Goal: Information Seeking & Learning: Learn about a topic

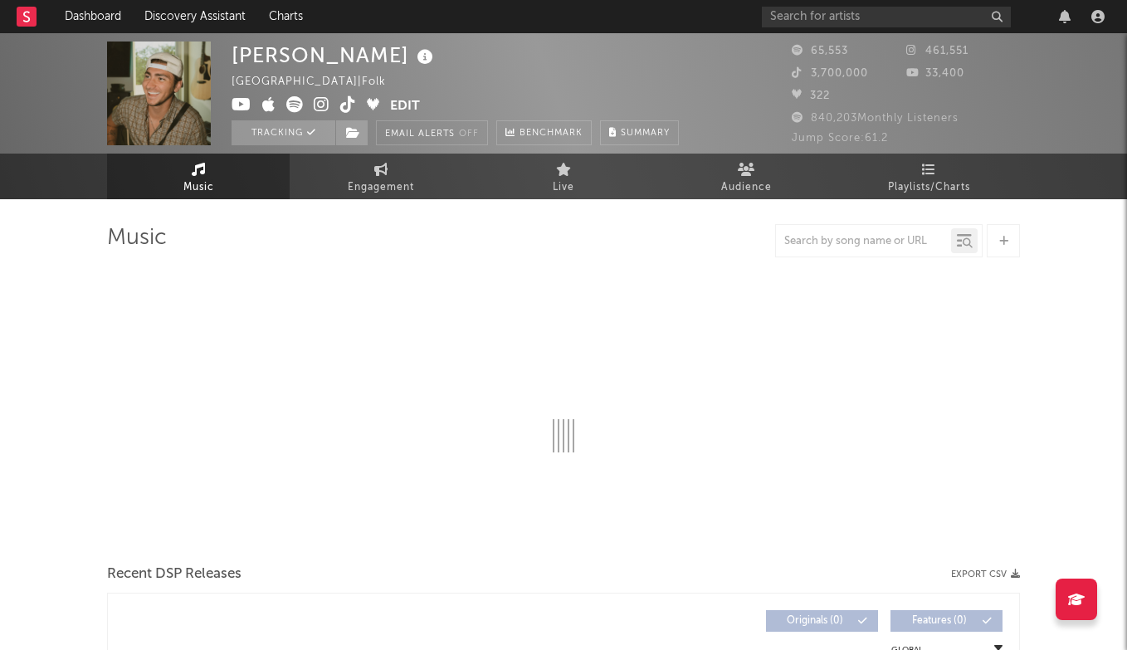
select select "6m"
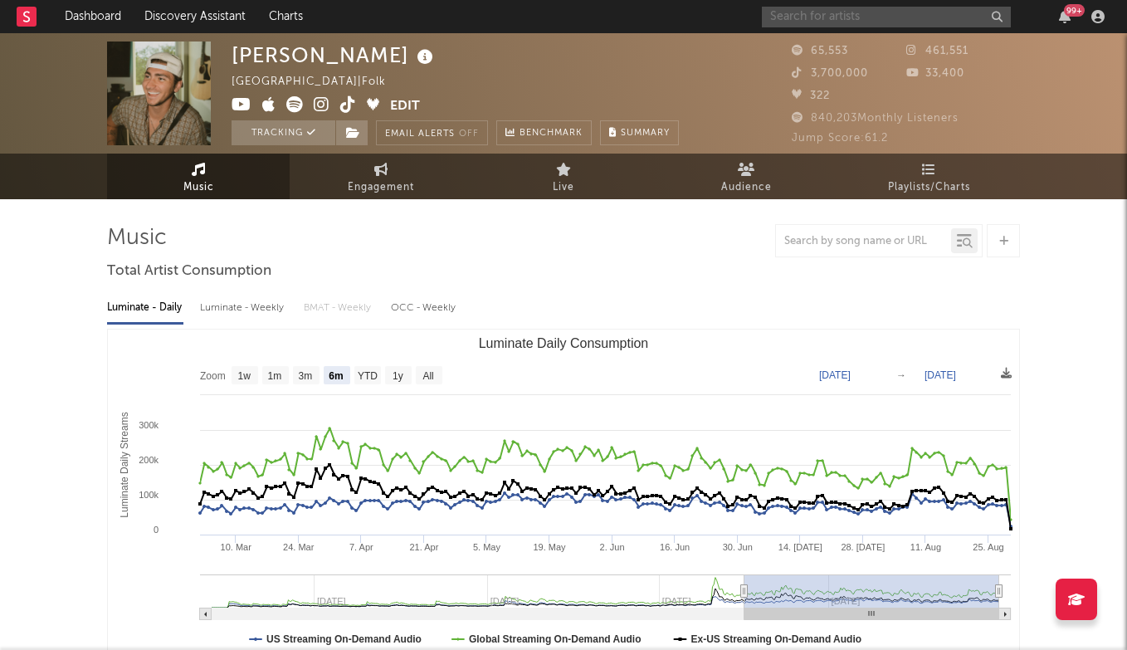
click at [836, 11] on input "text" at bounding box center [886, 17] width 249 height 21
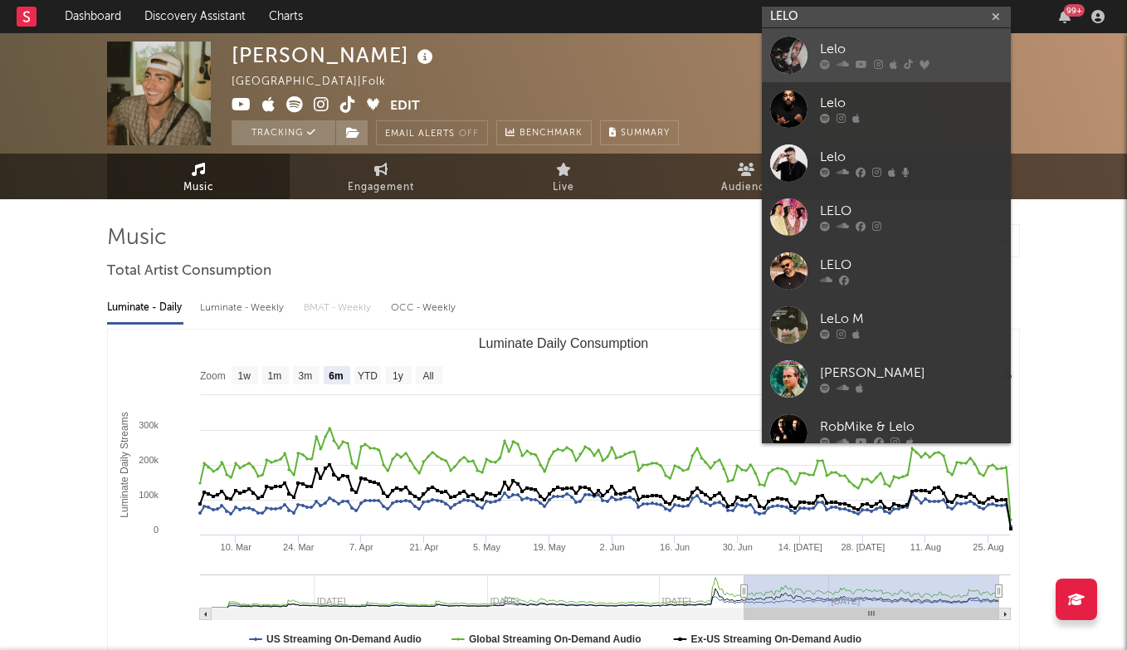
type input "LELO"
click at [858, 43] on div "Lelo" at bounding box center [911, 50] width 183 height 20
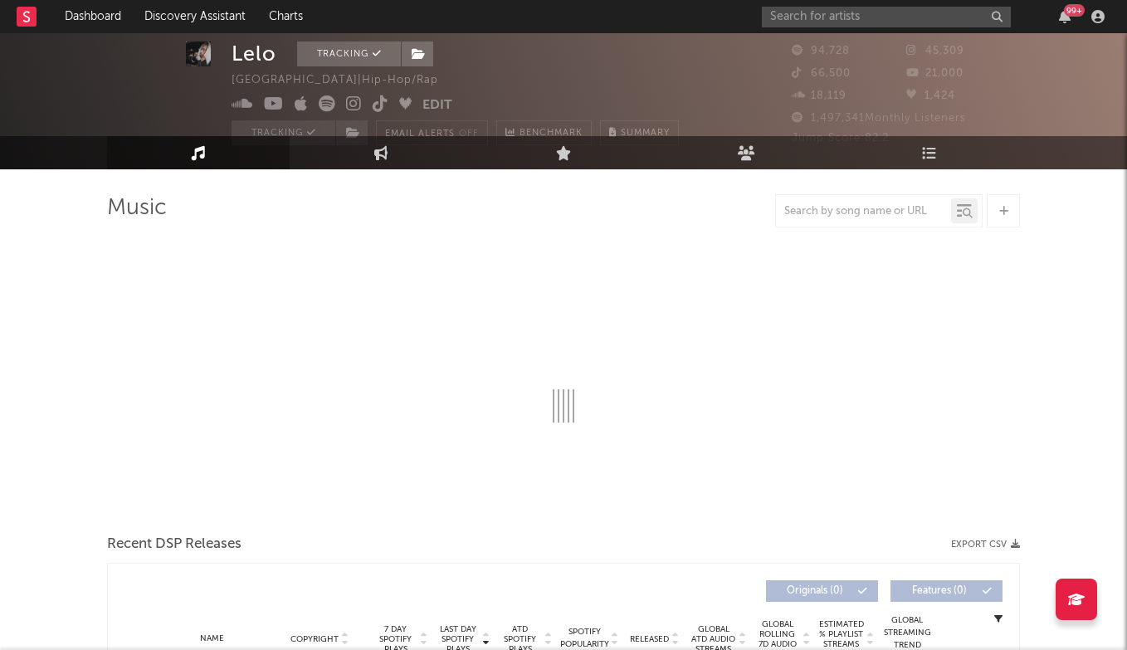
select select "6m"
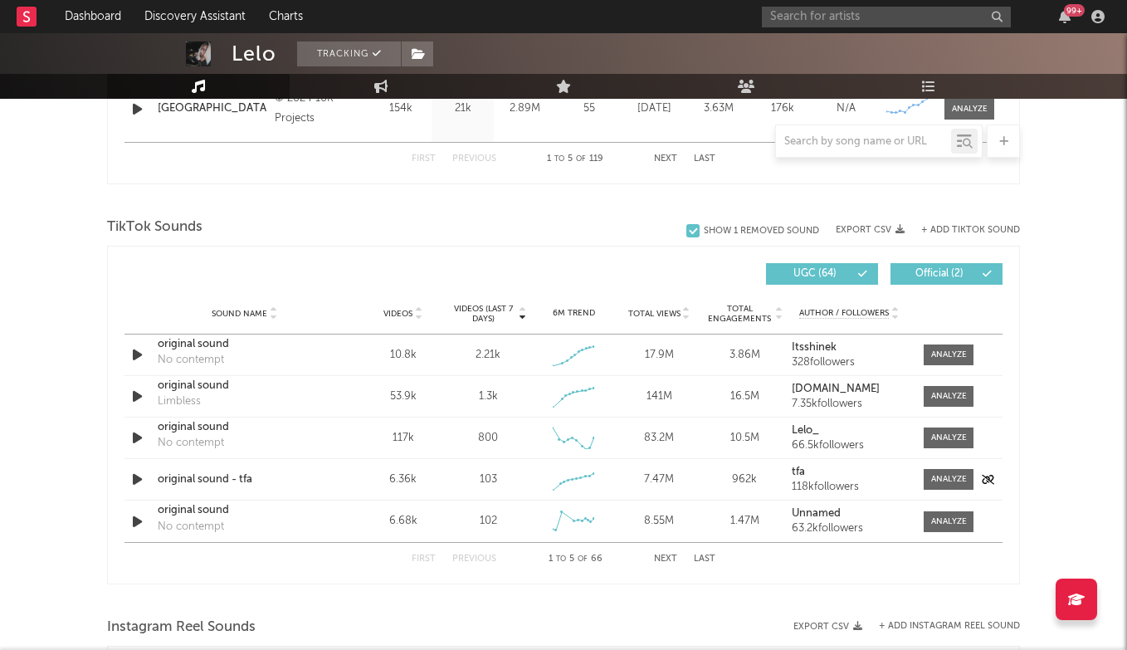
scroll to position [1023, 0]
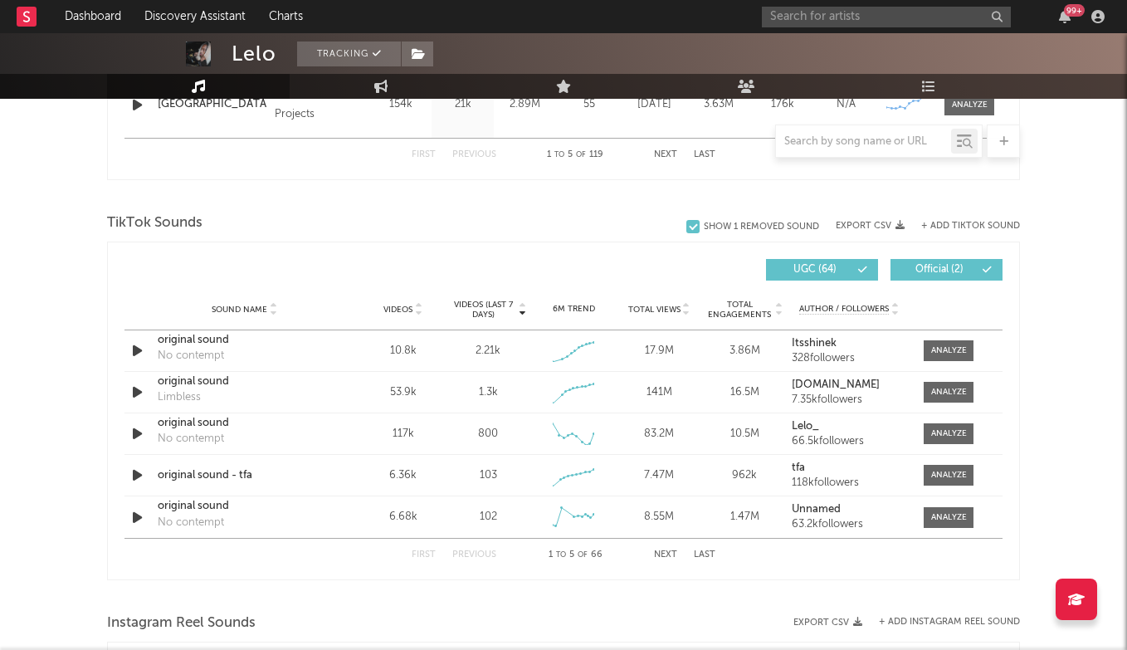
click at [669, 552] on button "Next" at bounding box center [665, 554] width 23 height 9
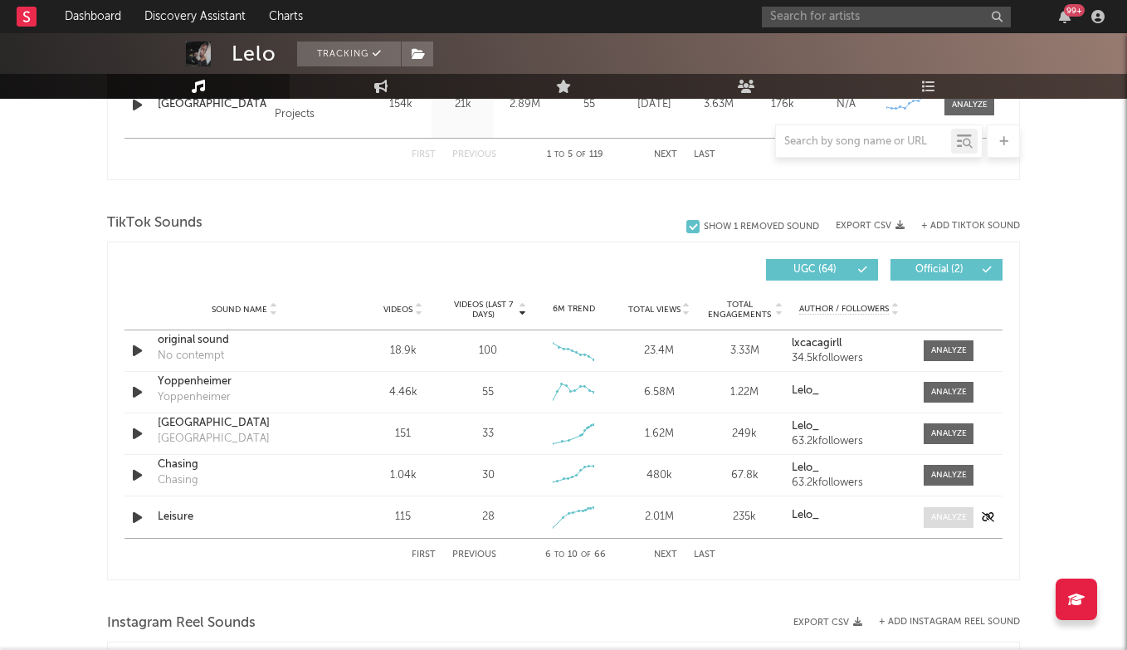
click at [958, 509] on span at bounding box center [949, 517] width 50 height 21
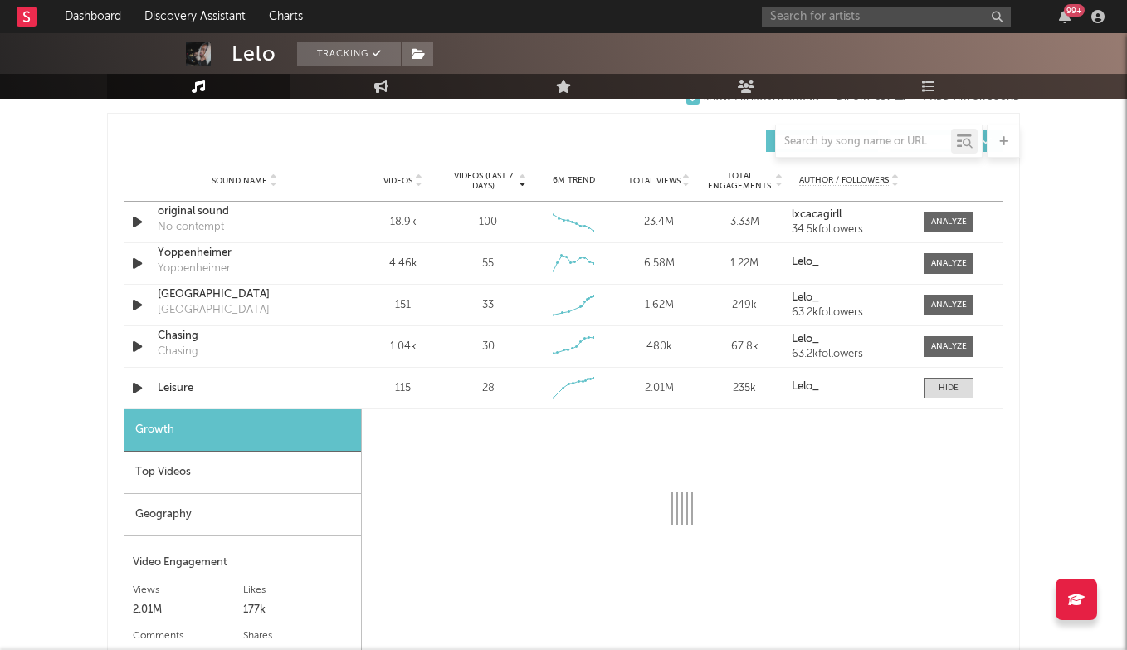
scroll to position [1061, 0]
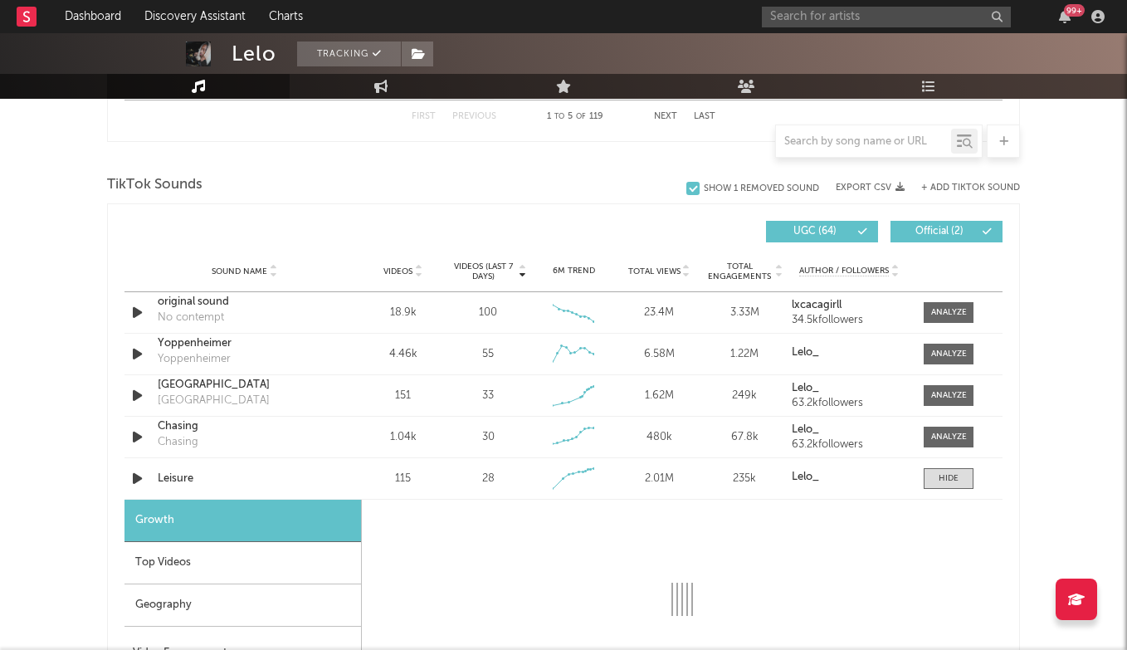
select select "1w"
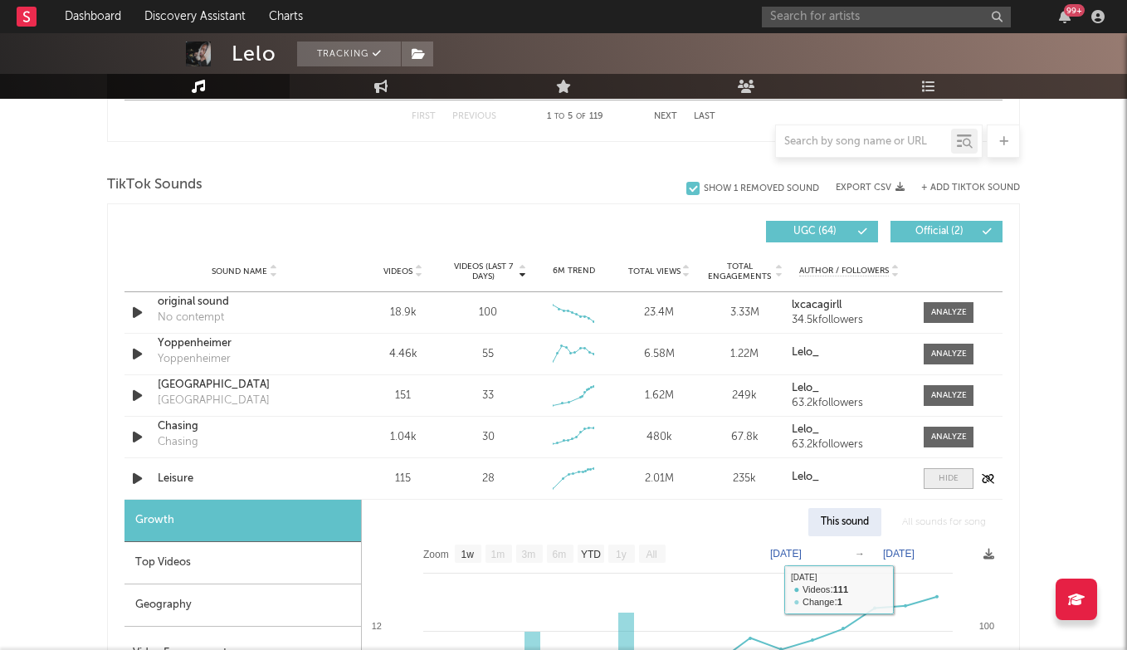
click at [953, 476] on div at bounding box center [949, 478] width 20 height 12
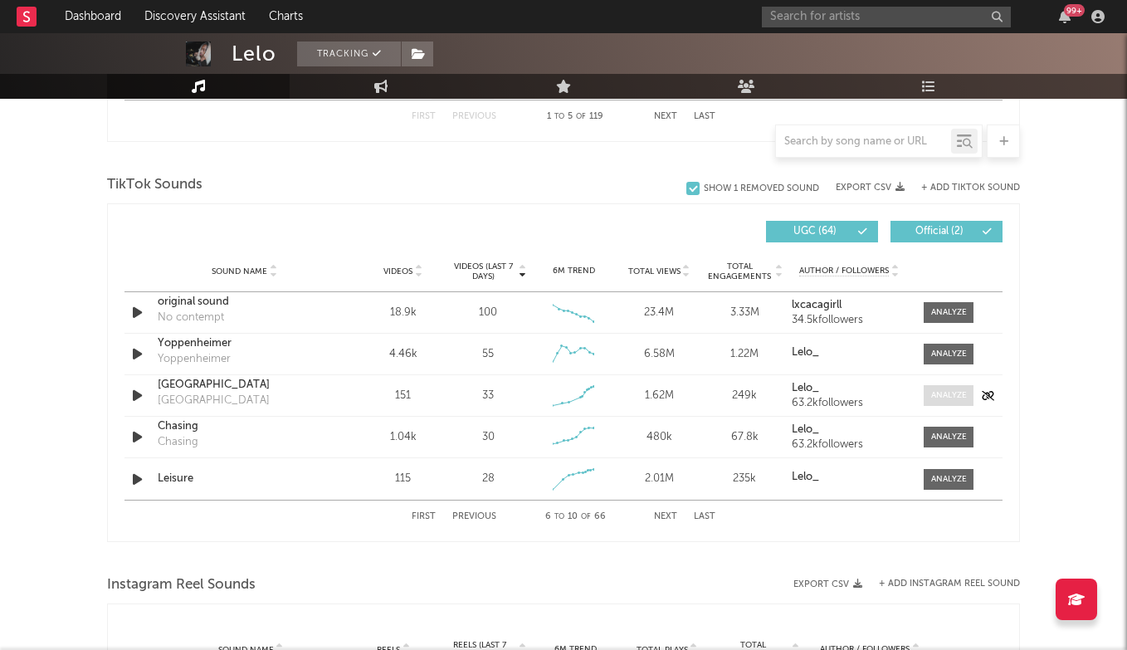
click at [960, 397] on div at bounding box center [949, 395] width 36 height 12
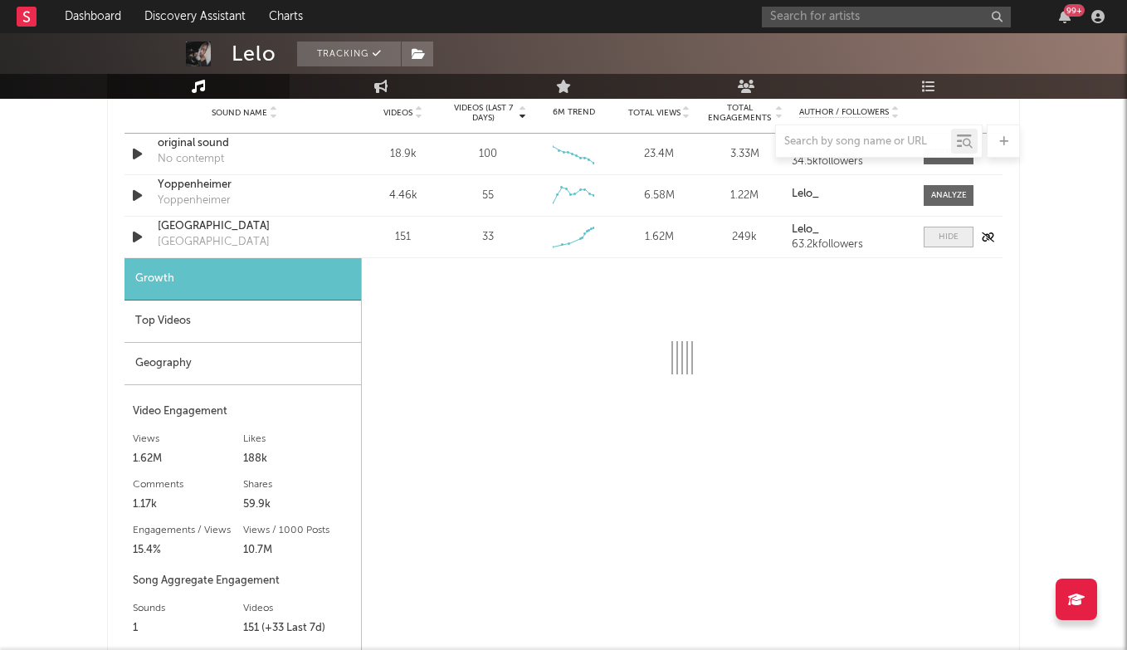
select select "1w"
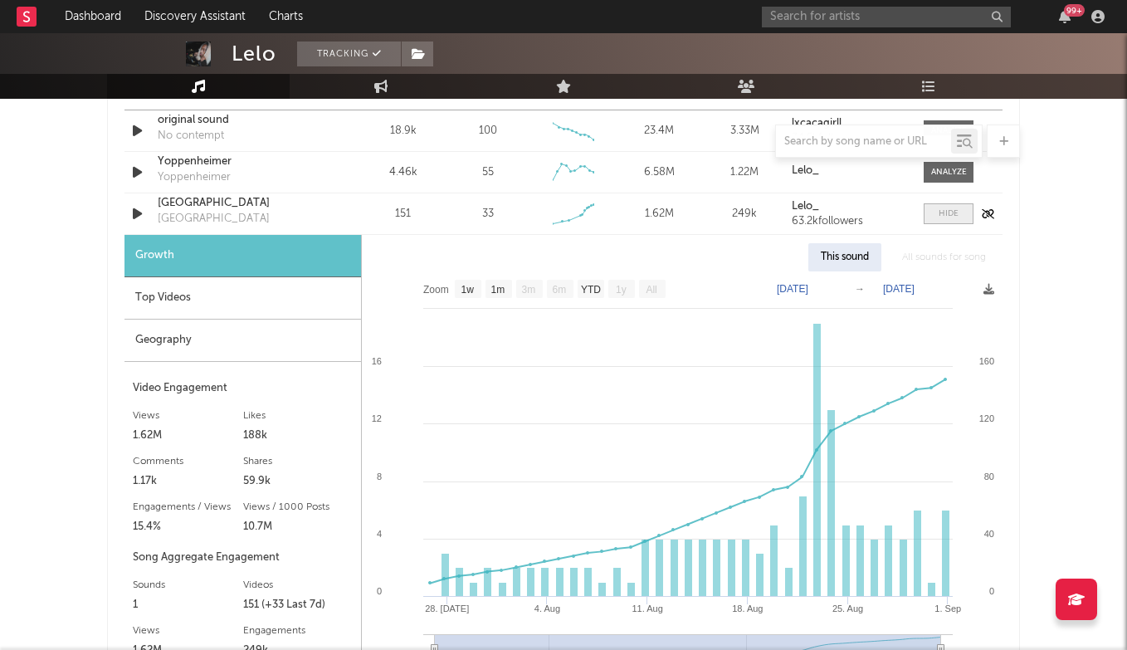
scroll to position [1247, 0]
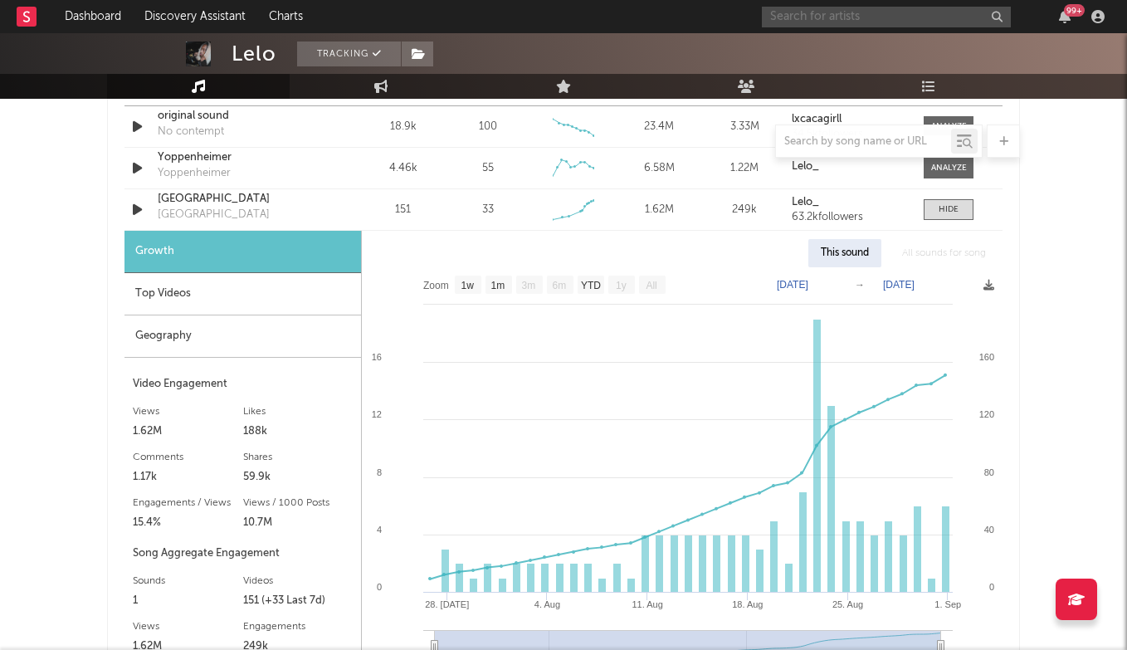
click at [915, 20] on input "text" at bounding box center [886, 17] width 249 height 21
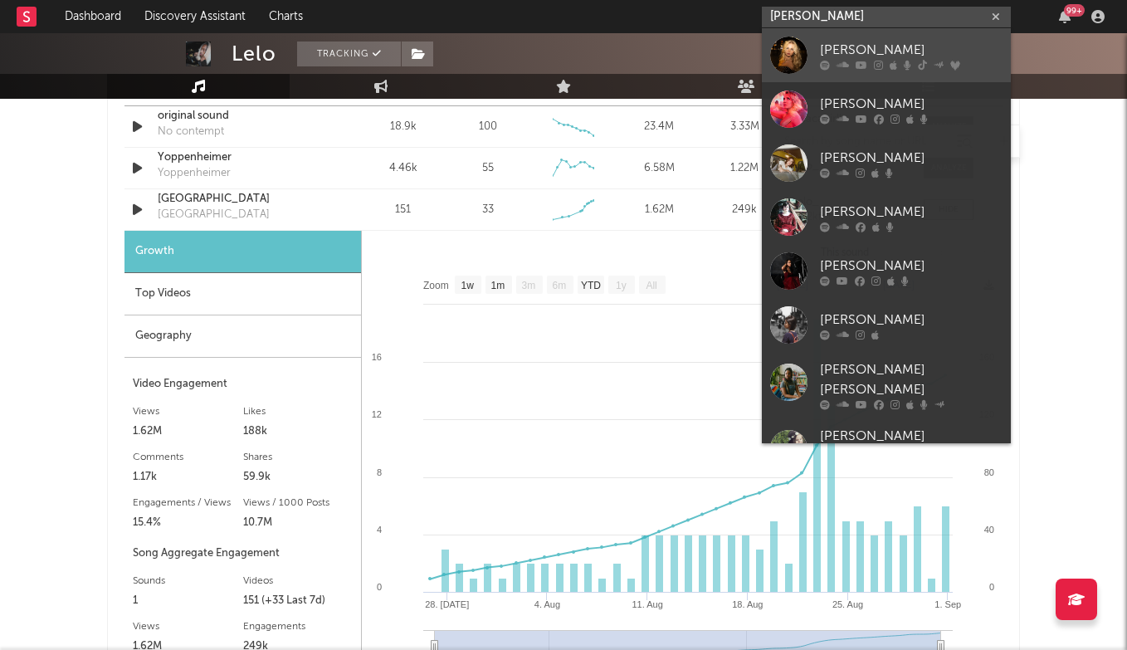
type input "[PERSON_NAME]"
click at [909, 50] on div "[PERSON_NAME]" at bounding box center [911, 50] width 183 height 20
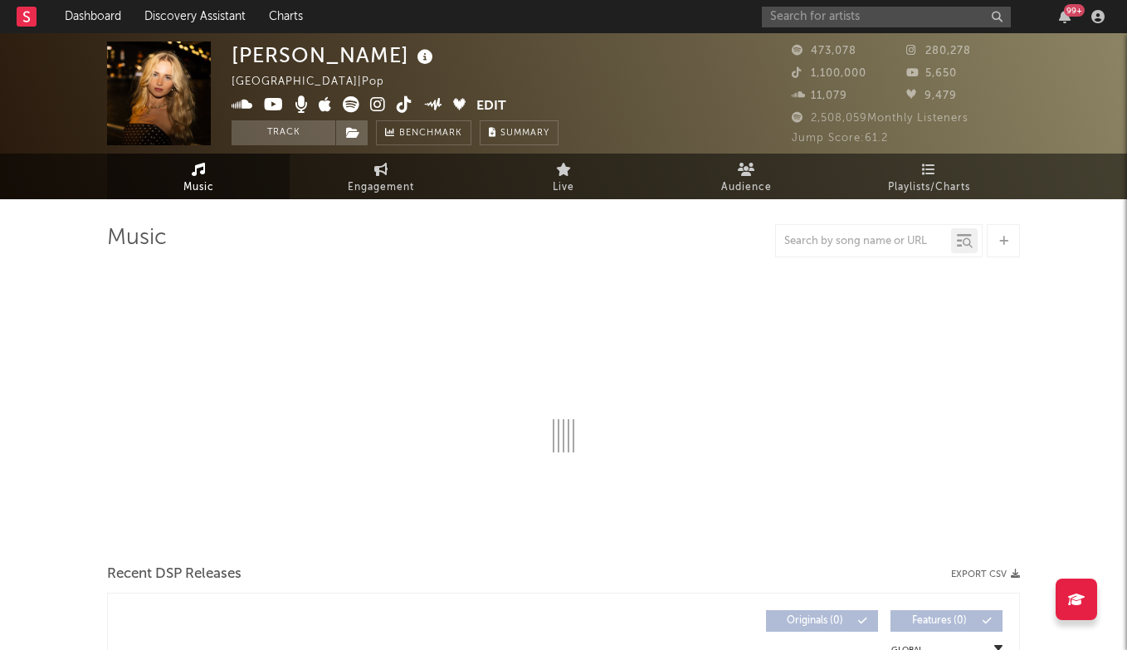
select select "6m"
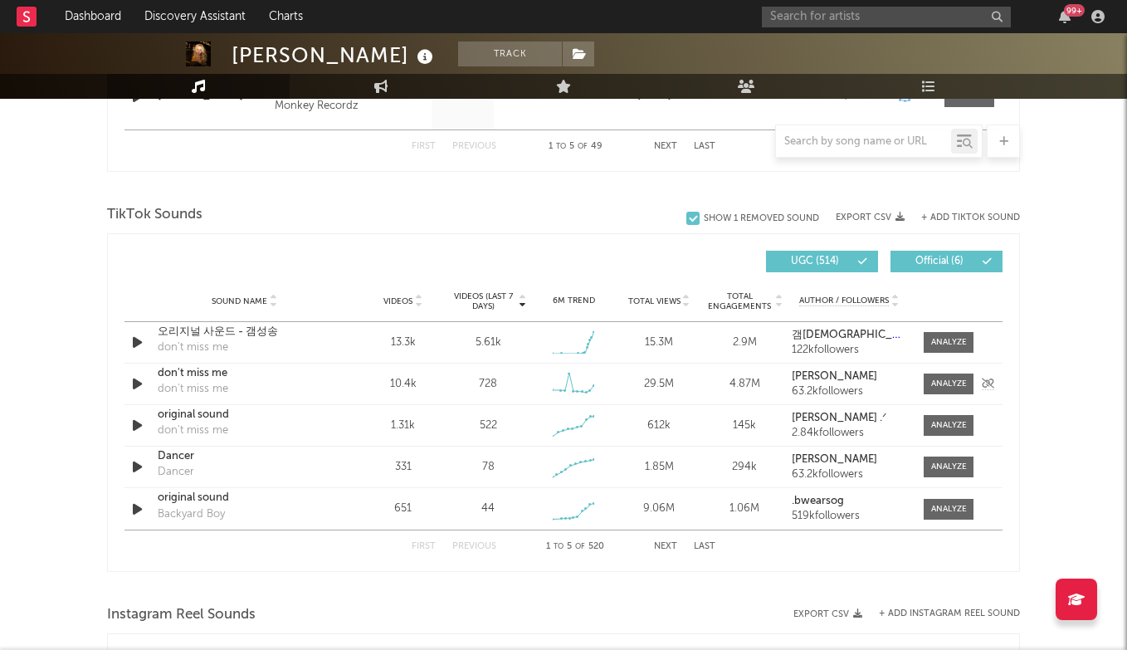
scroll to position [1016, 0]
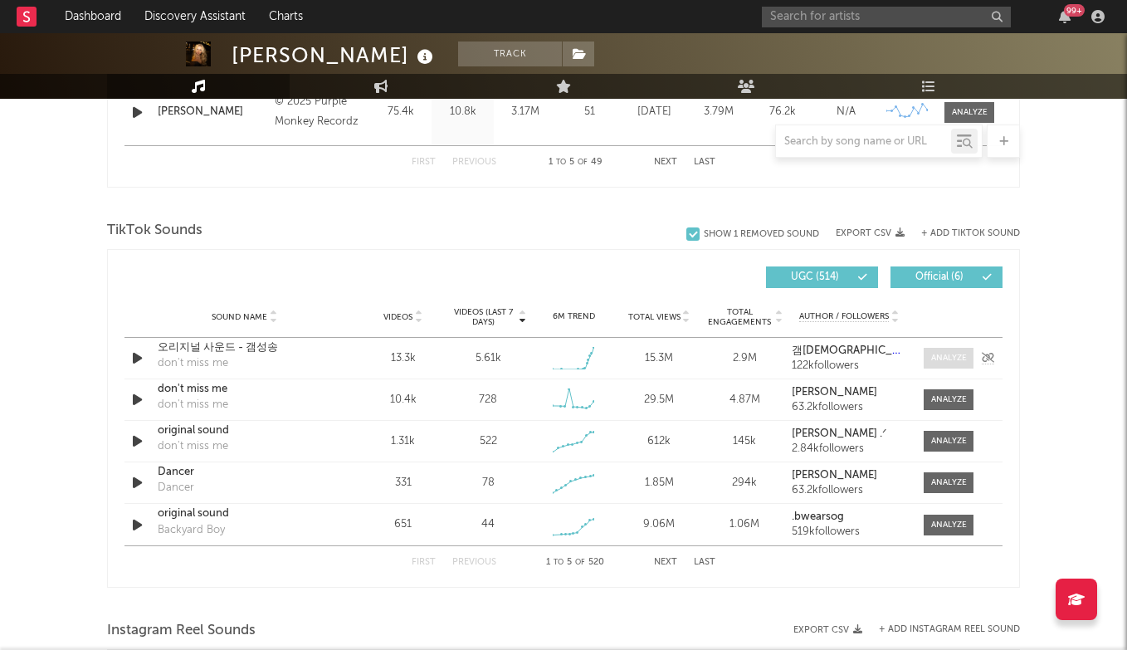
click at [958, 360] on div at bounding box center [949, 358] width 36 height 12
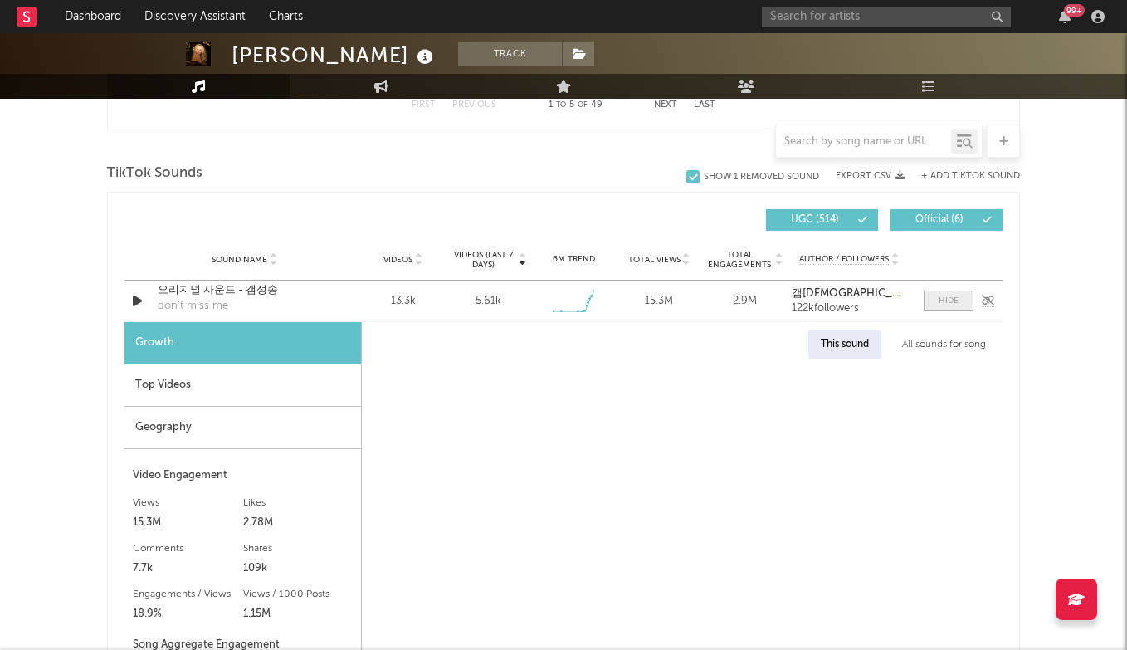
scroll to position [1099, 0]
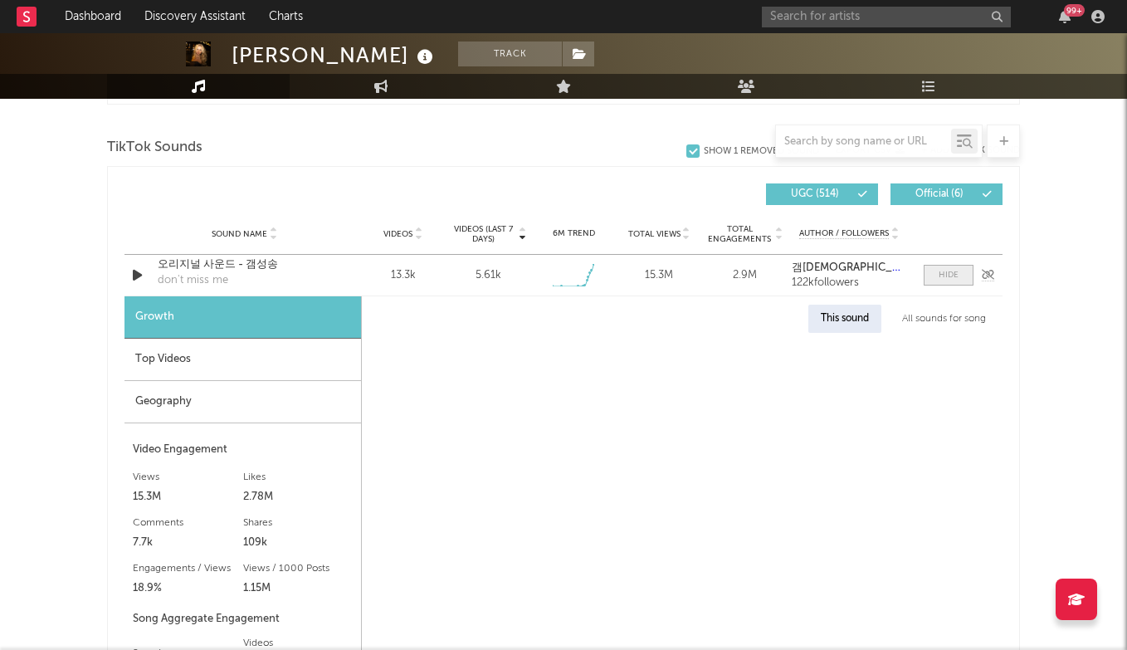
select select "1w"
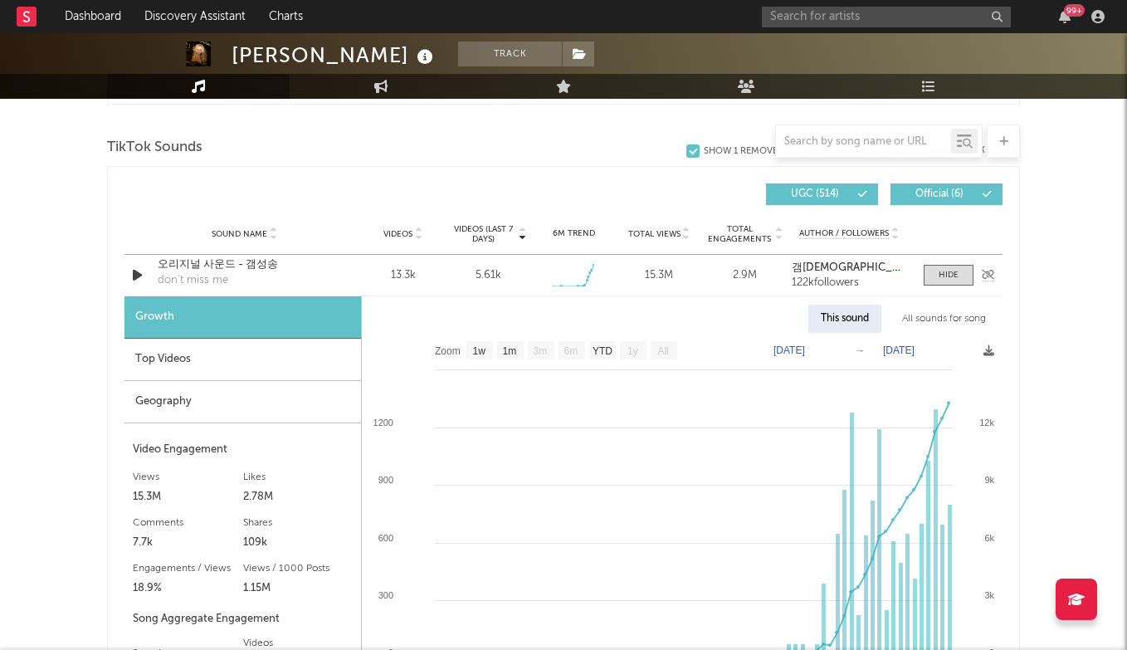
click at [222, 262] on div "오리지널 사운드 - 갬성송" at bounding box center [244, 264] width 173 height 17
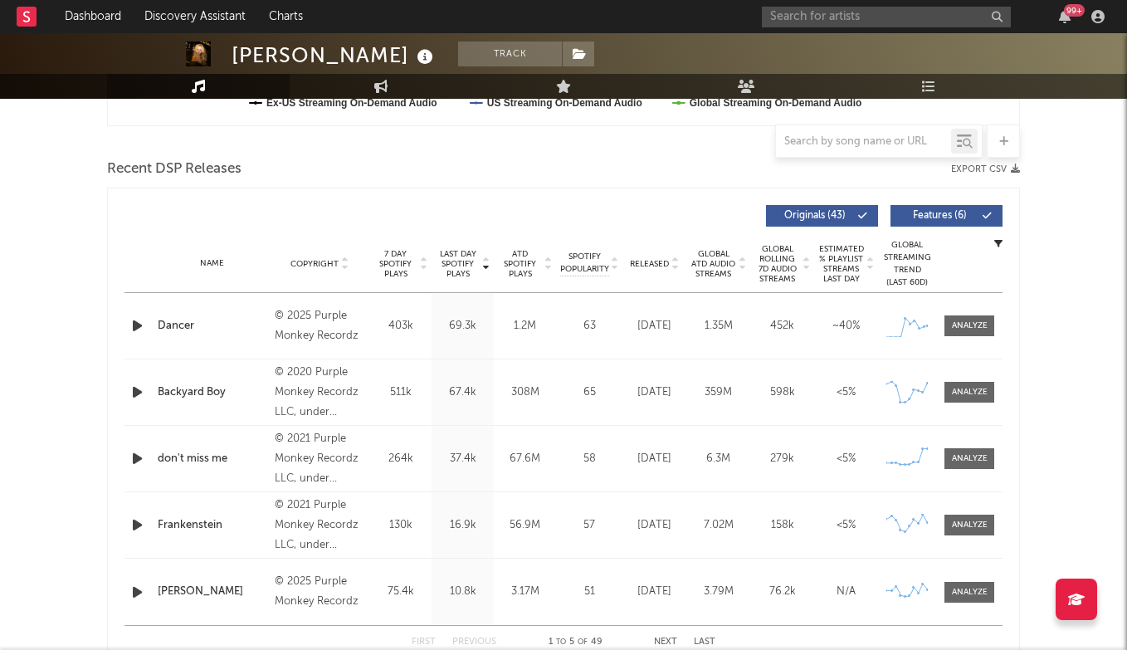
scroll to position [534, 0]
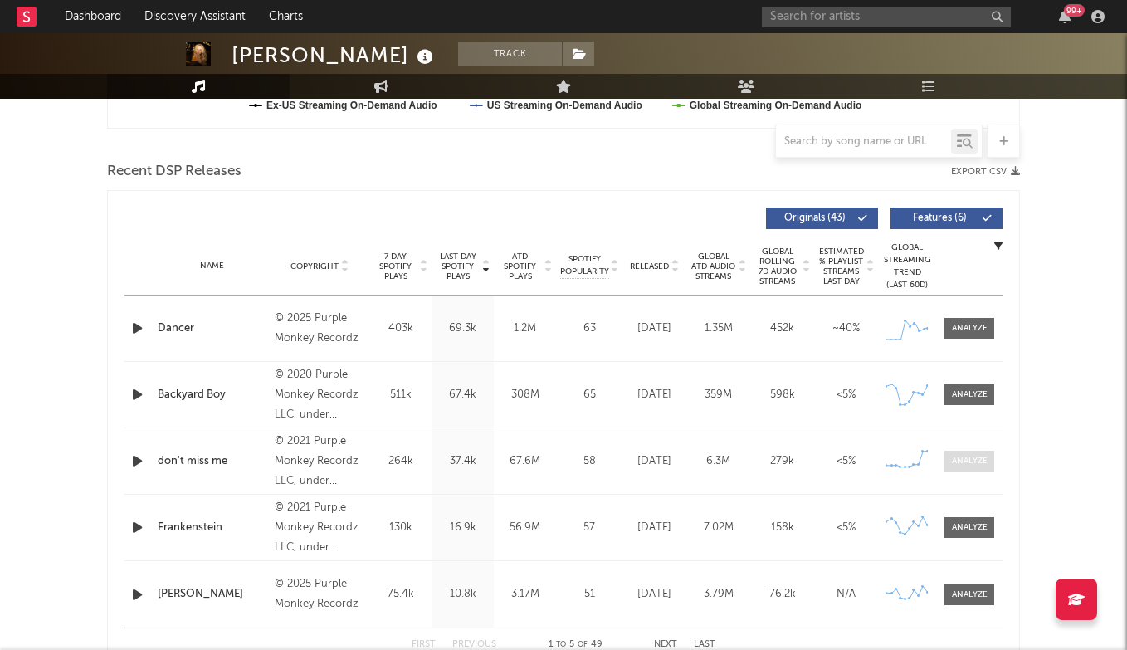
click at [975, 459] on div at bounding box center [970, 461] width 36 height 12
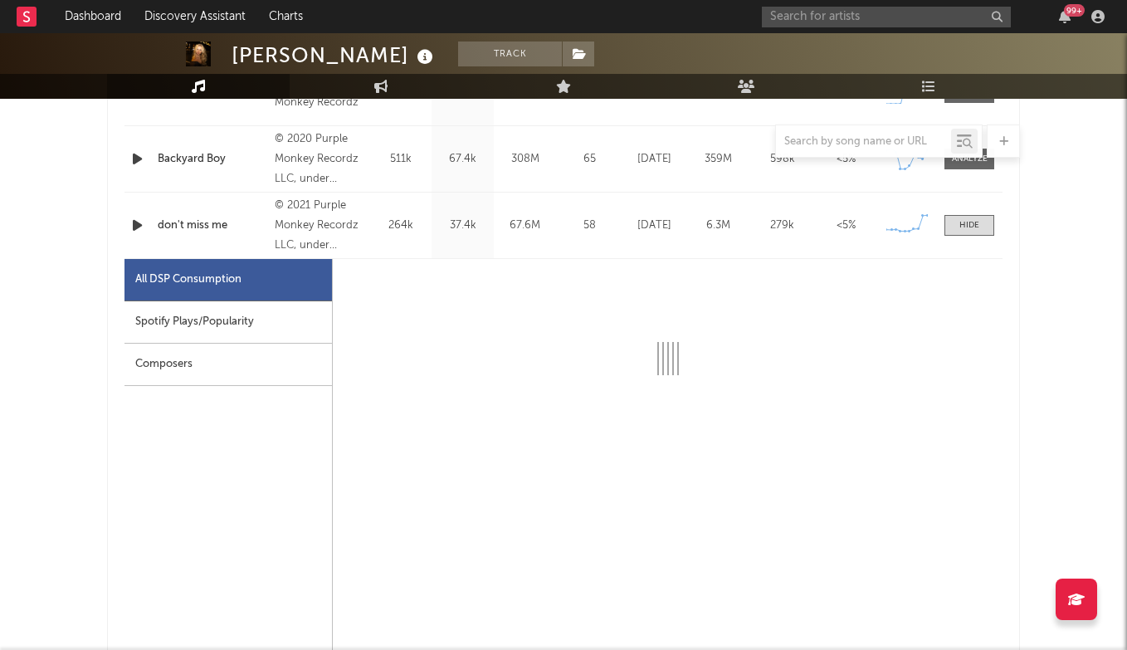
scroll to position [776, 0]
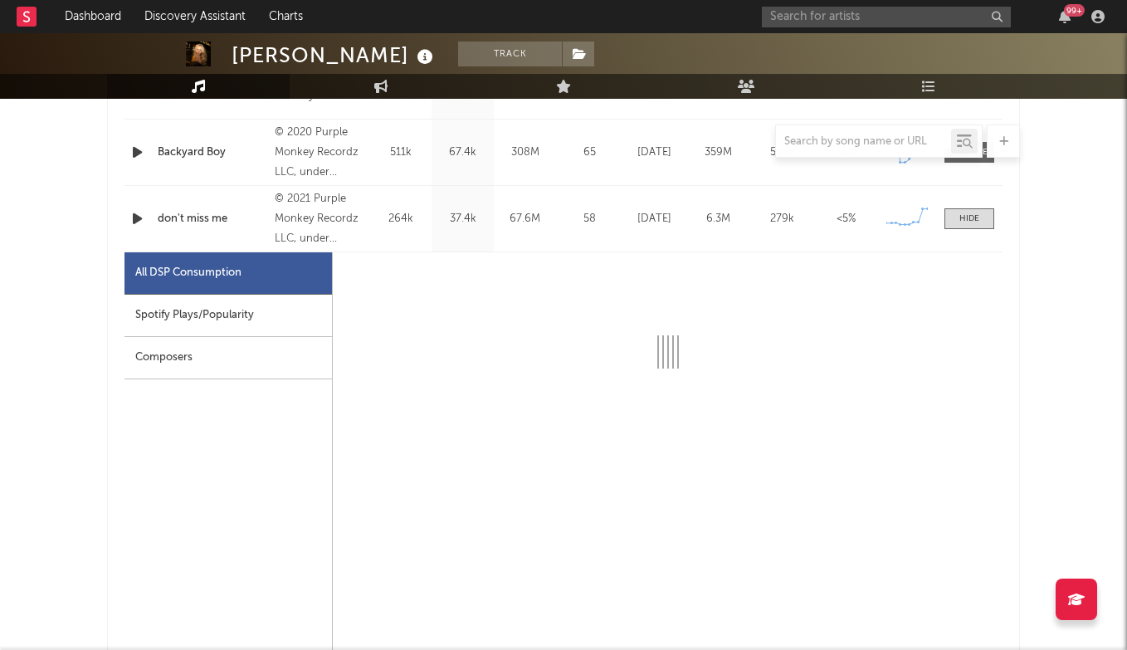
select select "6m"
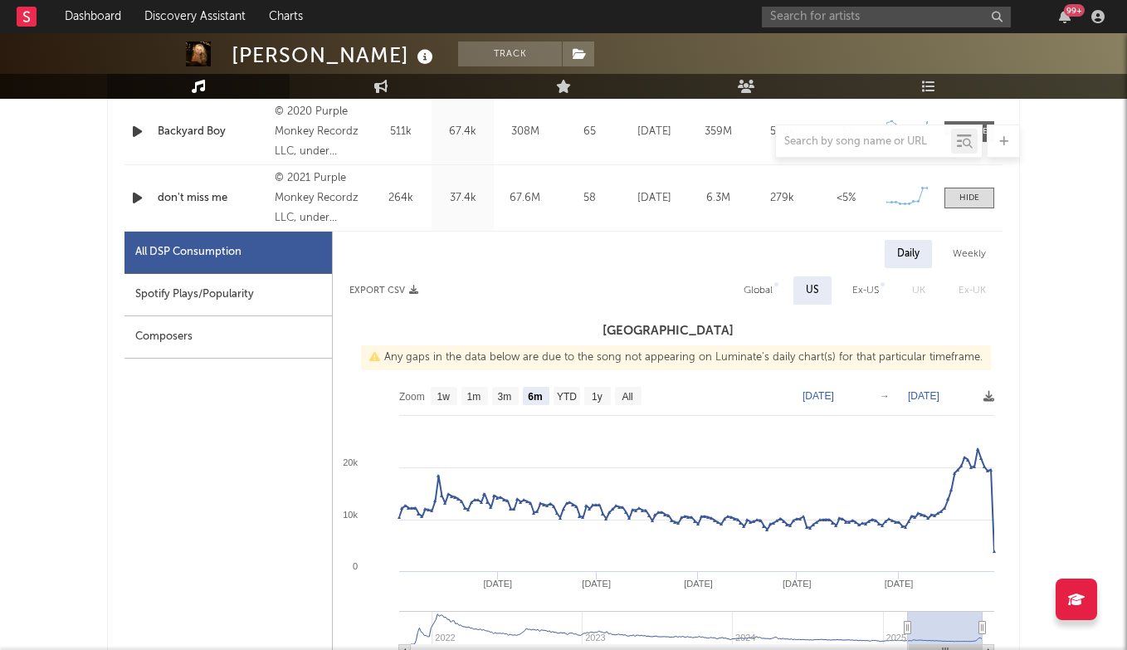
scroll to position [806, 0]
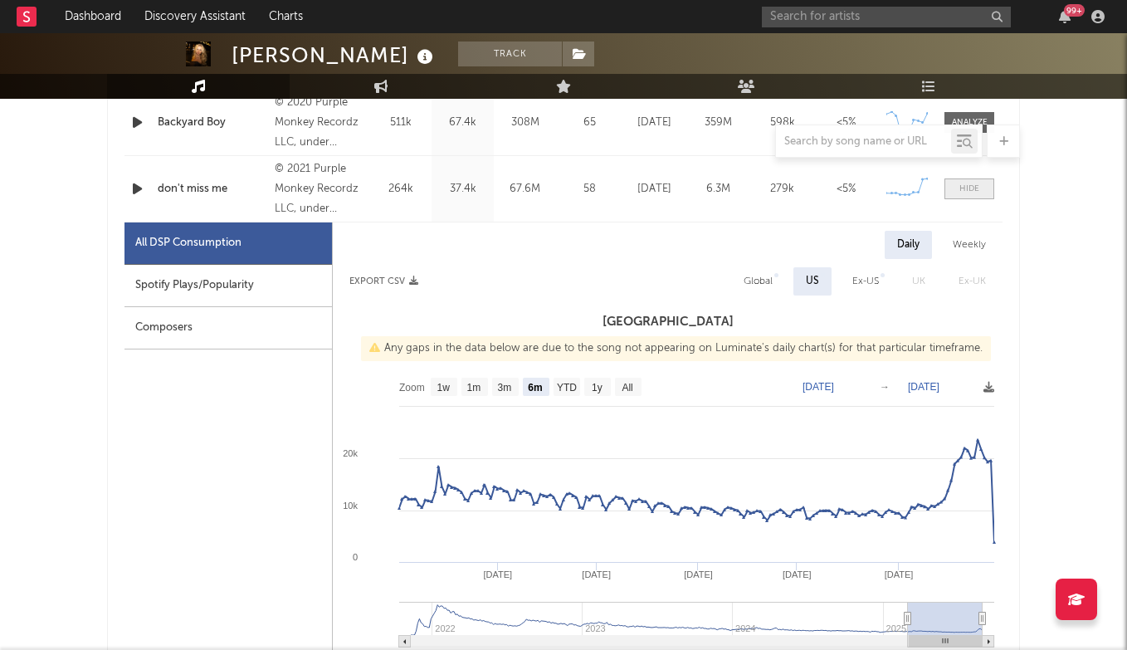
click at [980, 194] on span at bounding box center [969, 188] width 50 height 21
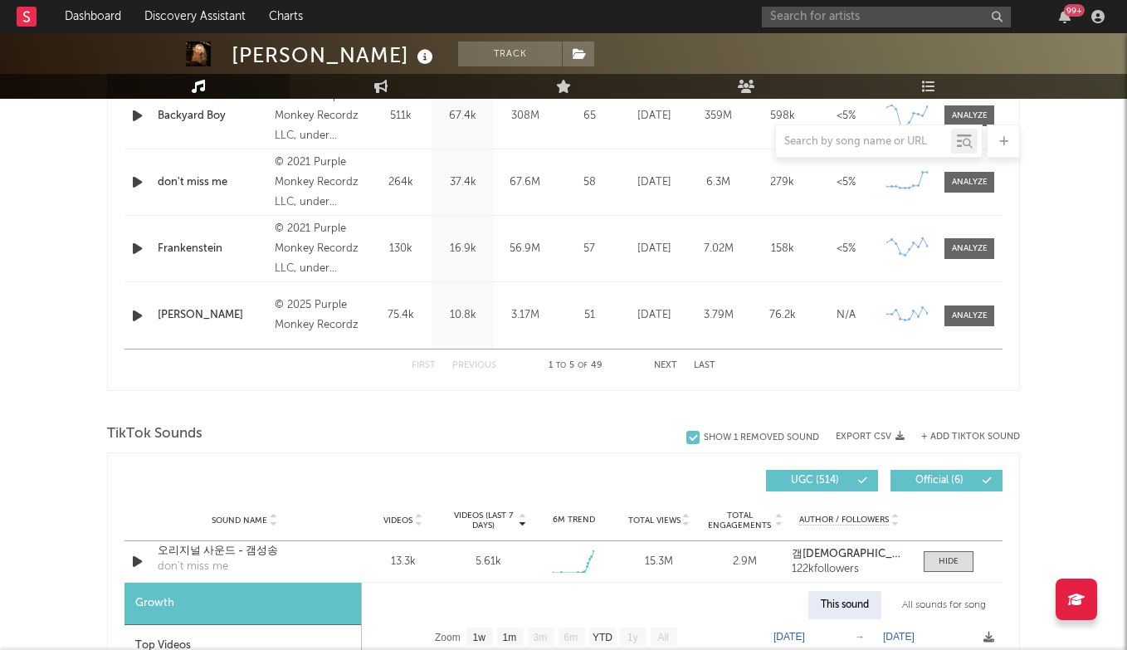
scroll to position [930, 0]
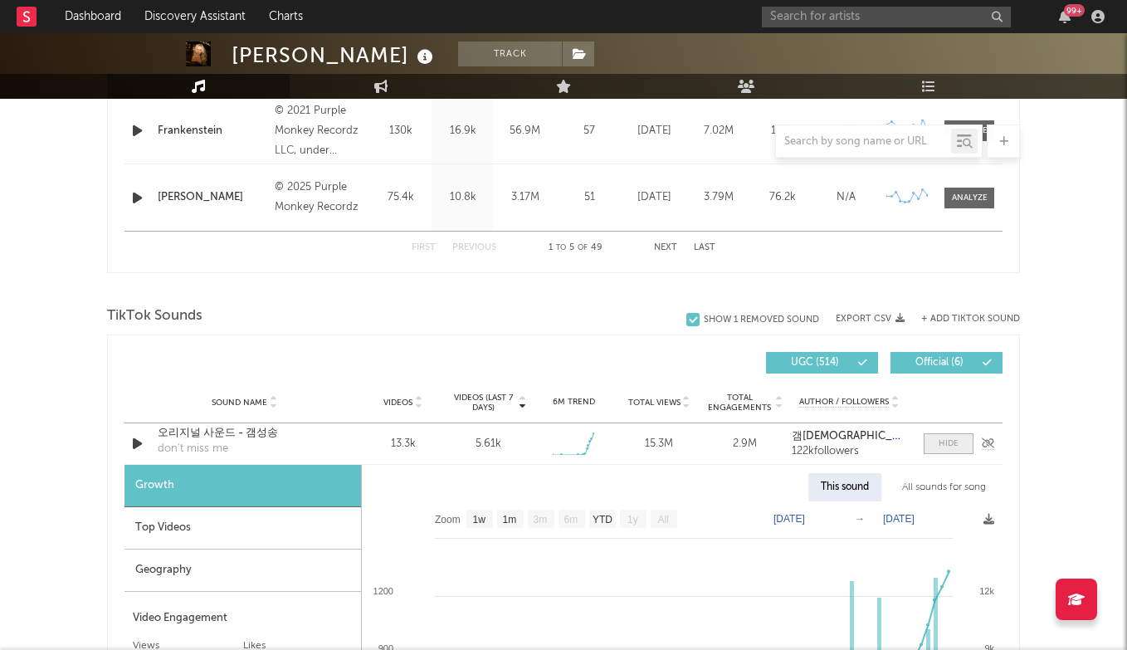
click at [952, 441] on div at bounding box center [949, 443] width 20 height 12
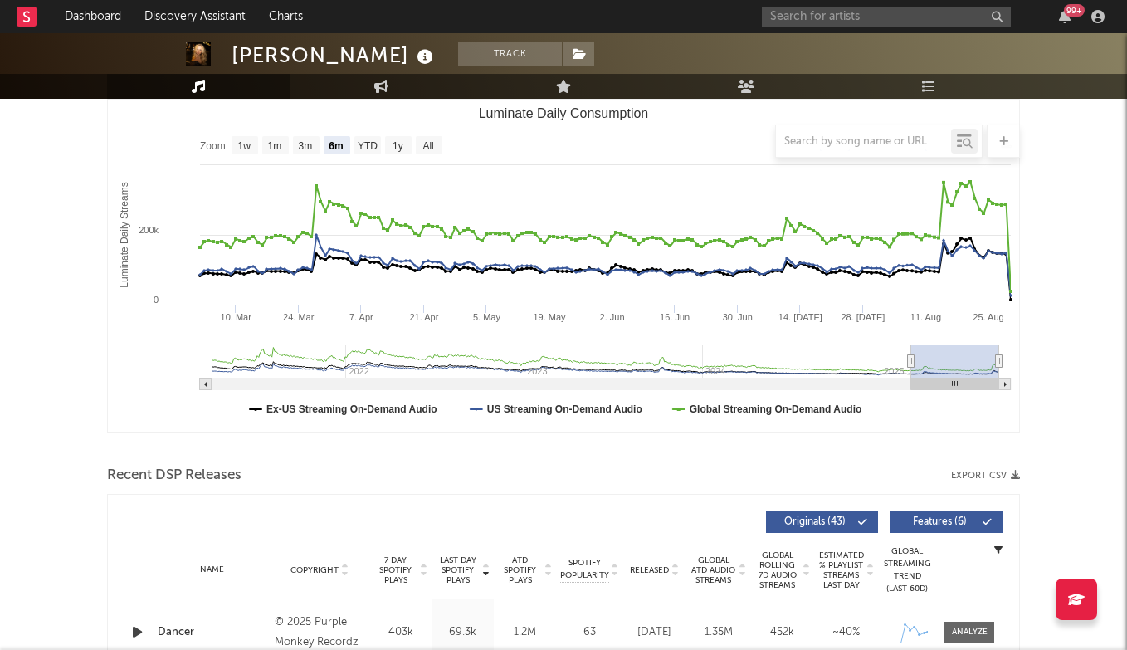
scroll to position [90, 0]
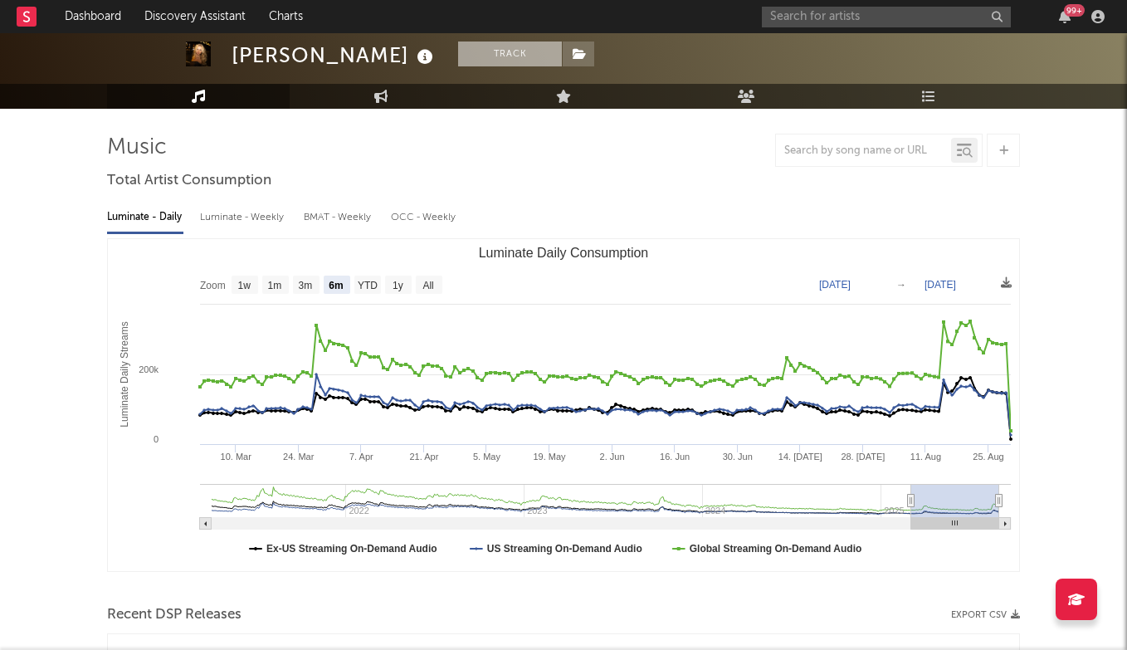
click at [511, 51] on button "Track" at bounding box center [510, 53] width 104 height 25
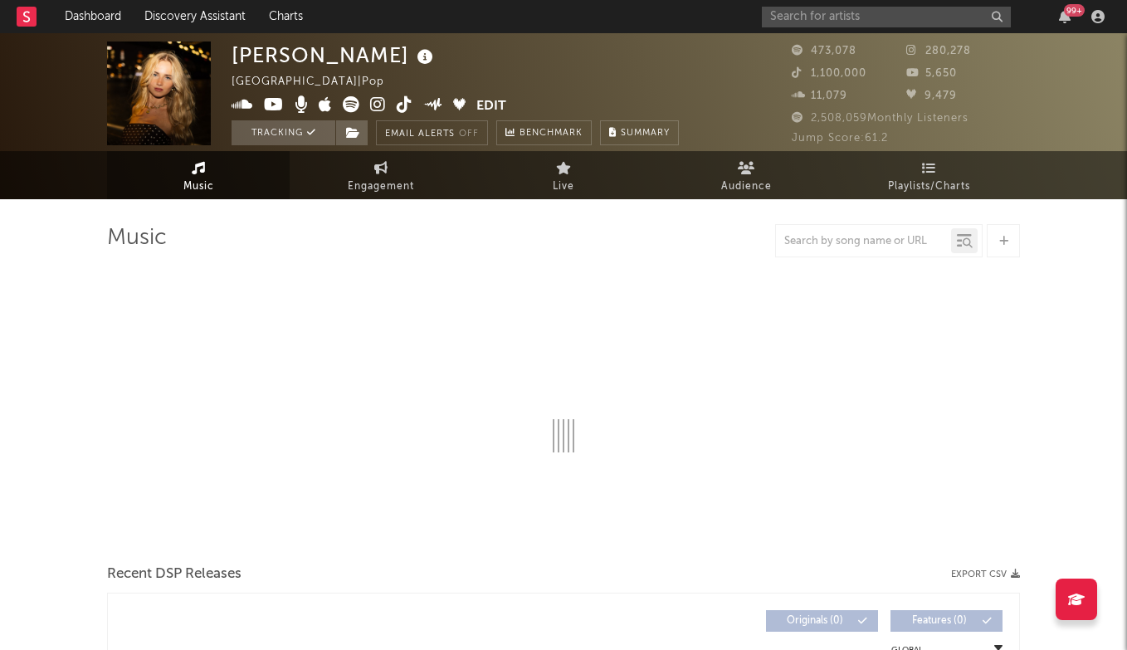
select select "6m"
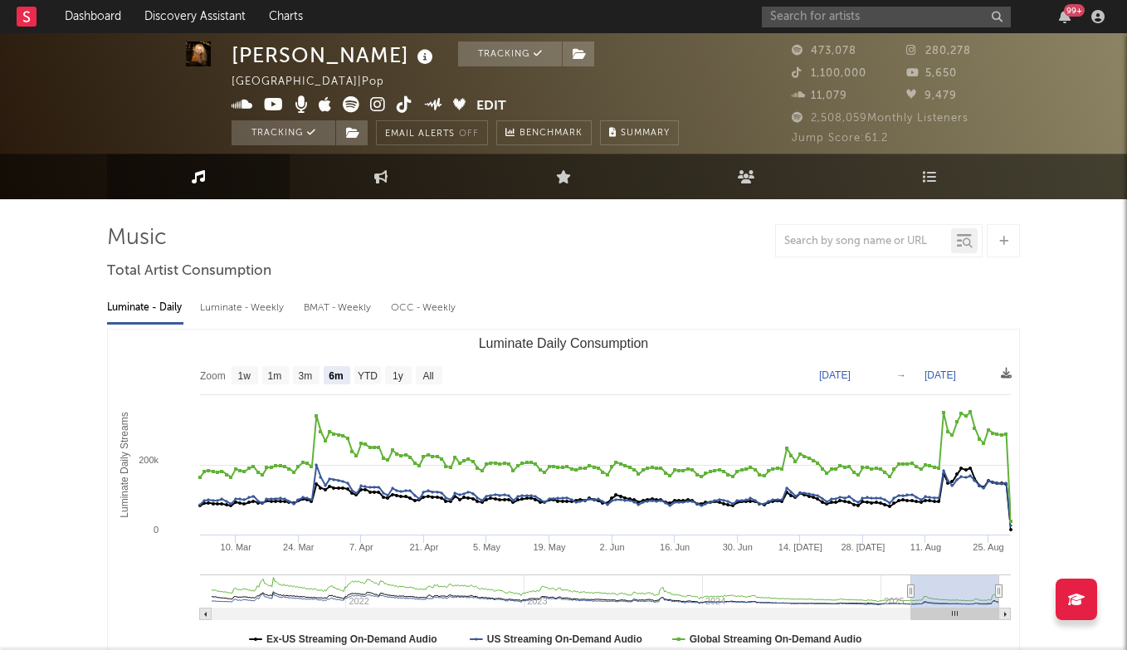
scroll to position [1, 0]
click at [830, 10] on input "text" at bounding box center [886, 17] width 249 height 21
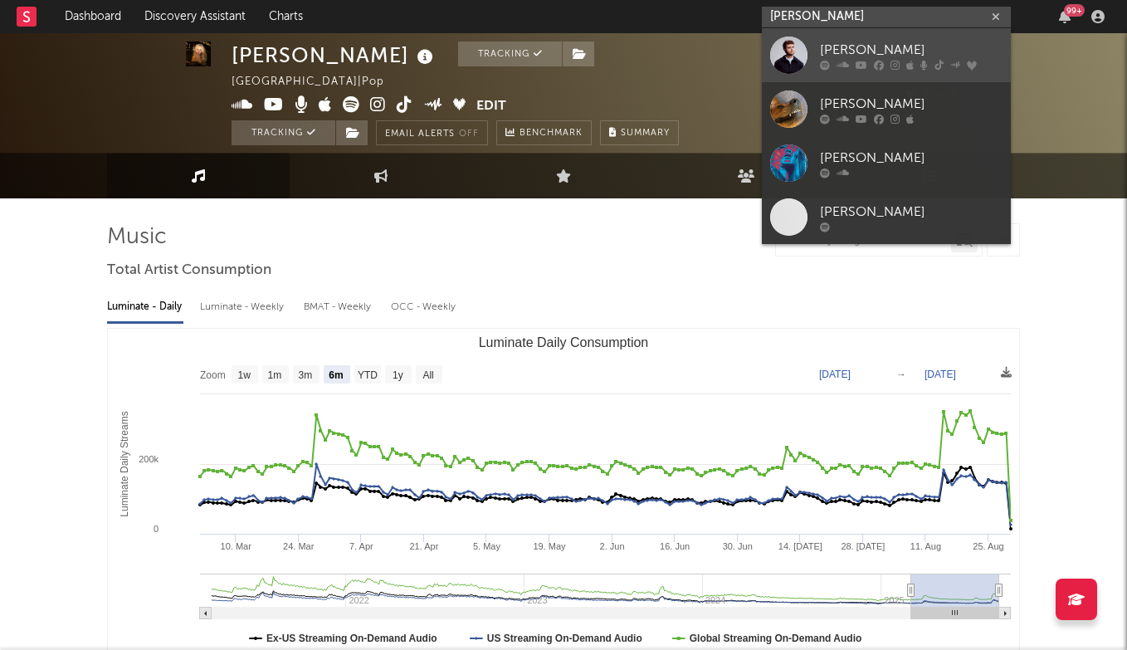
type input "[PERSON_NAME]"
click at [876, 56] on div "[PERSON_NAME]" at bounding box center [911, 50] width 183 height 20
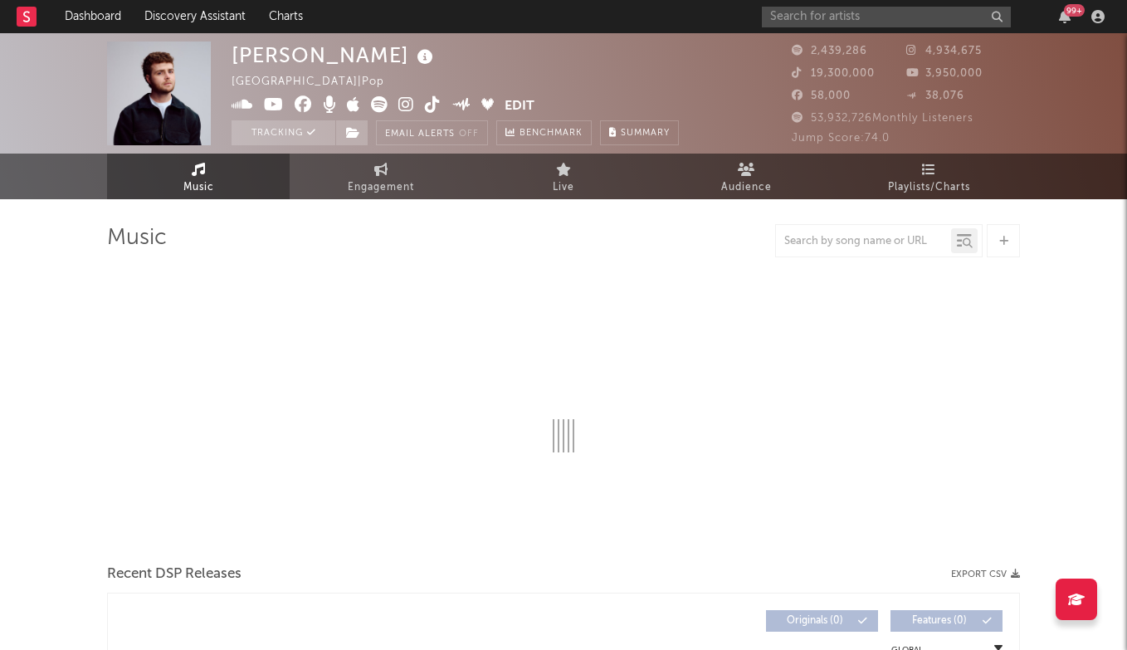
select select "6m"
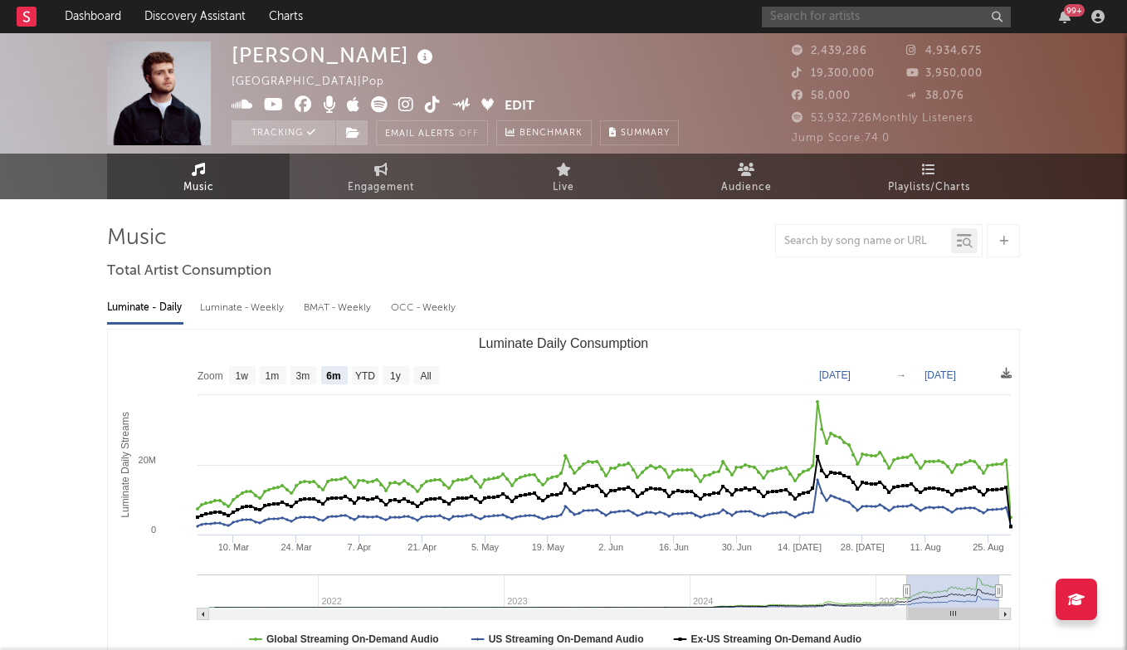
click at [901, 13] on input "text" at bounding box center [886, 17] width 249 height 21
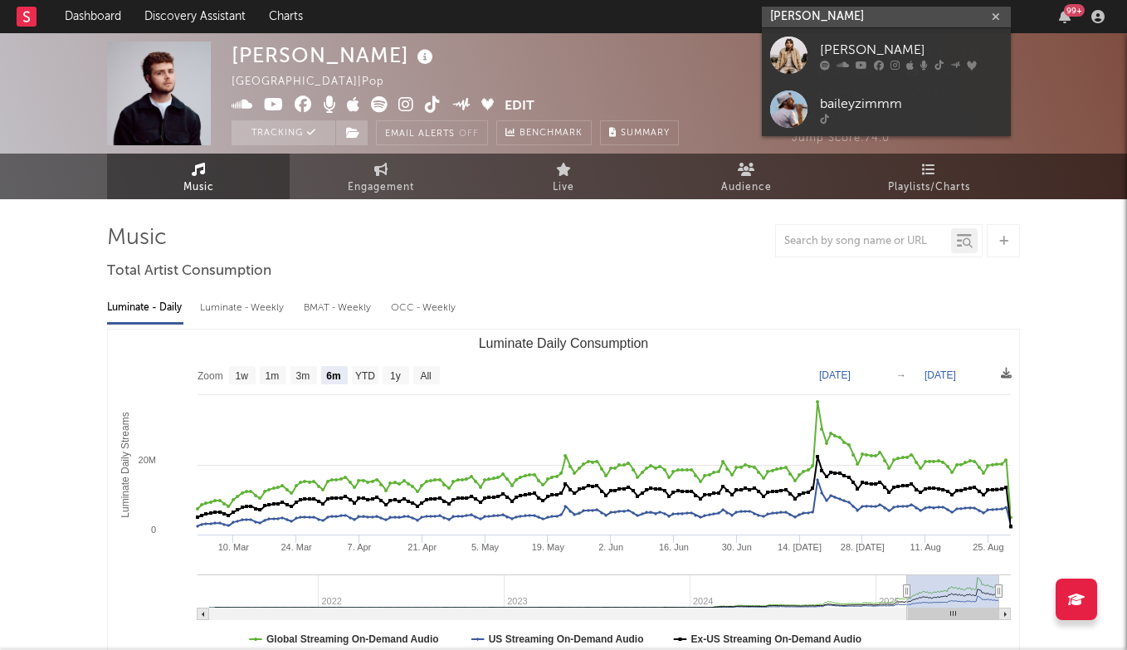
type input "[PERSON_NAME]"
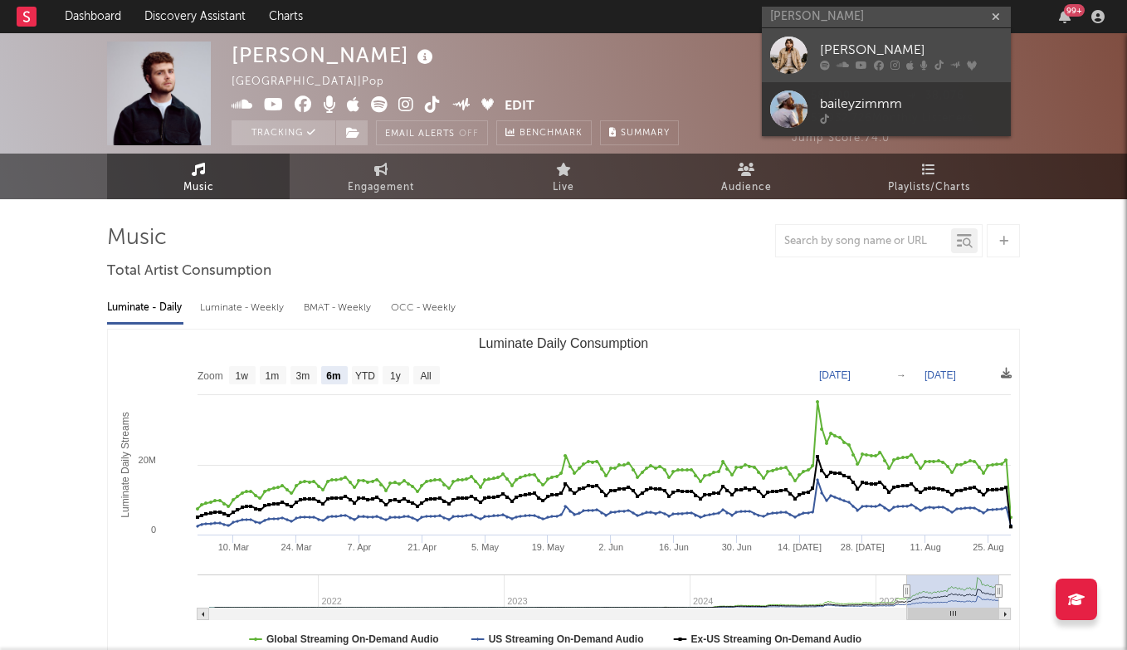
drag, startPoint x: 901, startPoint y: 13, endPoint x: 892, endPoint y: 40, distance: 28.1
click at [892, 40] on div "[PERSON_NAME]" at bounding box center [911, 50] width 183 height 20
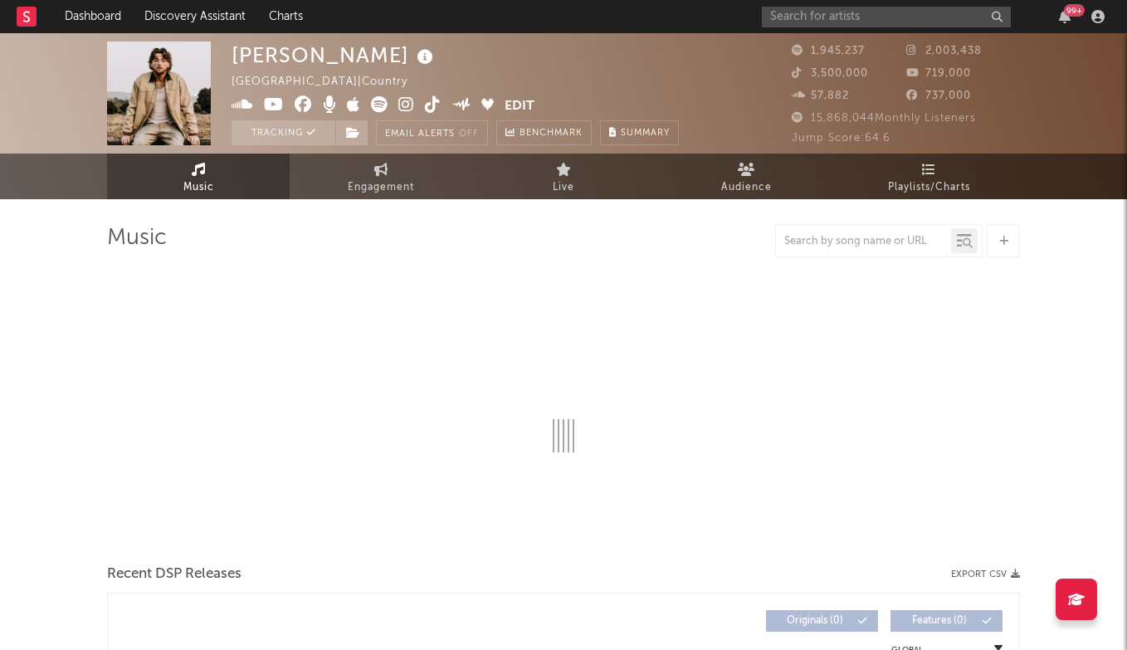
select select "6m"
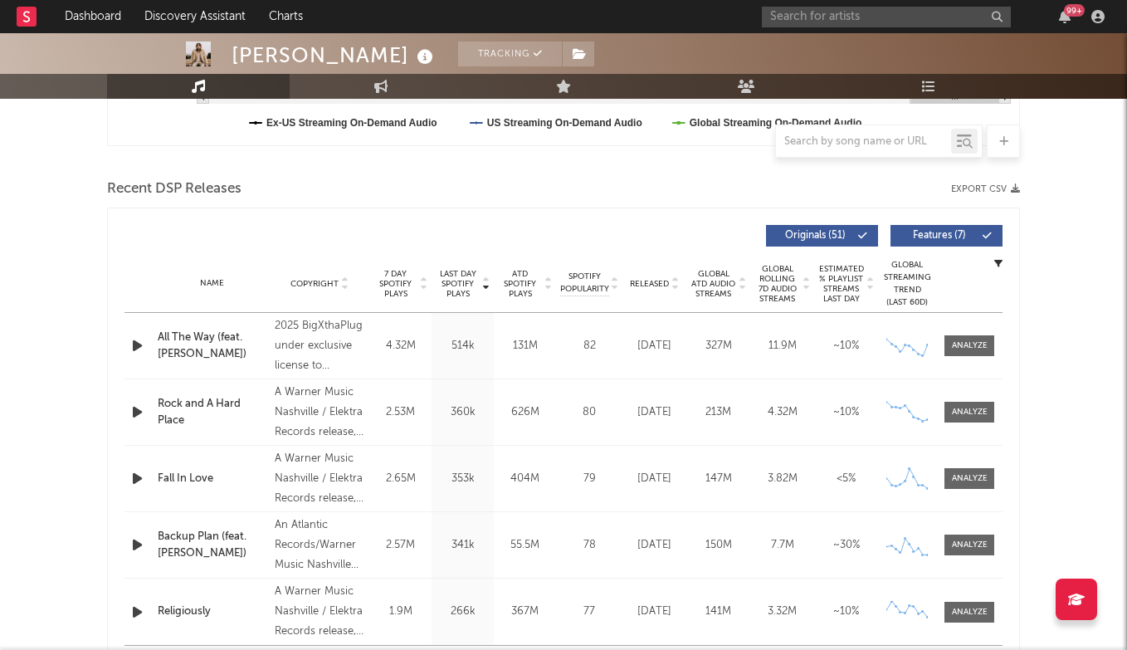
scroll to position [573, 0]
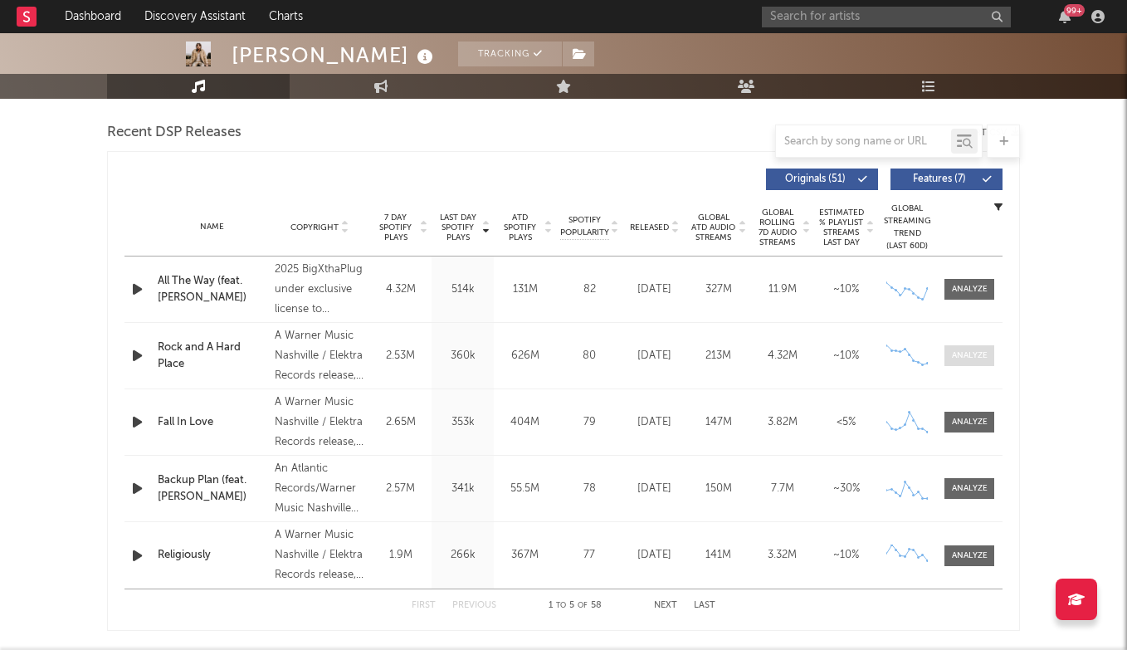
click at [971, 353] on div at bounding box center [970, 355] width 36 height 12
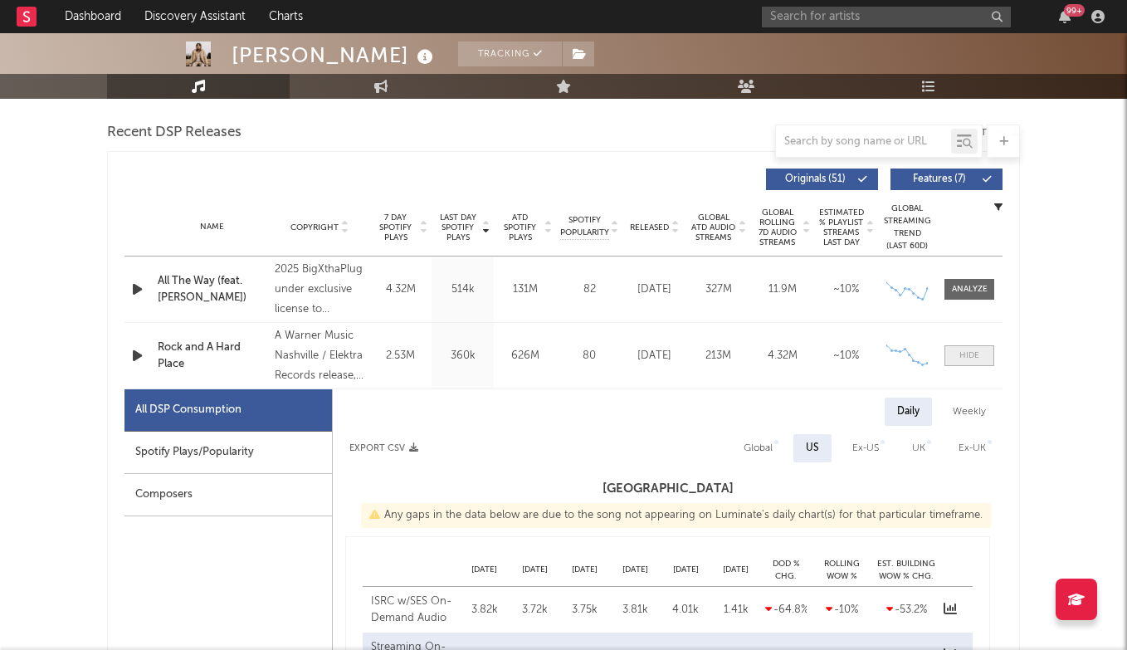
select select "6m"
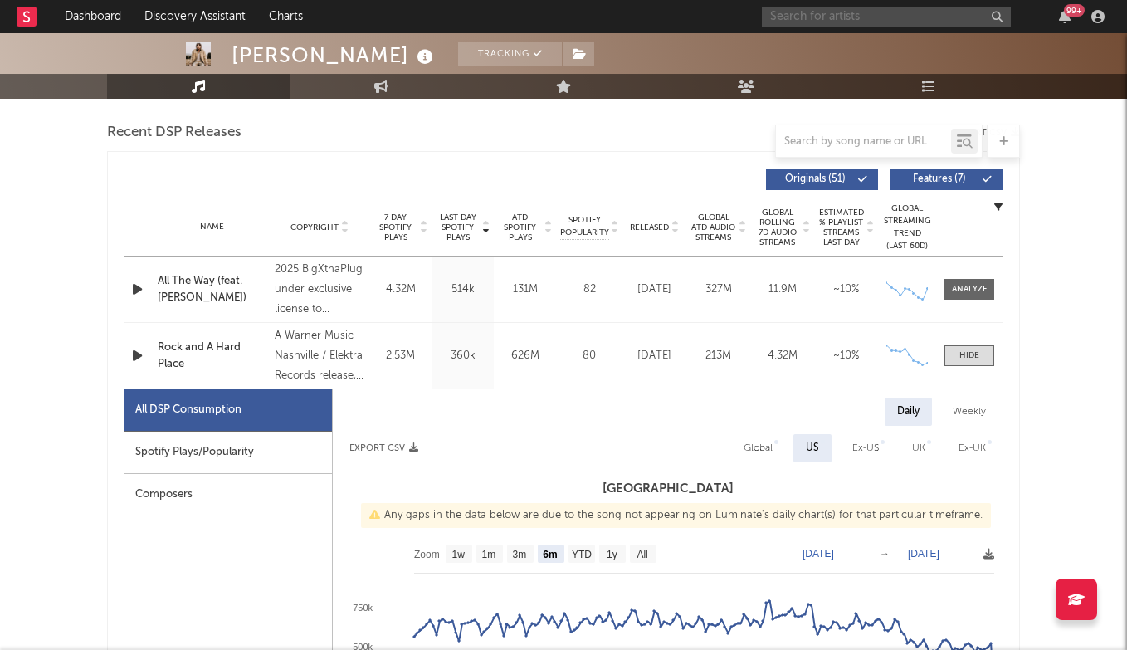
click at [853, 12] on input "text" at bounding box center [886, 17] width 249 height 21
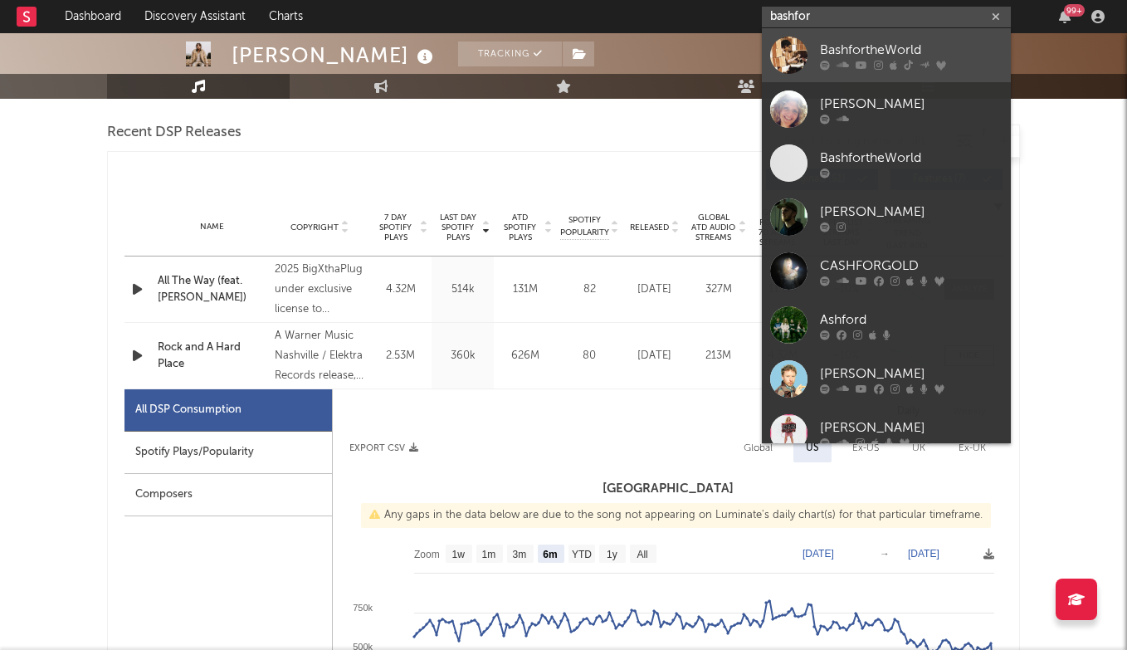
type input "bashfor"
click at [909, 44] on div "BashfortheWorld" at bounding box center [911, 50] width 183 height 20
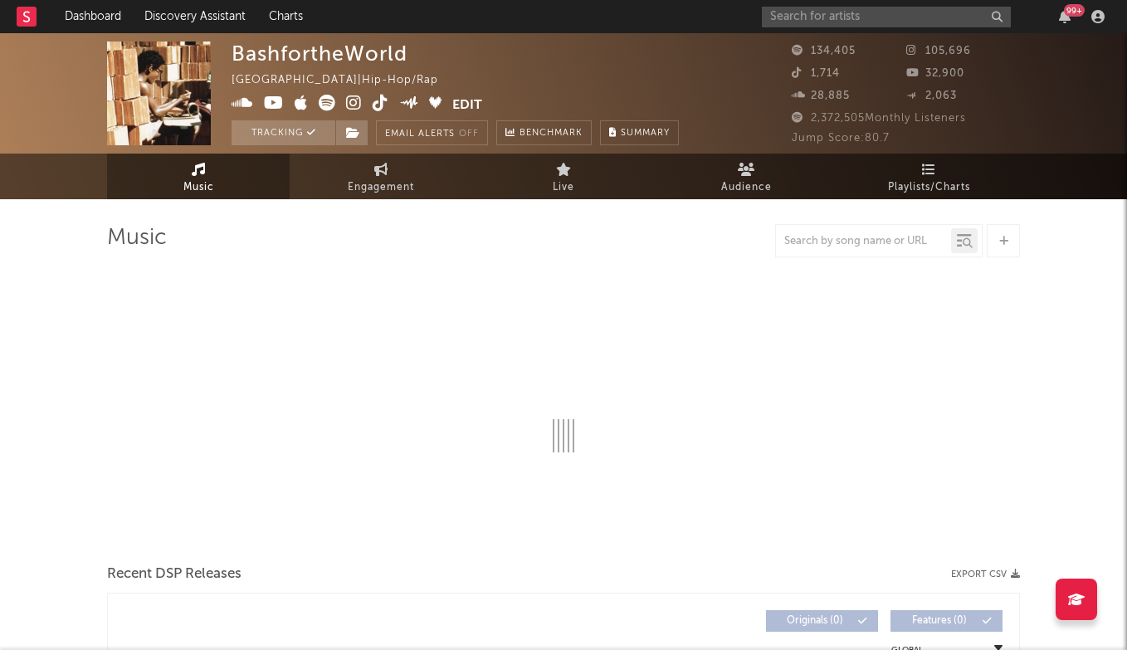
select select "6m"
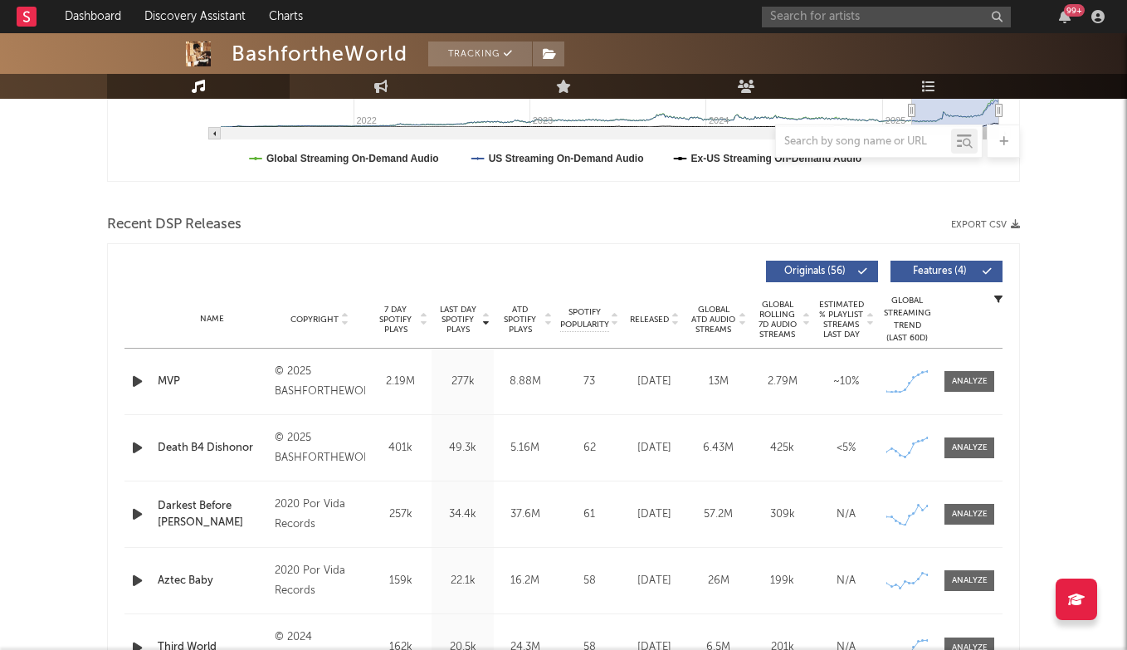
scroll to position [545, 0]
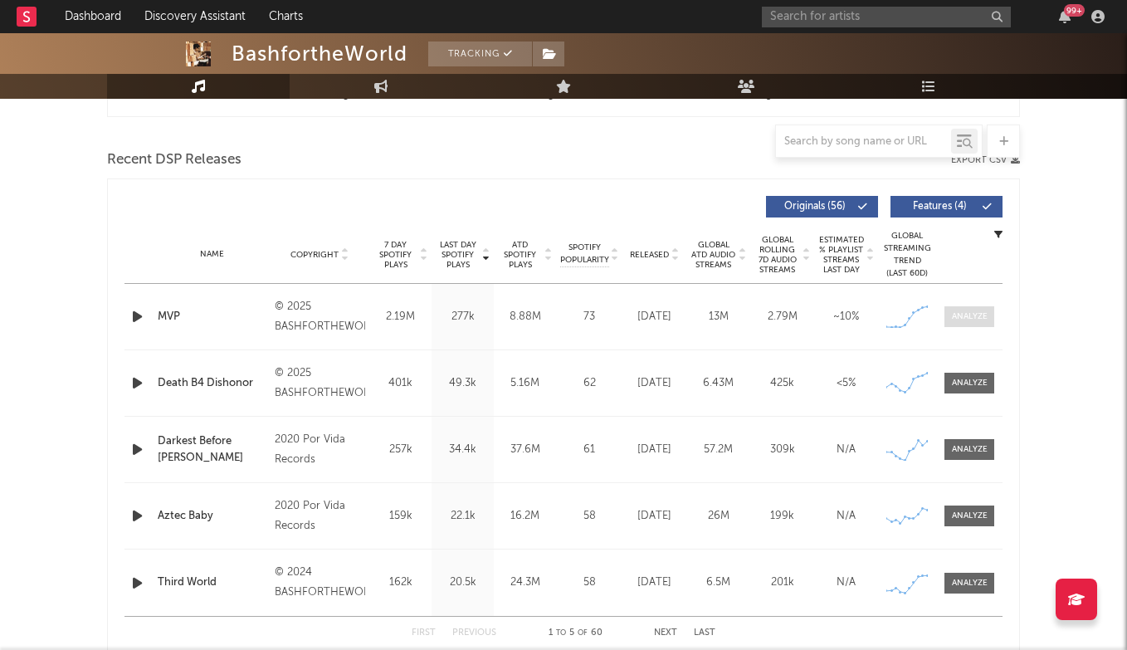
click at [967, 323] on span at bounding box center [969, 316] width 50 height 21
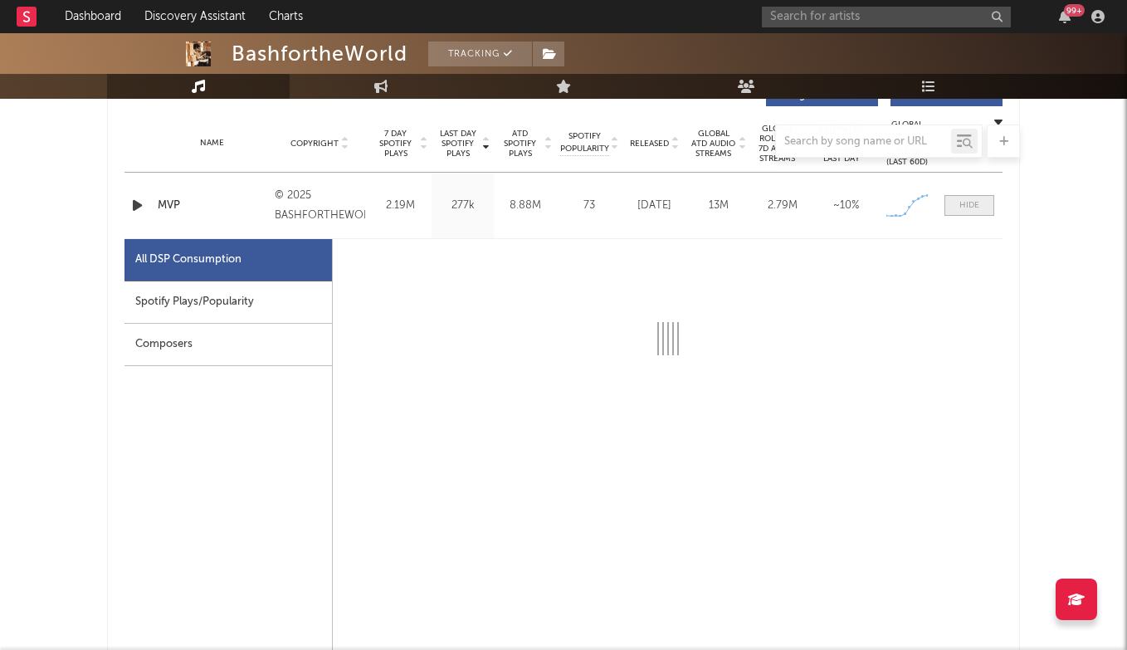
scroll to position [667, 0]
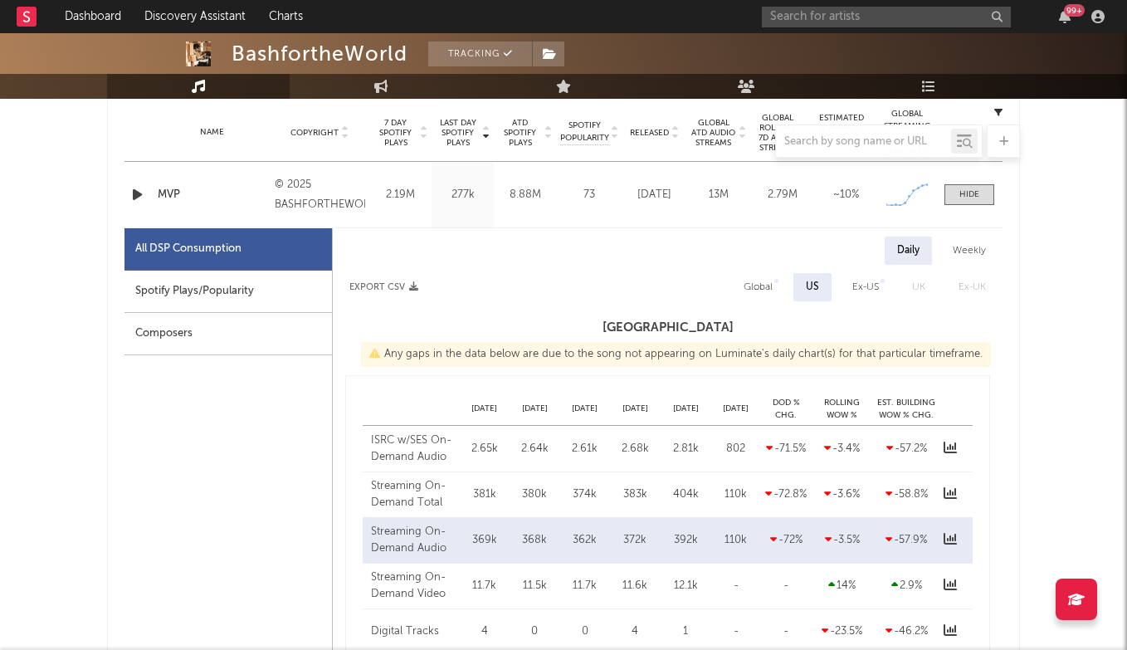
select select "1w"
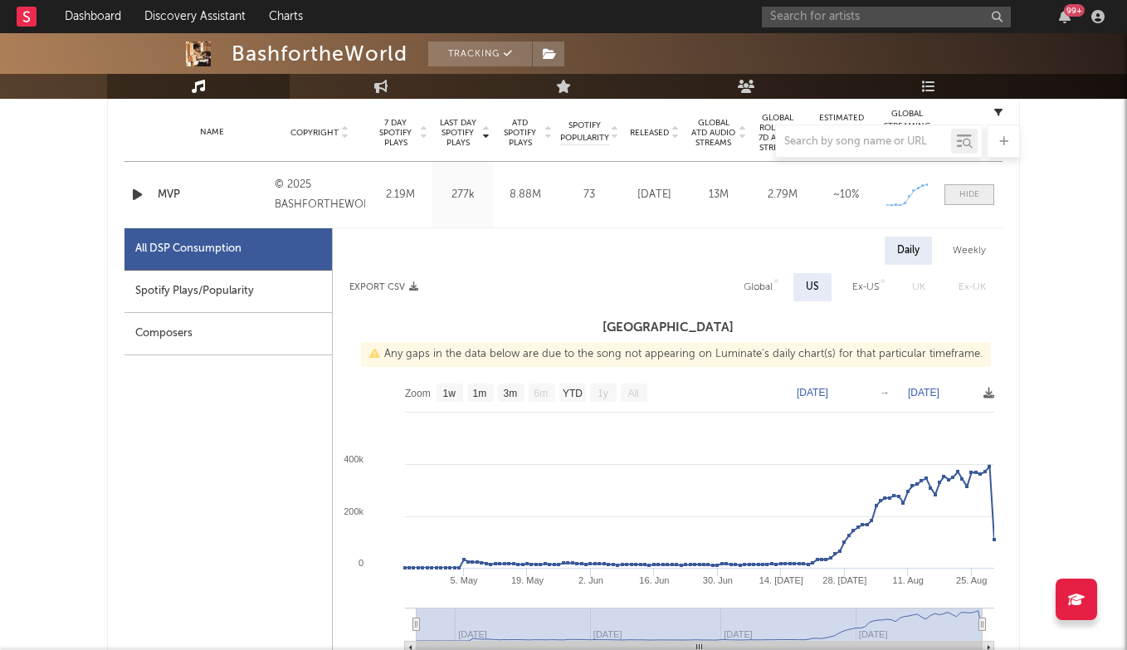
click at [973, 202] on span at bounding box center [969, 194] width 50 height 21
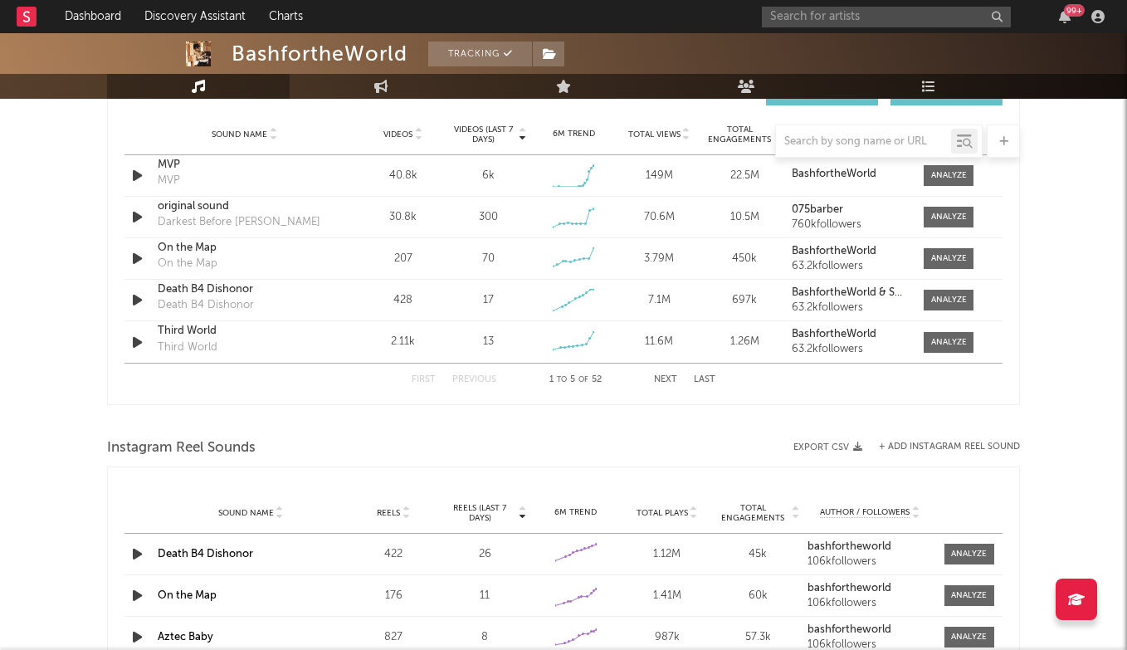
scroll to position [1172, 0]
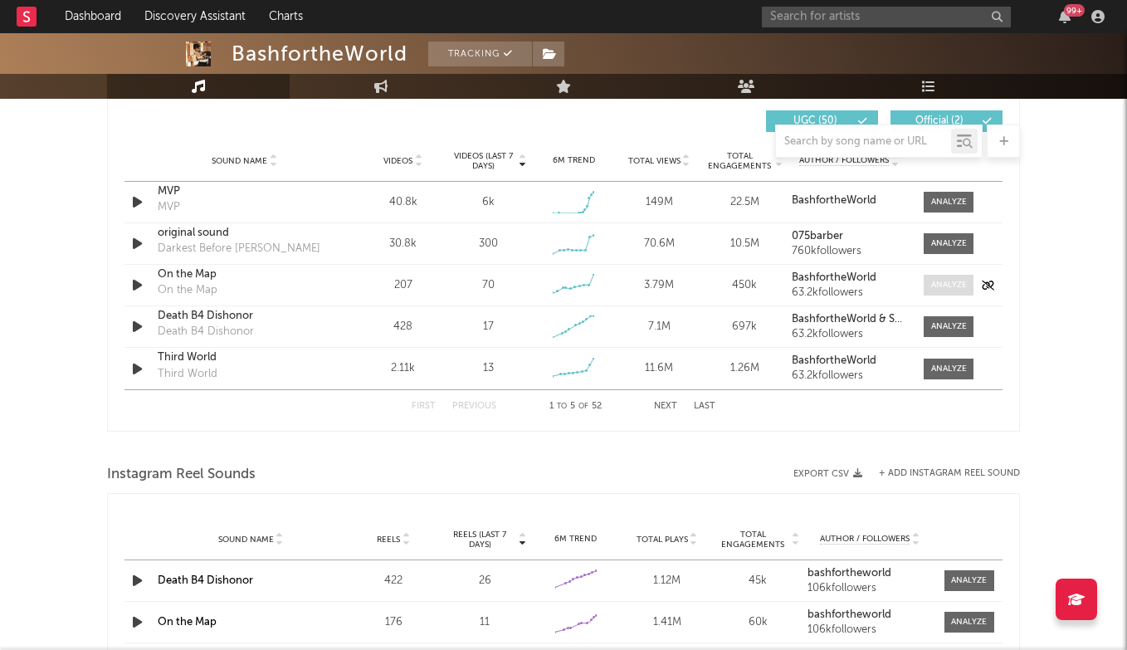
click at [950, 290] on div at bounding box center [949, 285] width 36 height 12
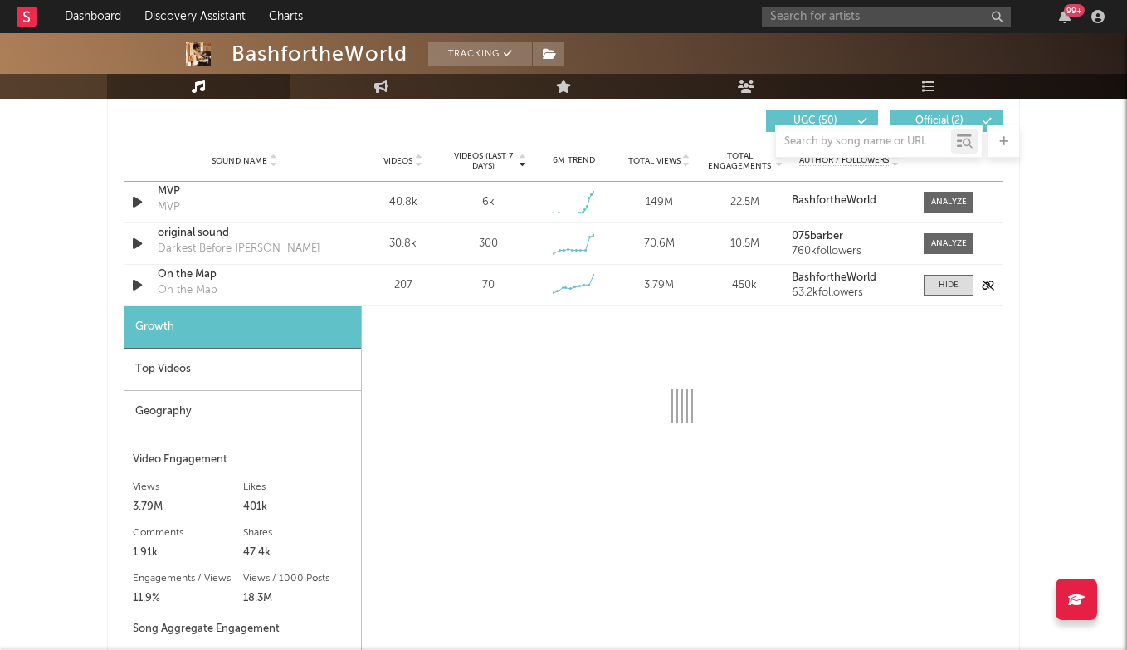
select select "6m"
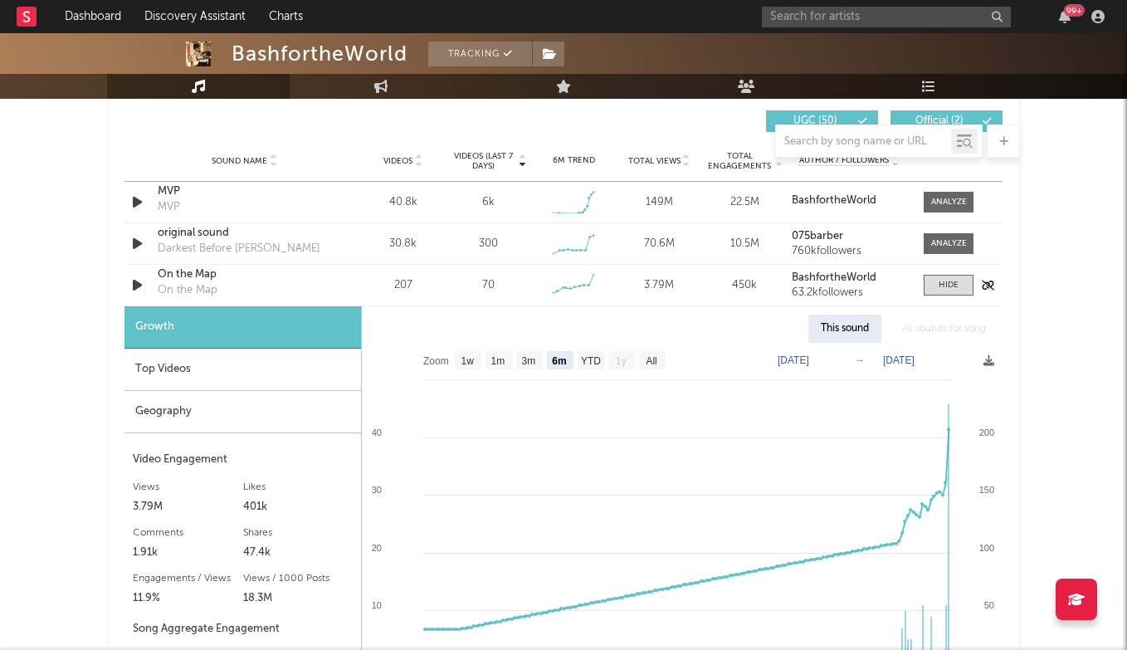
click at [202, 279] on div "On the Map" at bounding box center [244, 274] width 173 height 17
click at [195, 276] on div "On the Map" at bounding box center [244, 274] width 173 height 17
click at [955, 278] on span at bounding box center [949, 285] width 50 height 21
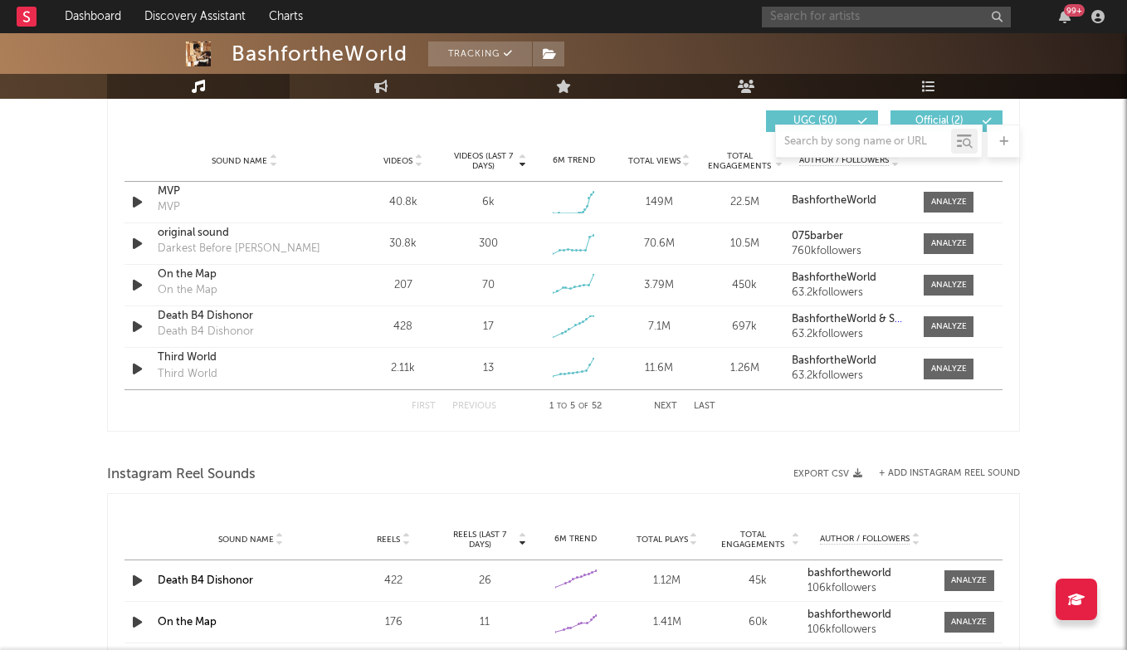
click at [875, 21] on input "text" at bounding box center [886, 17] width 249 height 21
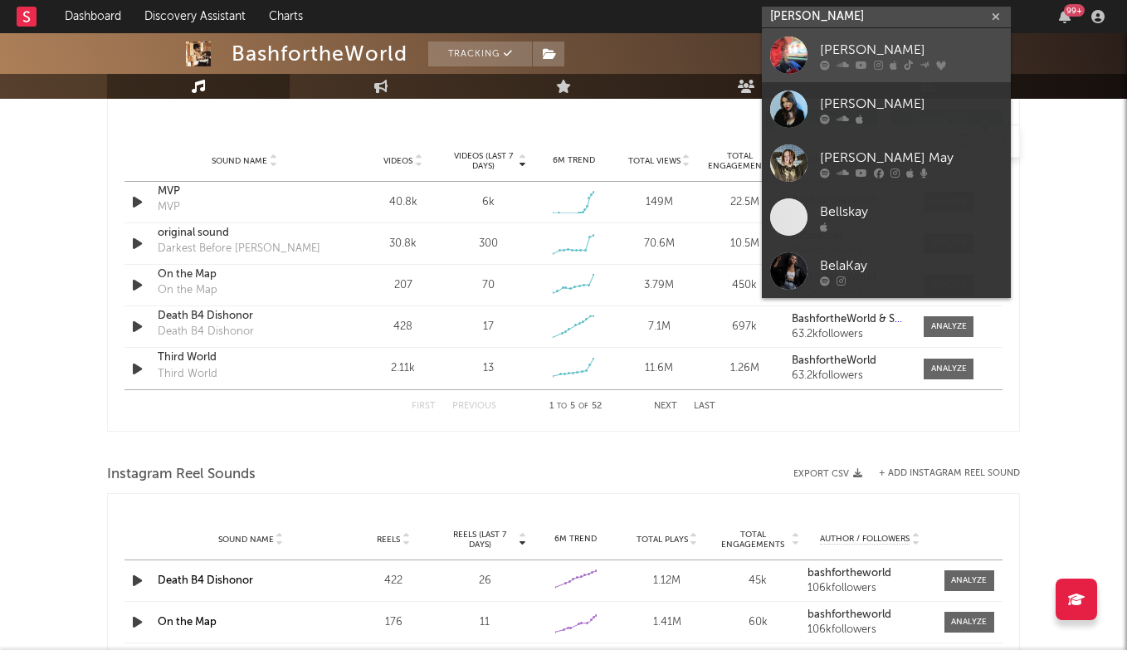
type input "[PERSON_NAME]"
click at [872, 47] on div "[PERSON_NAME]" at bounding box center [911, 50] width 183 height 20
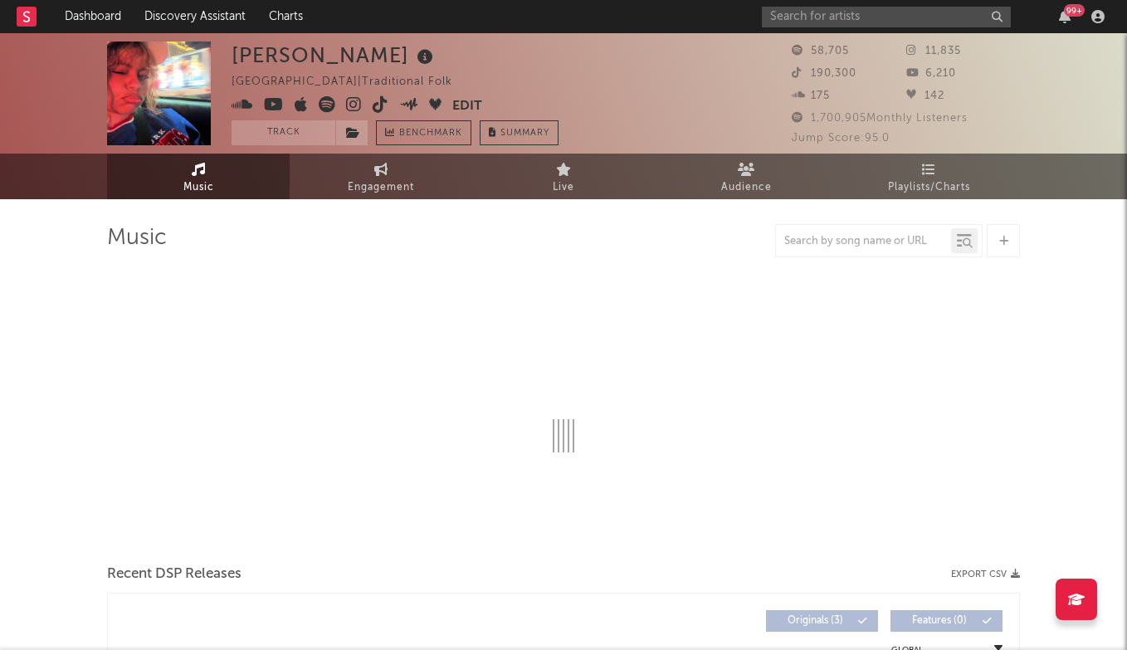
select select "1w"
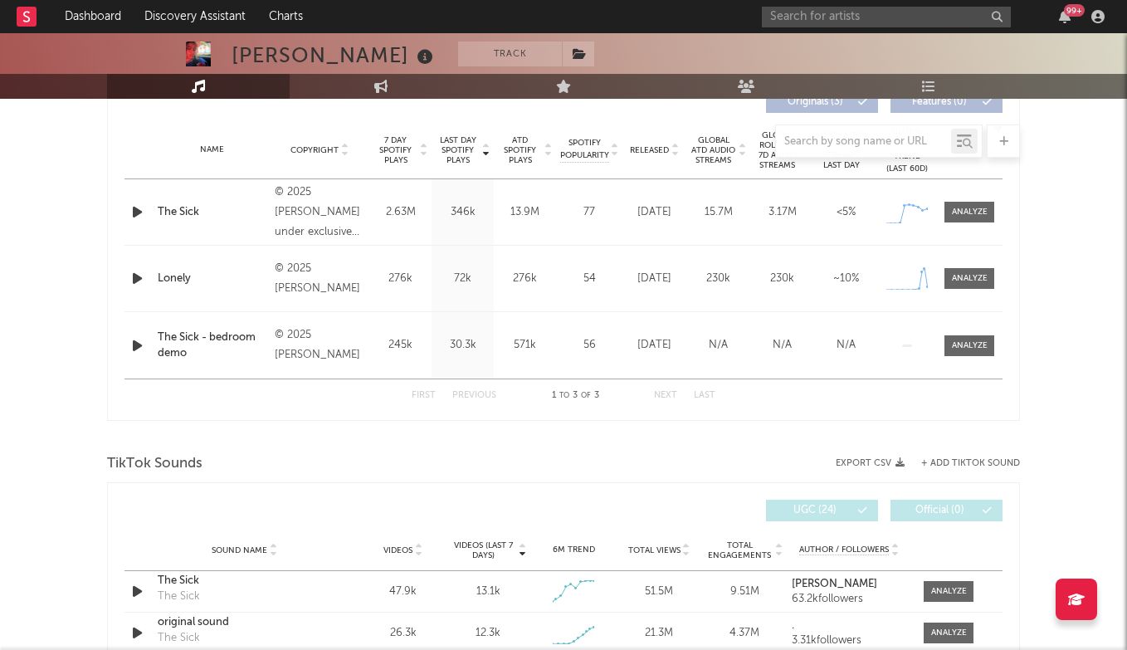
scroll to position [606, 0]
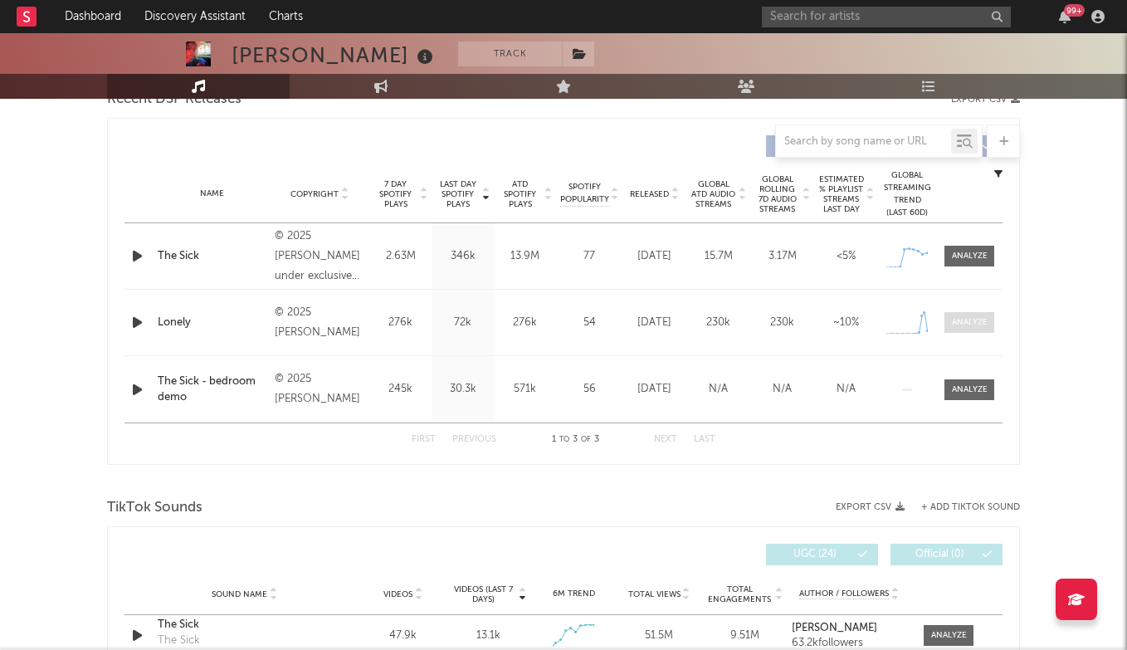
click at [957, 321] on div at bounding box center [970, 322] width 36 height 12
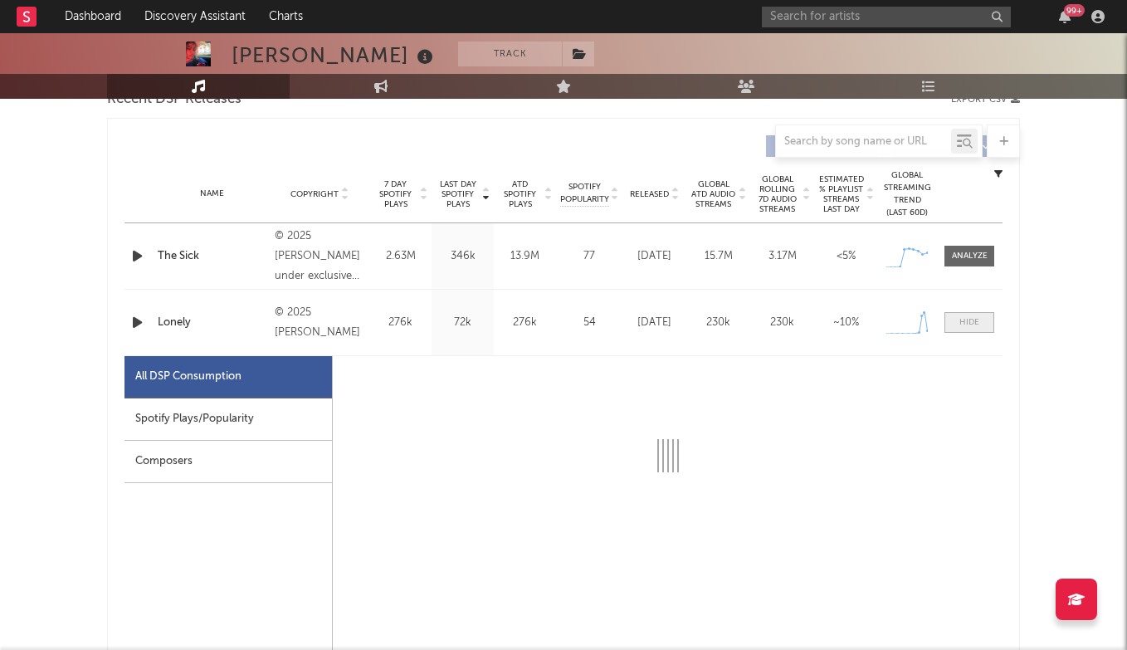
select select "1w"
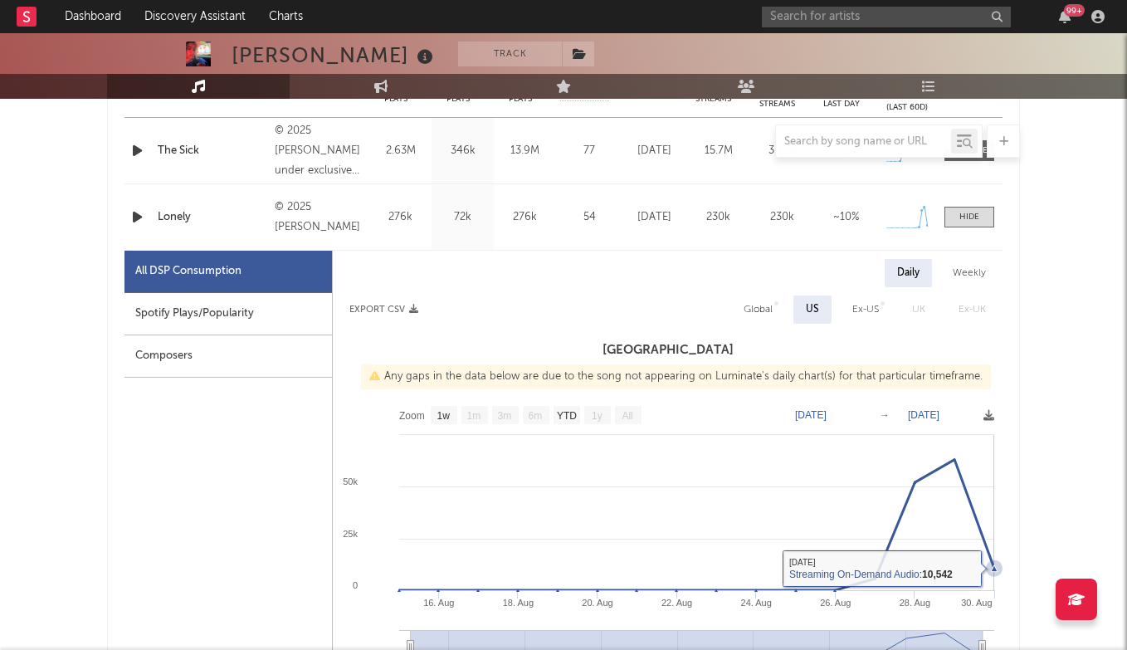
scroll to position [716, 0]
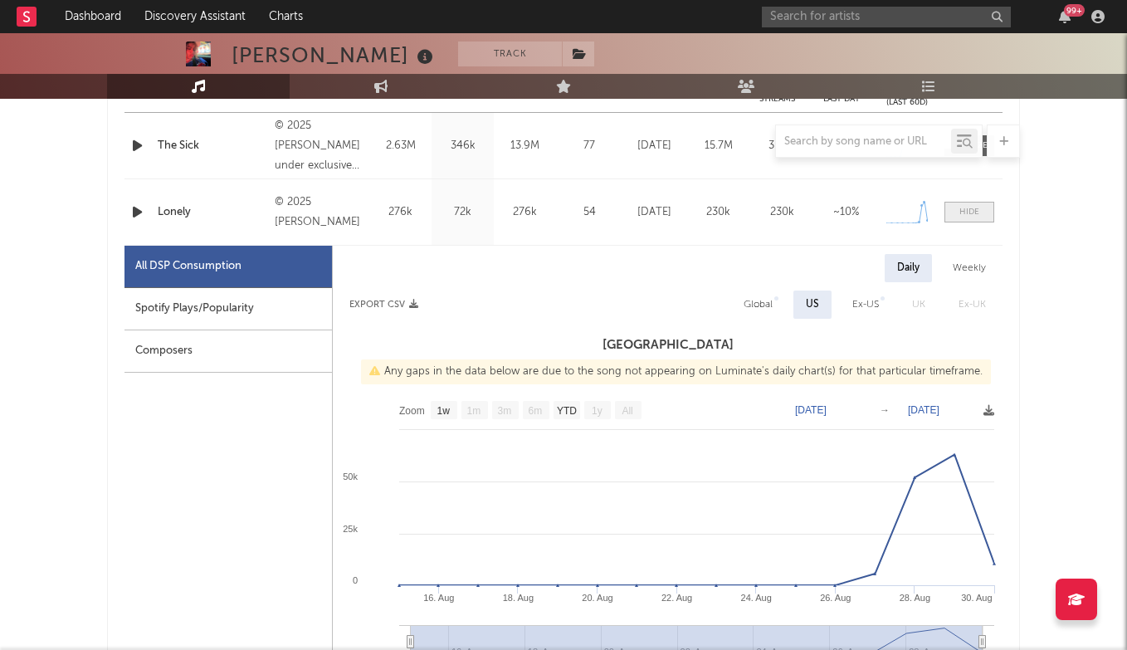
click at [979, 211] on span at bounding box center [969, 212] width 50 height 21
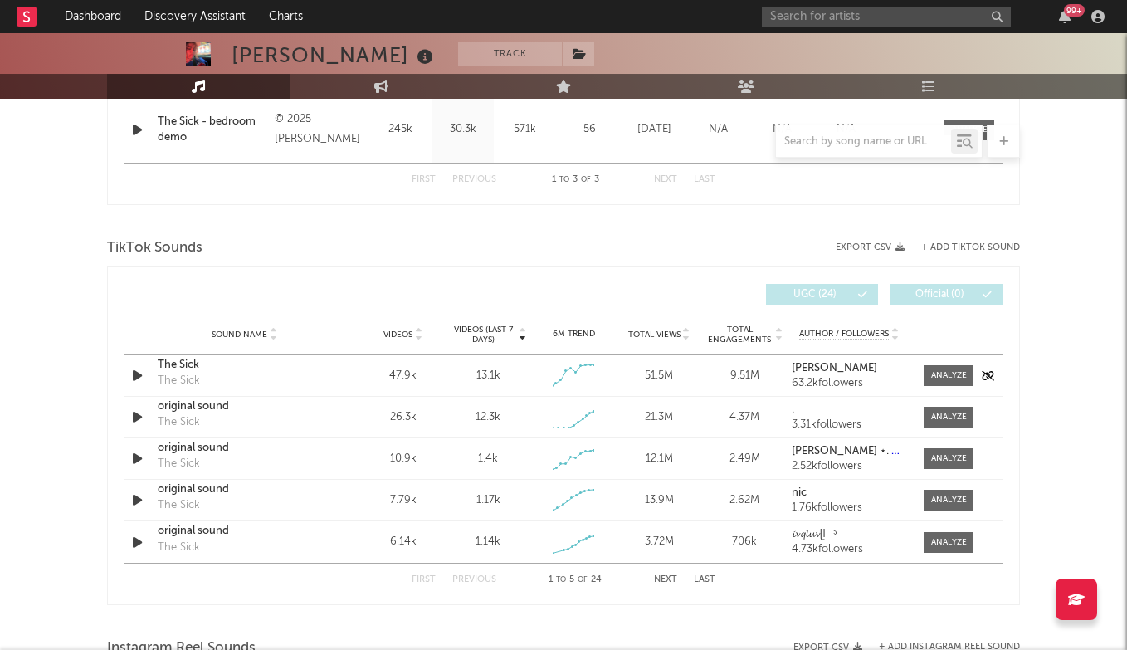
scroll to position [871, 0]
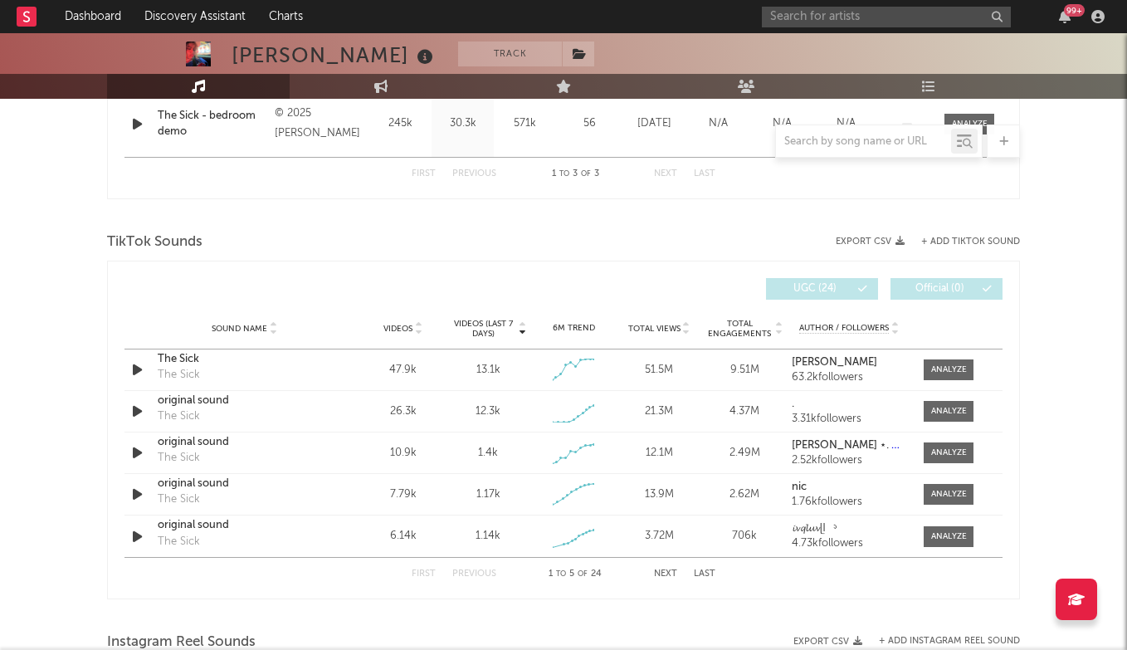
click at [664, 573] on button "Next" at bounding box center [665, 573] width 23 height 9
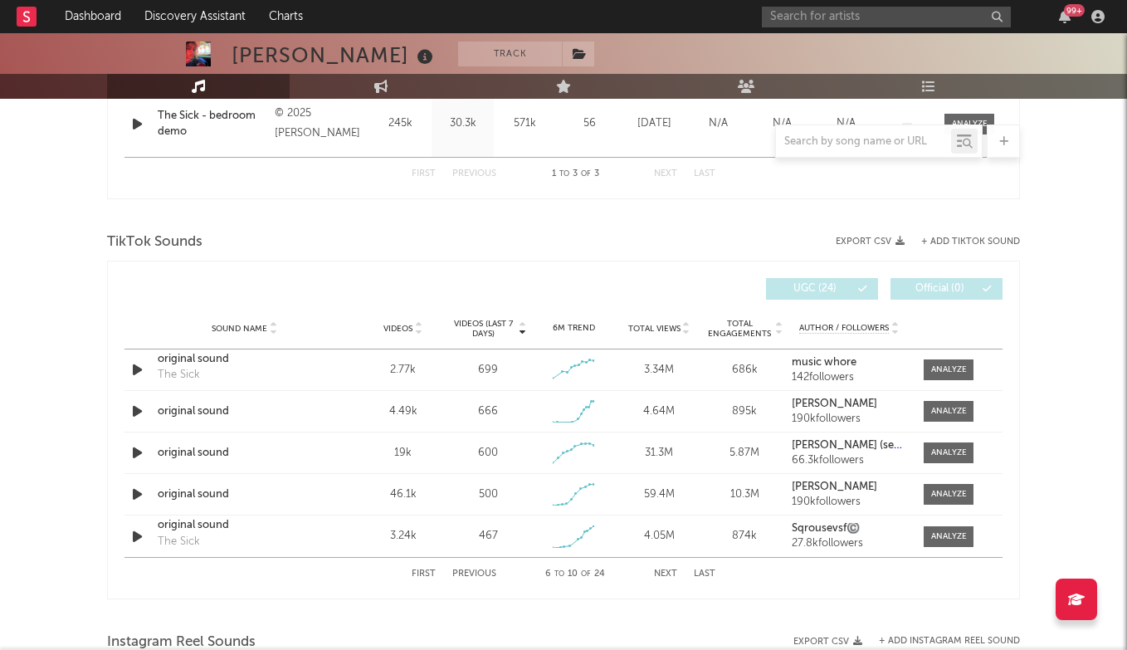
click at [912, 32] on div "99 +" at bounding box center [936, 16] width 349 height 33
click at [912, 22] on input "text" at bounding box center [886, 17] width 249 height 21
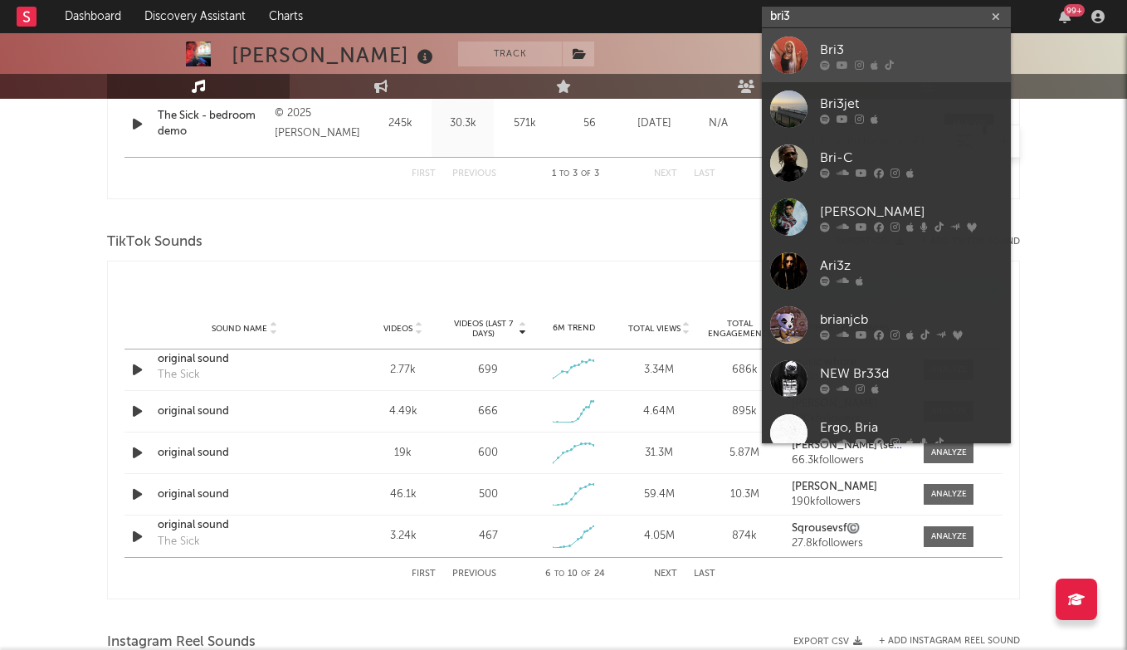
type input "bri3"
click at [891, 50] on div "Bri3" at bounding box center [911, 50] width 183 height 20
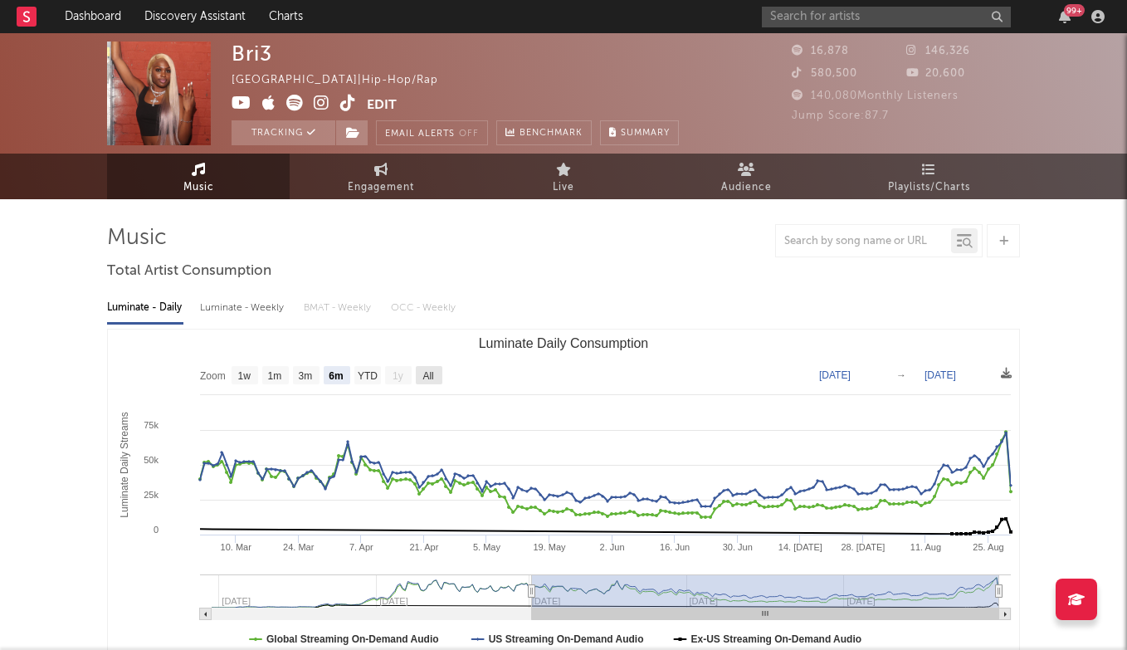
click at [420, 371] on rect "Luminate Daily Consumption" at bounding box center [429, 375] width 27 height 18
select select "All"
type input "[DATE]"
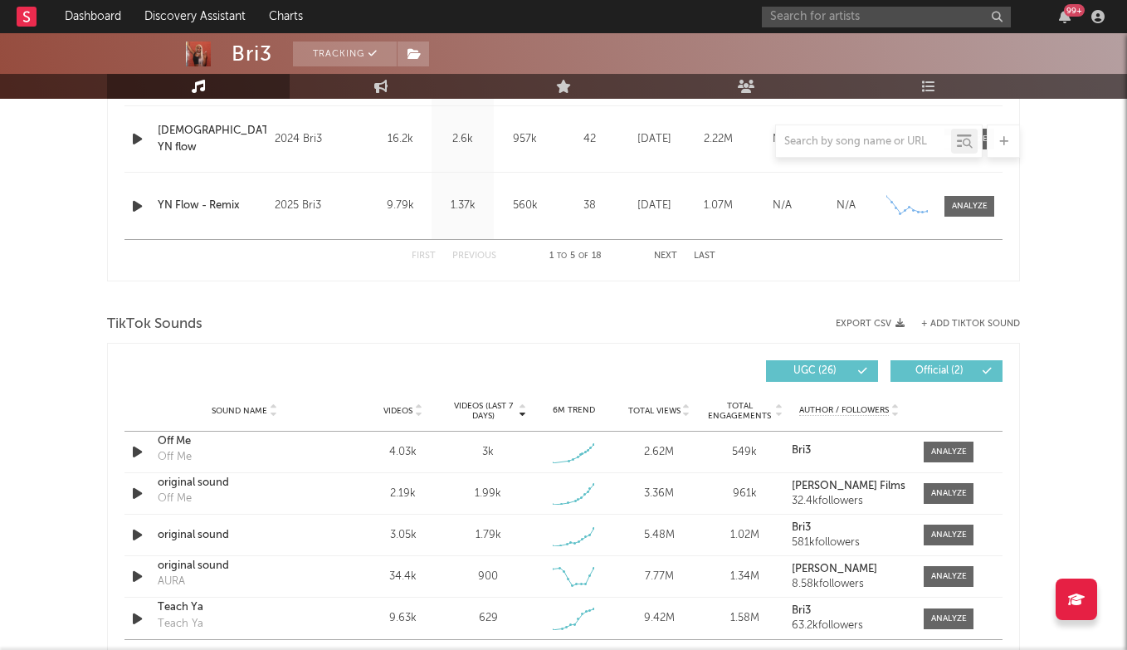
scroll to position [954, 0]
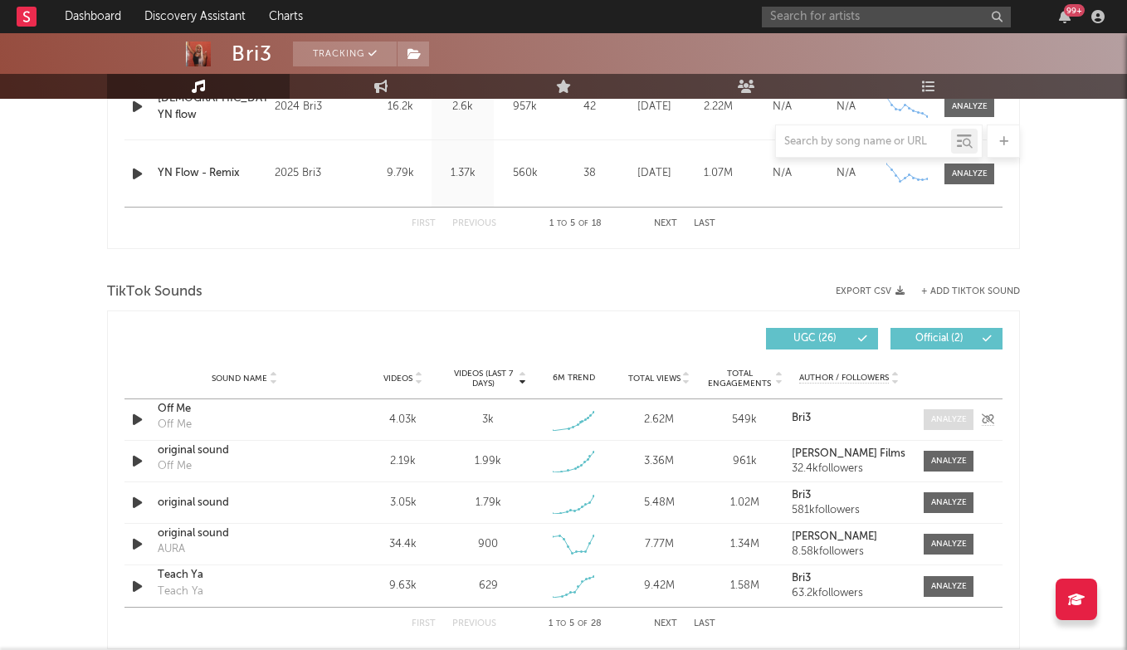
click at [948, 415] on div at bounding box center [949, 419] width 36 height 12
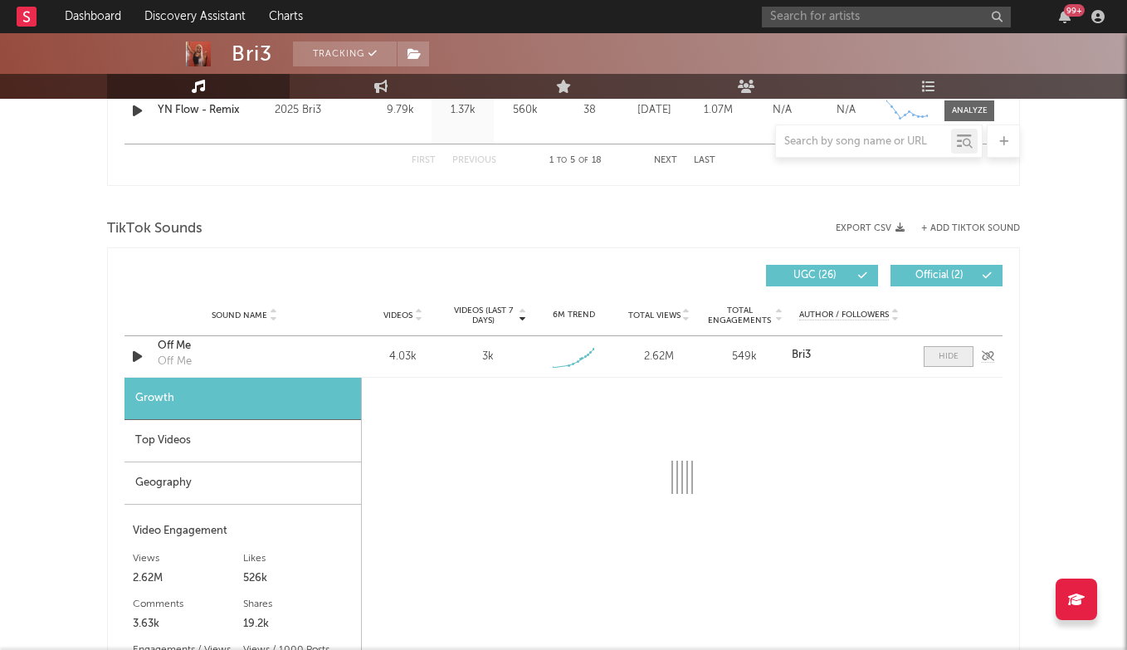
select select "1w"
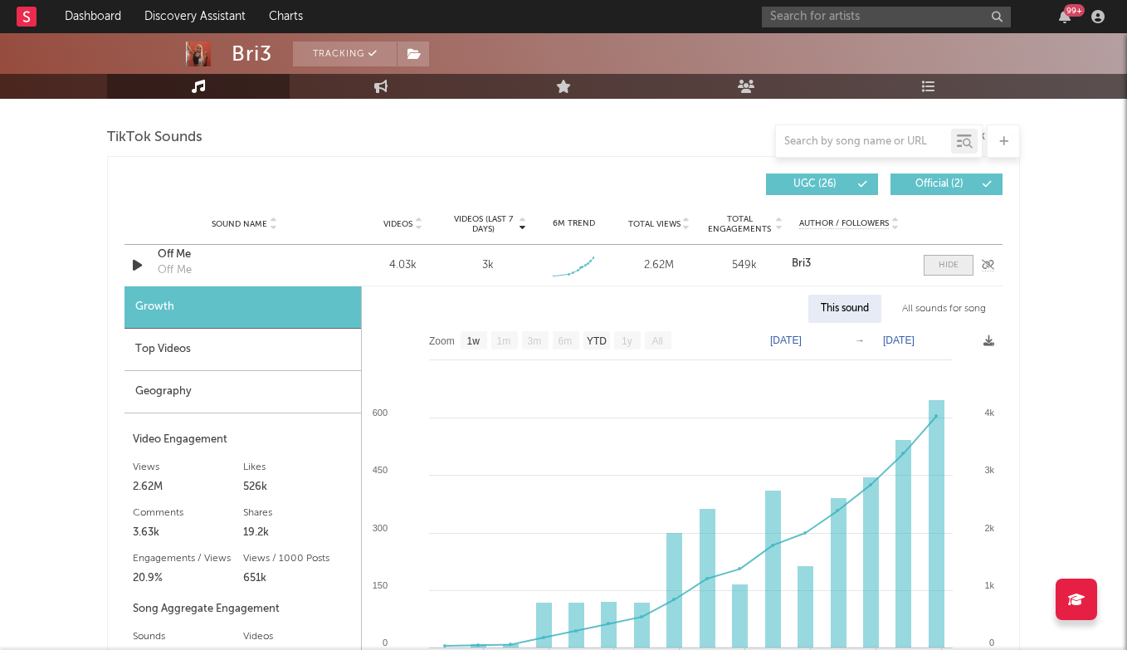
scroll to position [1128, 0]
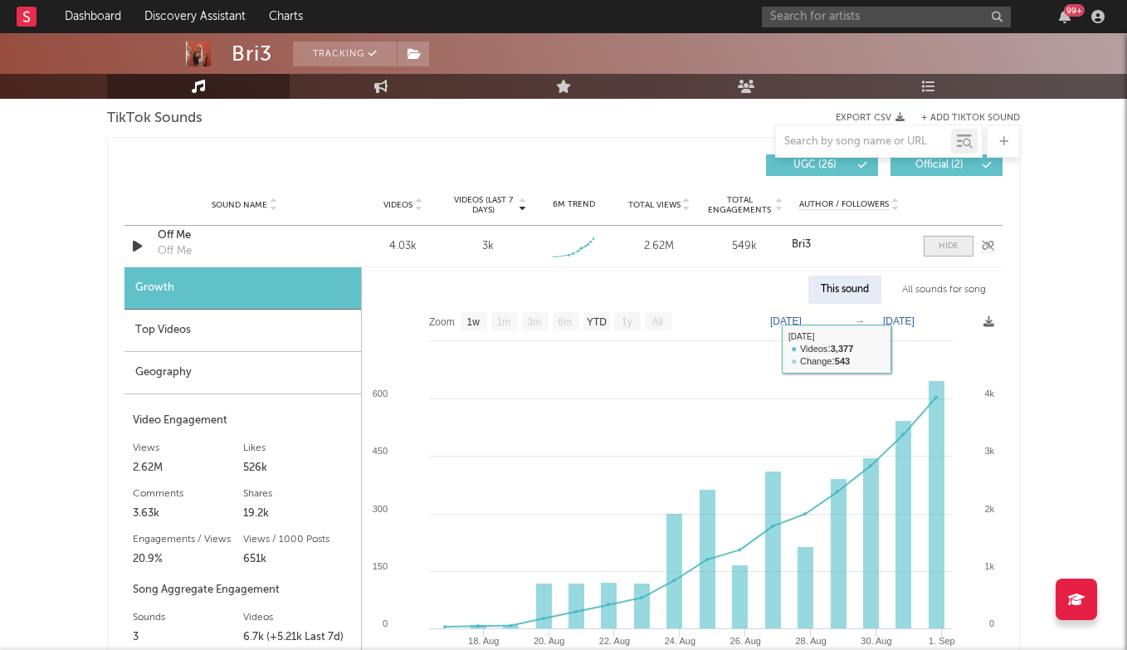
click at [957, 252] on span at bounding box center [949, 246] width 50 height 21
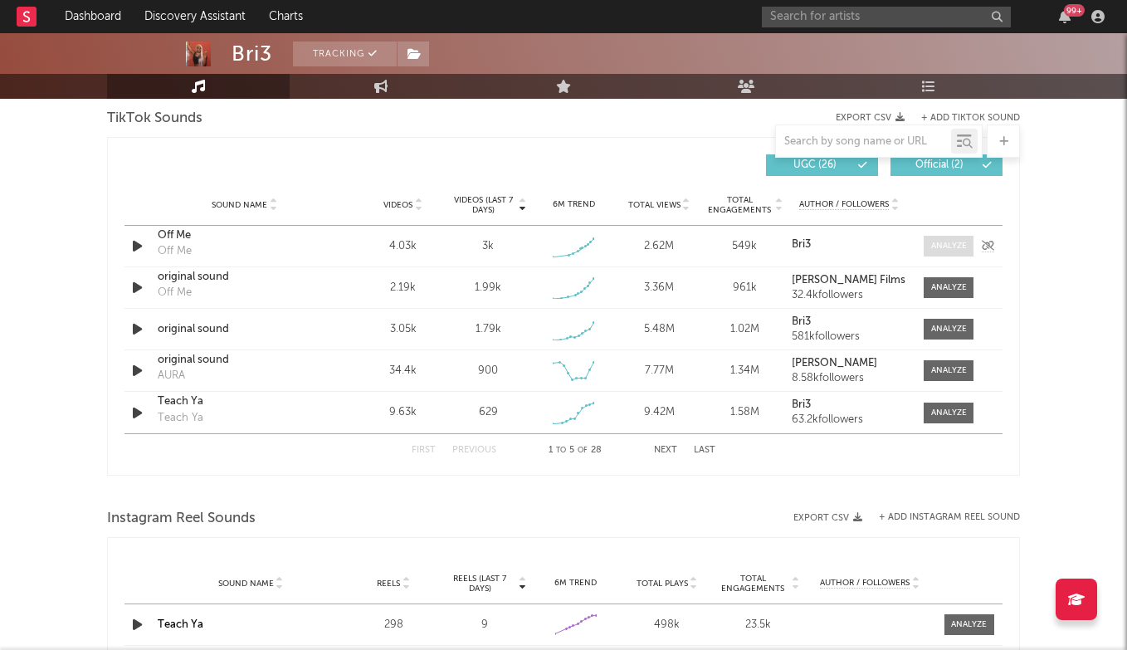
click at [957, 252] on span at bounding box center [949, 246] width 50 height 21
select select "1w"
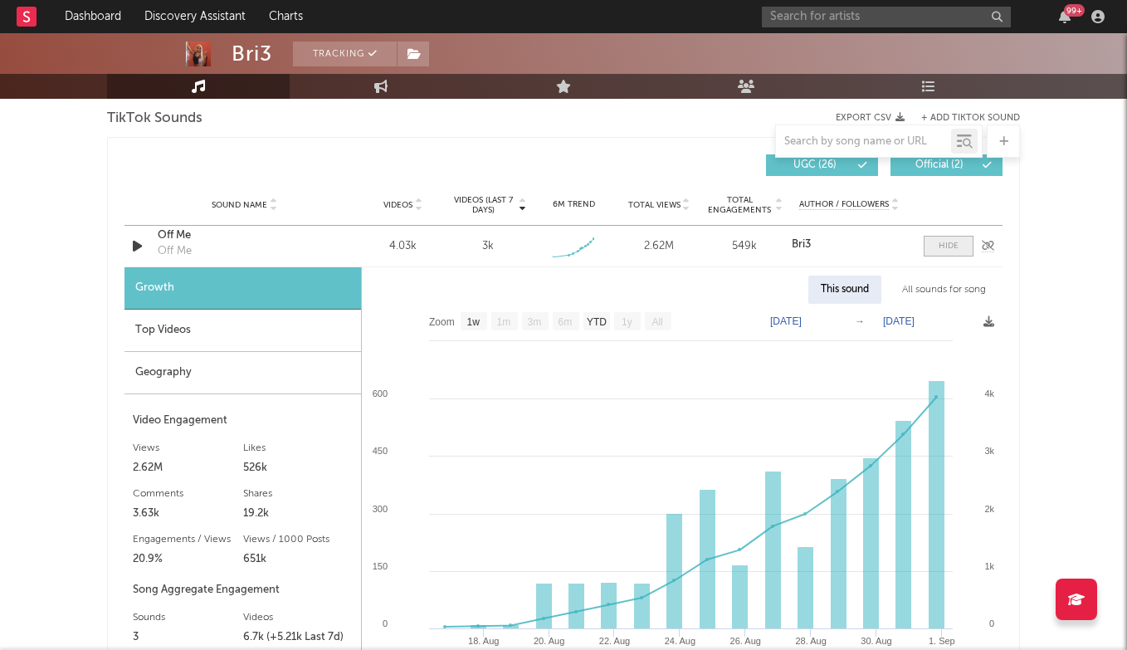
click at [957, 252] on span at bounding box center [949, 246] width 50 height 21
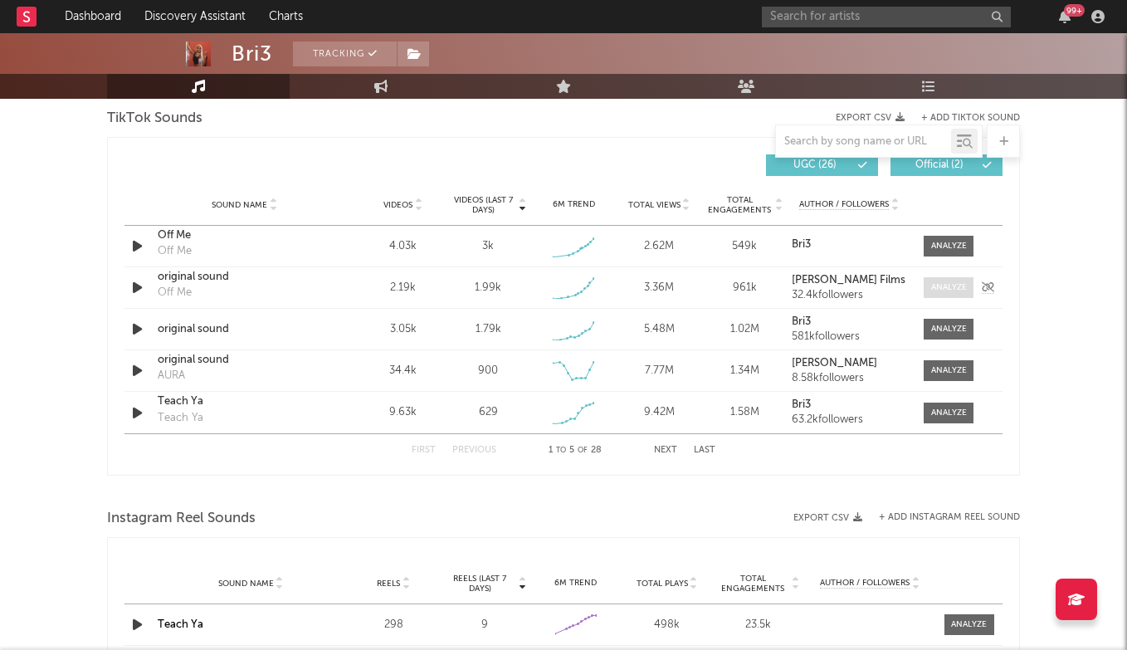
click at [952, 289] on div at bounding box center [949, 287] width 36 height 12
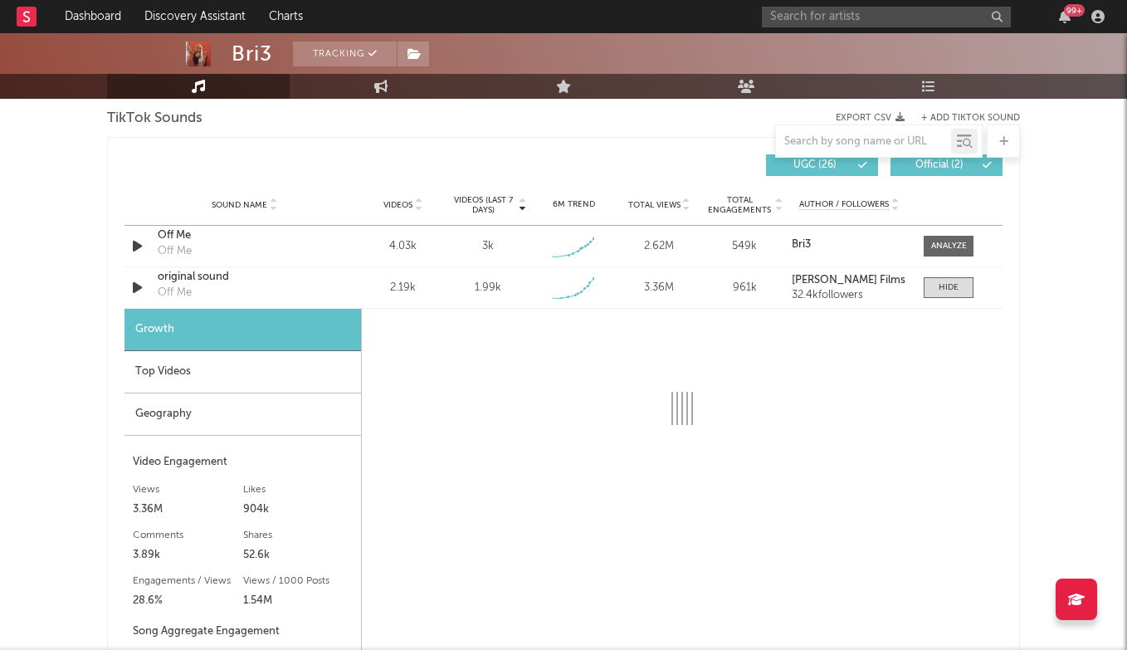
select select "1w"
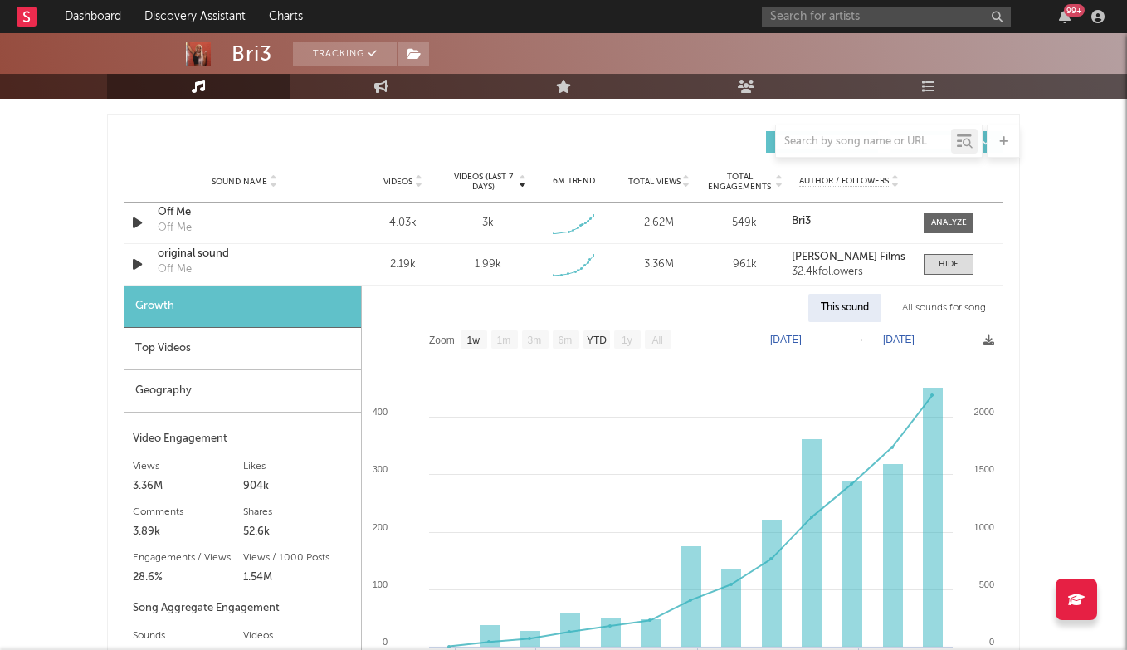
scroll to position [1169, 0]
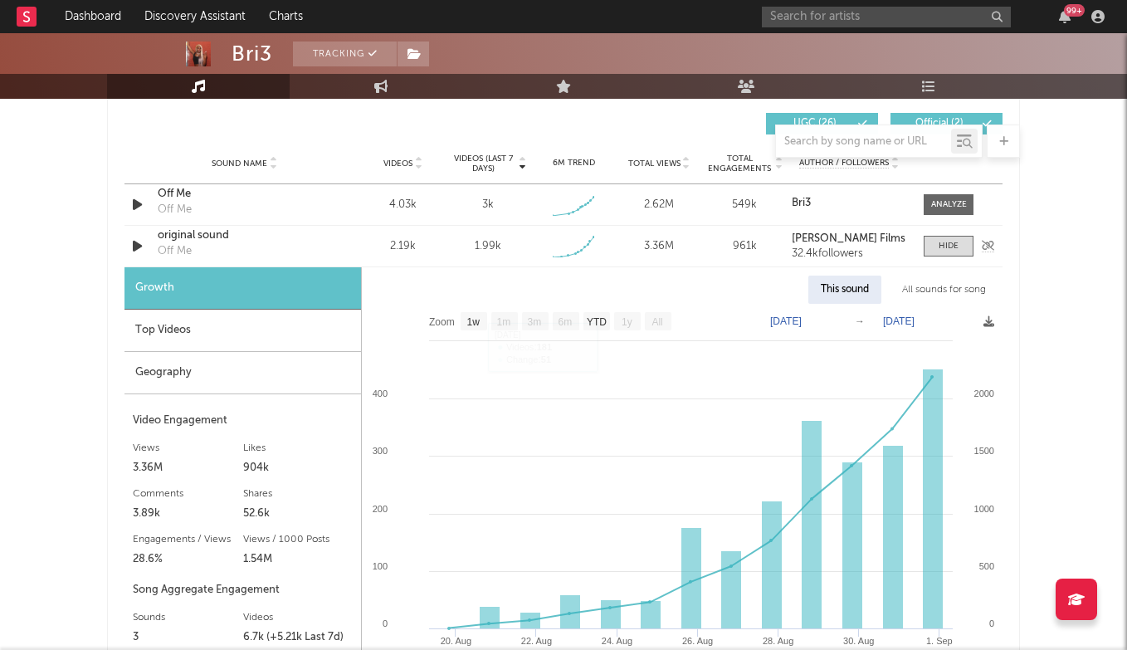
click at [197, 237] on div "original sound" at bounding box center [244, 235] width 173 height 17
click at [948, 231] on div "Sound Name original sound Off Me Videos 2.19k Videos (last 7 days) 1.99k Weekly…" at bounding box center [563, 246] width 878 height 41
click at [948, 240] on div at bounding box center [949, 246] width 20 height 12
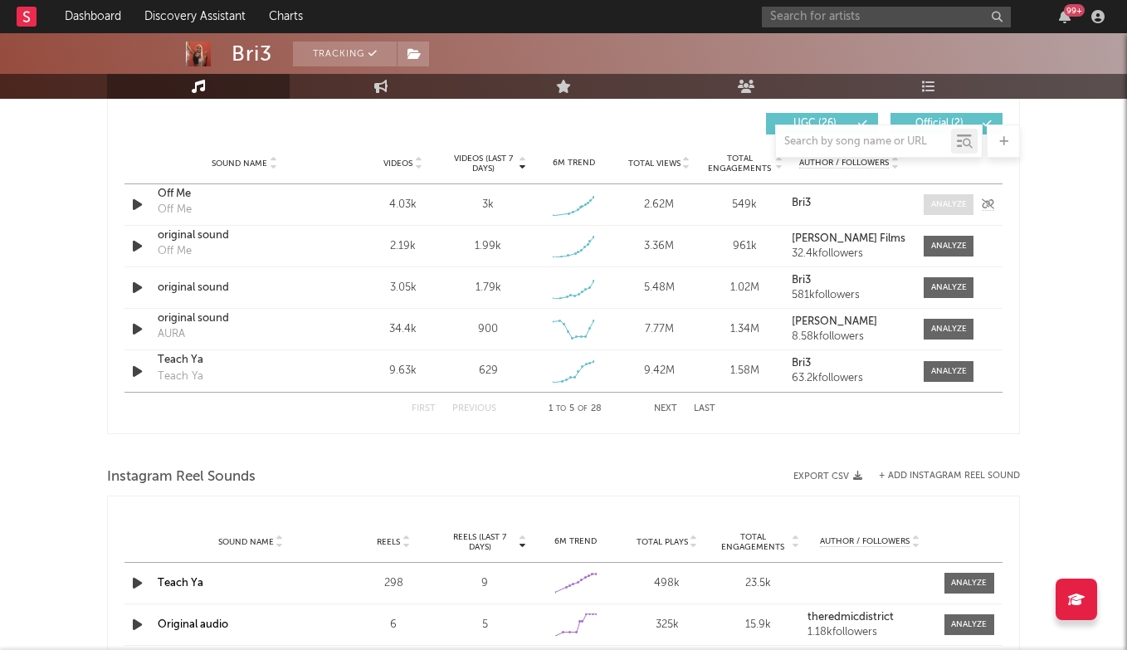
click at [951, 199] on div at bounding box center [949, 204] width 36 height 12
select select "1w"
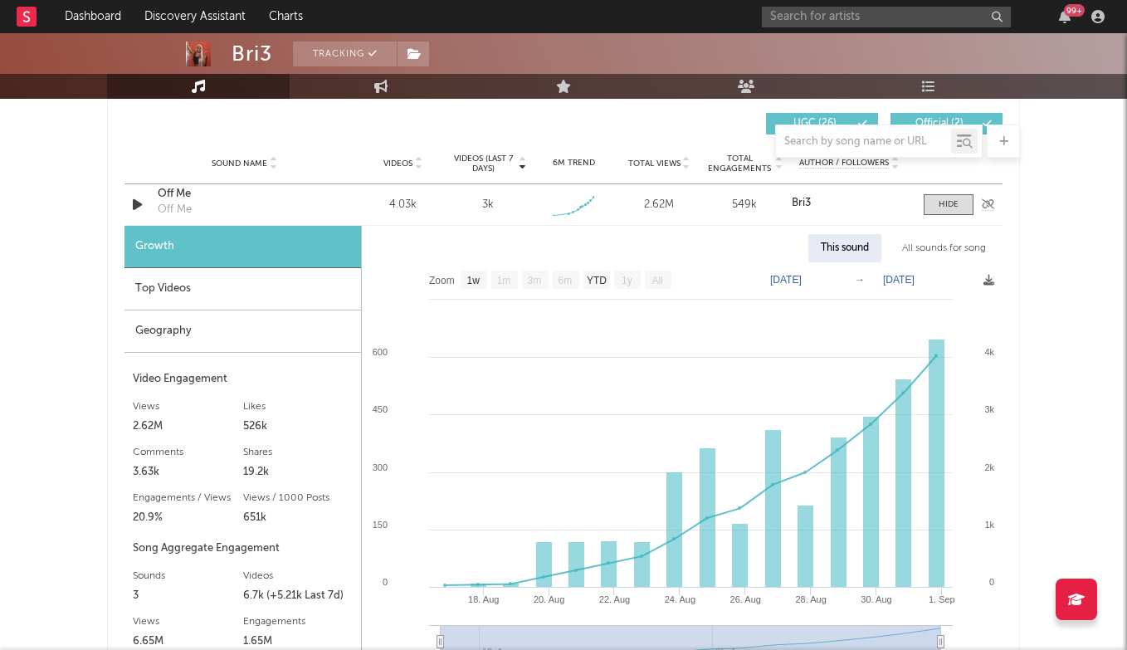
click at [178, 188] on div "Off Me" at bounding box center [244, 194] width 173 height 17
click at [941, 217] on div "Sound Name Off Me Off Me Videos 4.03k Videos (last 7 days) 3k Weekly Growth % +…" at bounding box center [563, 204] width 878 height 41
click at [958, 212] on span at bounding box center [949, 204] width 50 height 21
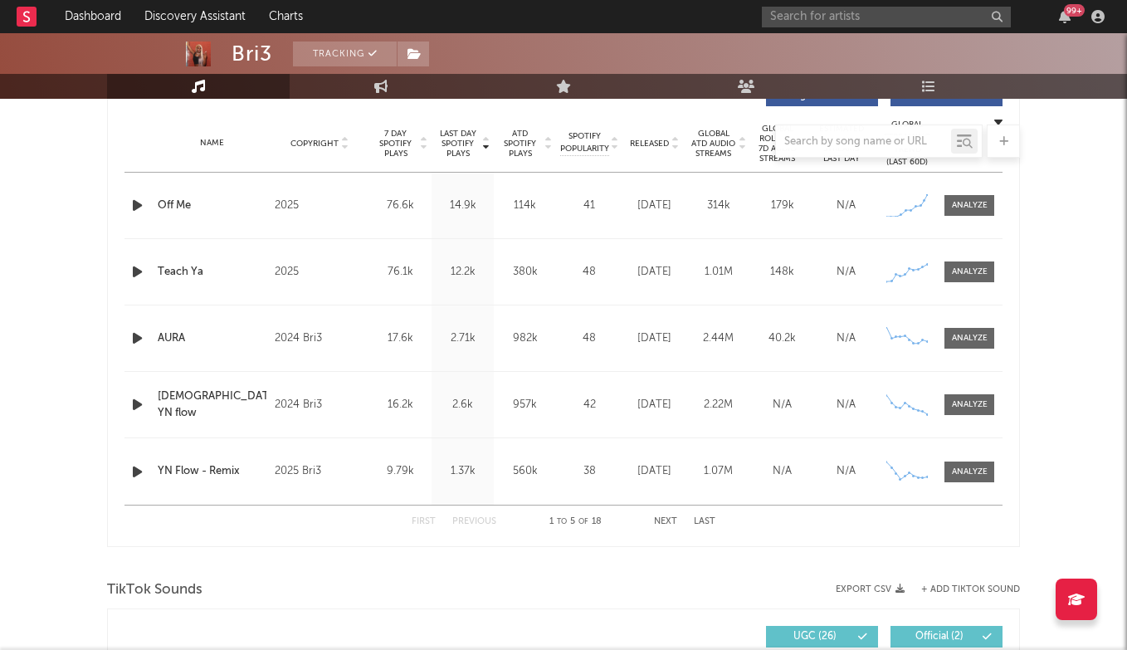
scroll to position [653, 0]
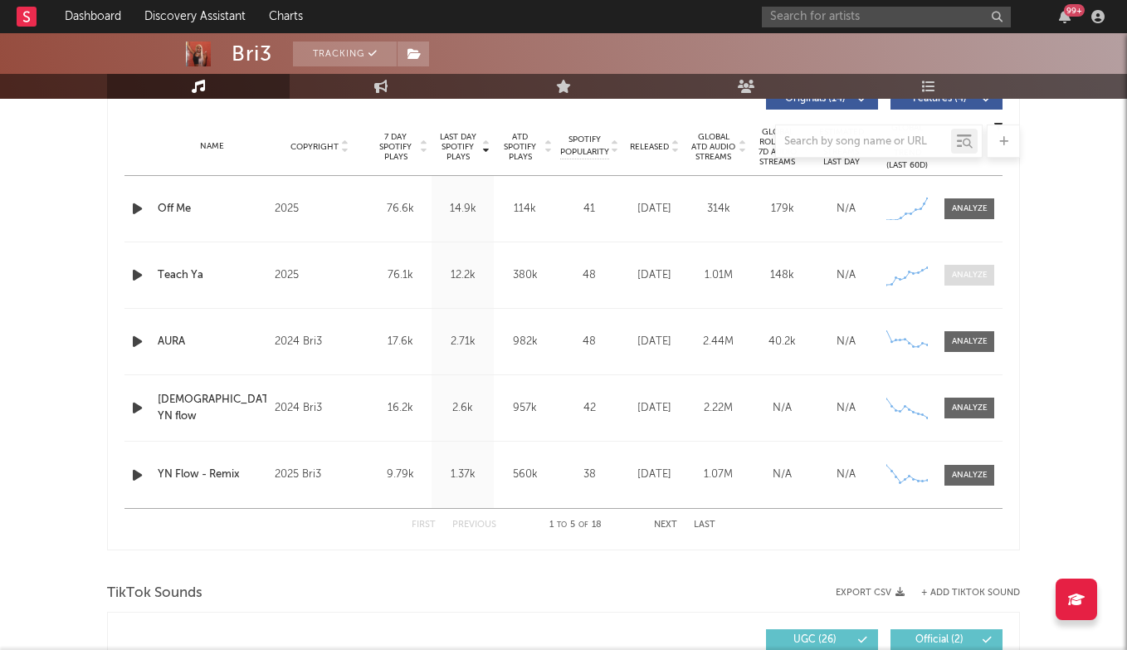
click at [971, 282] on span at bounding box center [969, 275] width 50 height 21
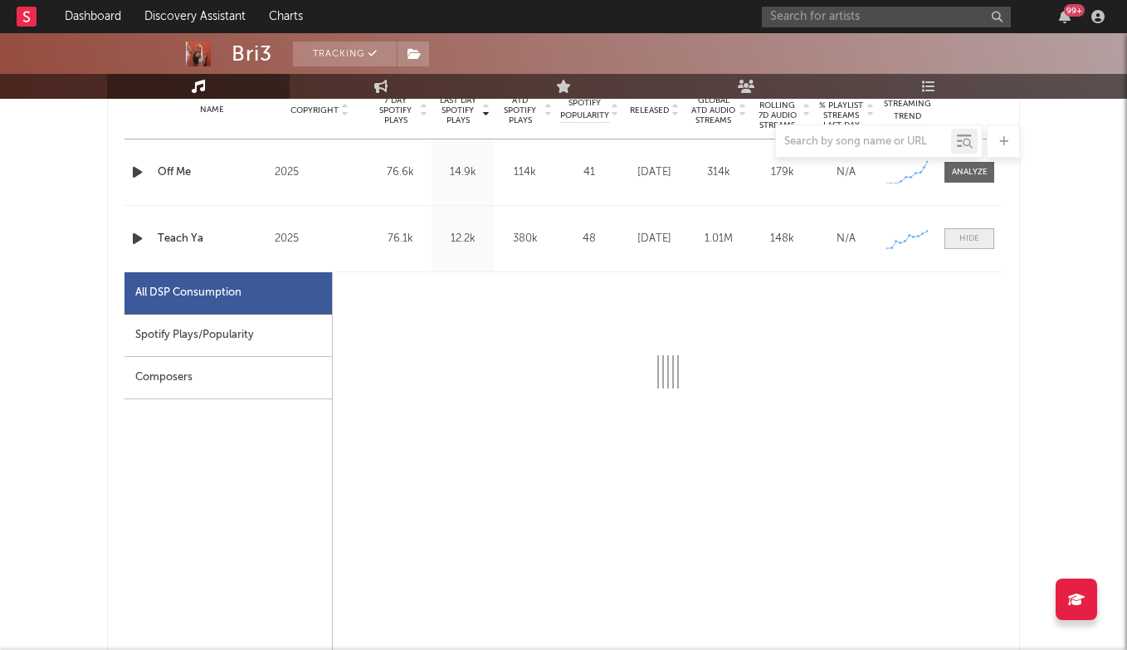
select select "1w"
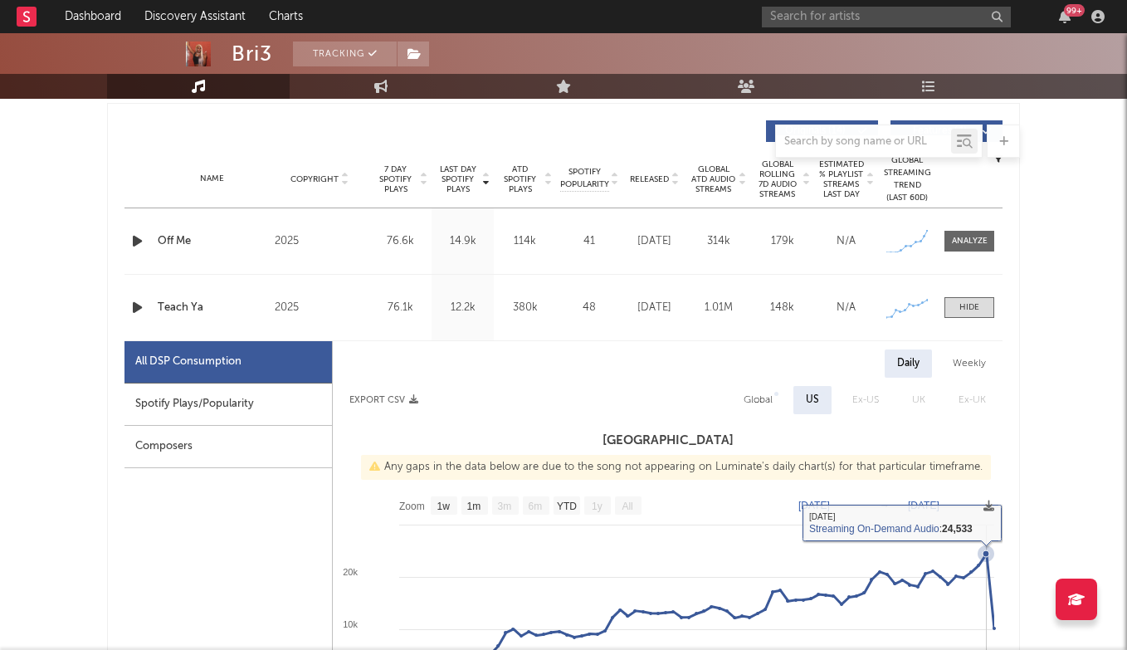
scroll to position [606, 0]
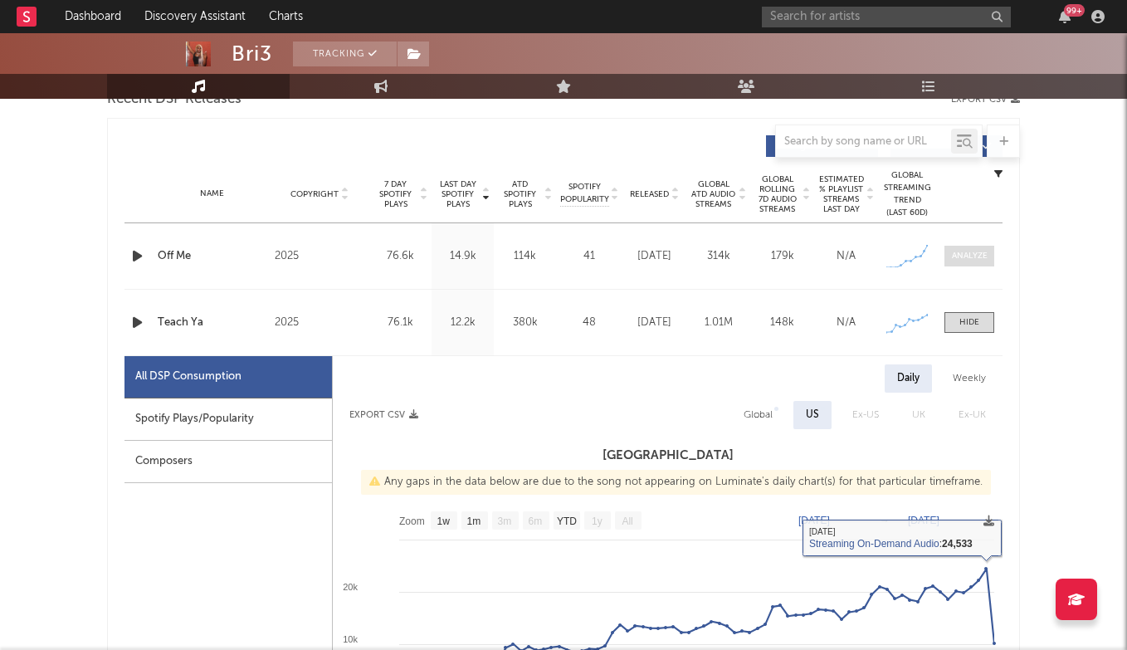
click at [967, 256] on div at bounding box center [970, 256] width 36 height 12
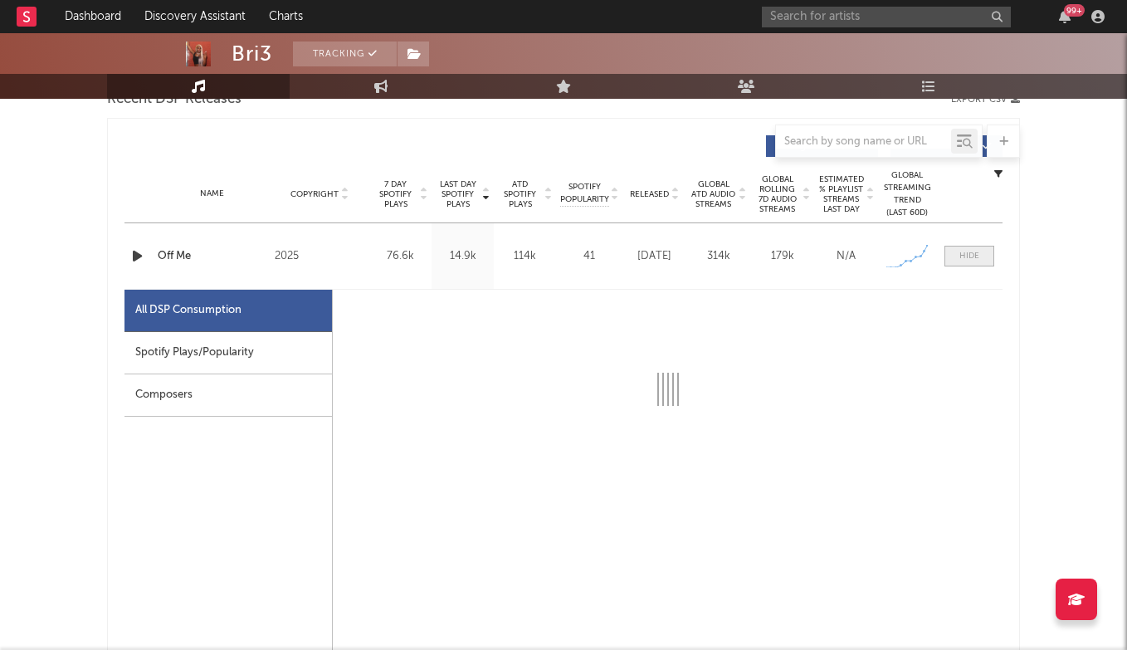
select select "1w"
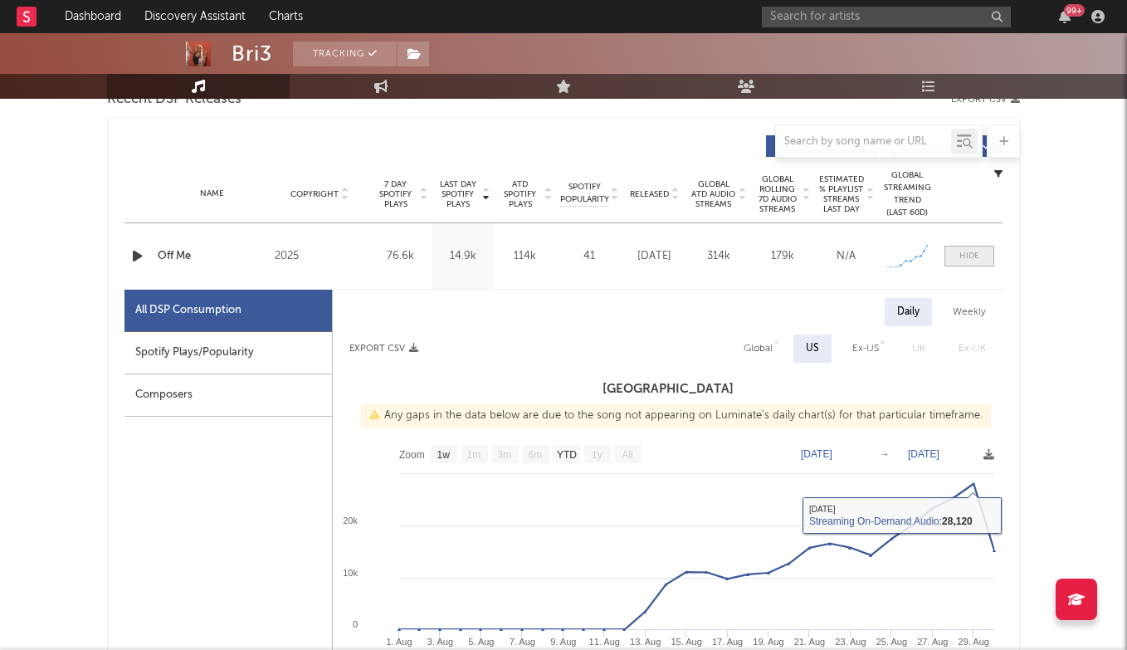
click at [972, 262] on span at bounding box center [969, 256] width 50 height 21
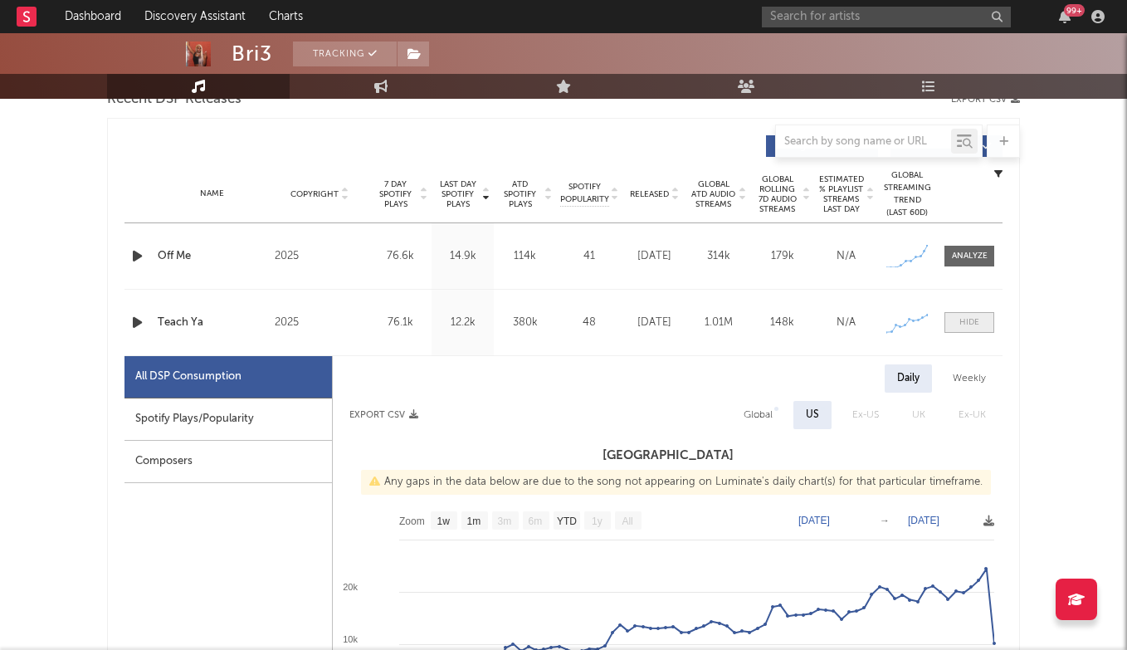
click at [973, 316] on div at bounding box center [969, 322] width 20 height 12
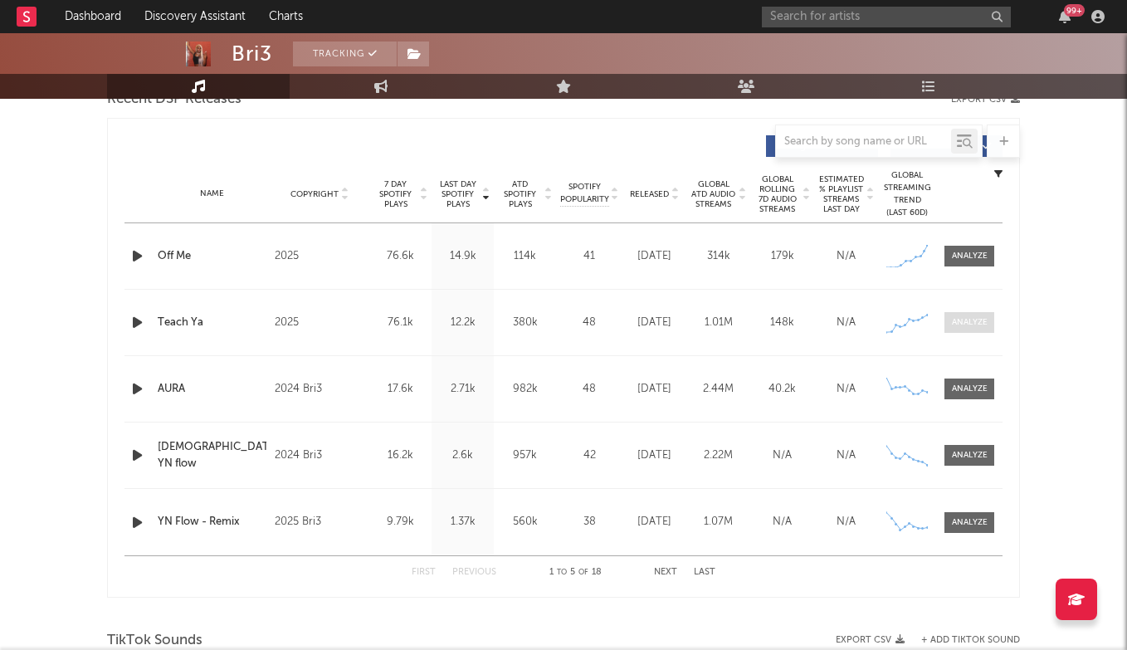
click at [973, 316] on div at bounding box center [970, 322] width 36 height 12
select select "1w"
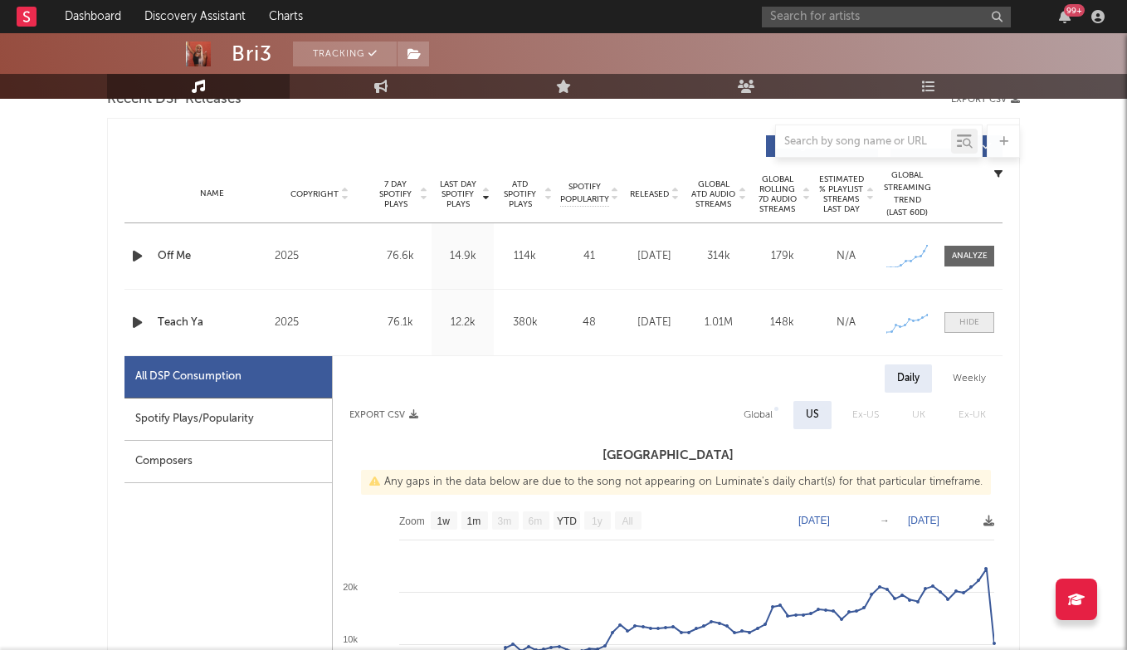
click at [950, 315] on span at bounding box center [969, 322] width 50 height 21
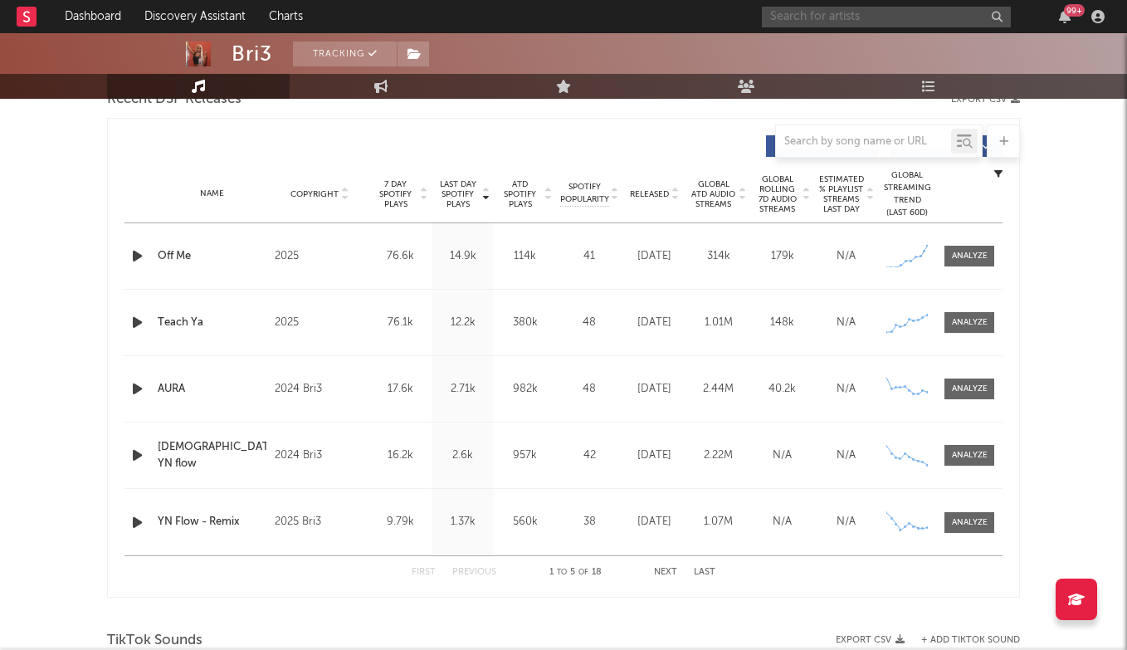
click at [794, 22] on input "text" at bounding box center [886, 17] width 249 height 21
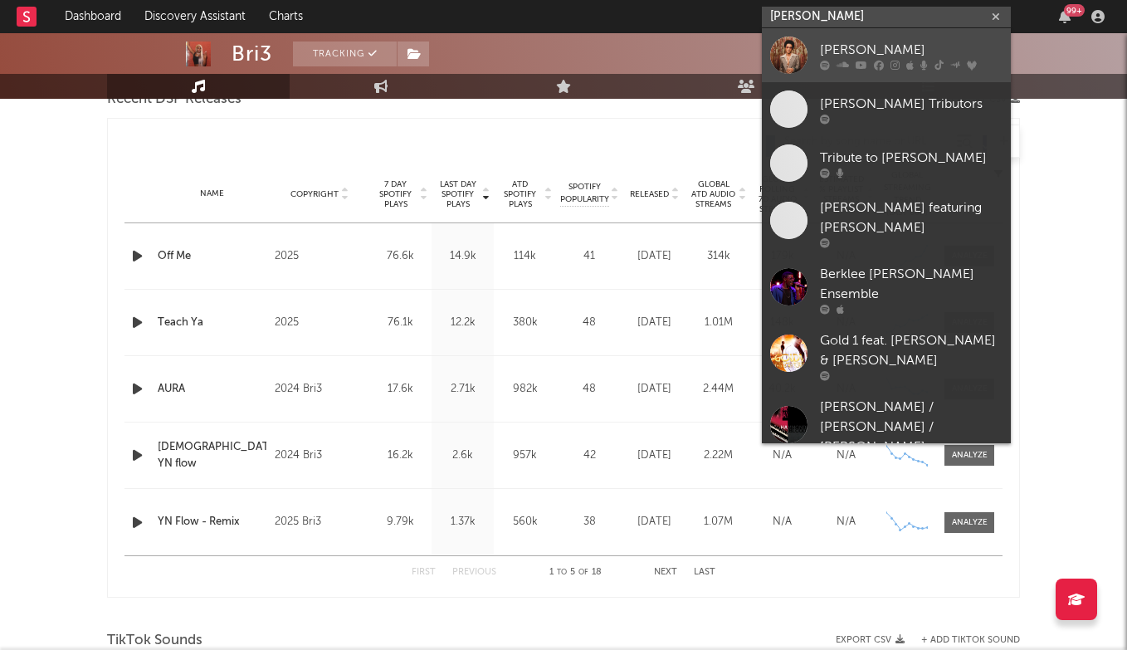
type input "[PERSON_NAME]"
click at [895, 48] on div "[PERSON_NAME]" at bounding box center [911, 50] width 183 height 20
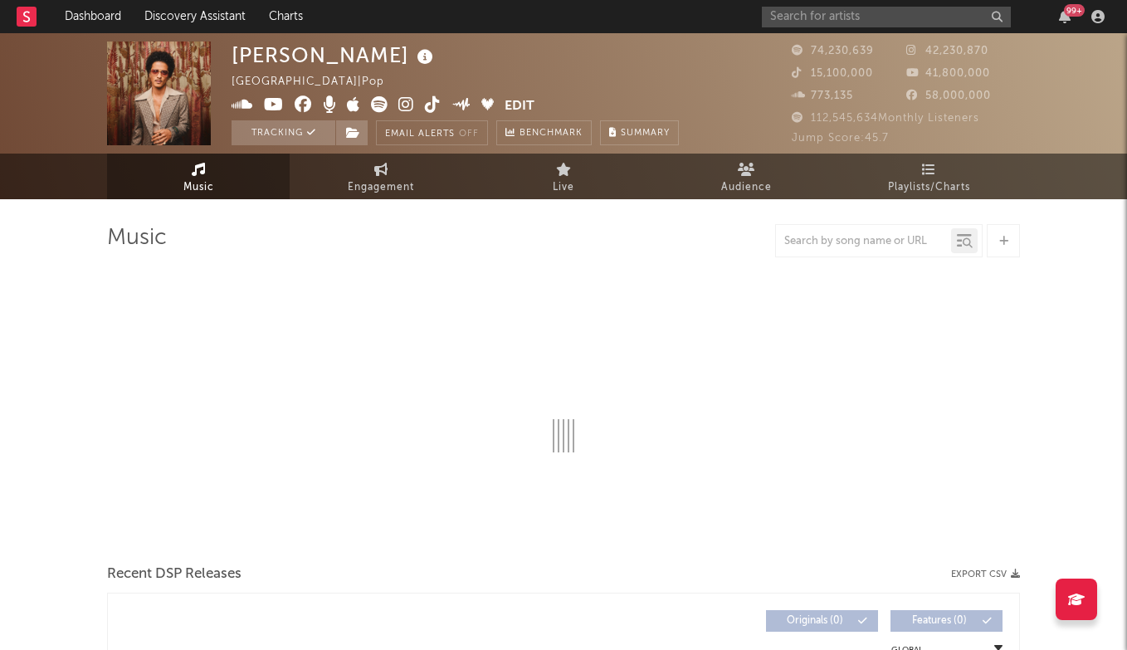
select select "6m"
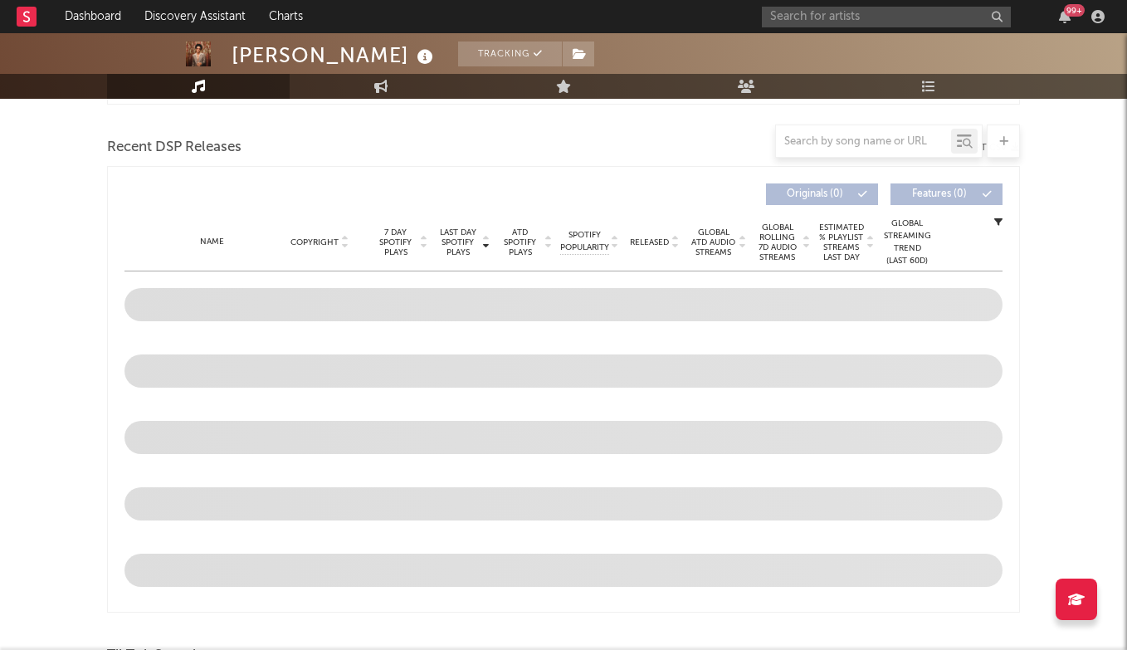
scroll to position [363, 0]
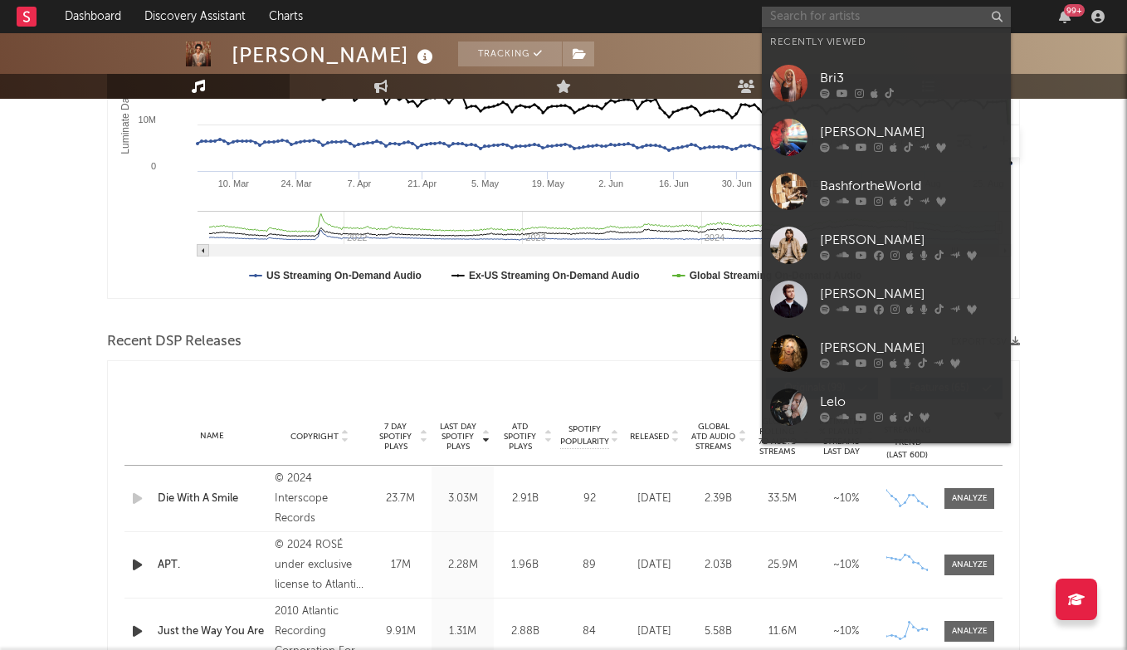
click at [888, 12] on input "text" at bounding box center [886, 17] width 249 height 21
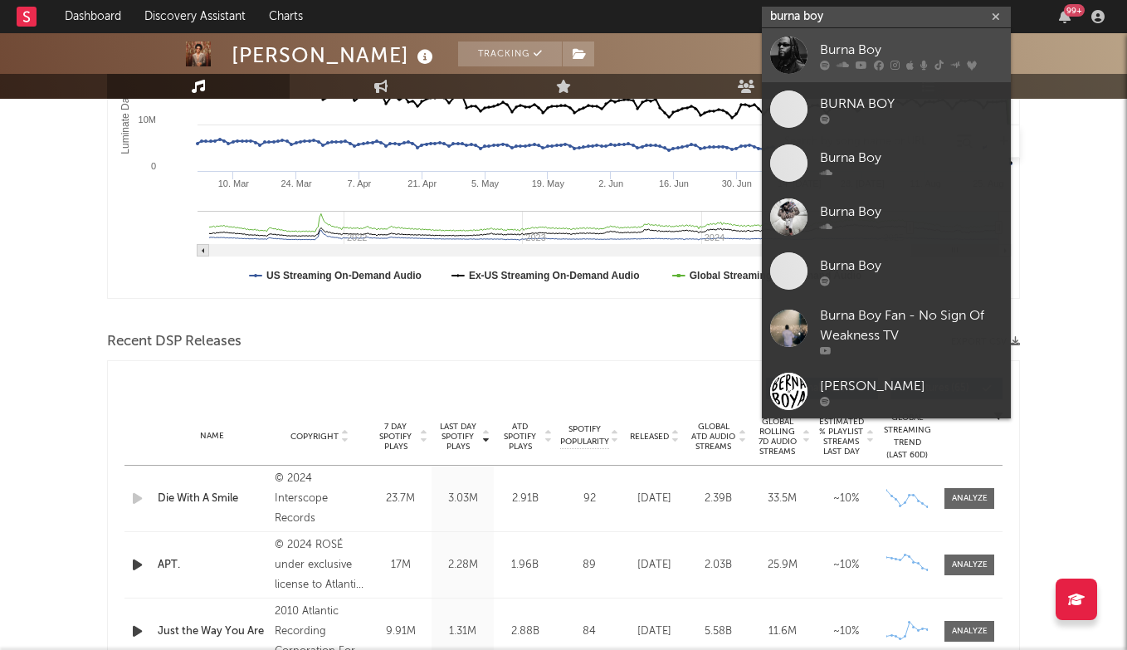
type input "burna boy"
click at [895, 48] on div "Burna Boy" at bounding box center [911, 50] width 183 height 20
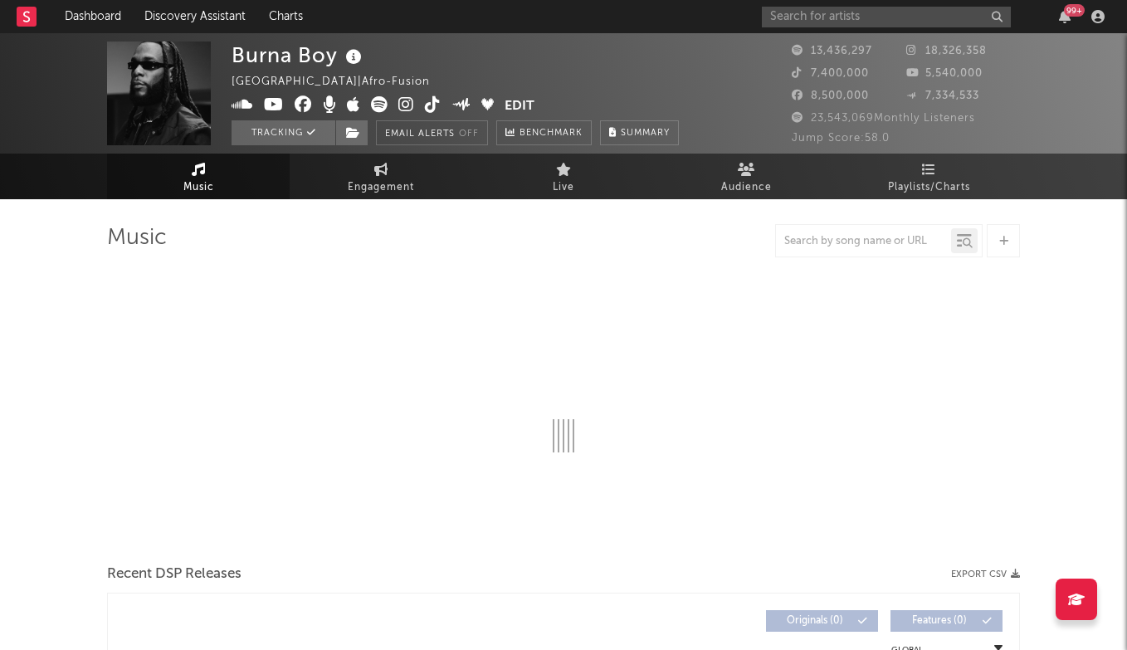
select select "6m"
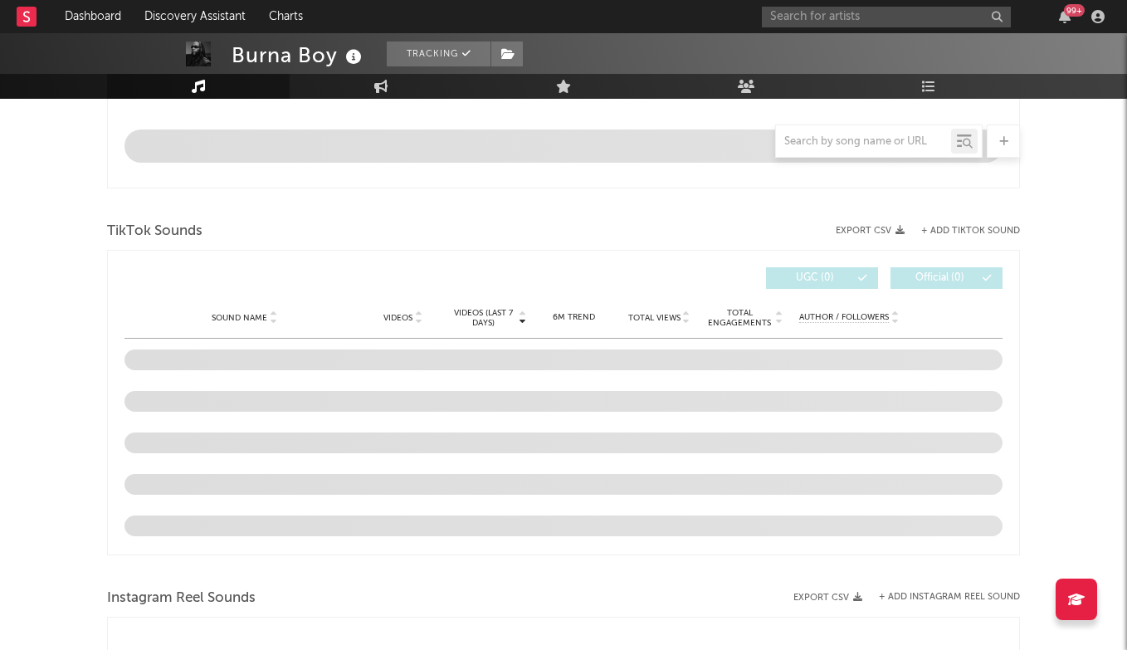
scroll to position [1073, 0]
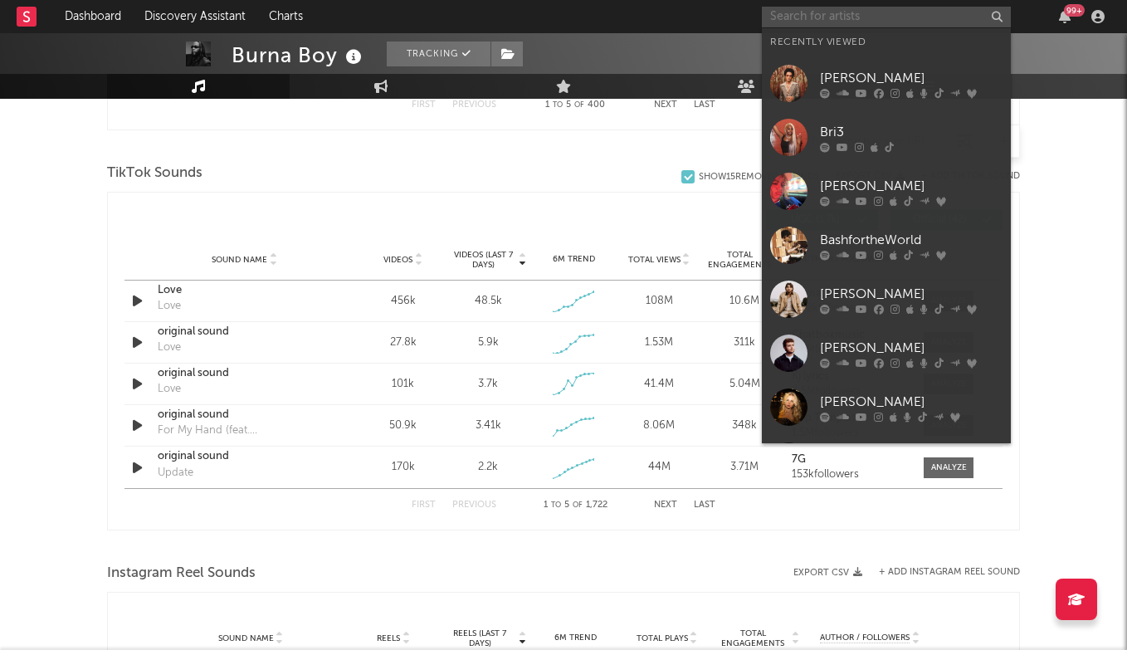
click at [804, 18] on input "text" at bounding box center [886, 17] width 249 height 21
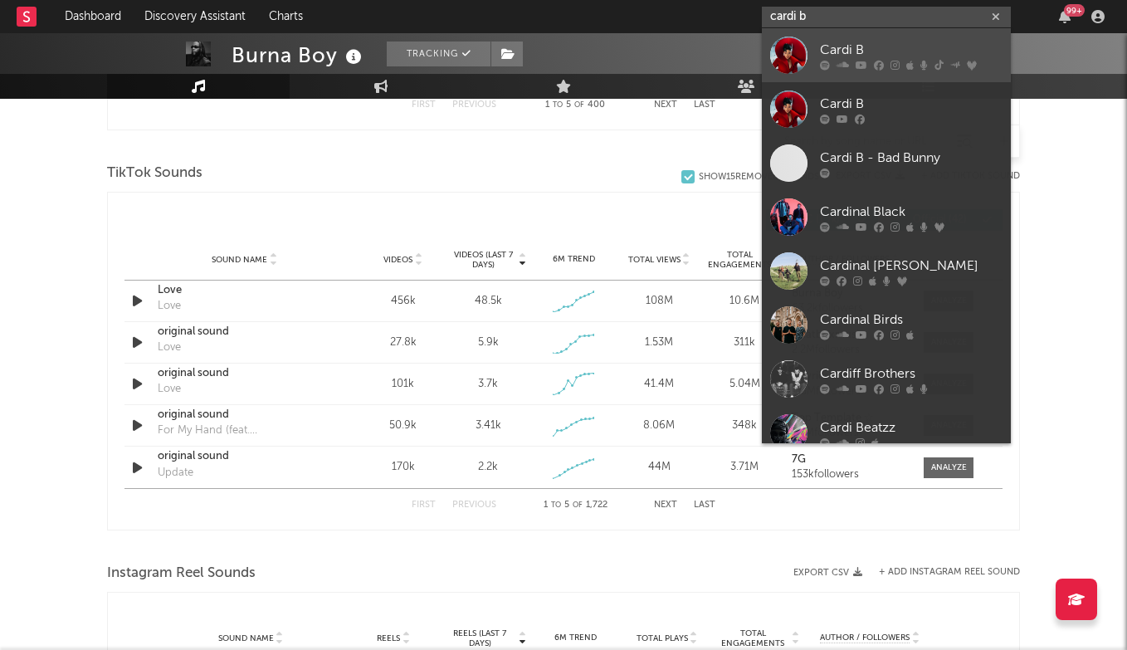
type input "cardi b"
click at [841, 49] on div "Cardi B" at bounding box center [911, 50] width 183 height 20
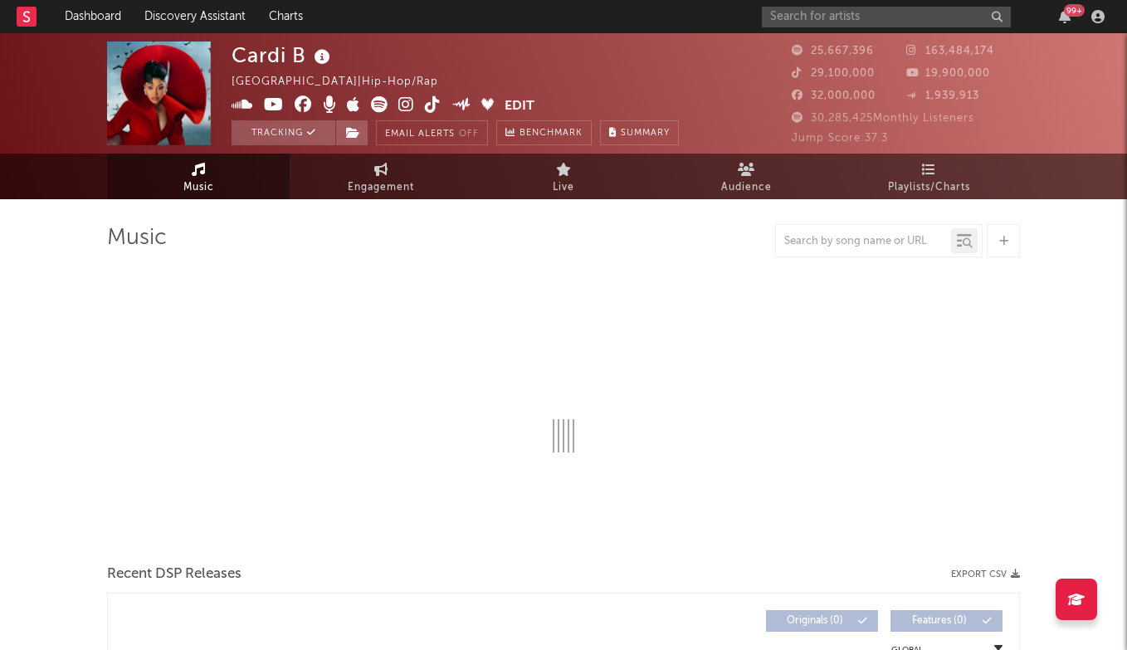
select select "6m"
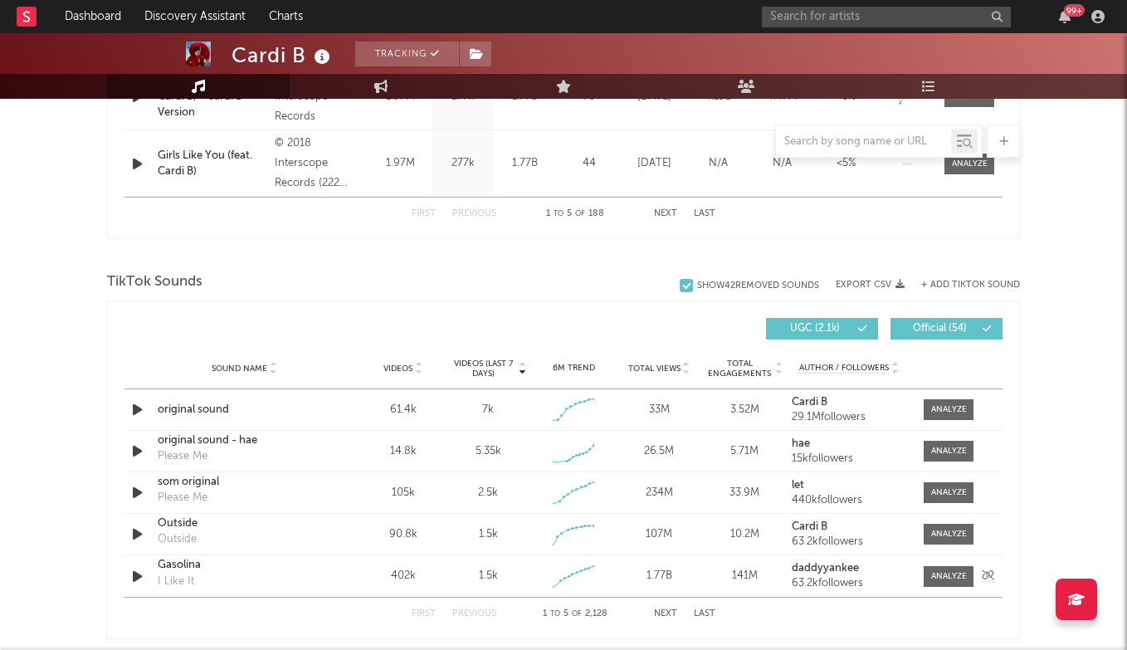
scroll to position [916, 0]
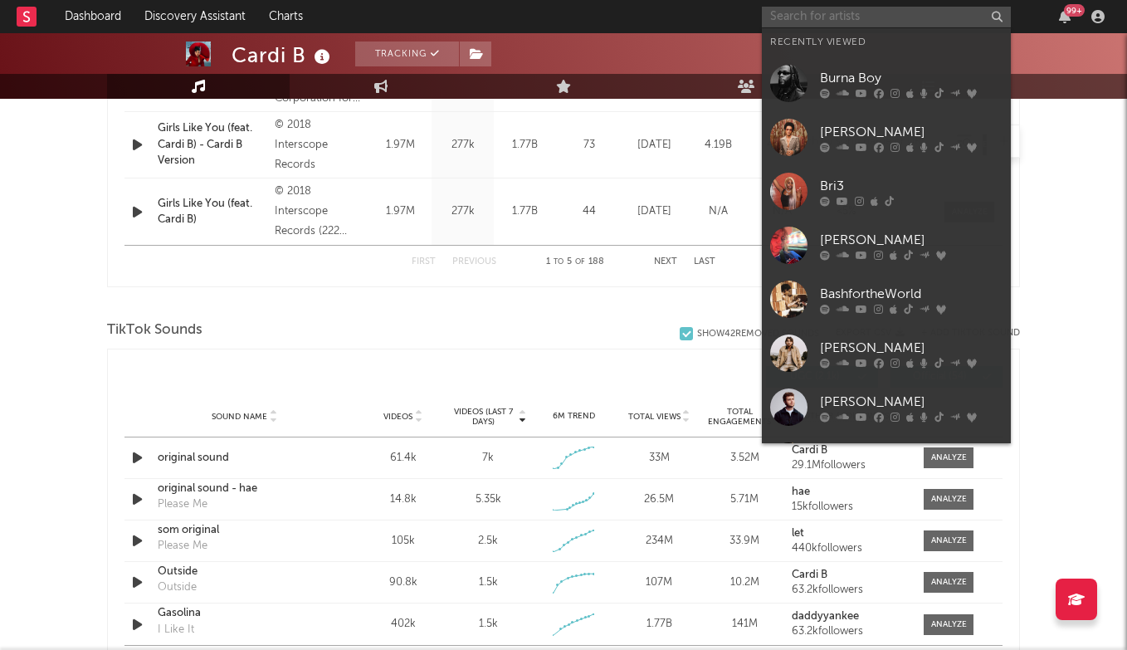
click at [818, 14] on input "text" at bounding box center [886, 17] width 249 height 21
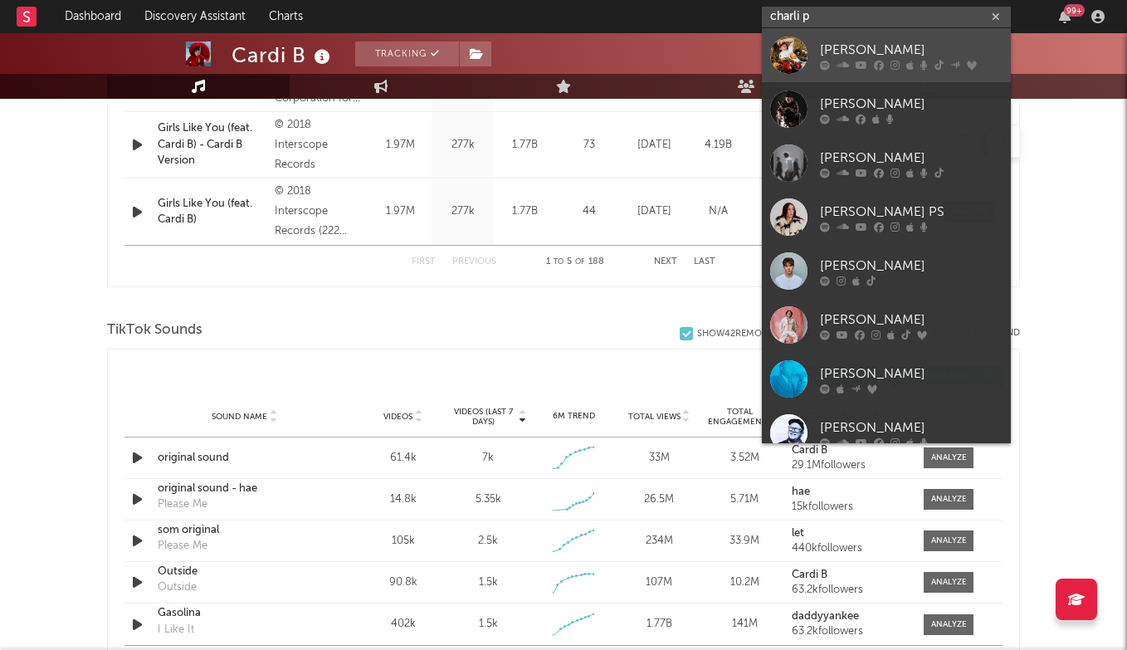
type input "charli p"
click at [856, 42] on div "[PERSON_NAME]" at bounding box center [911, 50] width 183 height 20
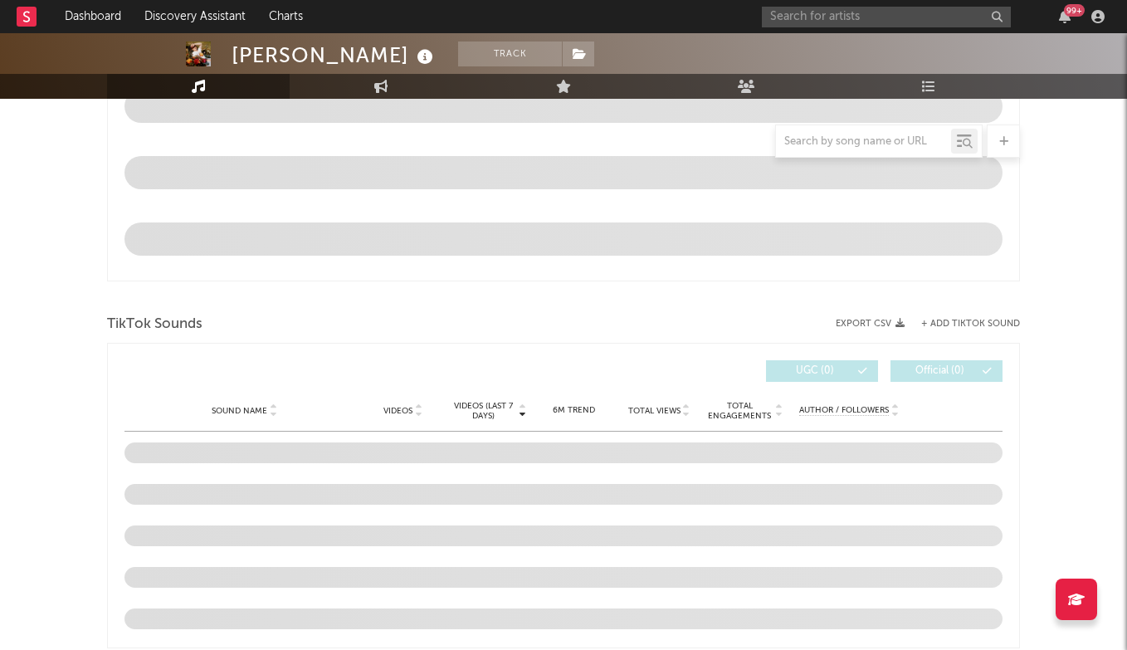
scroll to position [778, 0]
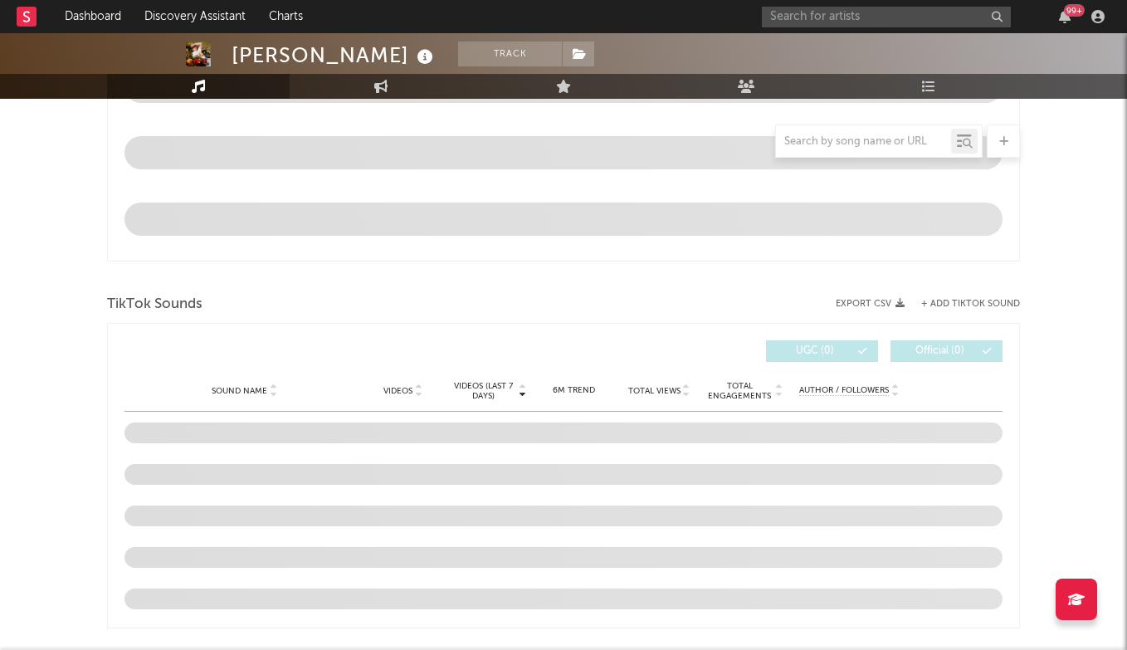
select select "6m"
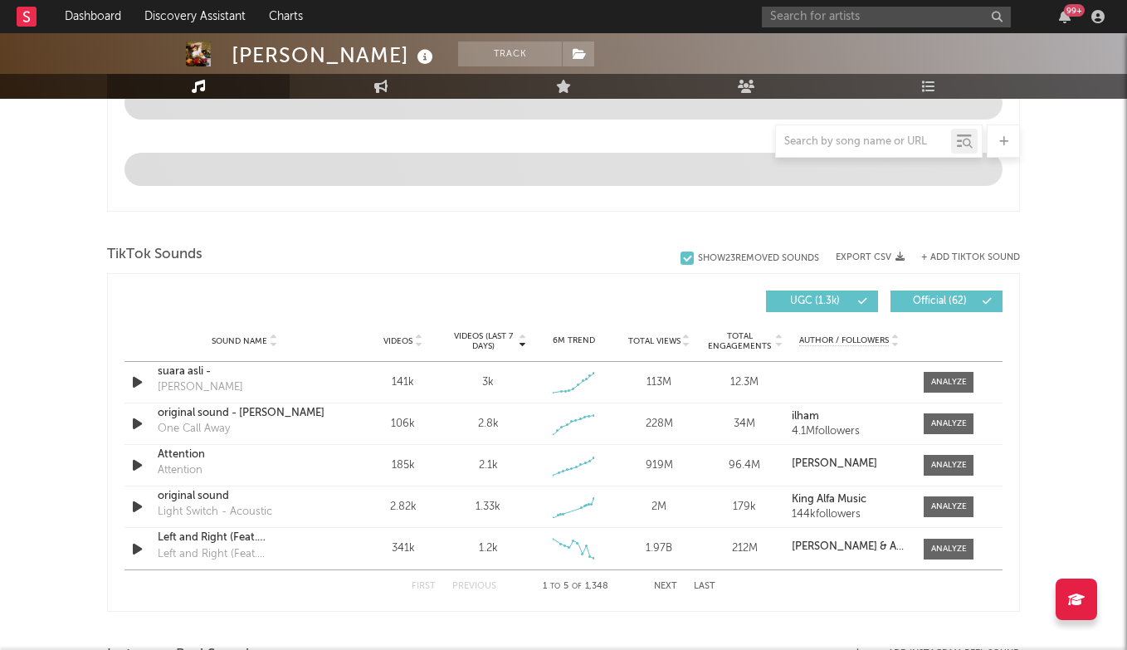
scroll to position [1070, 0]
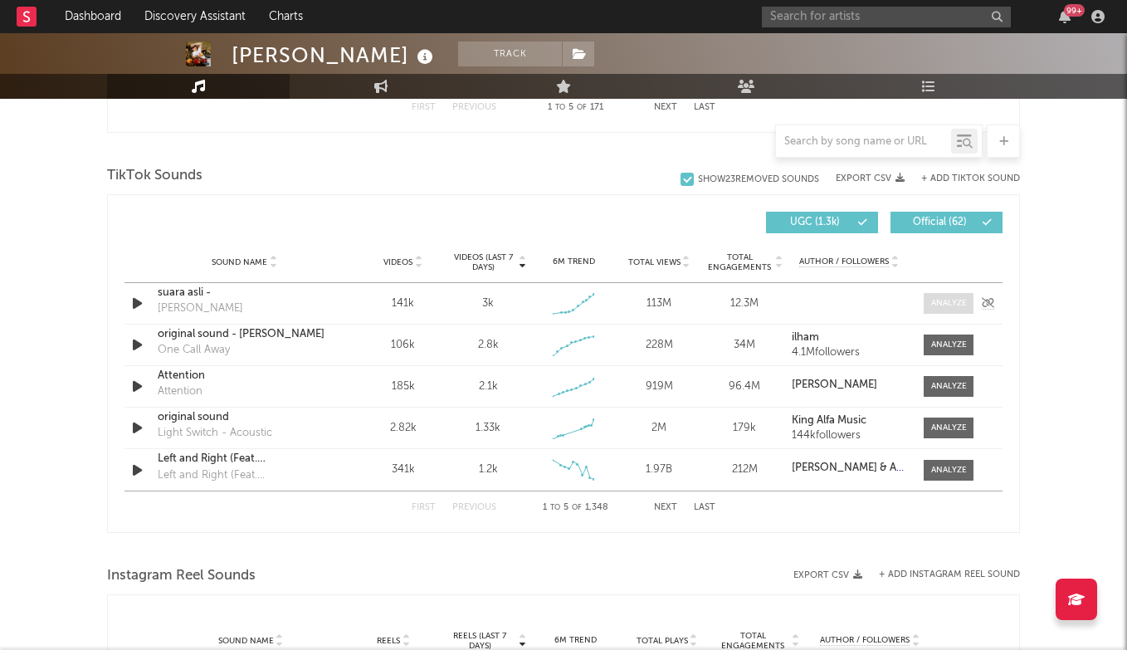
click at [949, 313] on span at bounding box center [949, 303] width 50 height 21
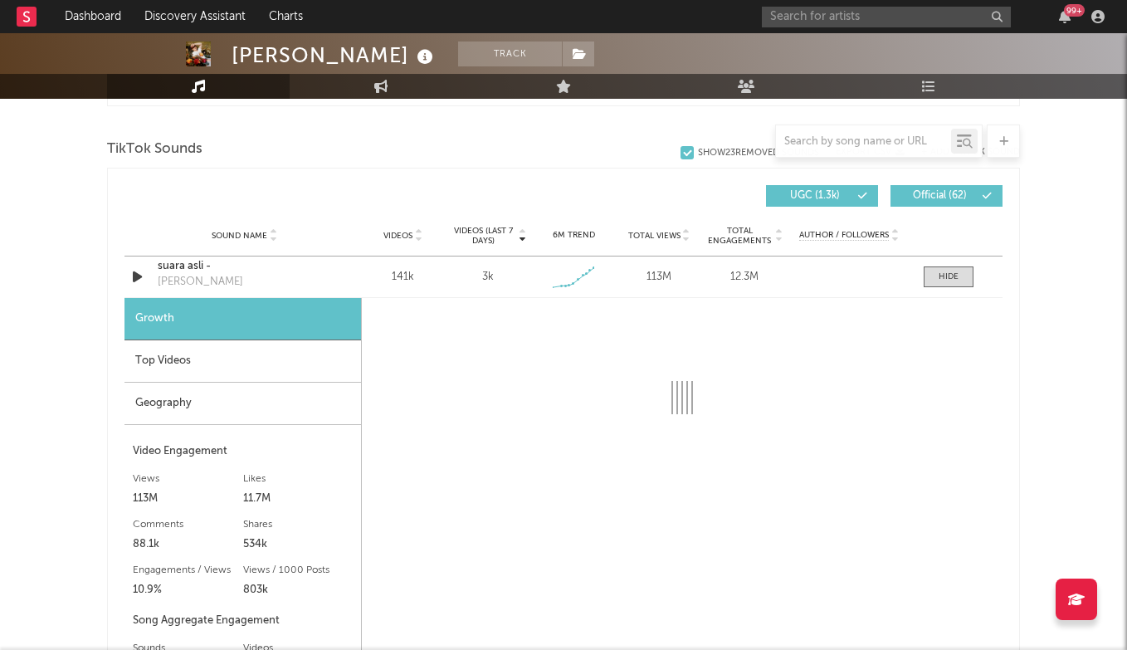
scroll to position [1103, 0]
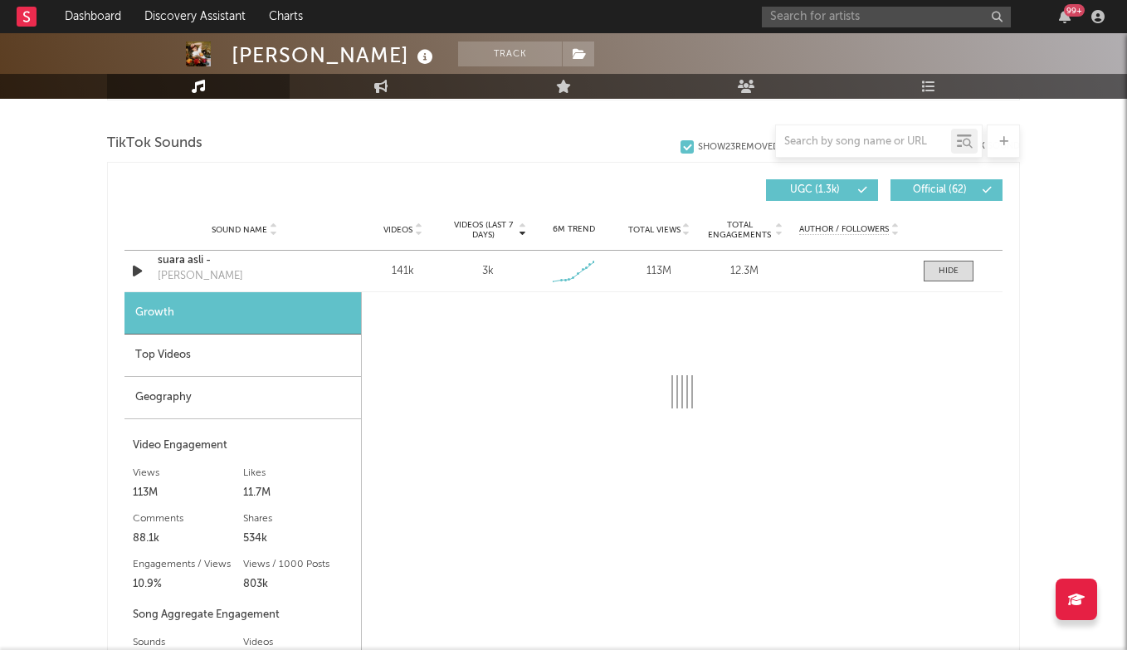
select select "6m"
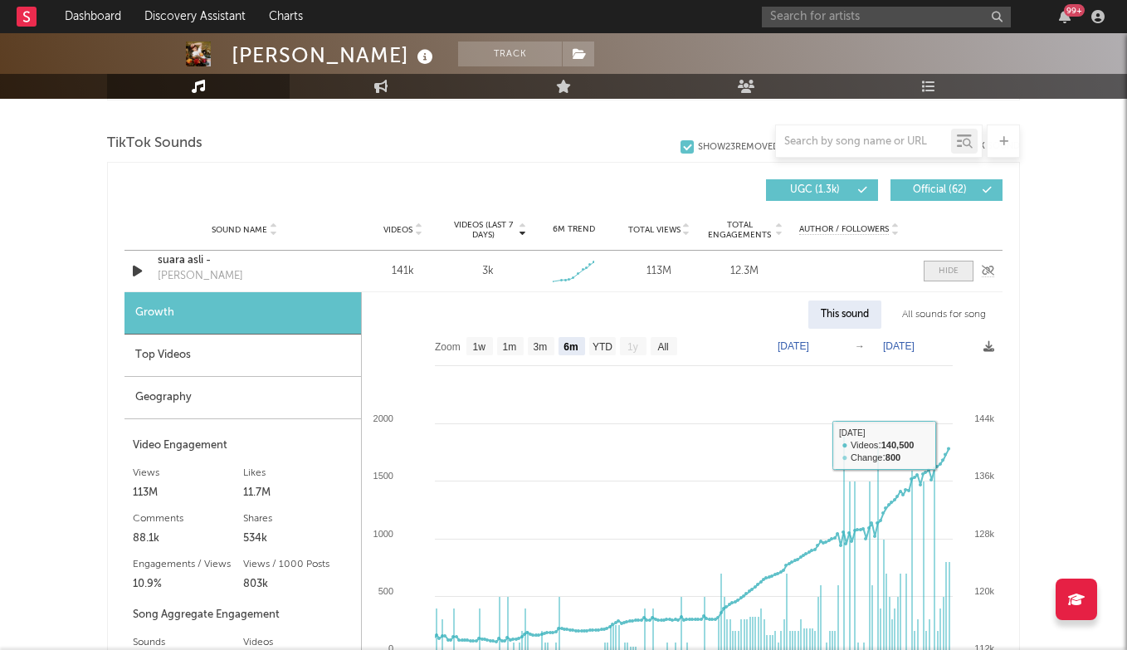
click at [953, 278] on span at bounding box center [949, 271] width 50 height 21
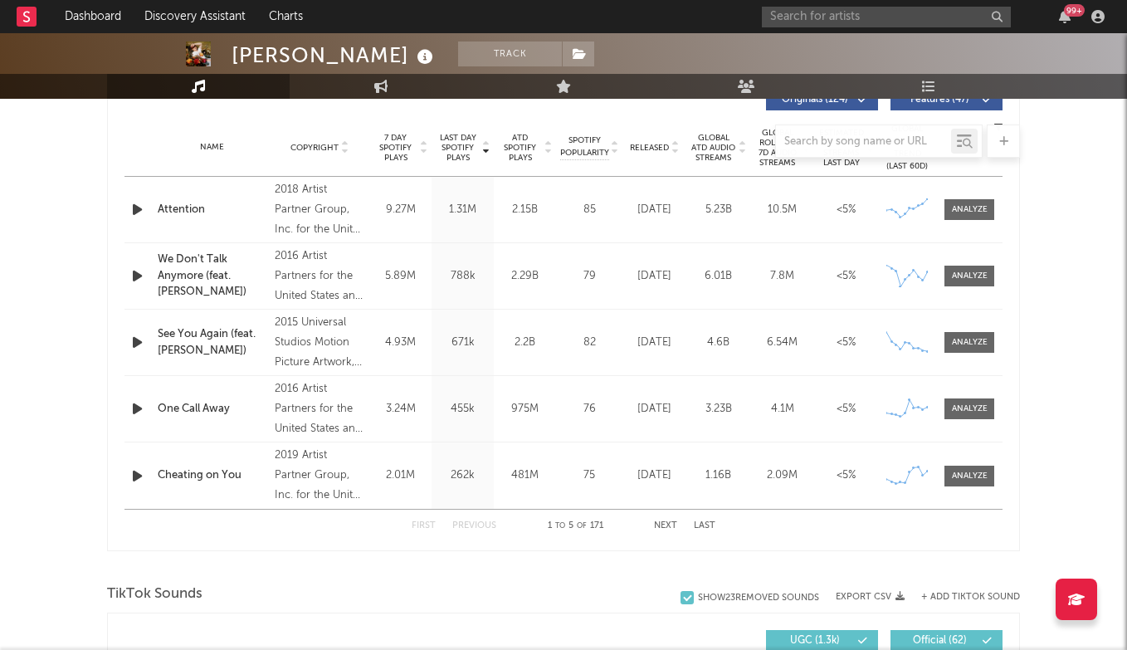
scroll to position [617, 0]
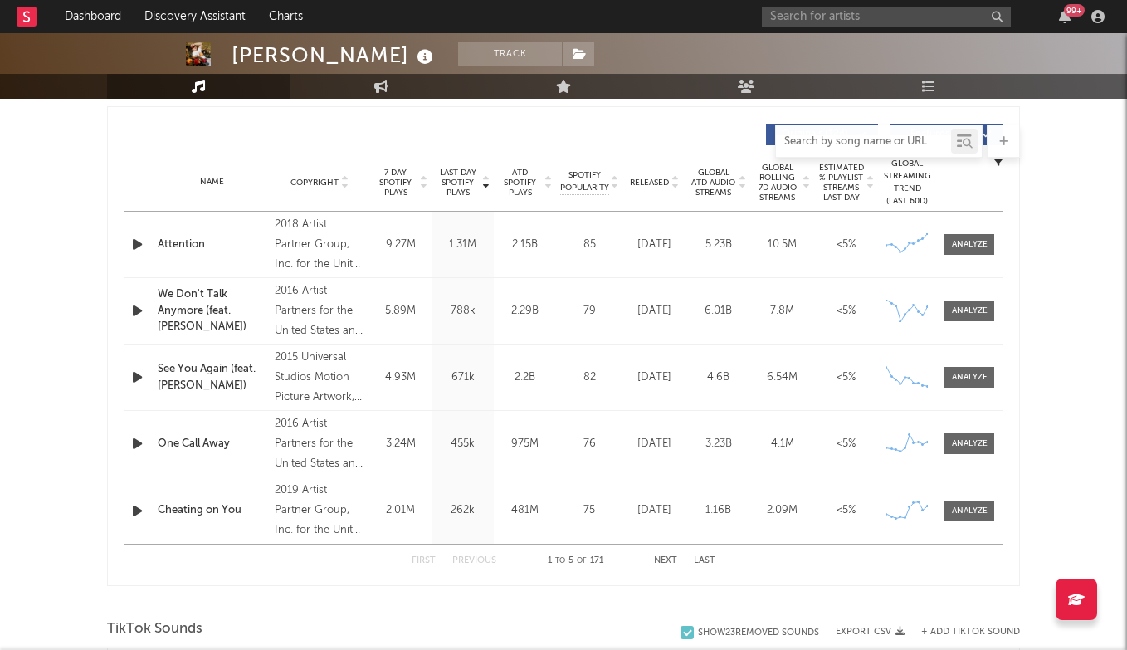
click at [865, 139] on input "text" at bounding box center [863, 141] width 175 height 13
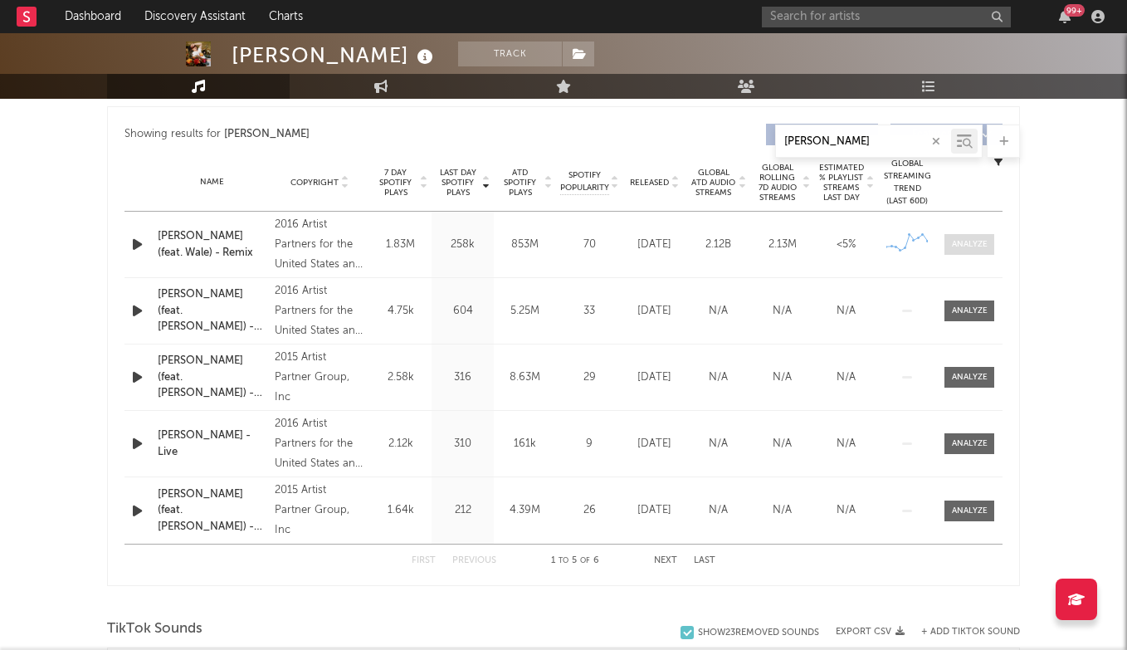
type input "[PERSON_NAME]"
click at [963, 241] on div at bounding box center [970, 244] width 36 height 12
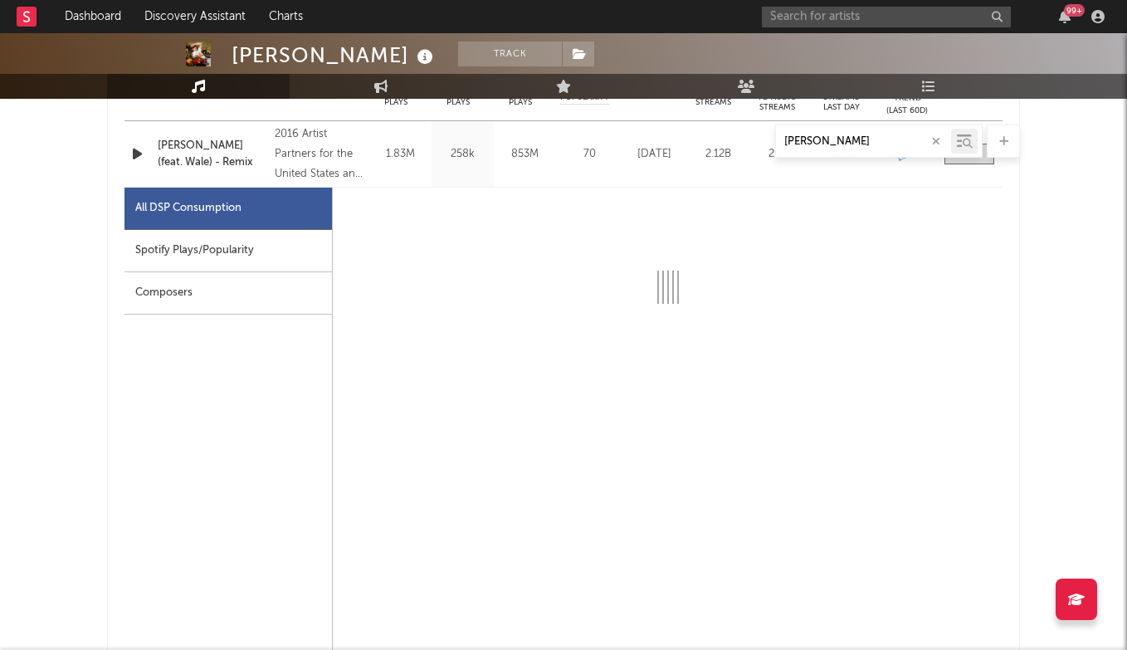
scroll to position [709, 0]
select select "6m"
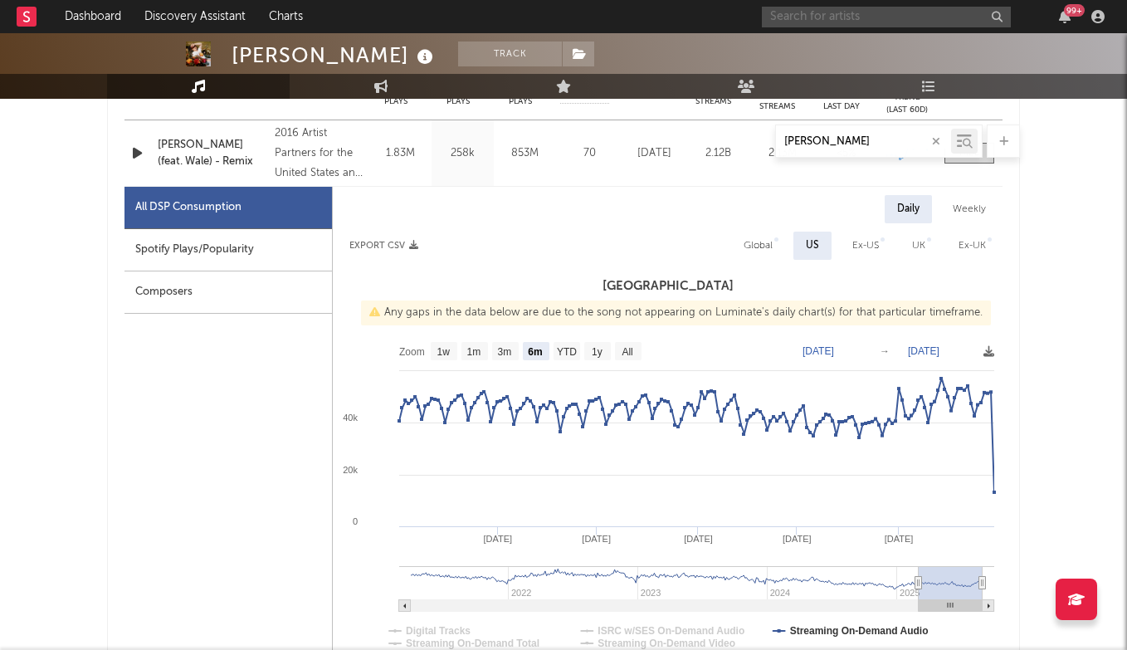
click at [848, 23] on input "text" at bounding box center [886, 17] width 249 height 21
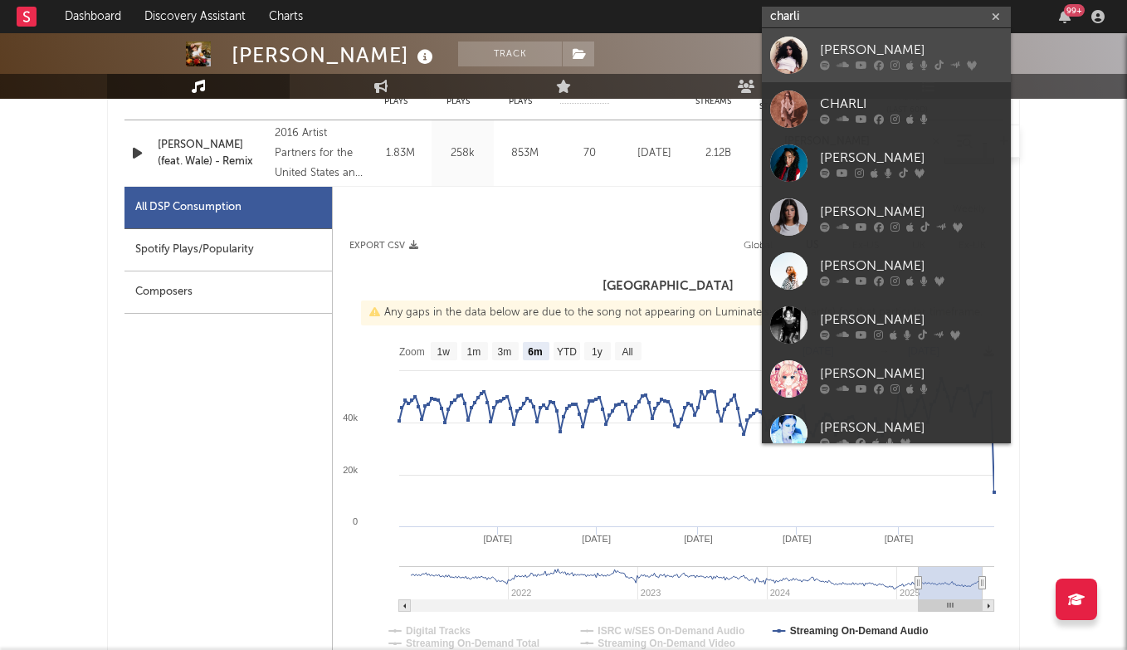
type input "charli"
click at [893, 56] on div "[PERSON_NAME]" at bounding box center [911, 50] width 183 height 20
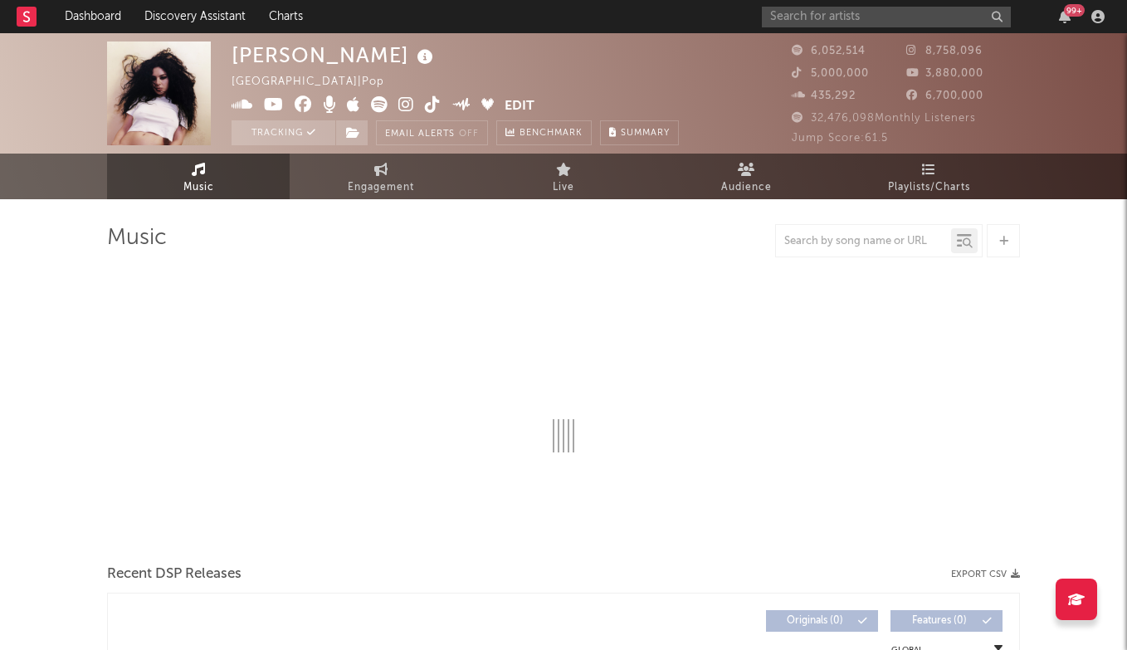
select select "6m"
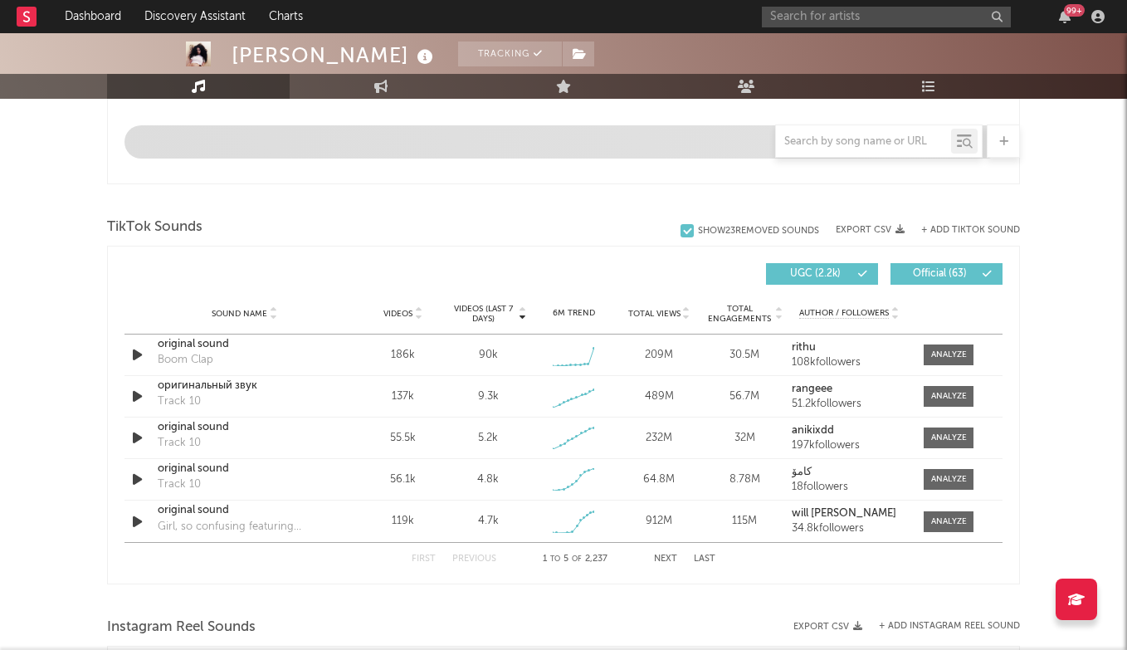
scroll to position [992, 0]
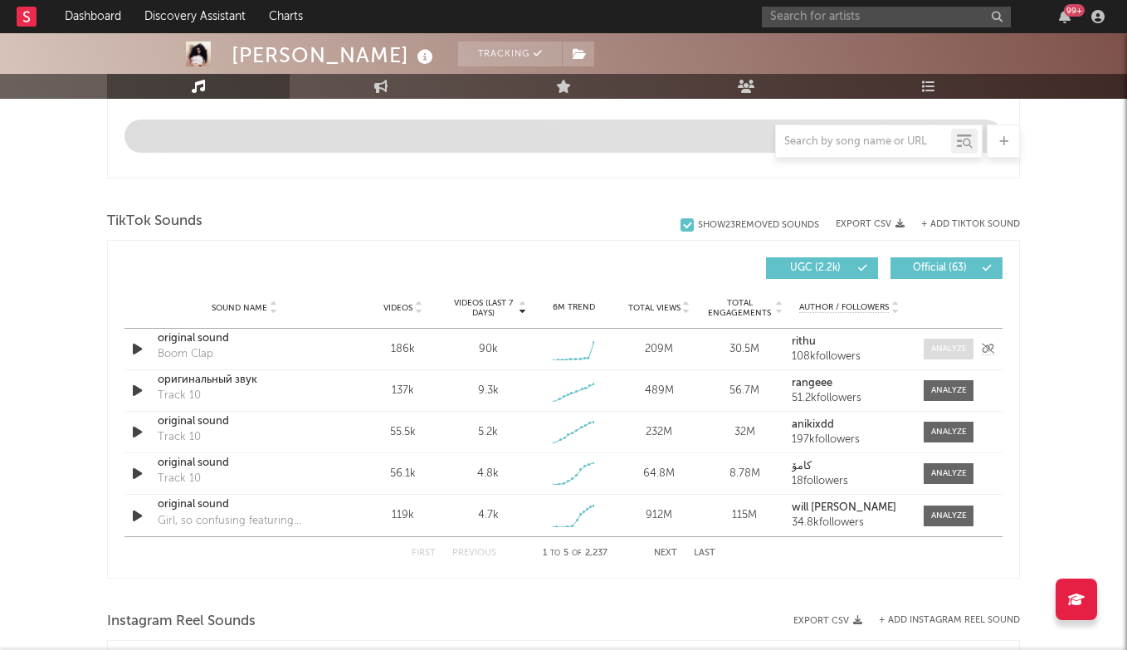
click at [961, 343] on div at bounding box center [949, 349] width 36 height 12
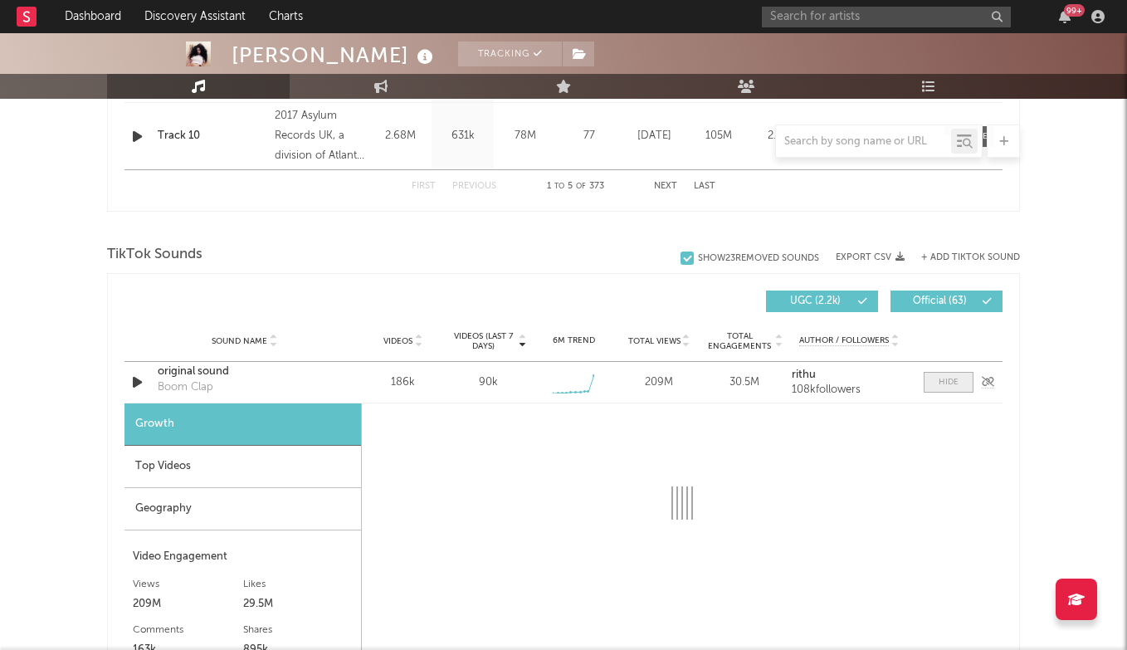
select select "1w"
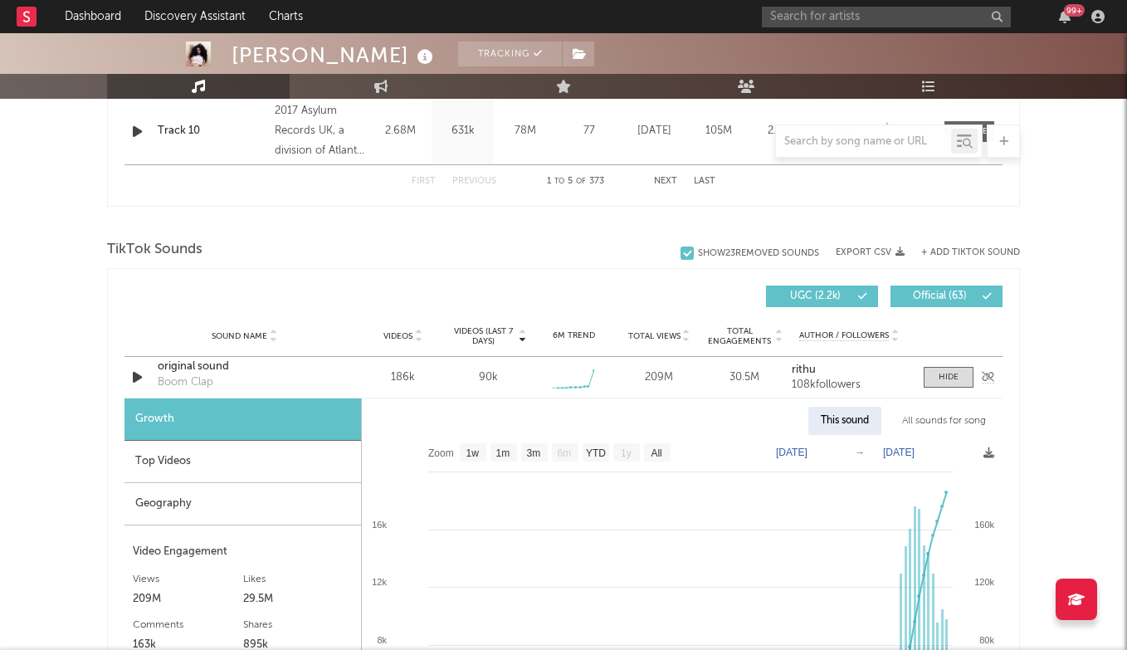
scroll to position [998, 0]
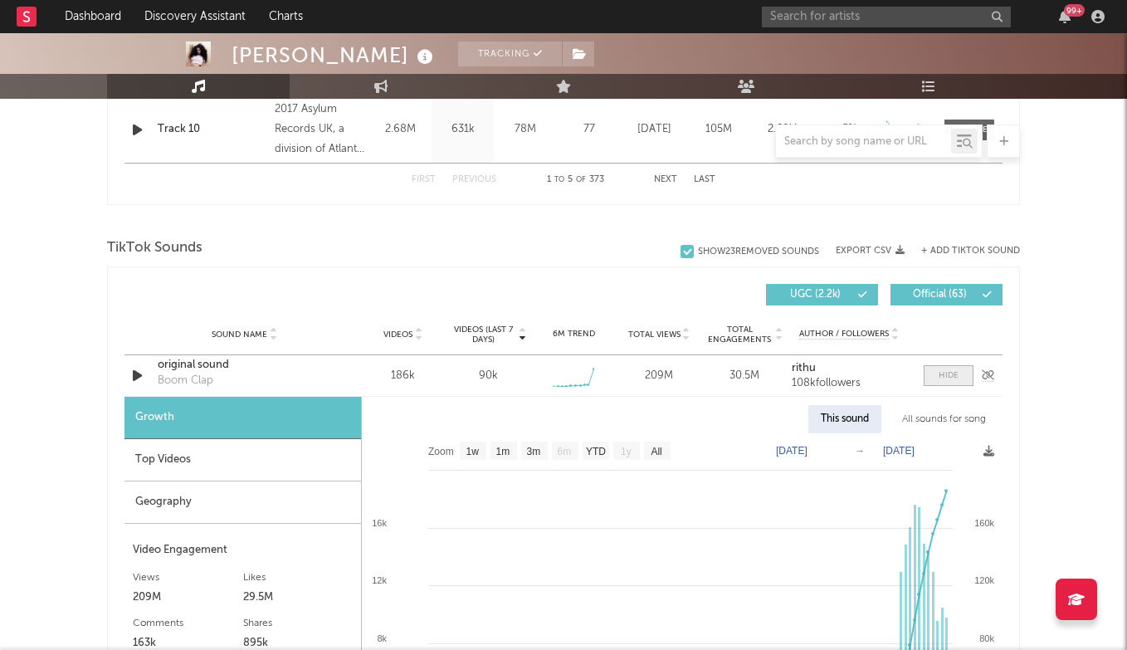
click at [941, 376] on div at bounding box center [949, 375] width 20 height 12
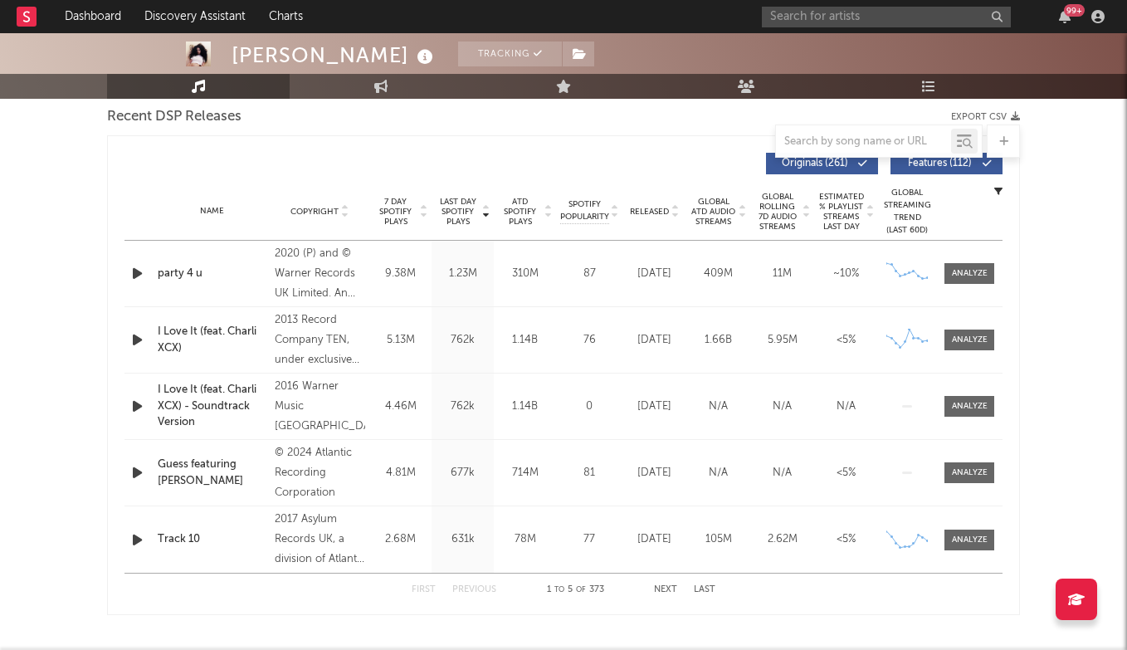
scroll to position [585, 0]
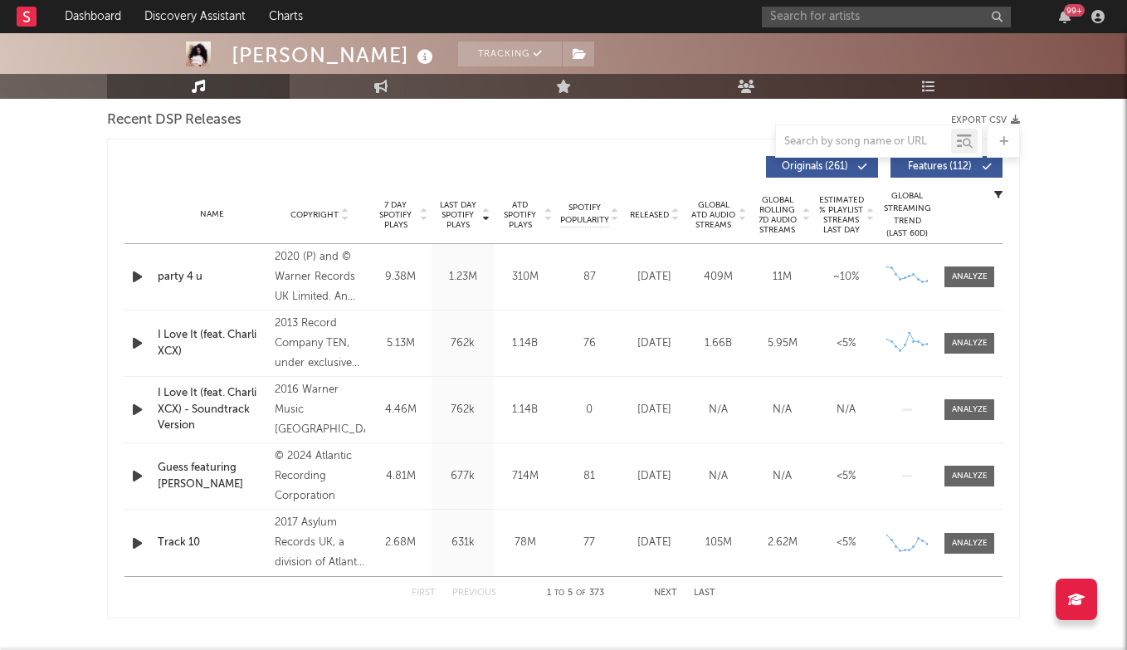
click at [672, 592] on button "Next" at bounding box center [665, 592] width 23 height 9
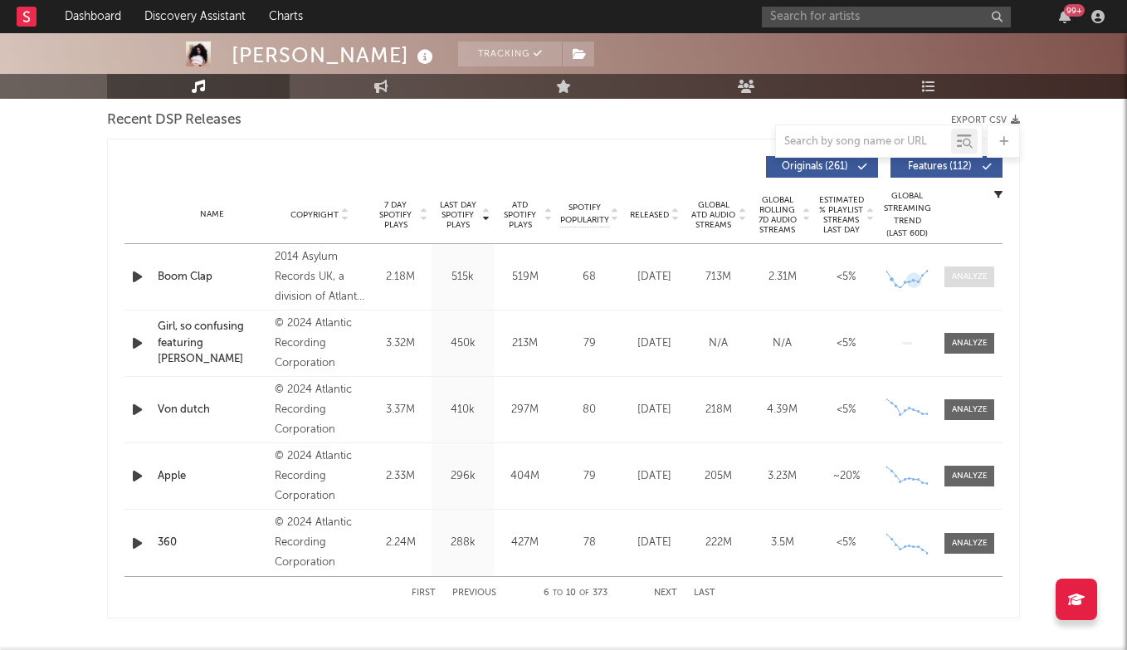
click at [974, 278] on div at bounding box center [970, 277] width 36 height 12
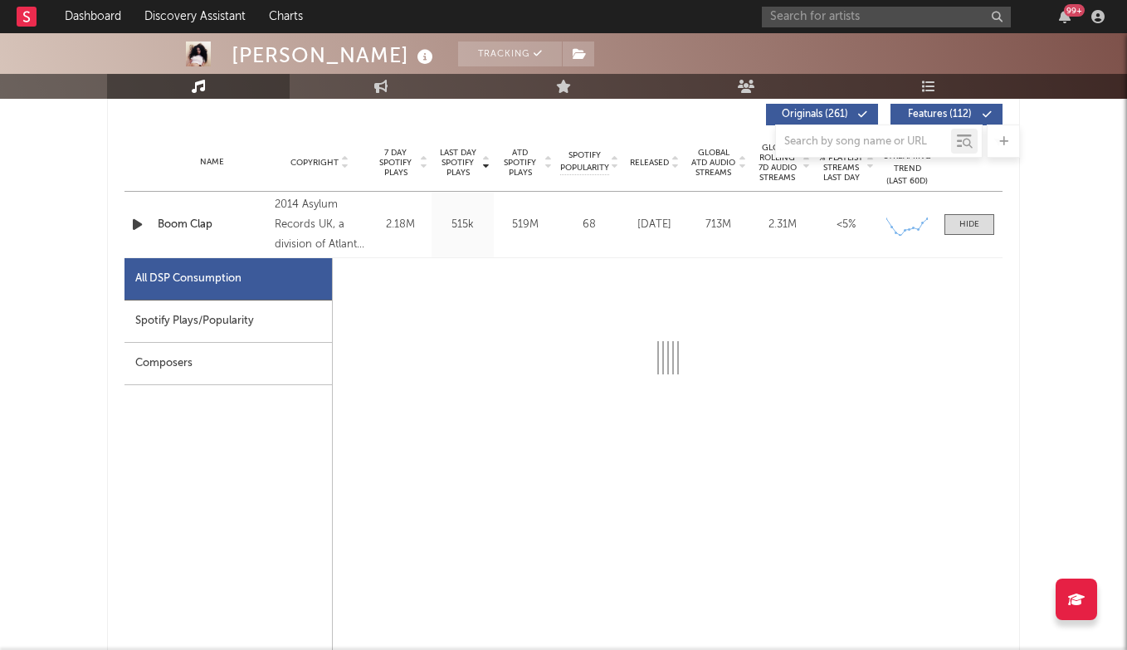
scroll to position [653, 0]
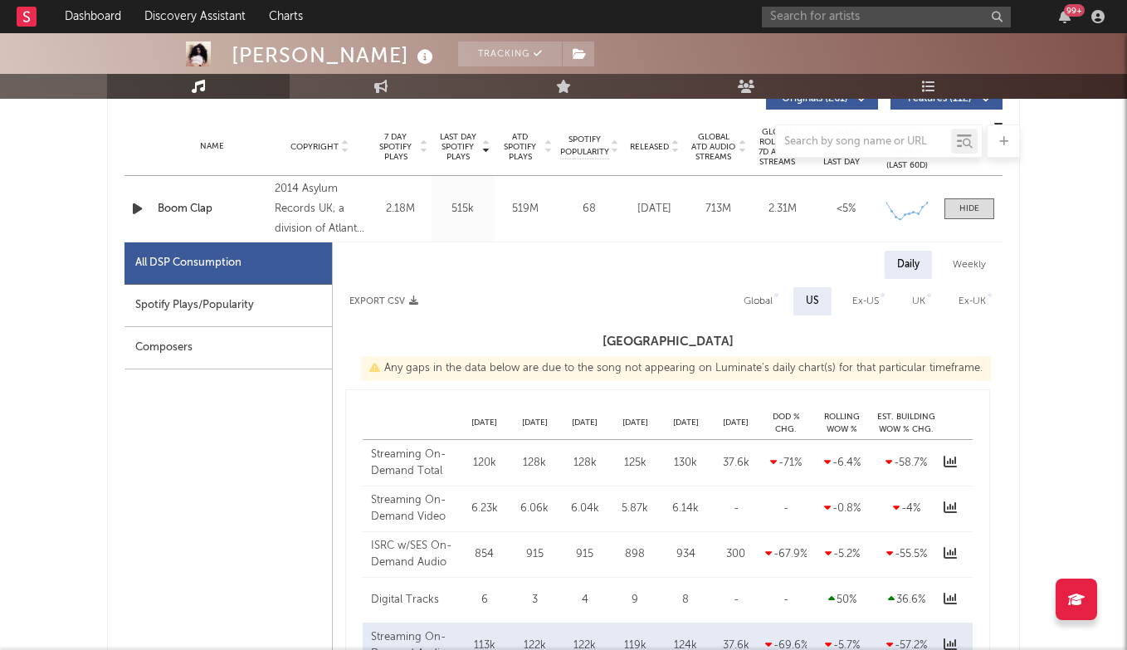
select select "6m"
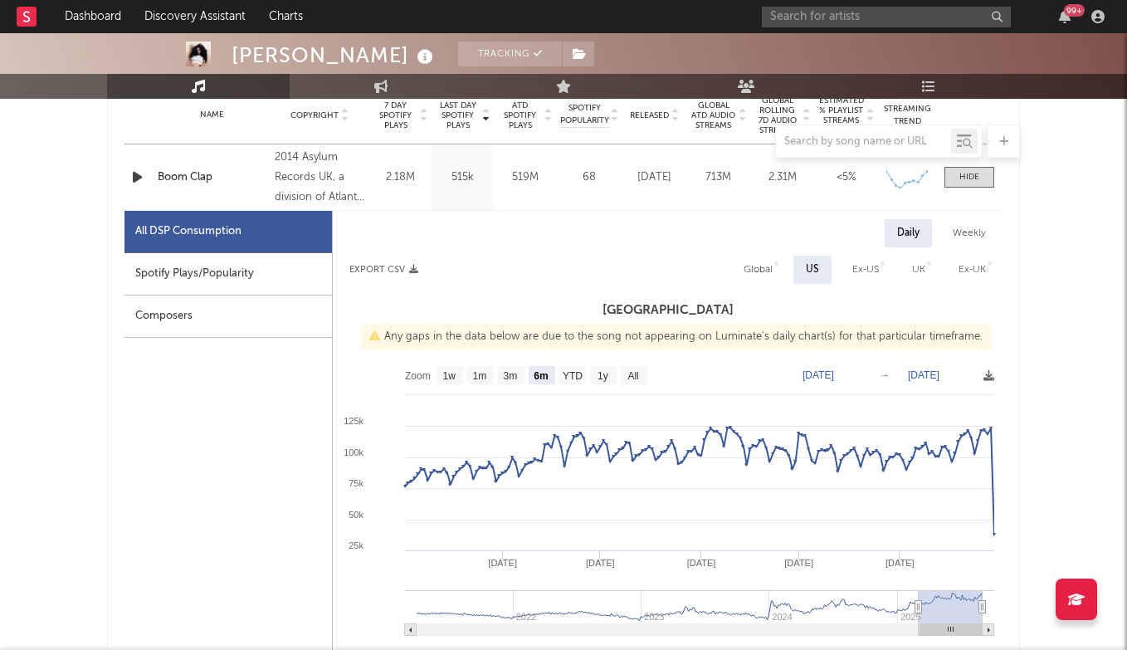
scroll to position [708, 0]
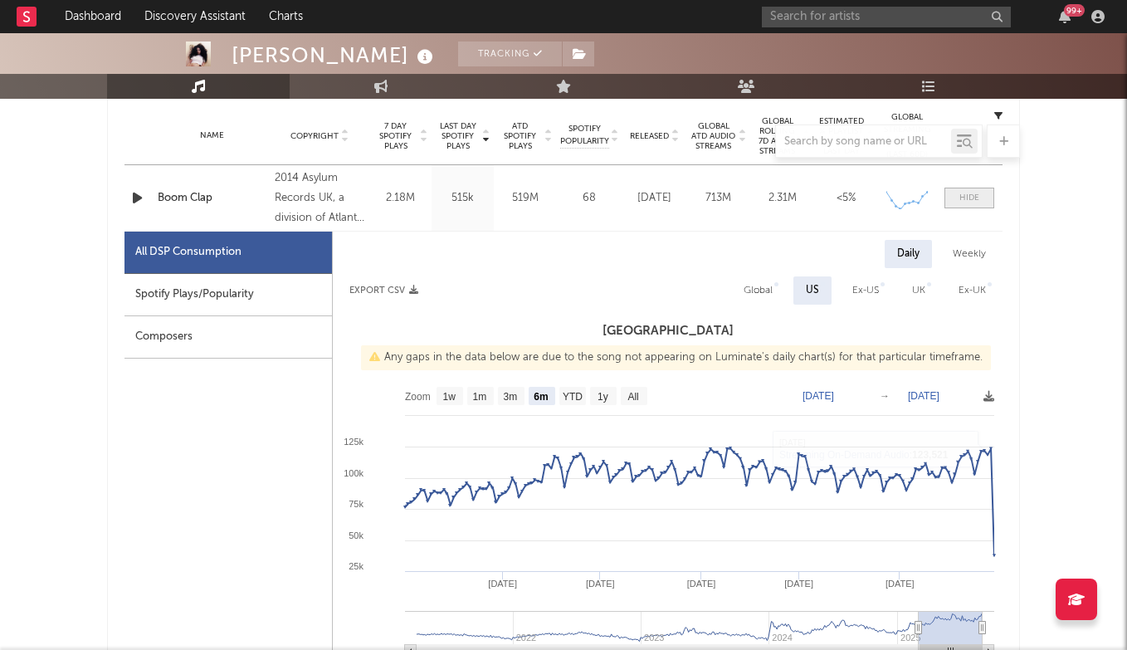
click at [975, 196] on div at bounding box center [969, 198] width 20 height 12
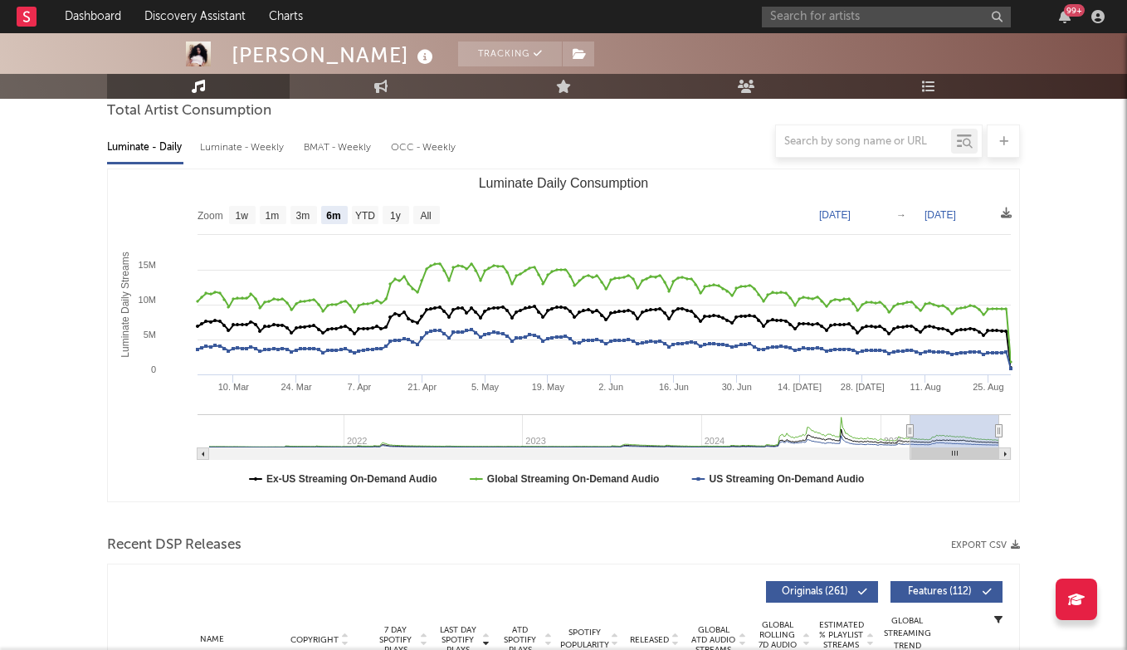
scroll to position [103, 0]
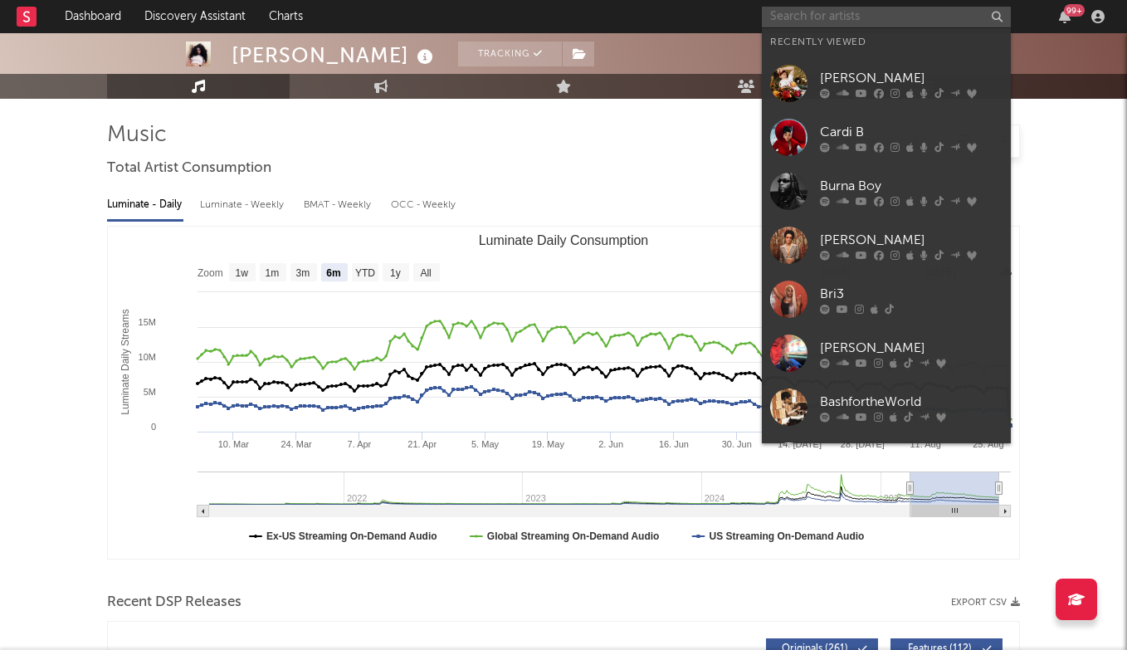
click at [847, 18] on input "text" at bounding box center [886, 17] width 249 height 21
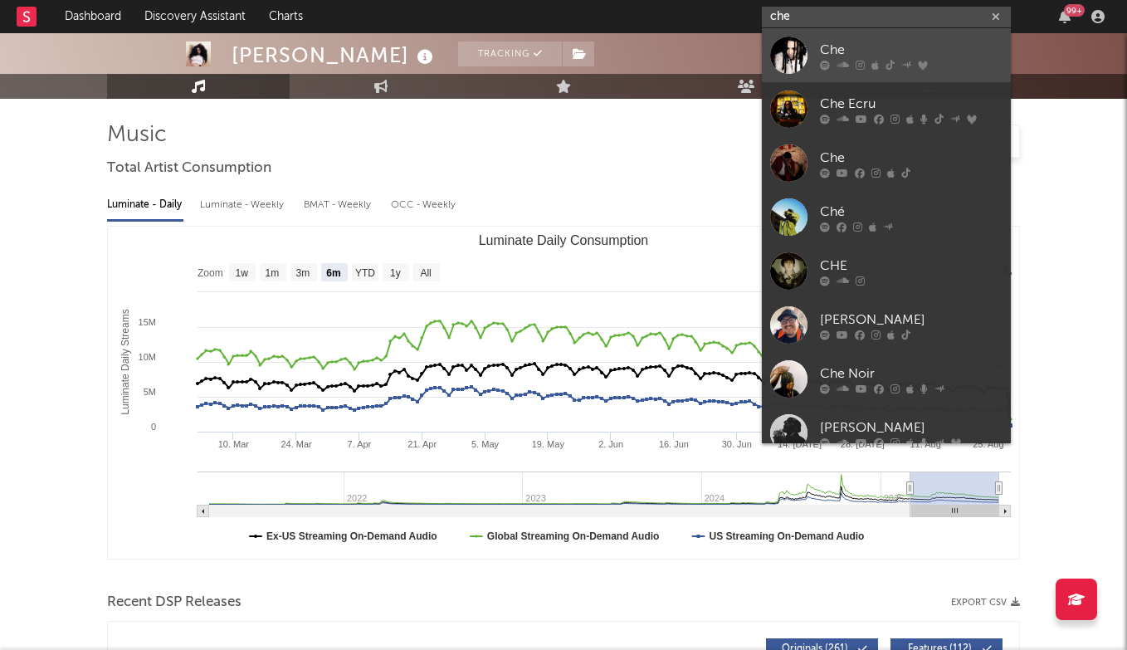
type input "che"
click at [861, 41] on div "Che" at bounding box center [911, 50] width 183 height 20
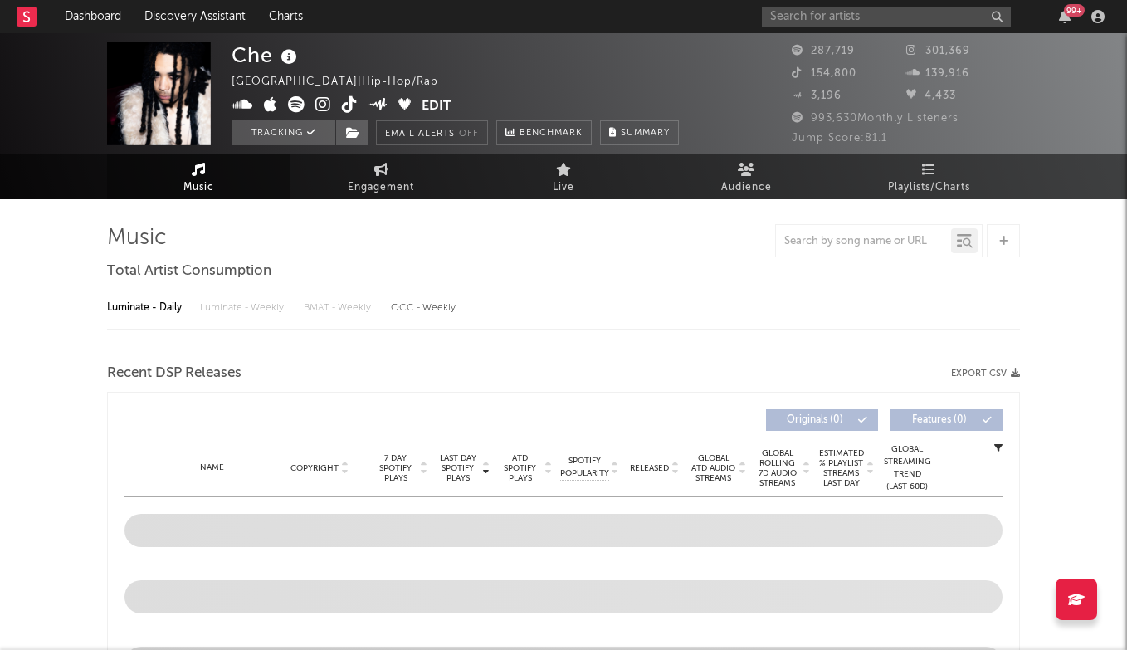
select select "6m"
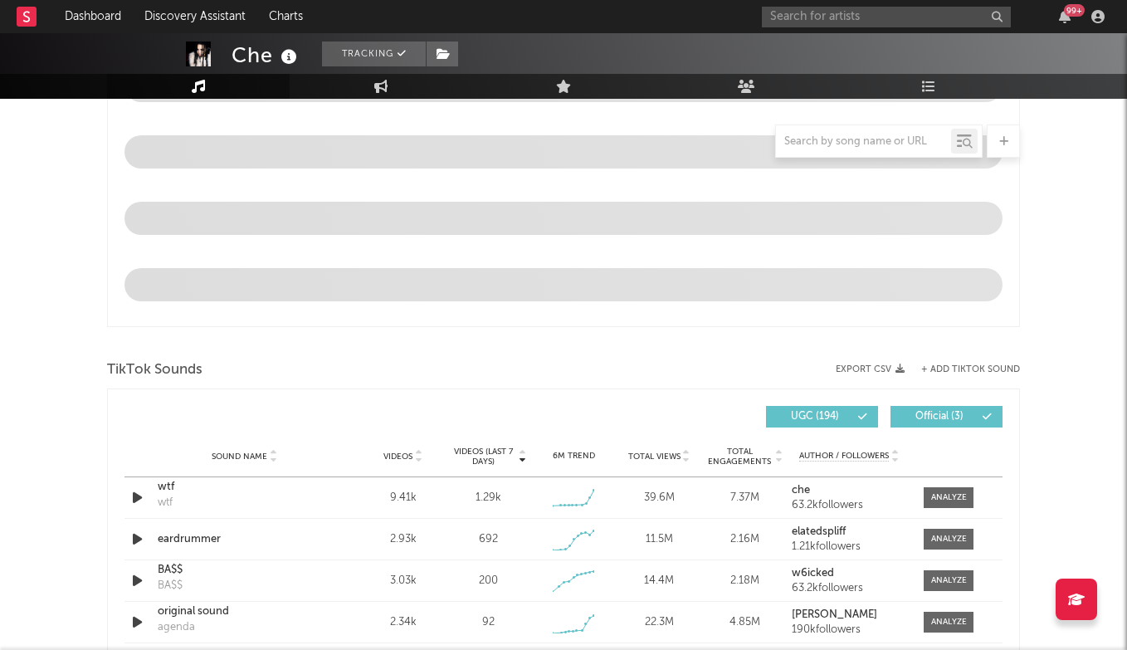
scroll to position [846, 0]
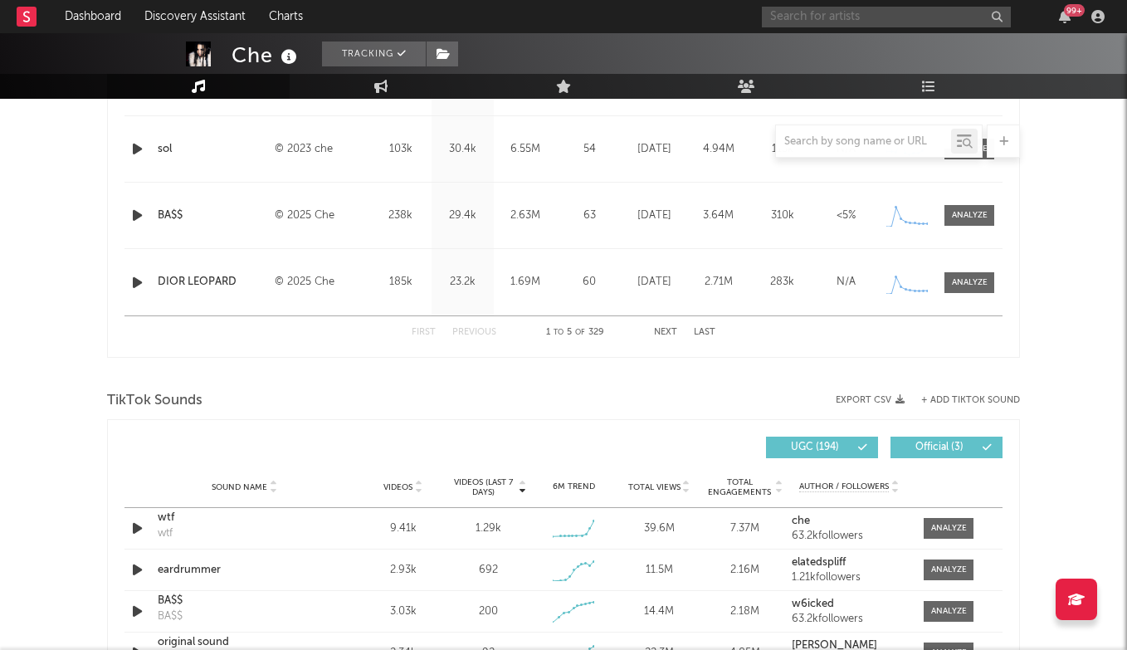
click at [804, 25] on input "text" at bounding box center [886, 17] width 249 height 21
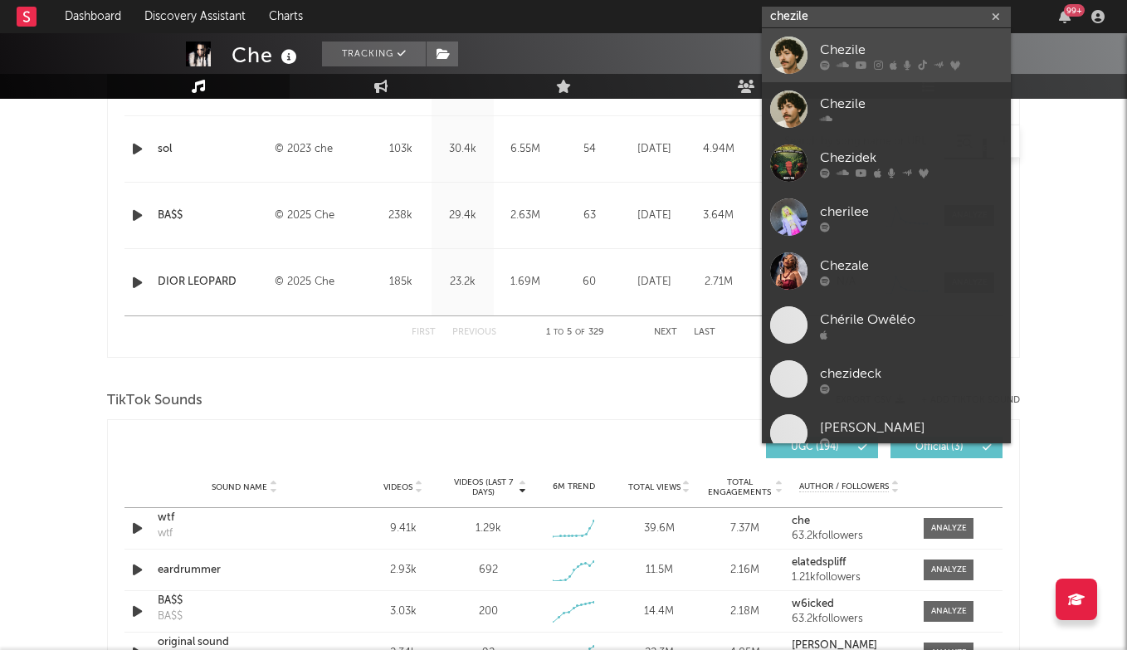
type input "chezile"
click at [846, 41] on div "Chezile" at bounding box center [911, 50] width 183 height 20
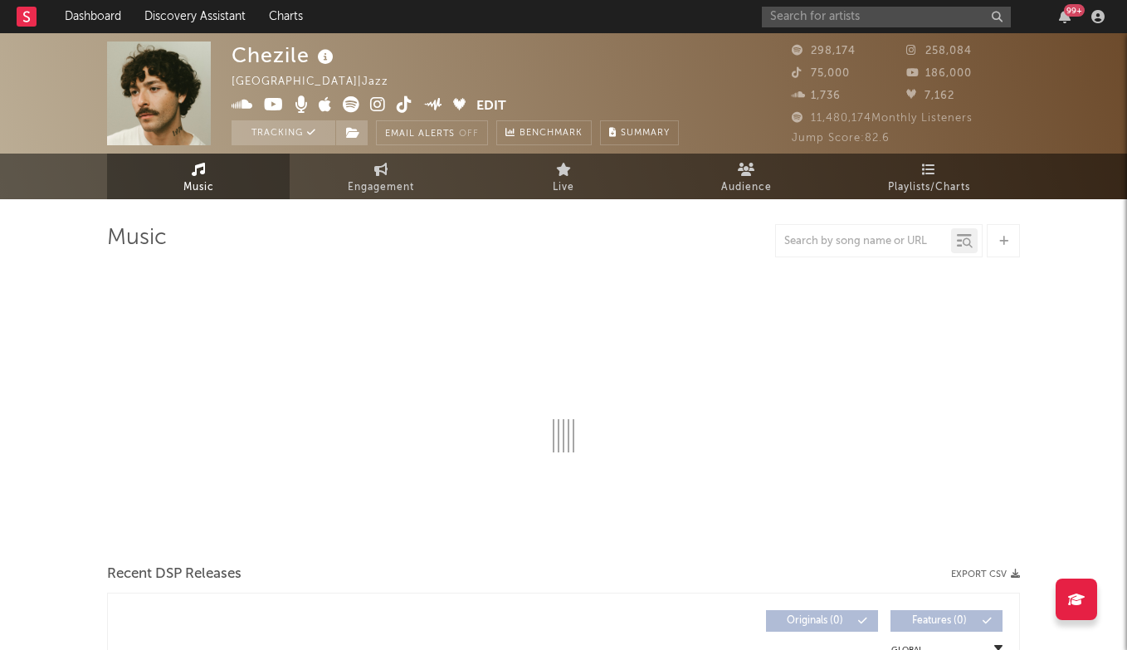
select select "6m"
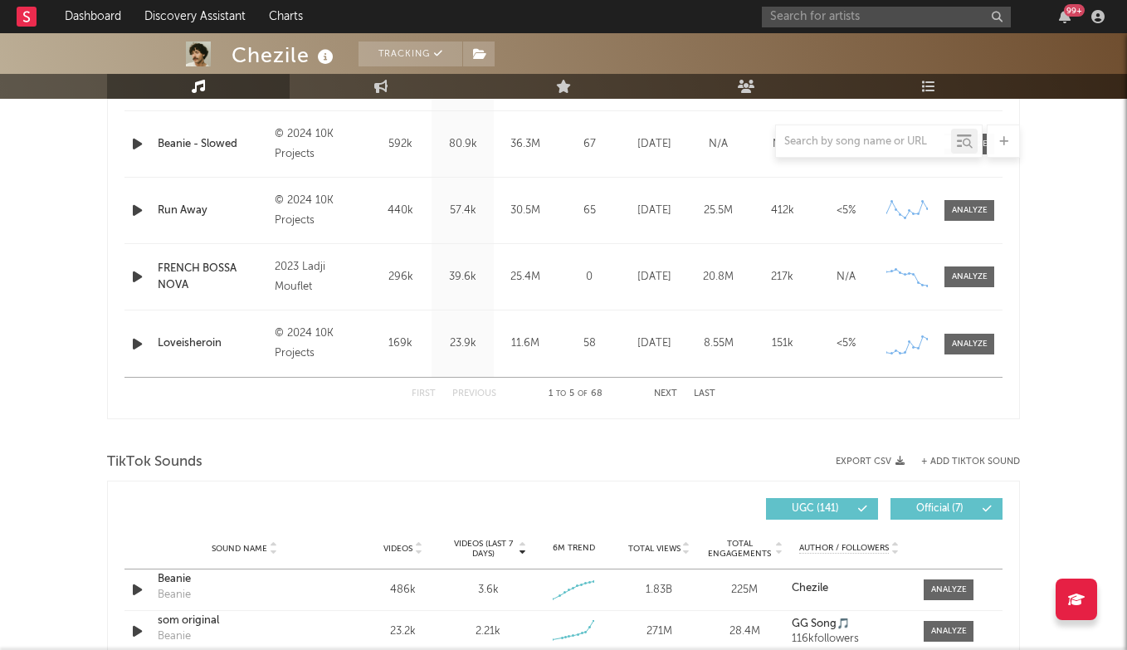
scroll to position [937, 0]
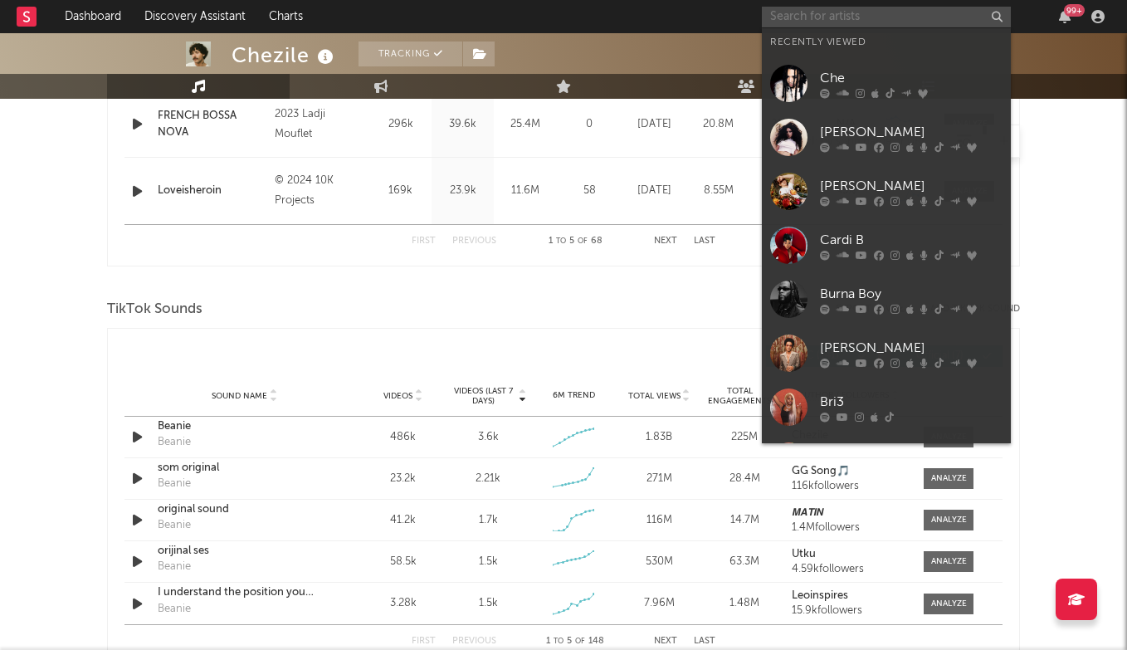
click at [827, 12] on input "text" at bounding box center [886, 17] width 249 height 21
type input "s"
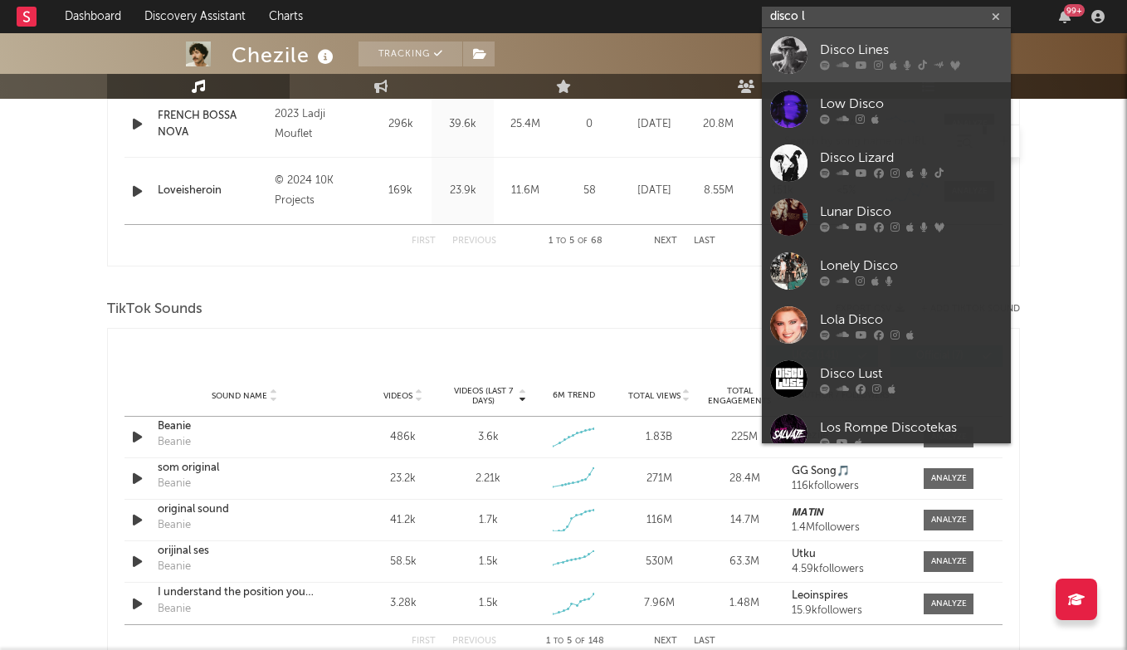
type input "disco l"
click at [883, 46] on div "Disco Lines" at bounding box center [911, 50] width 183 height 20
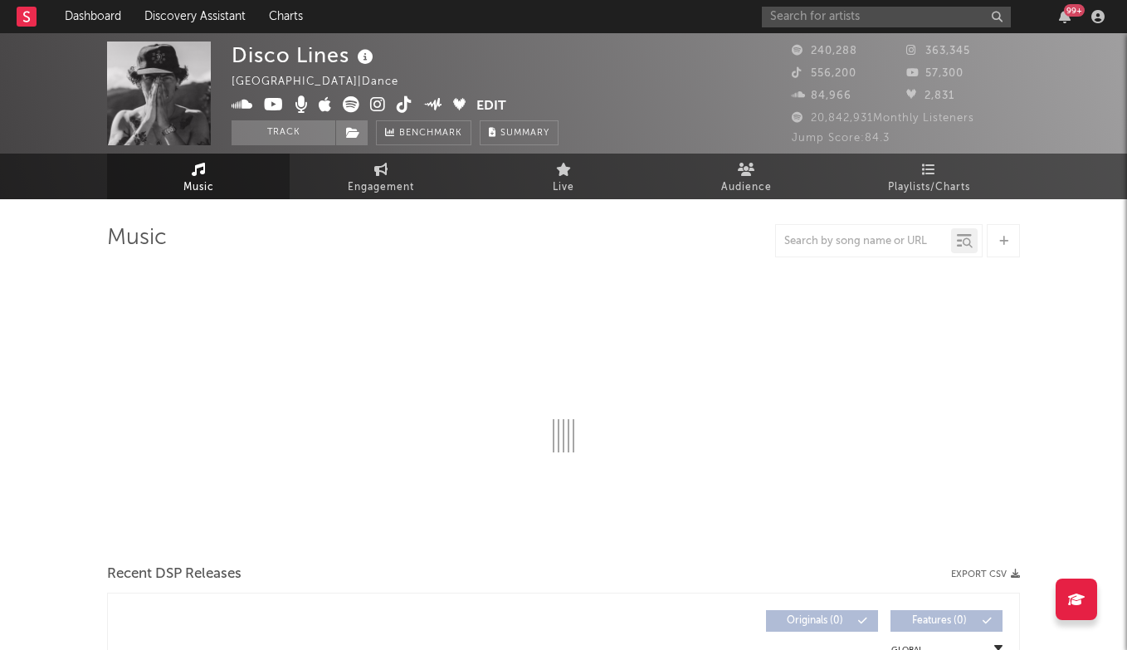
select select "6m"
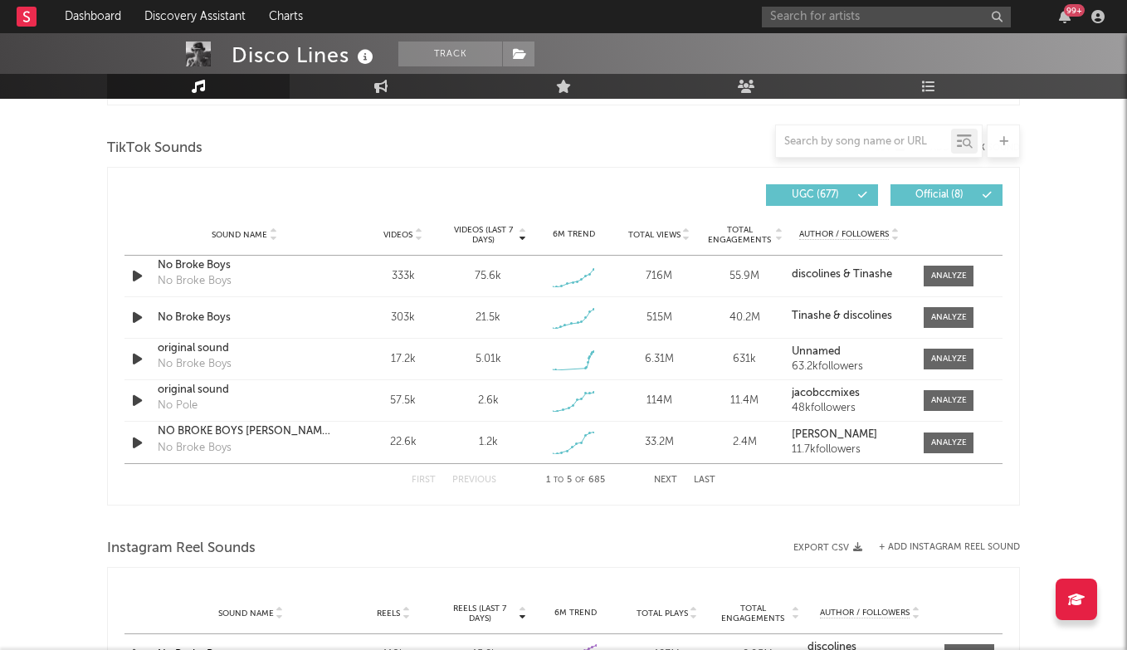
scroll to position [1099, 0]
click at [949, 361] on div at bounding box center [949, 358] width 36 height 12
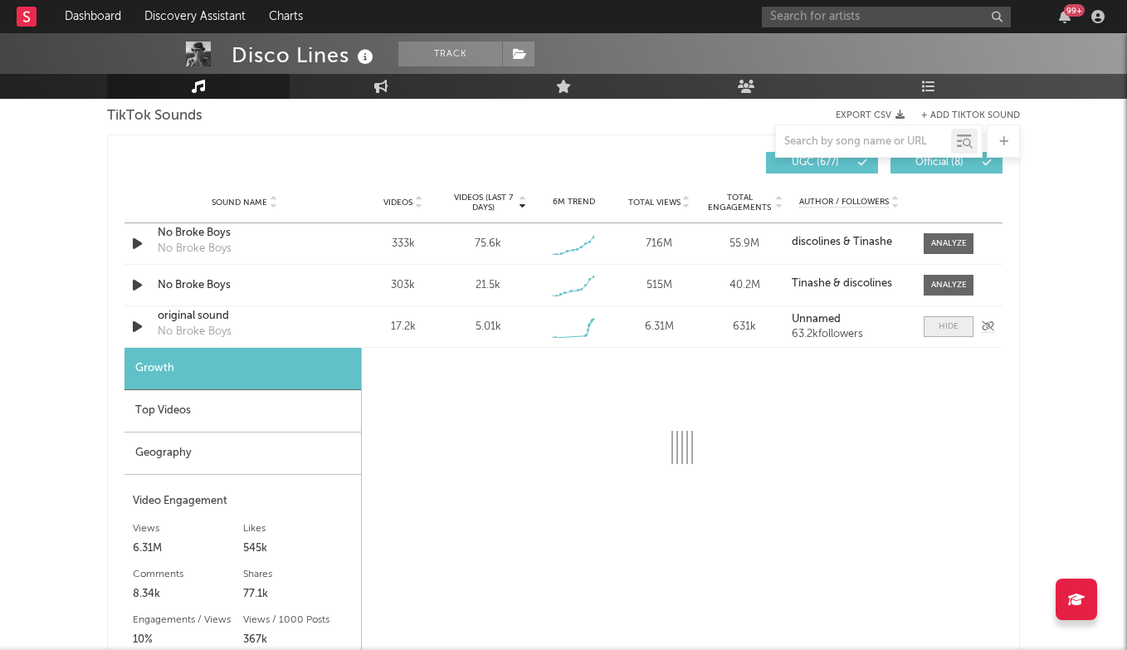
select select "1w"
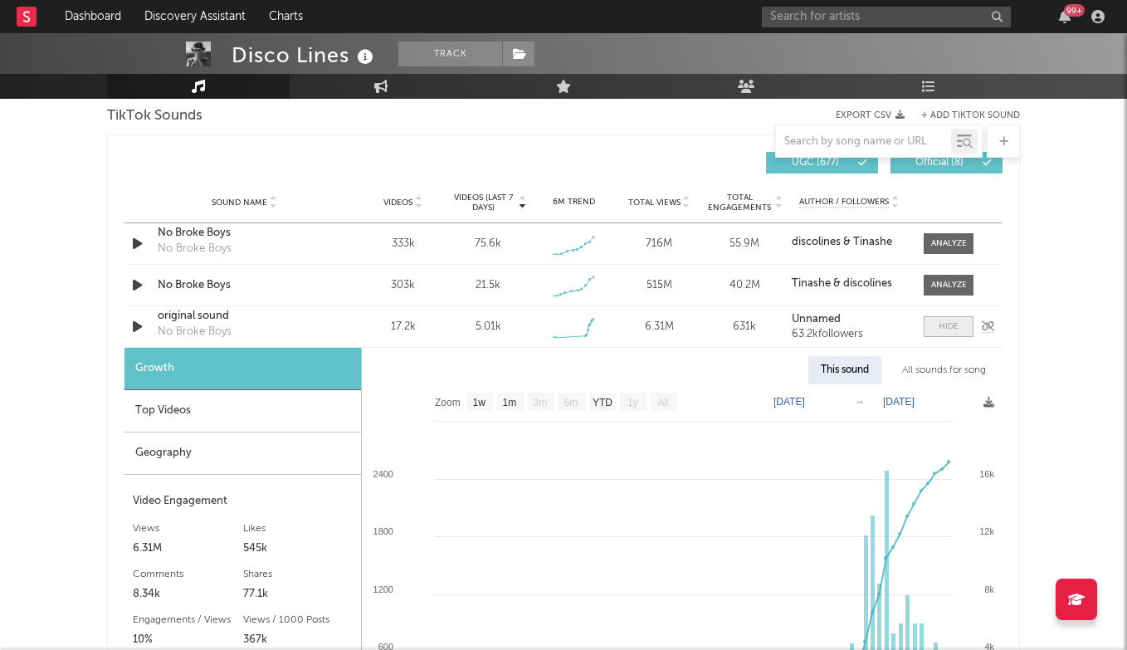
scroll to position [1134, 0]
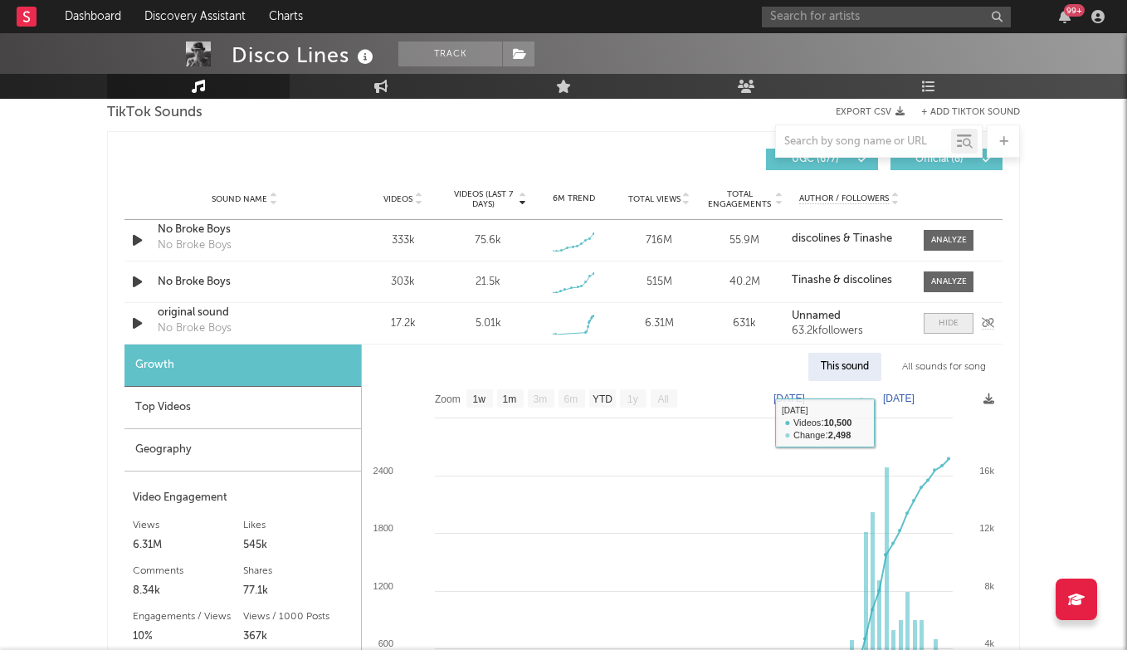
click at [942, 329] on div at bounding box center [949, 323] width 20 height 12
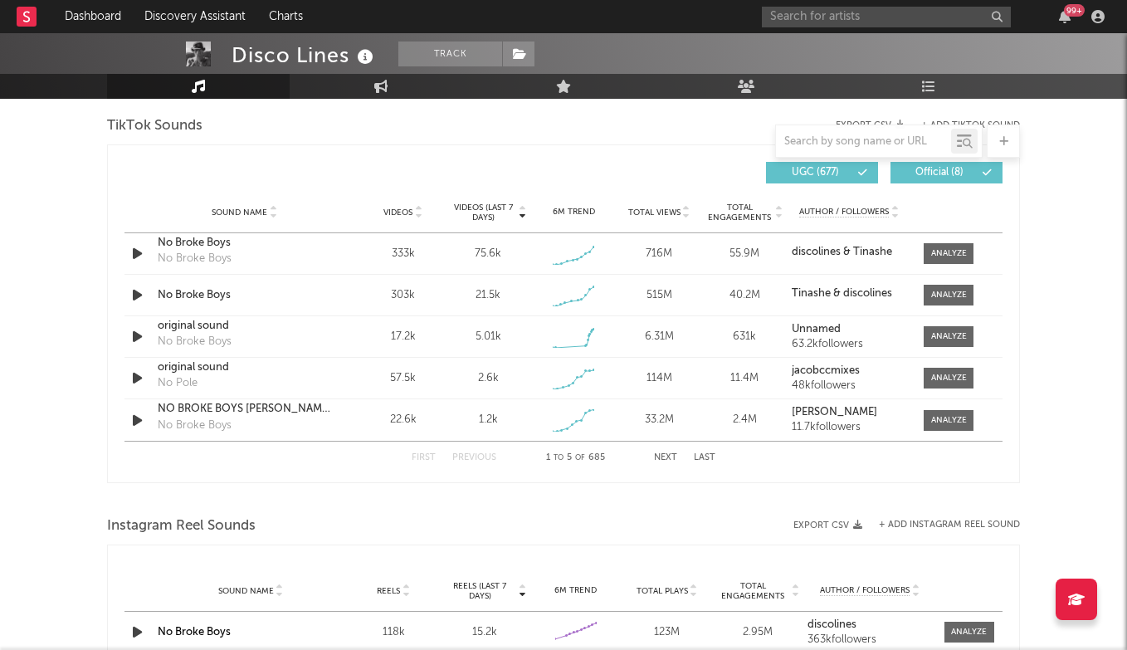
scroll to position [1110, 0]
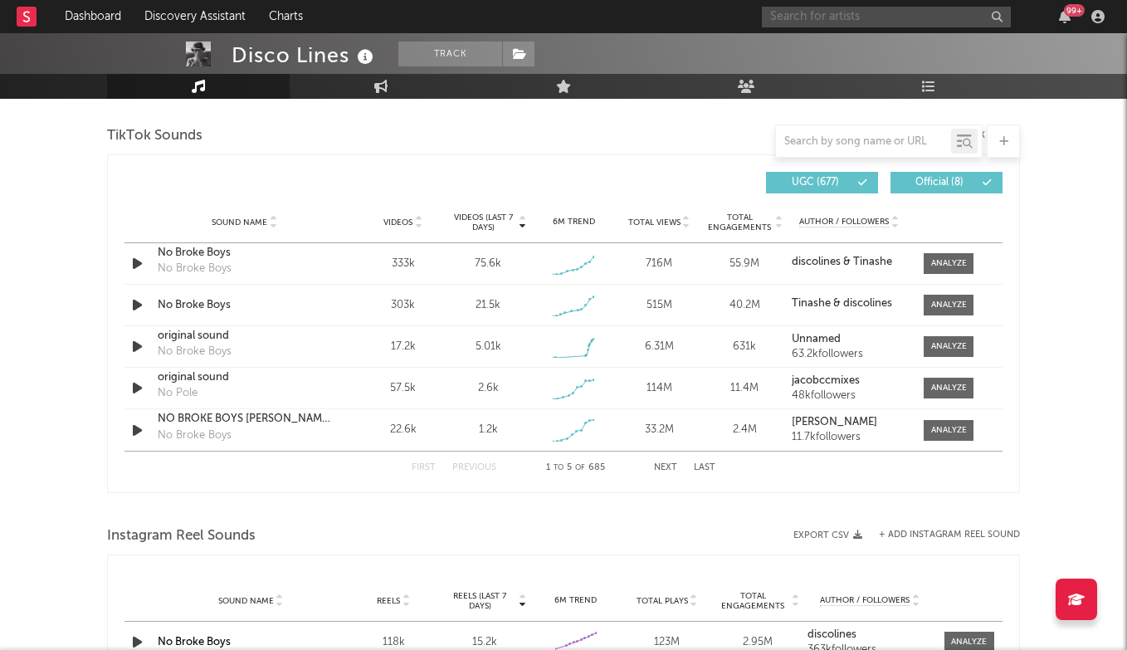
click at [865, 7] on input "text" at bounding box center [886, 17] width 249 height 21
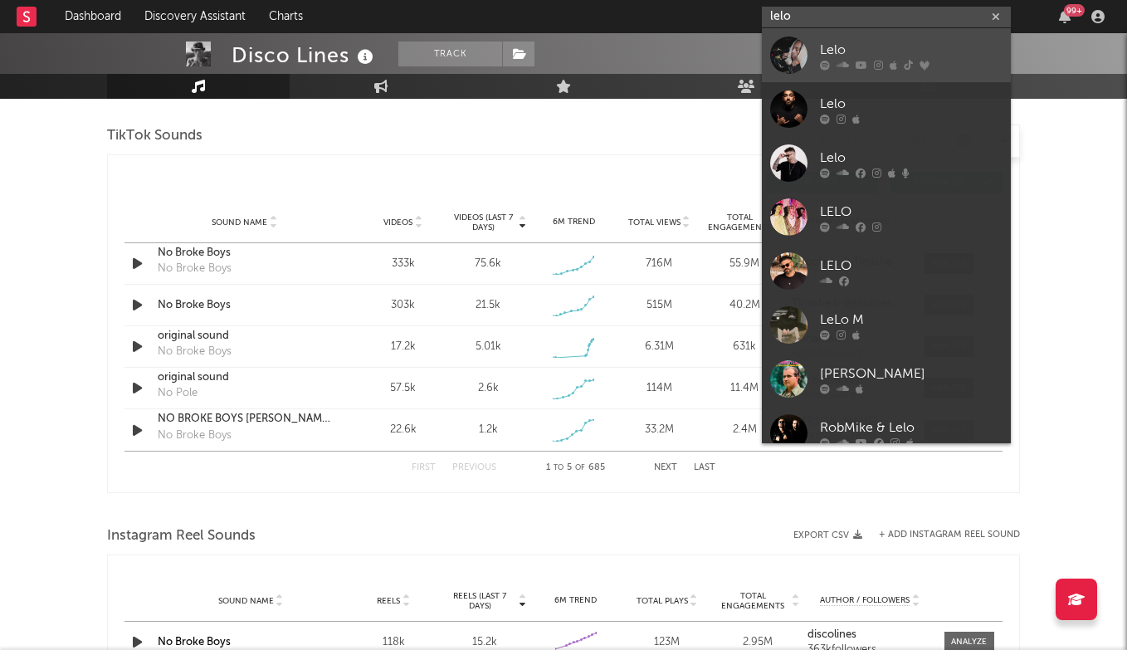
type input "lelo"
click at [843, 38] on link "Lelo" at bounding box center [886, 55] width 249 height 54
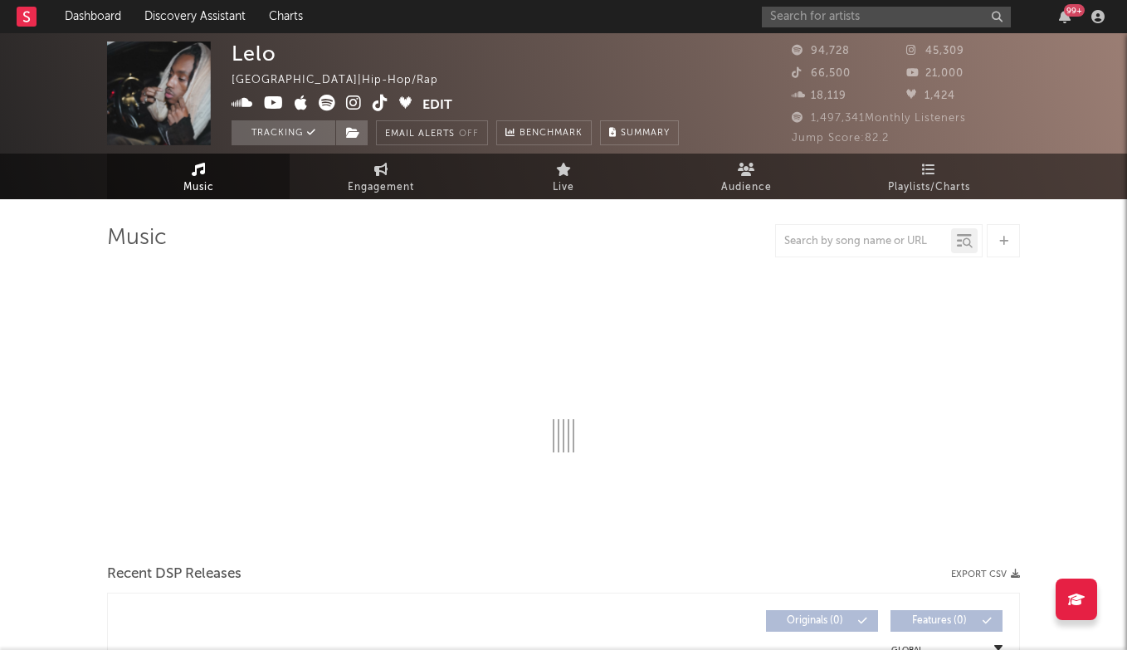
select select "6m"
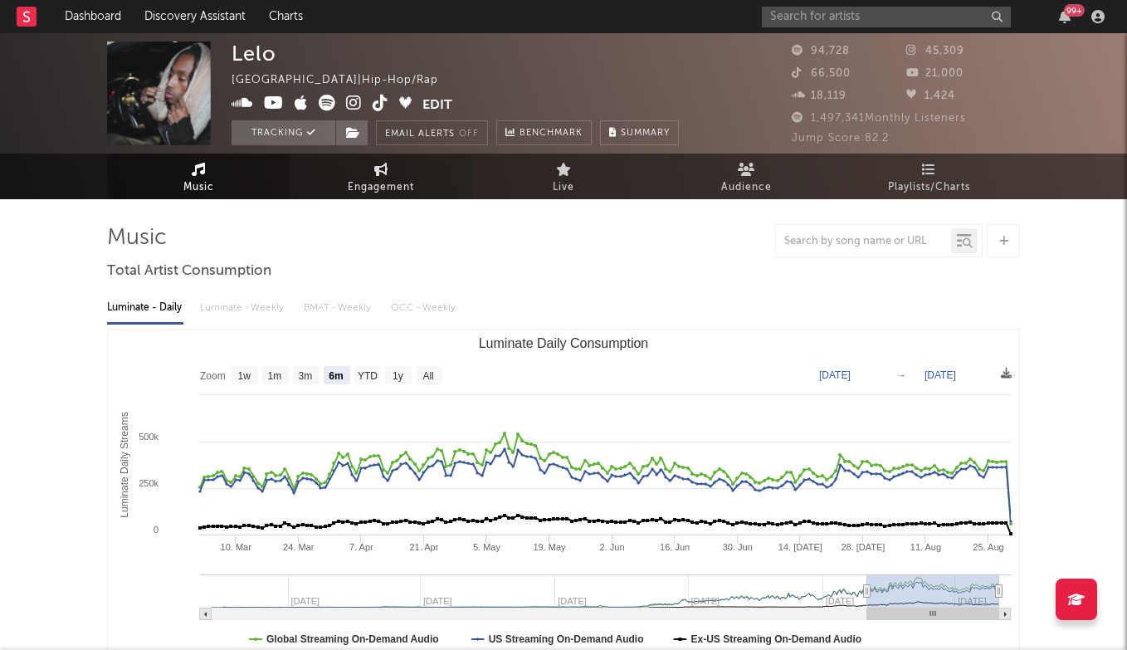
click at [407, 163] on link "Engagement" at bounding box center [381, 177] width 183 height 46
select select "1w"
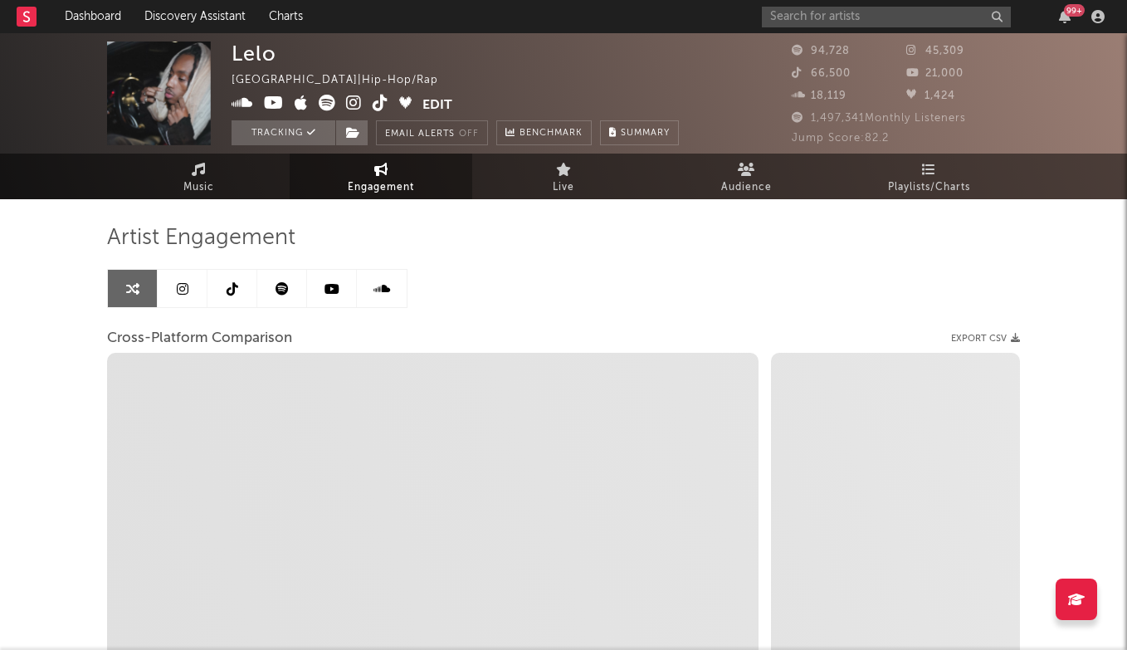
click at [186, 285] on icon at bounding box center [183, 288] width 12 height 13
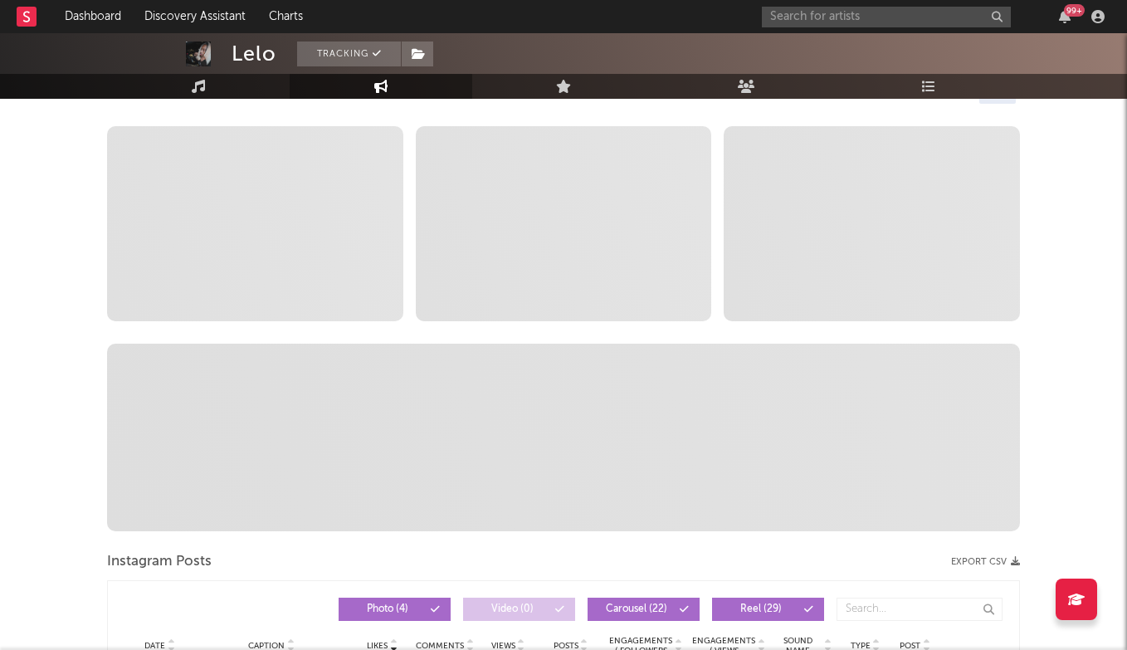
select select "6m"
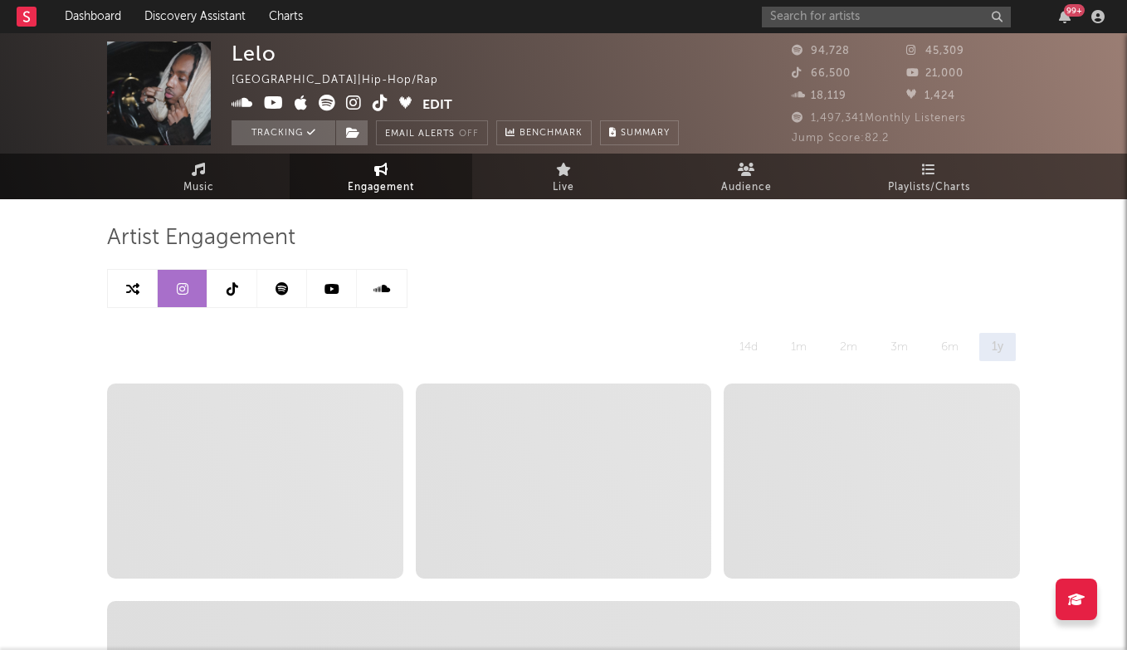
click at [235, 295] on link at bounding box center [232, 288] width 50 height 37
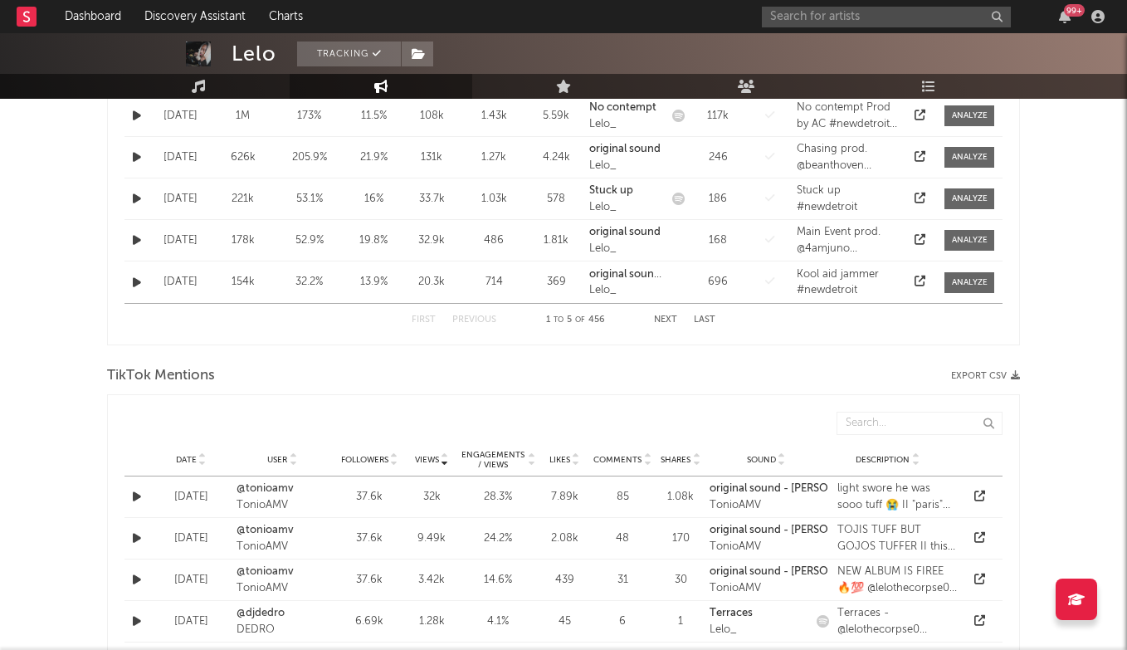
select select "6m"
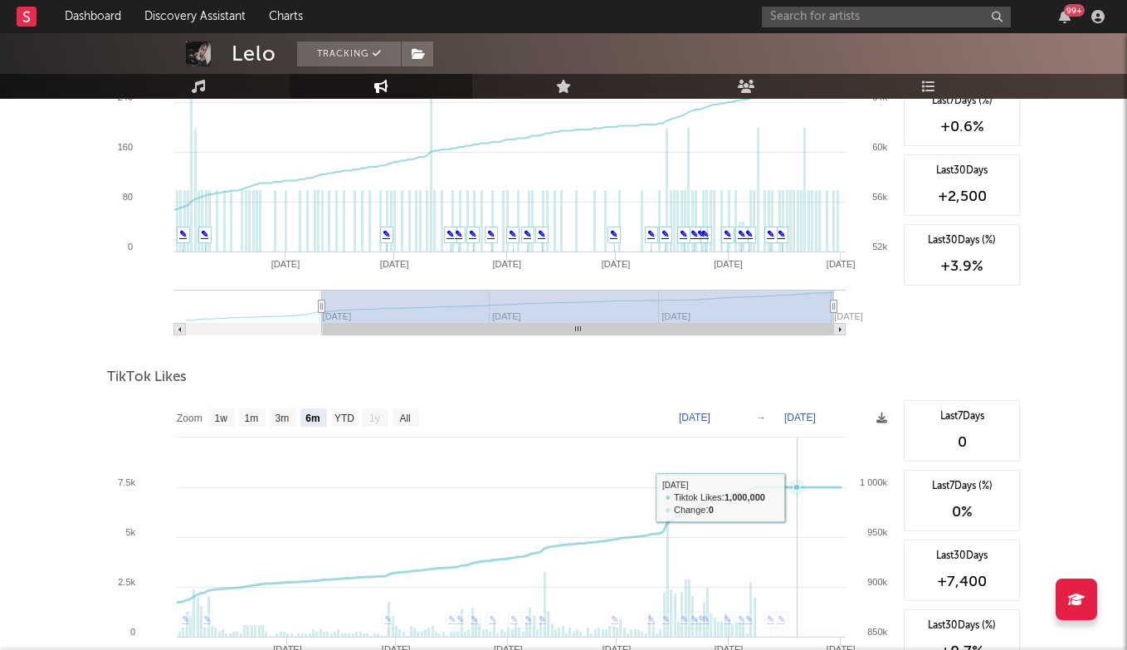
scroll to position [1519, 0]
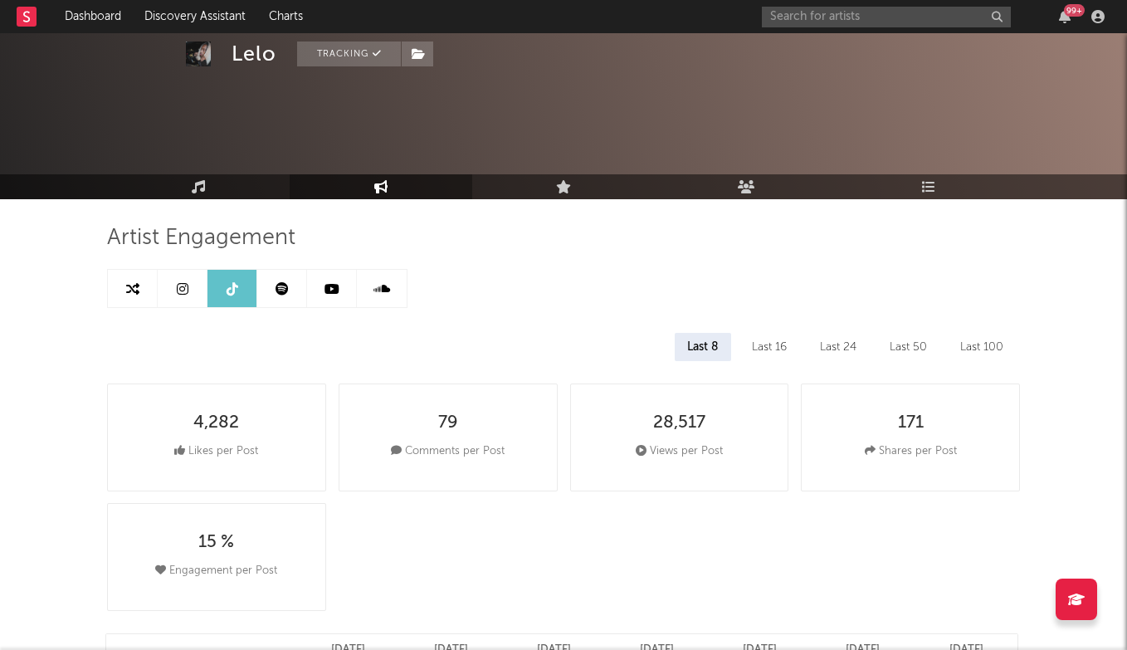
select select "6m"
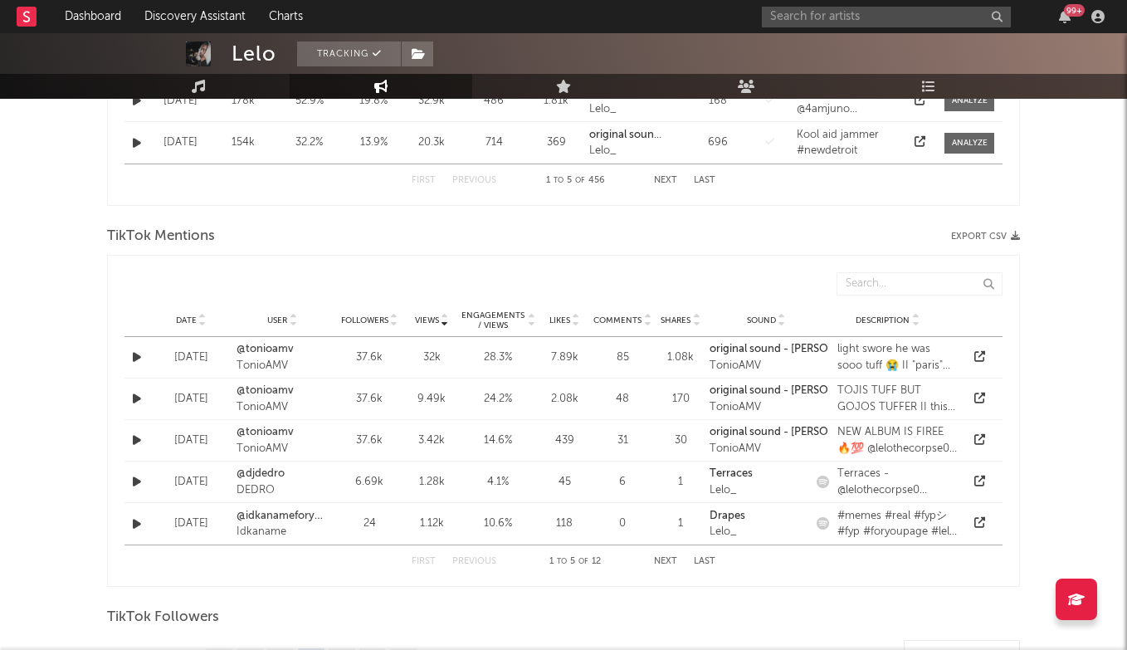
scroll to position [1104, 0]
click at [202, 315] on icon at bounding box center [202, 318] width 8 height 7
click at [284, 471] on link "@cashntunes" at bounding box center [282, 474] width 91 height 17
click at [183, 483] on div "Jan 1, 2025" at bounding box center [191, 483] width 75 height 17
click at [783, 472] on strong "original sound - CashNTunes😶‍🌫️" at bounding box center [789, 474] width 158 height 11
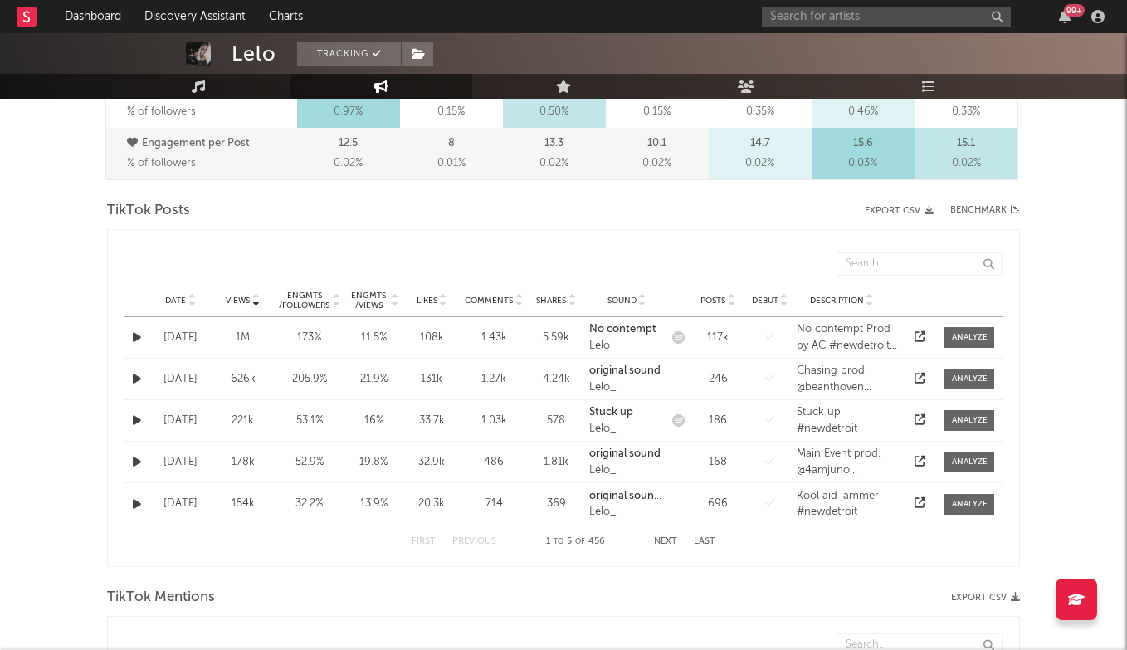
scroll to position [745, 0]
click at [667, 542] on button "Next" at bounding box center [665, 539] width 23 height 9
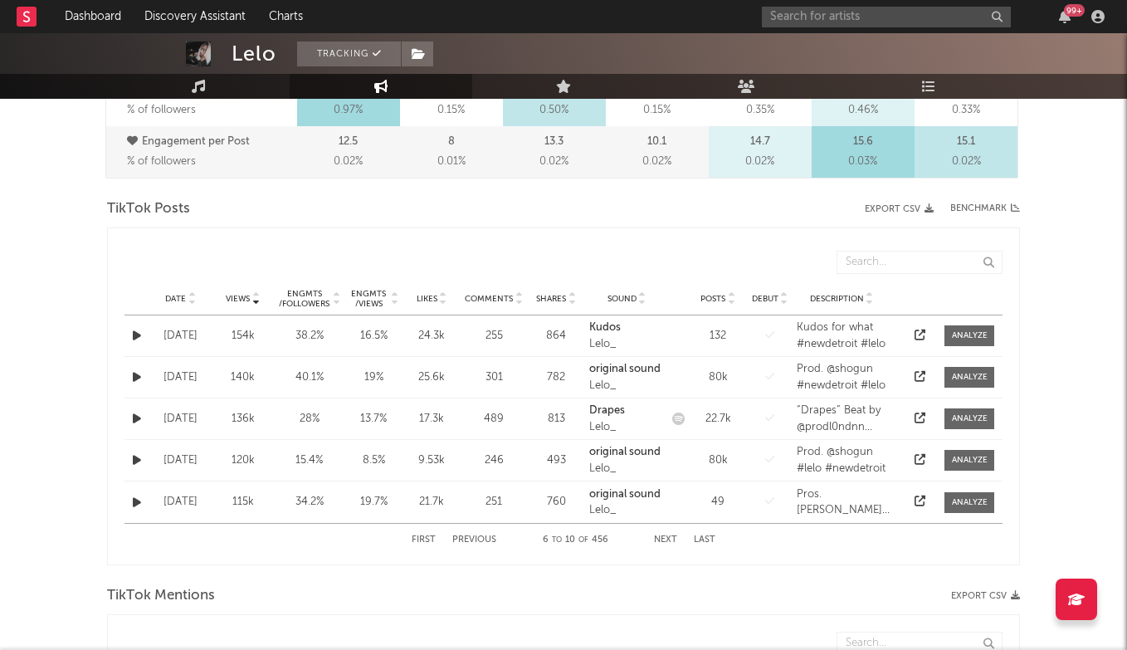
click at [667, 542] on button "Next" at bounding box center [665, 539] width 23 height 9
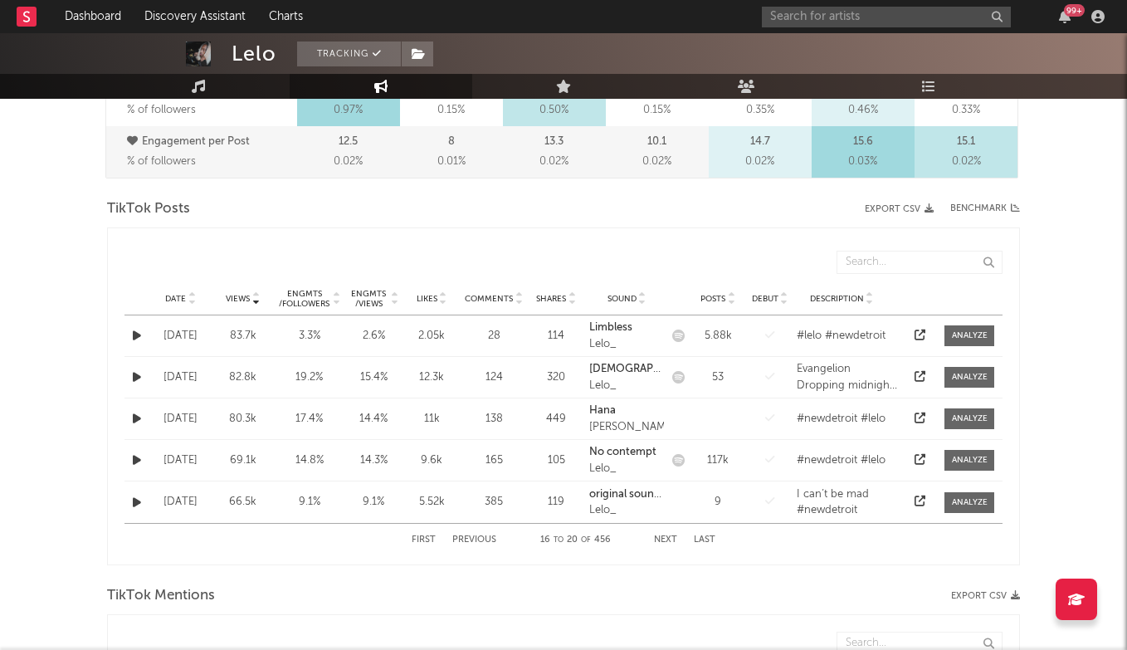
click at [196, 416] on div "Jan 24 '25" at bounding box center [181, 419] width 54 height 17
click at [920, 417] on icon at bounding box center [919, 417] width 11 height 11
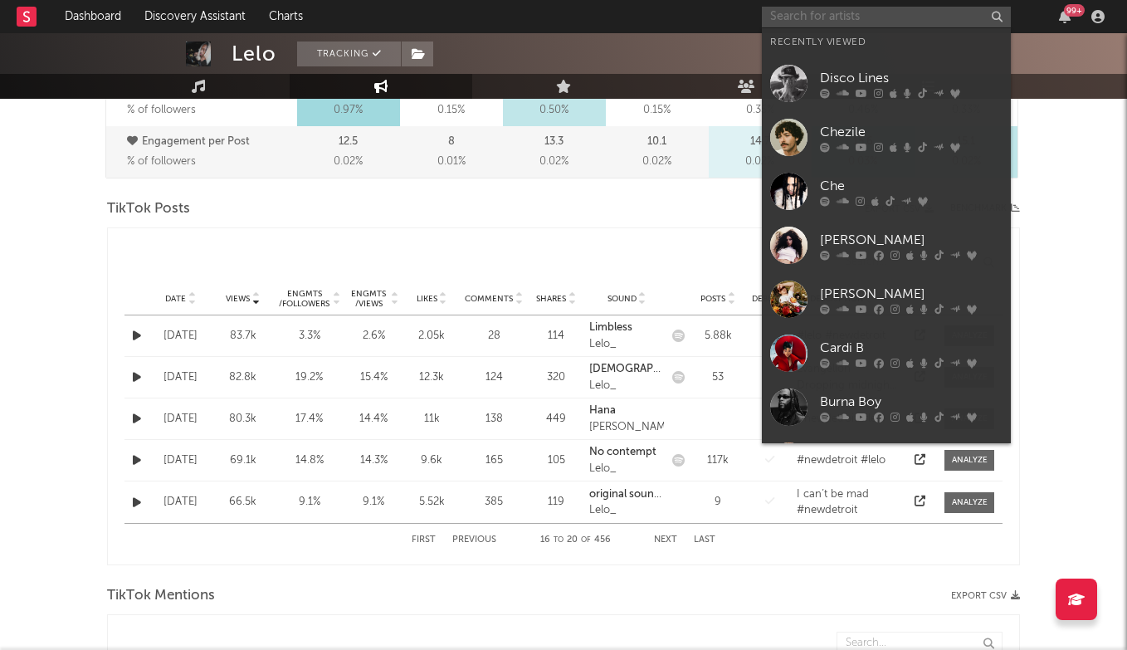
click at [795, 16] on input "text" at bounding box center [886, 17] width 249 height 21
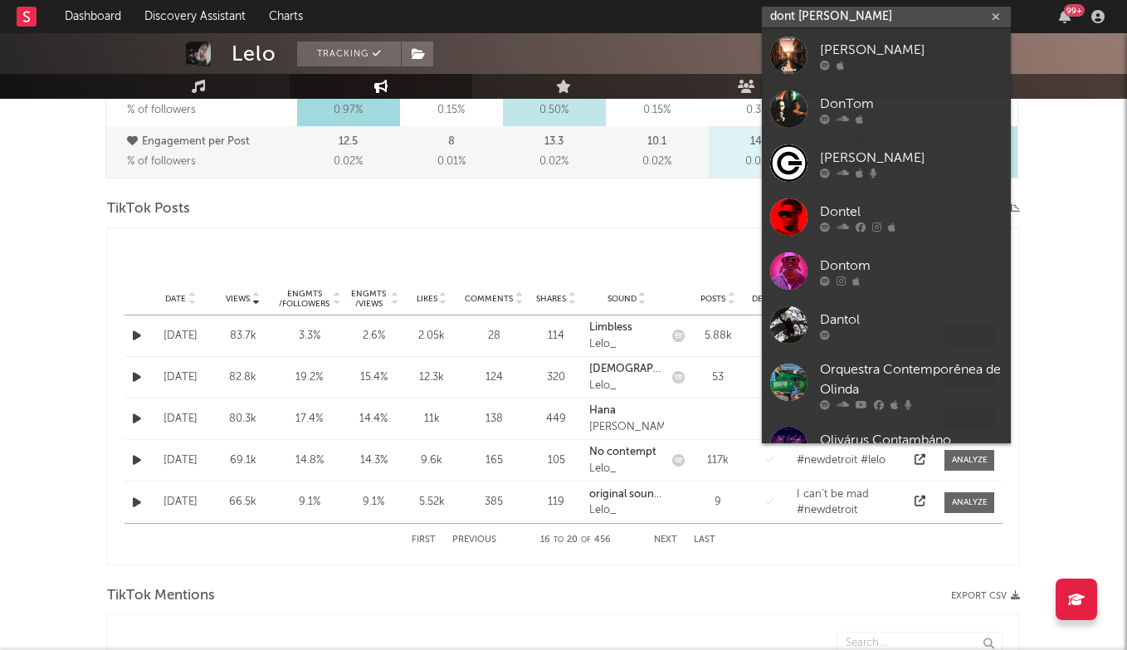
click at [800, 13] on input "dont oliver" at bounding box center [886, 17] width 249 height 21
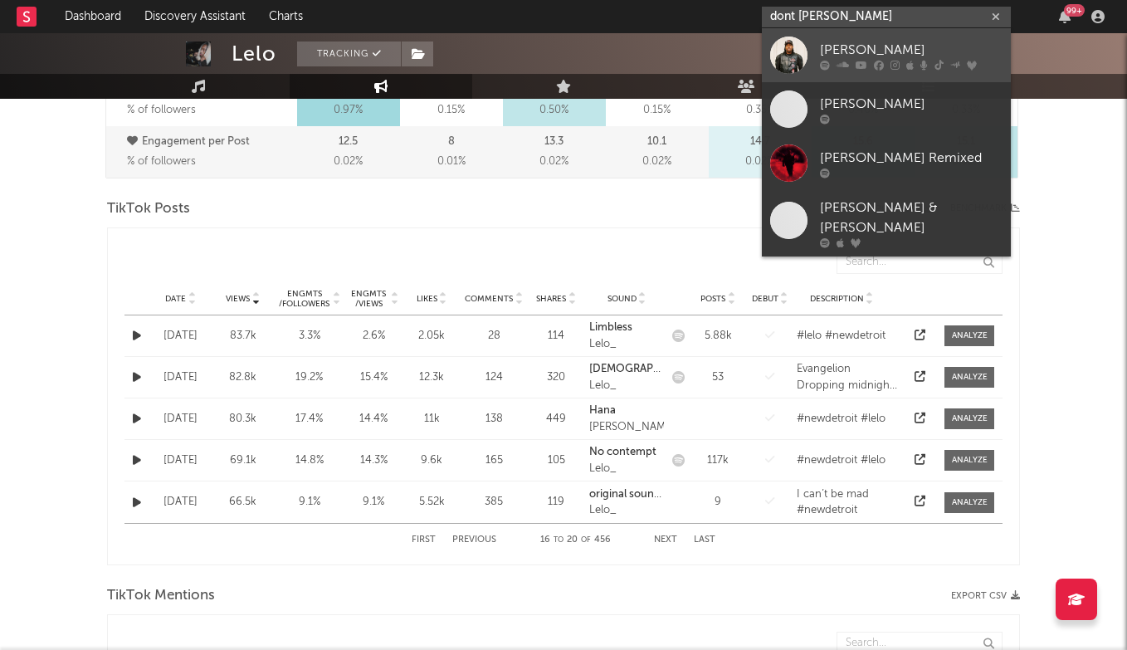
type input "dont toliver"
click at [878, 36] on link "Don Toliver" at bounding box center [886, 55] width 249 height 54
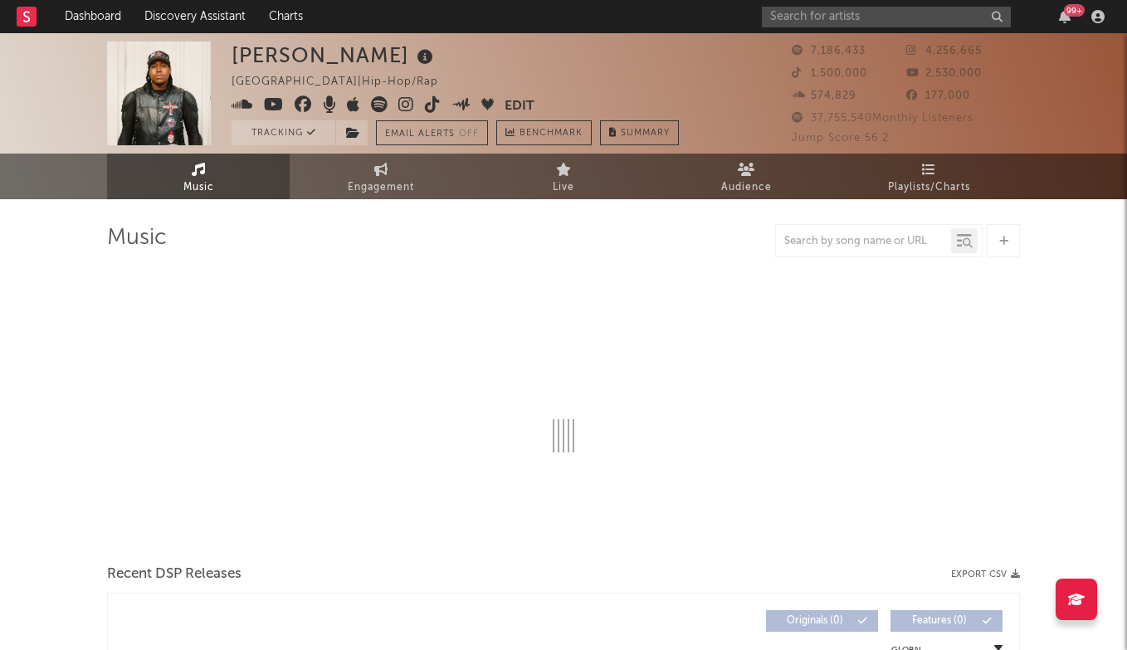
select select "6m"
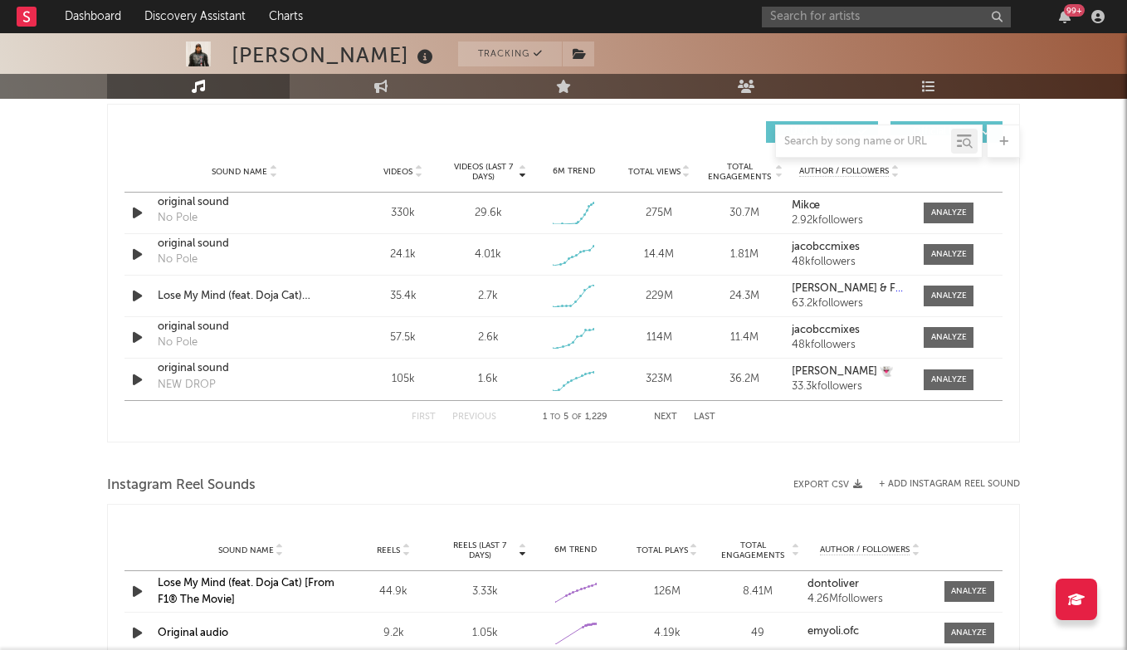
scroll to position [1121, 0]
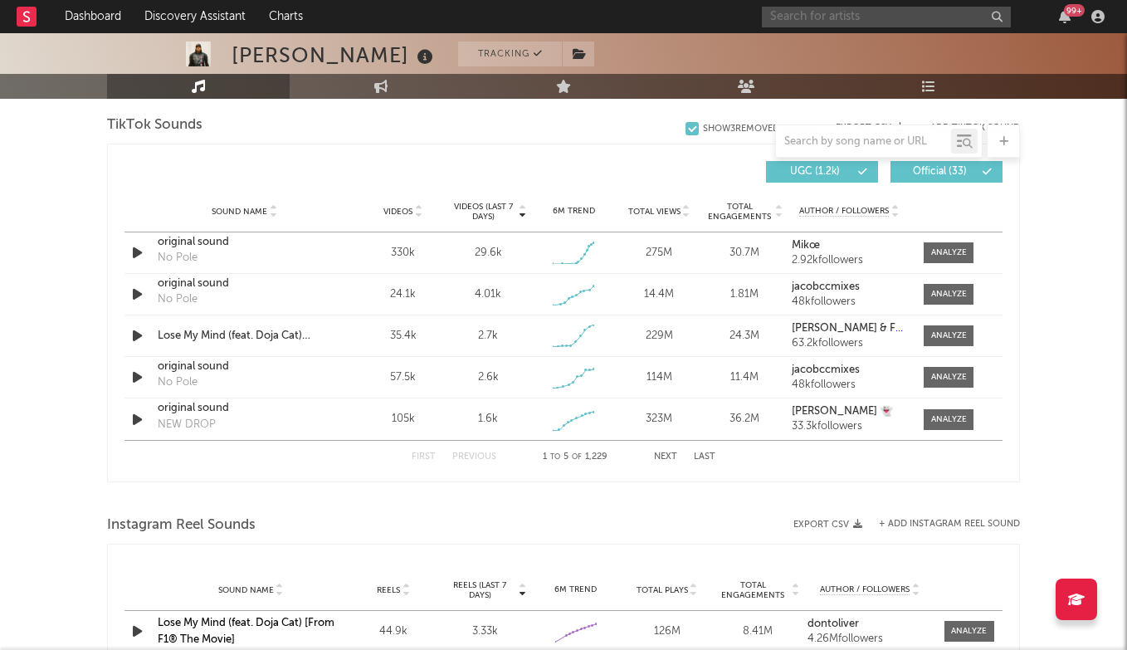
click at [815, 12] on input "text" at bounding box center [886, 17] width 249 height 21
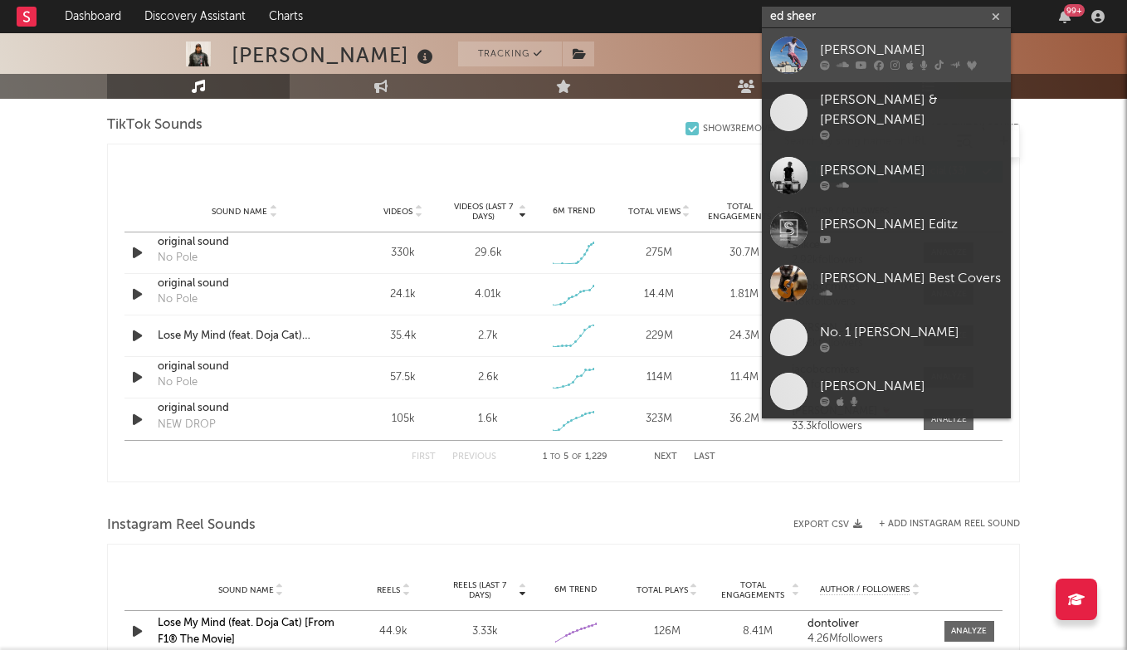
type input "ed sheer"
click at [851, 38] on link "[PERSON_NAME]" at bounding box center [886, 55] width 249 height 54
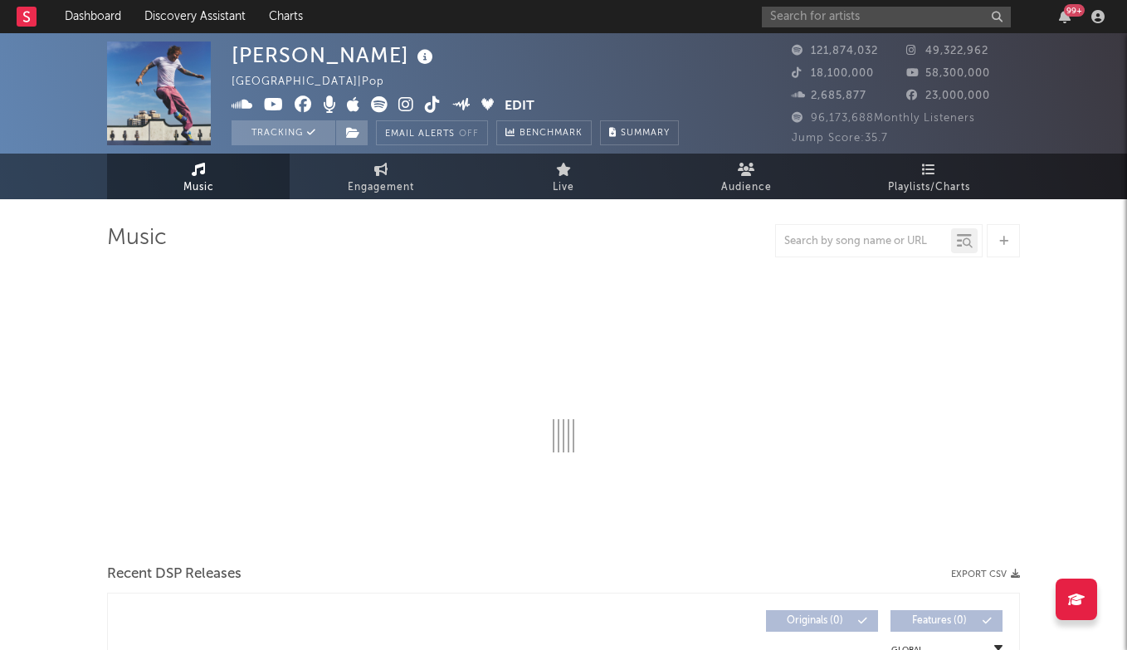
select select "6m"
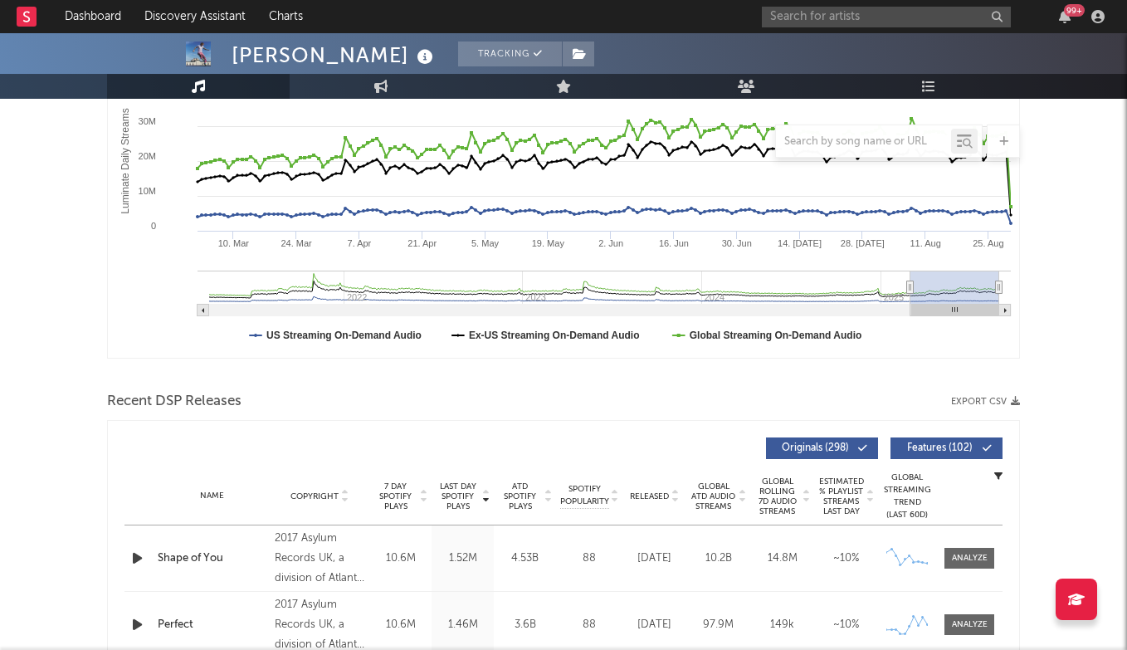
scroll to position [185, 0]
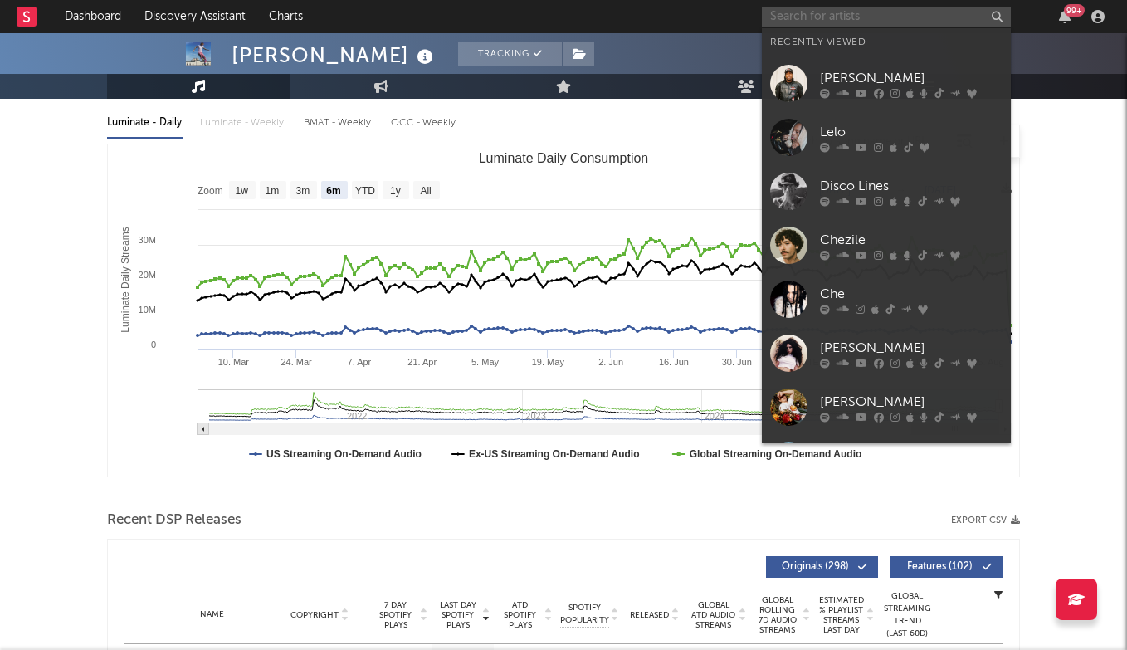
click at [814, 17] on input "text" at bounding box center [886, 17] width 249 height 21
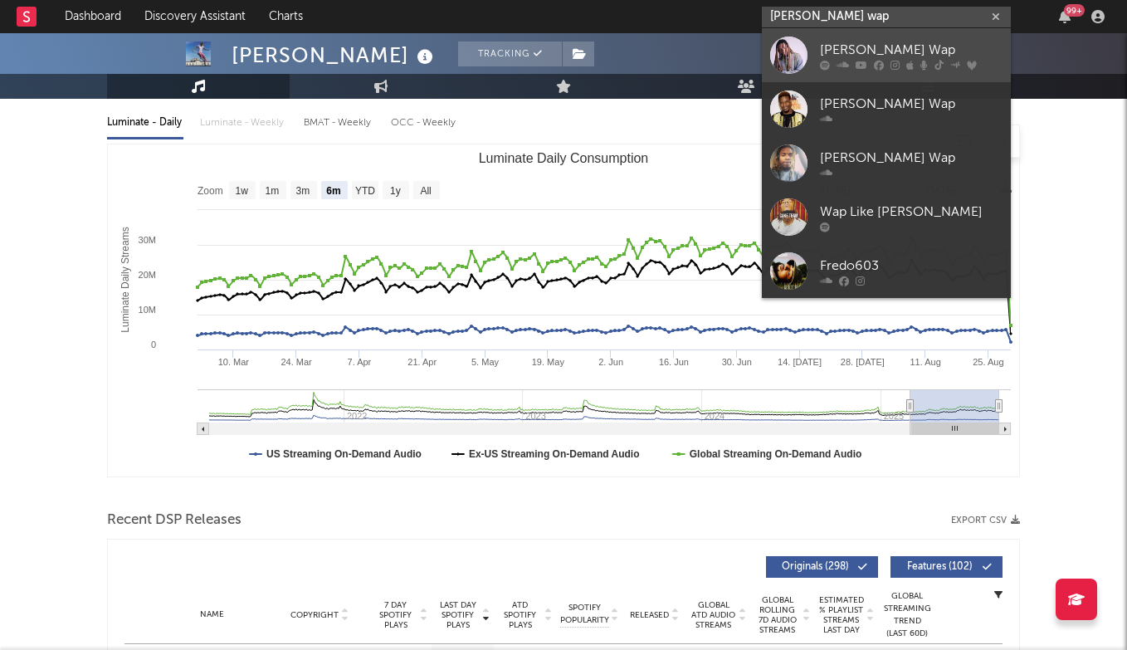
type input "fetty wap"
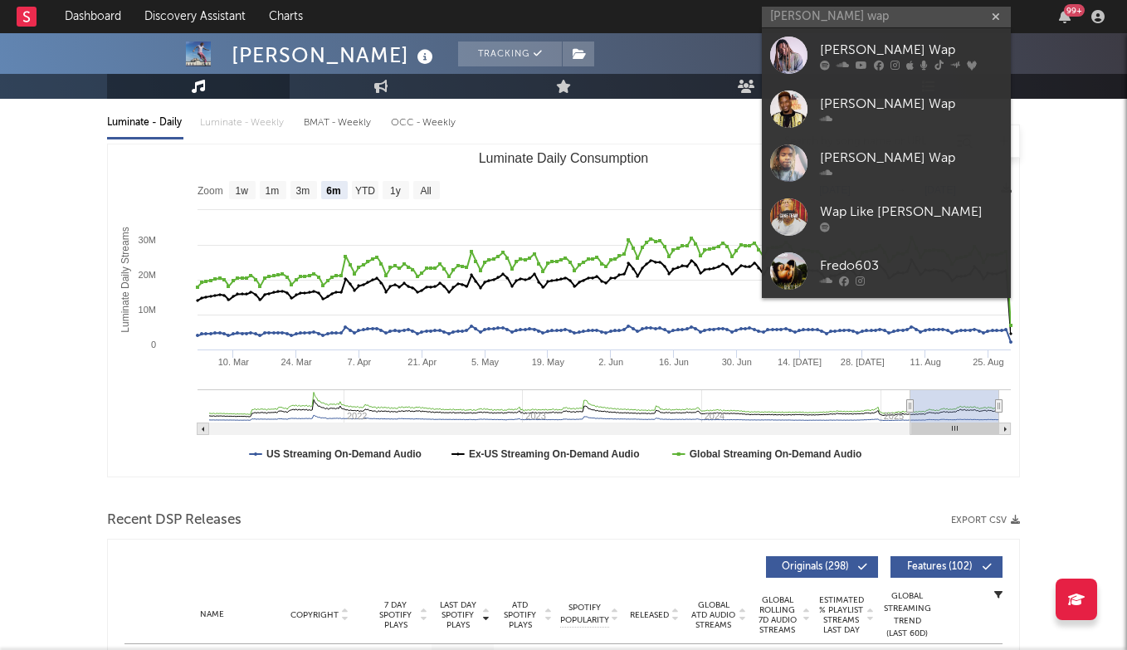
click at [860, 38] on link "Fetty Wap" at bounding box center [886, 55] width 249 height 54
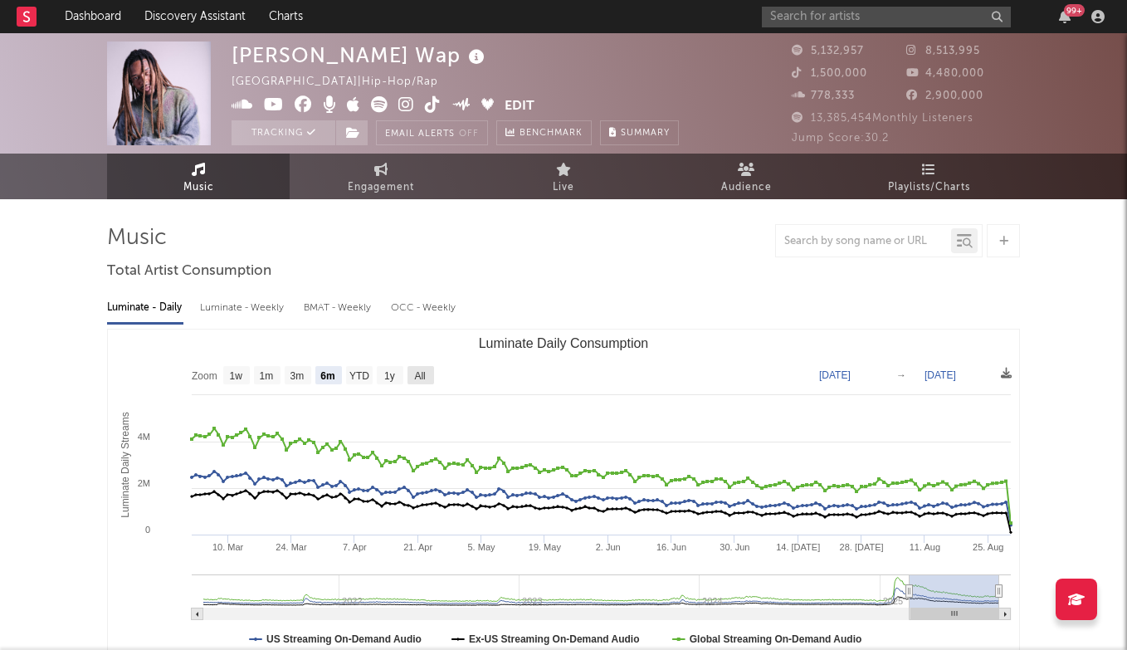
click at [424, 370] on text "All" at bounding box center [419, 376] width 11 height 12
select select "All"
type input "2021-03-31"
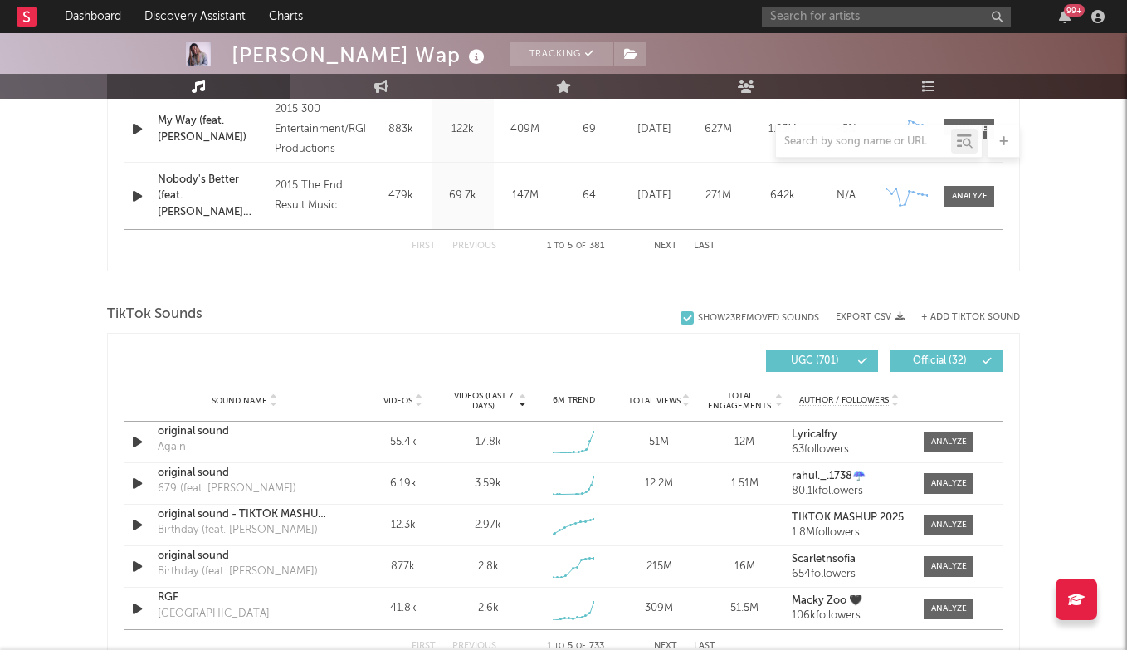
scroll to position [932, 0]
click at [941, 436] on div at bounding box center [949, 442] width 36 height 12
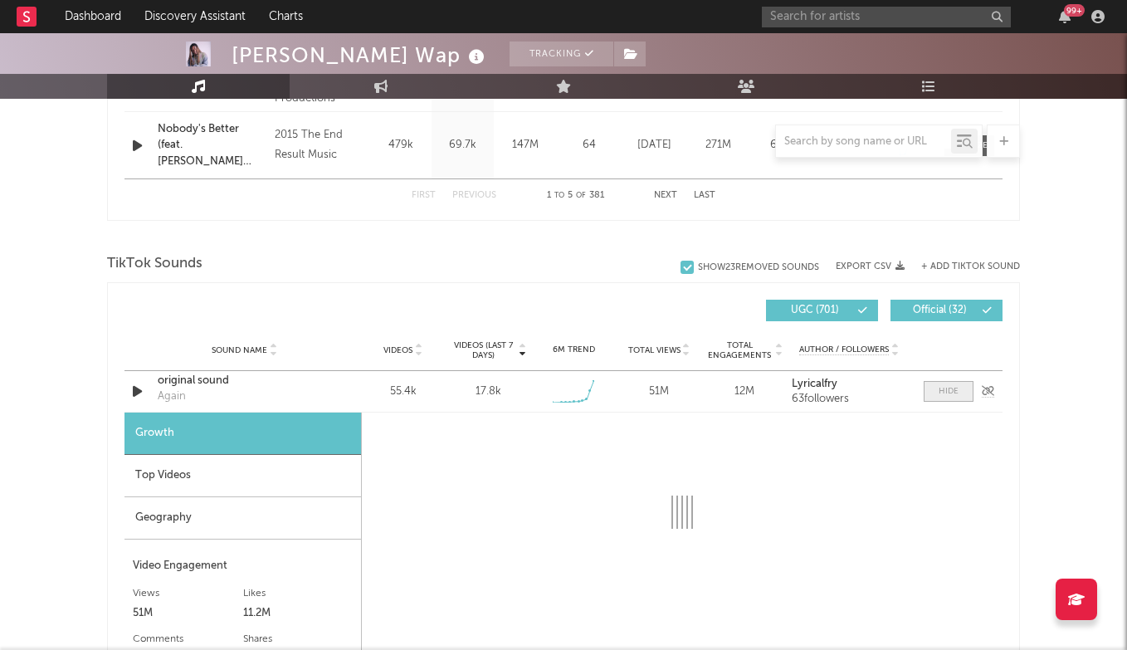
select select "1w"
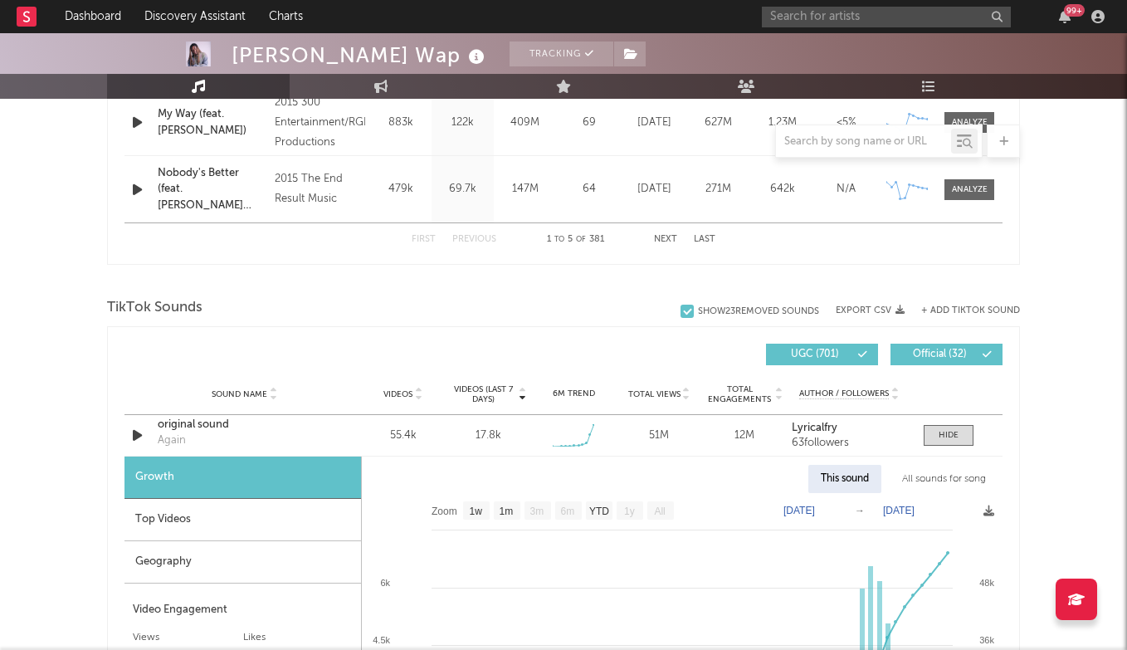
scroll to position [811, 0]
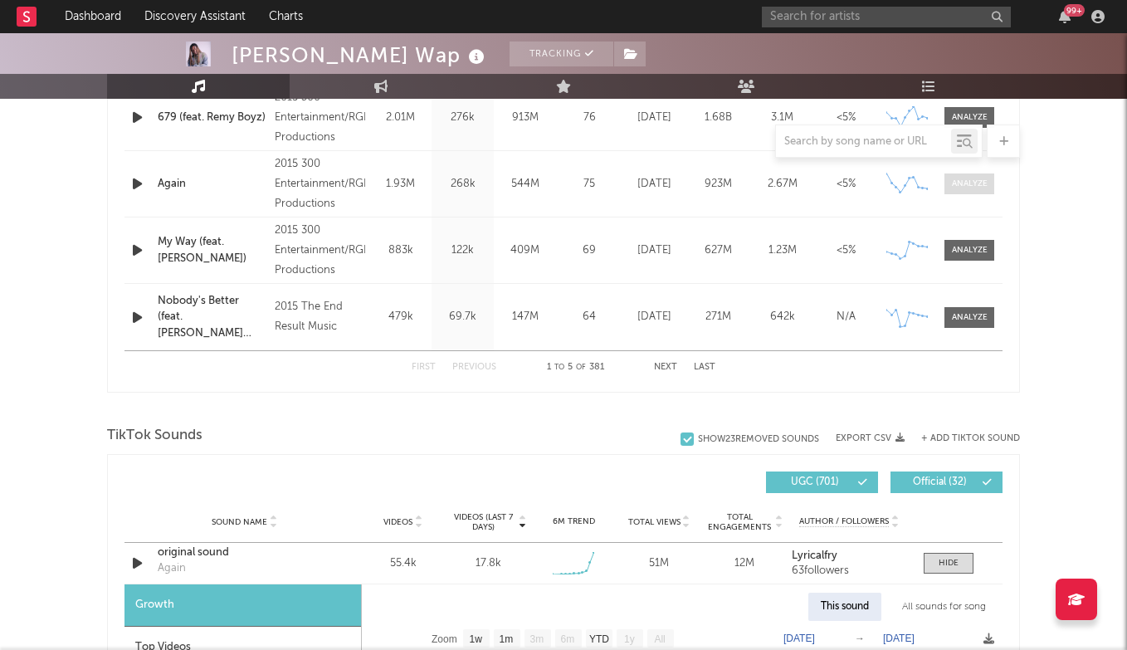
click at [954, 187] on div at bounding box center [970, 184] width 36 height 12
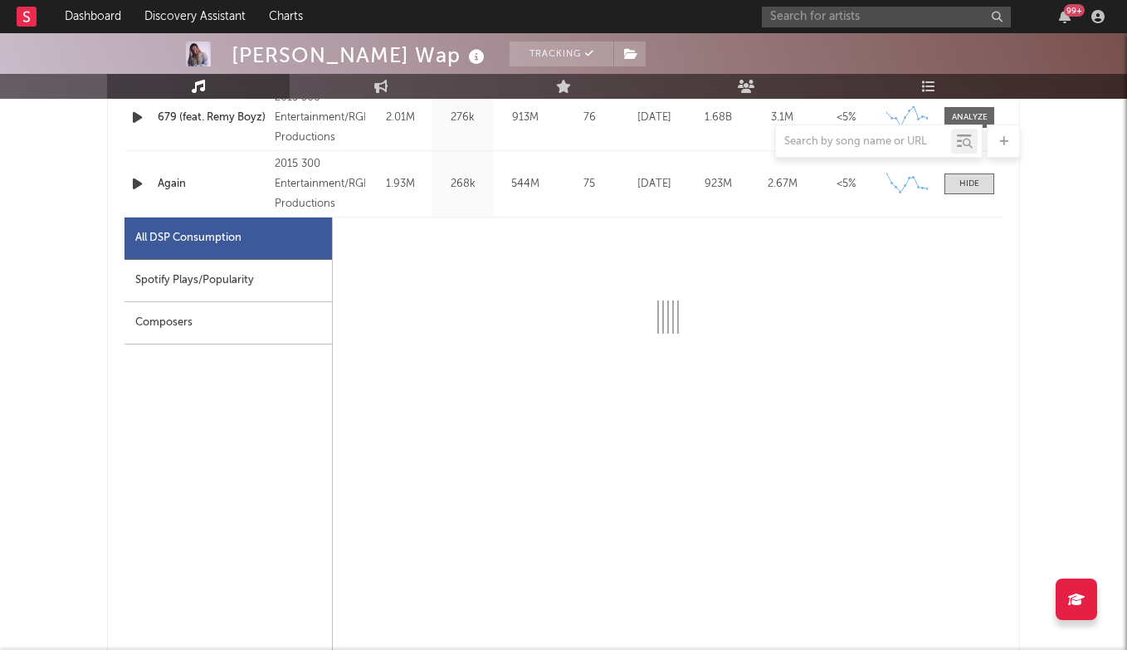
select select "6m"
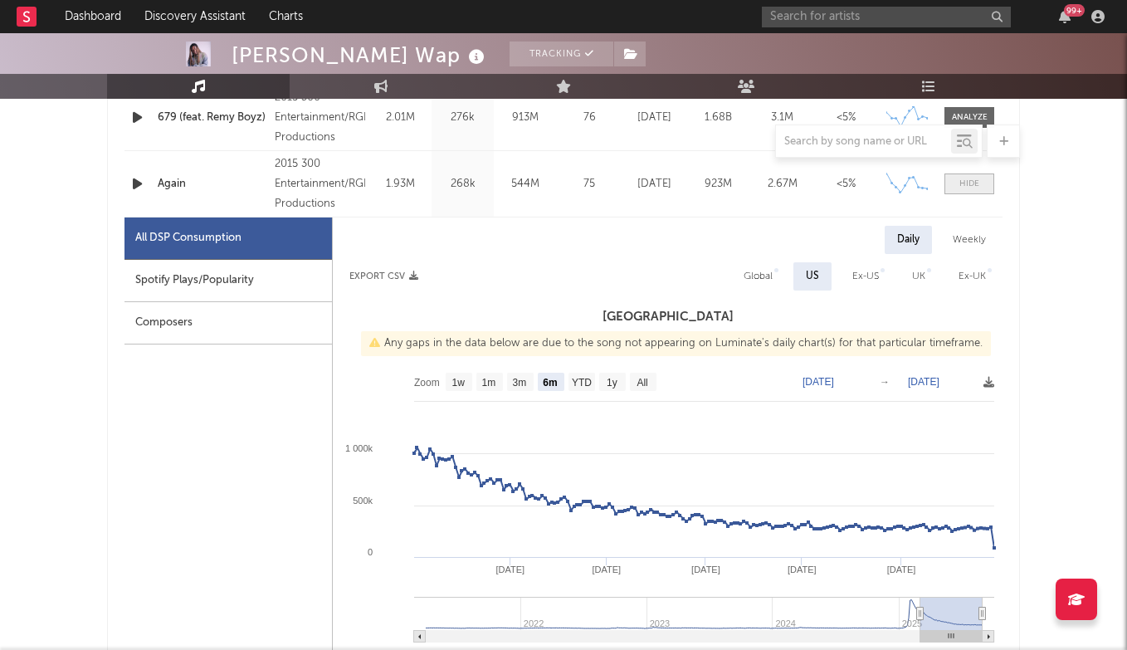
click at [976, 187] on div at bounding box center [969, 184] width 20 height 12
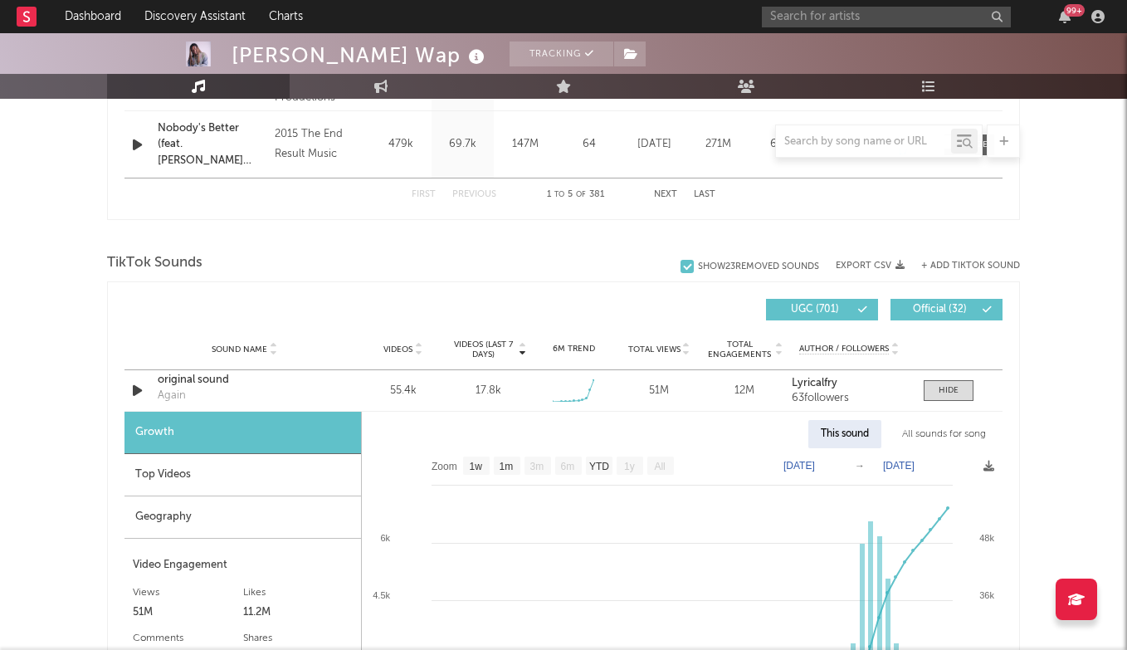
scroll to position [1089, 0]
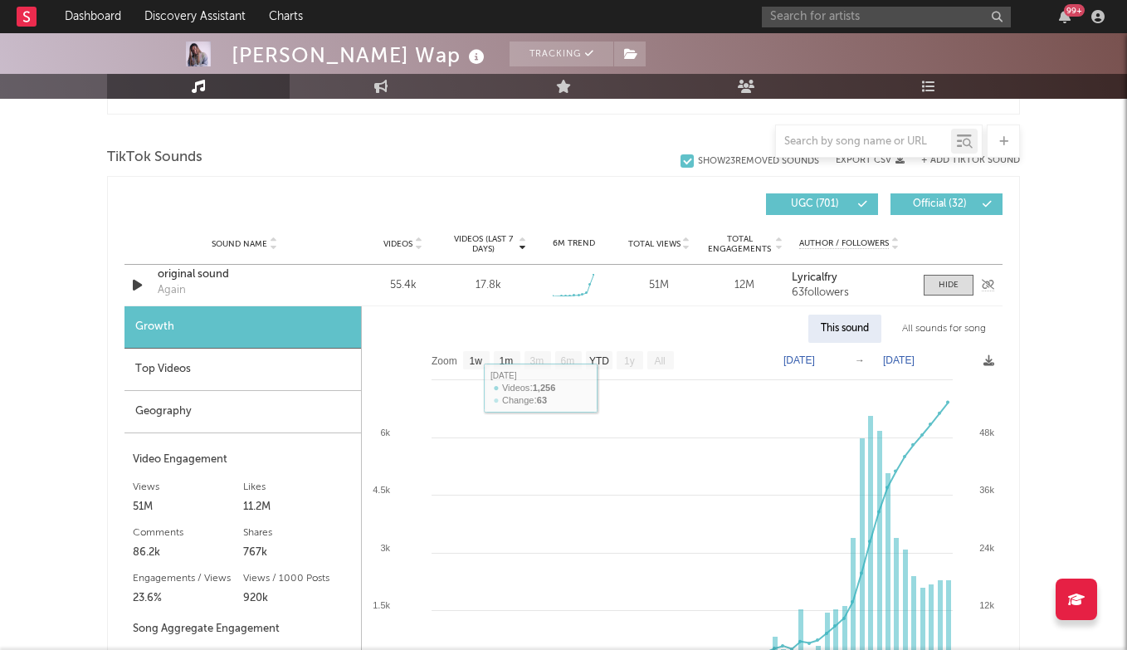
click at [212, 271] on div "original sound" at bounding box center [244, 274] width 173 height 17
click at [957, 288] on div at bounding box center [949, 285] width 20 height 12
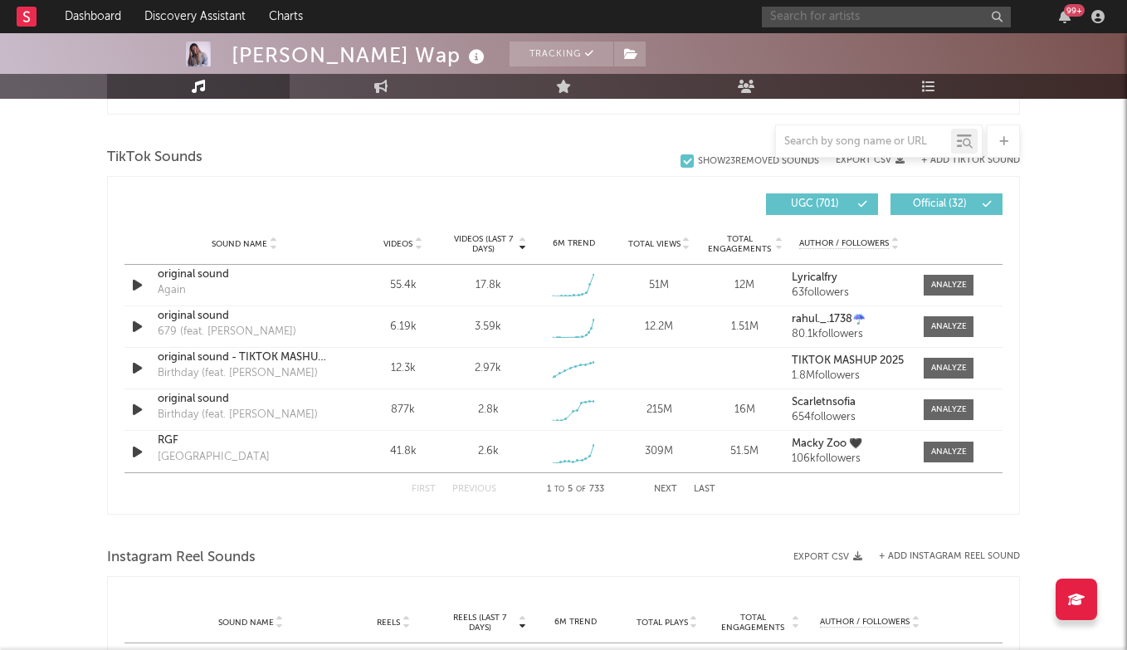
click at [843, 19] on input "text" at bounding box center [886, 17] width 249 height 21
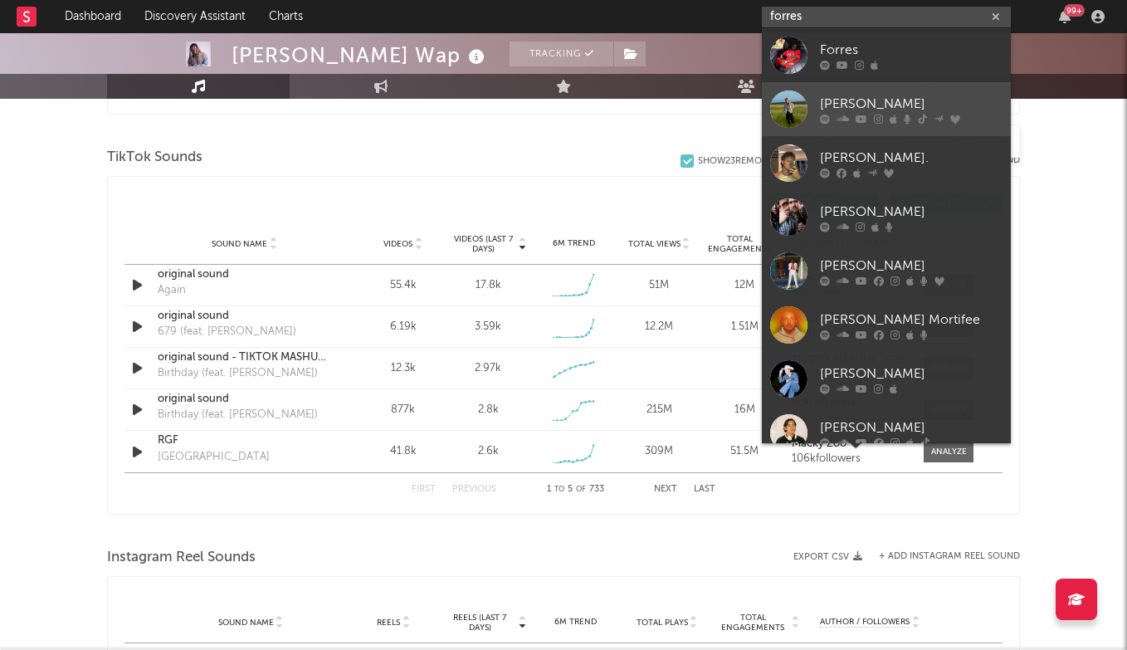
type input "forres"
click at [871, 106] on div "Forrest Frank" at bounding box center [911, 104] width 183 height 20
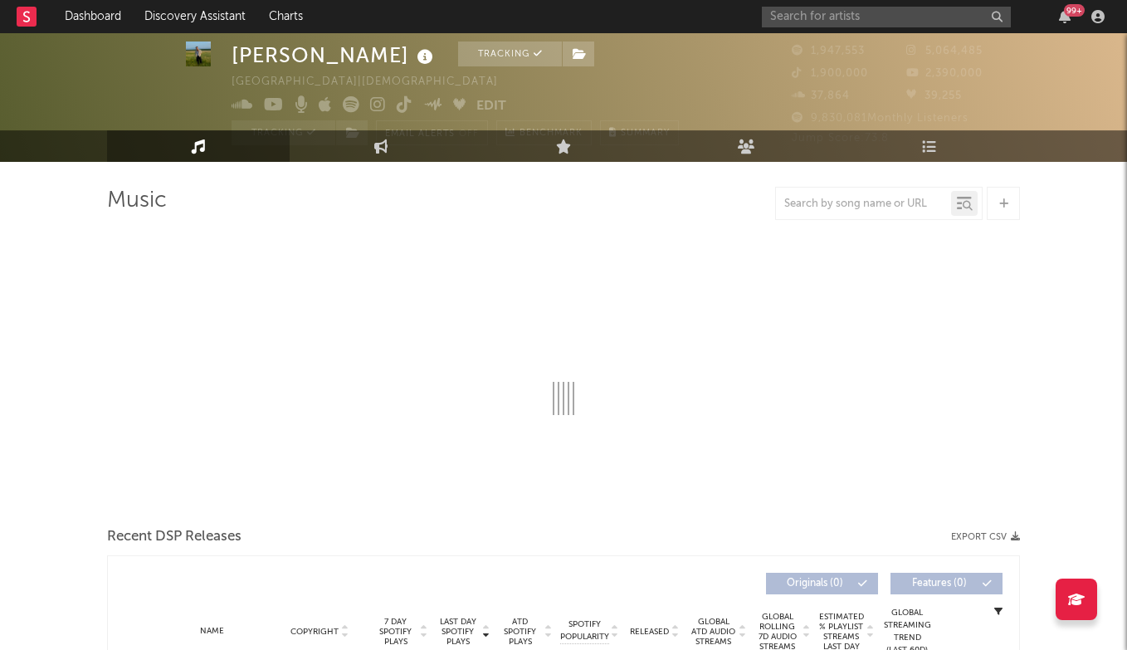
scroll to position [90, 1]
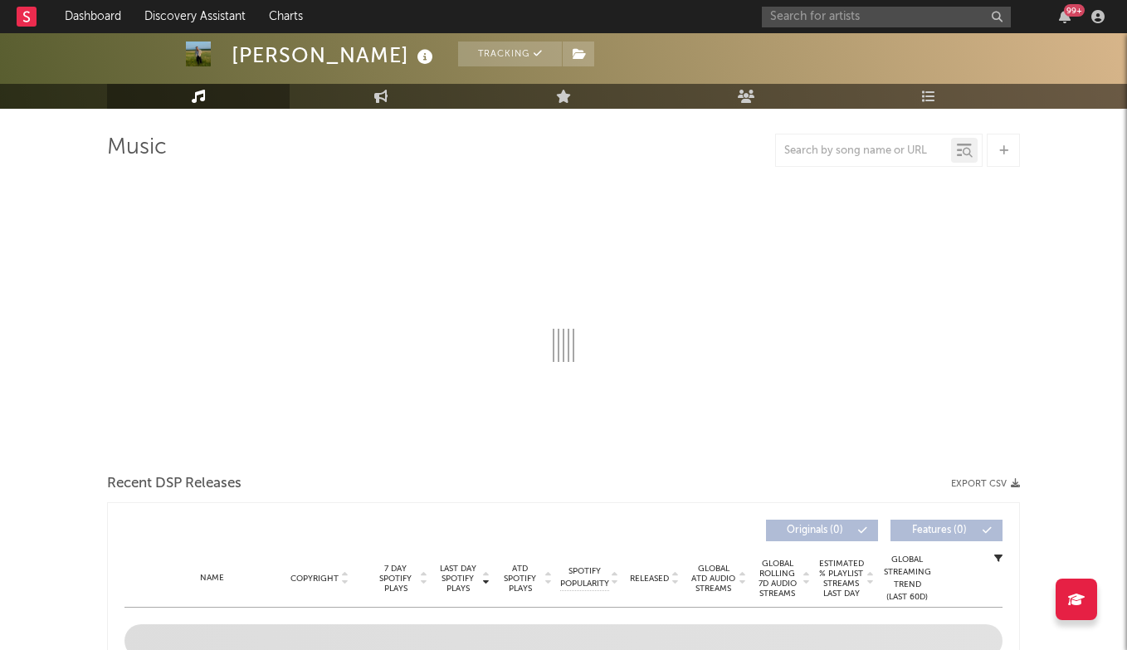
select select "6m"
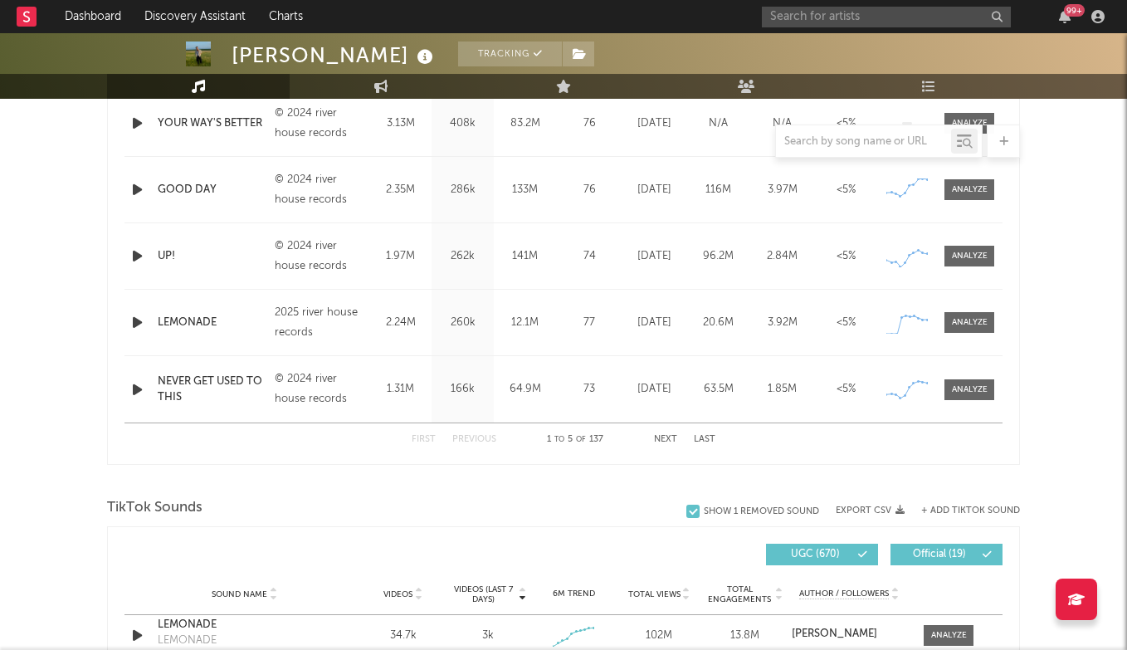
scroll to position [990, 0]
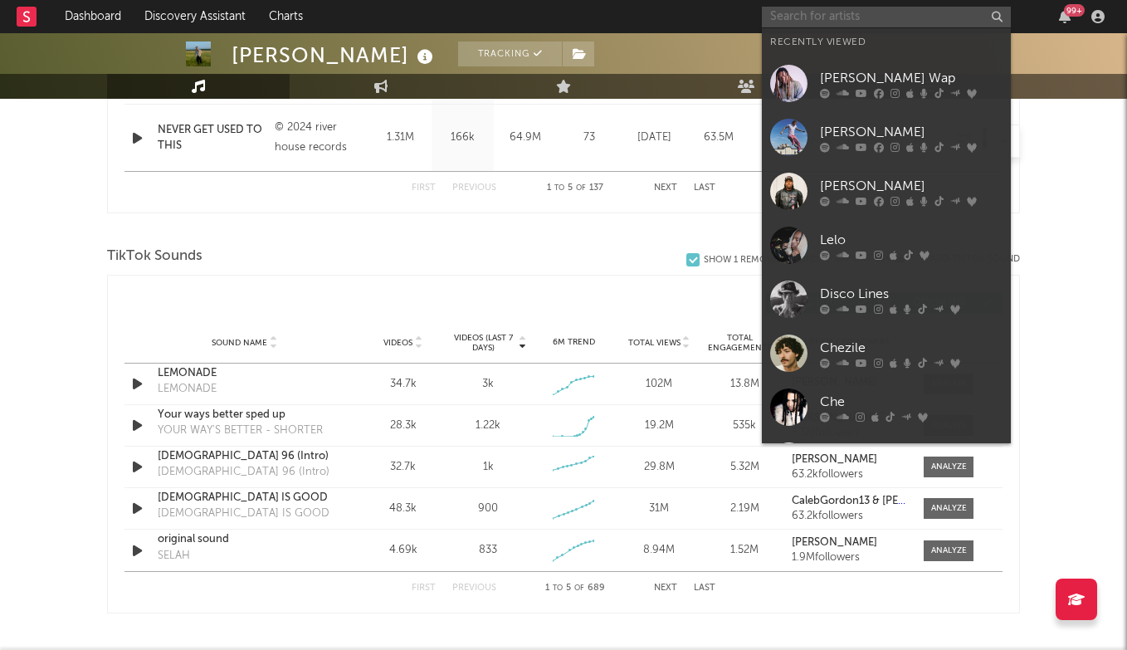
click at [836, 17] on input "text" at bounding box center [886, 17] width 249 height 21
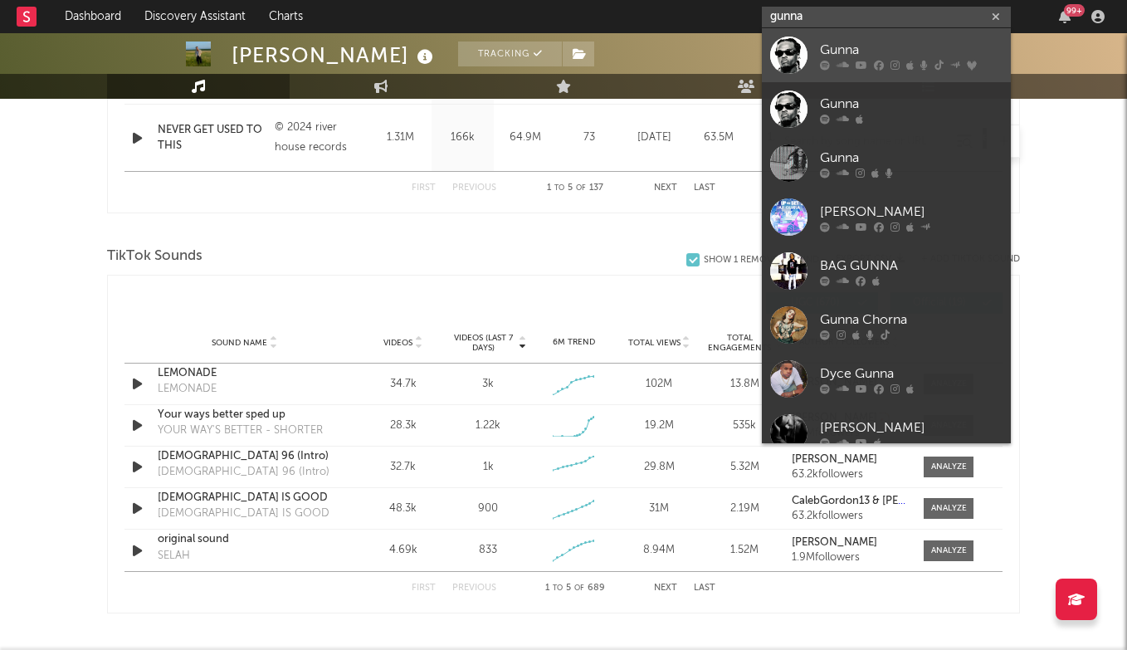
type input "gunna"
click at [841, 37] on link "Gunna" at bounding box center [886, 55] width 249 height 54
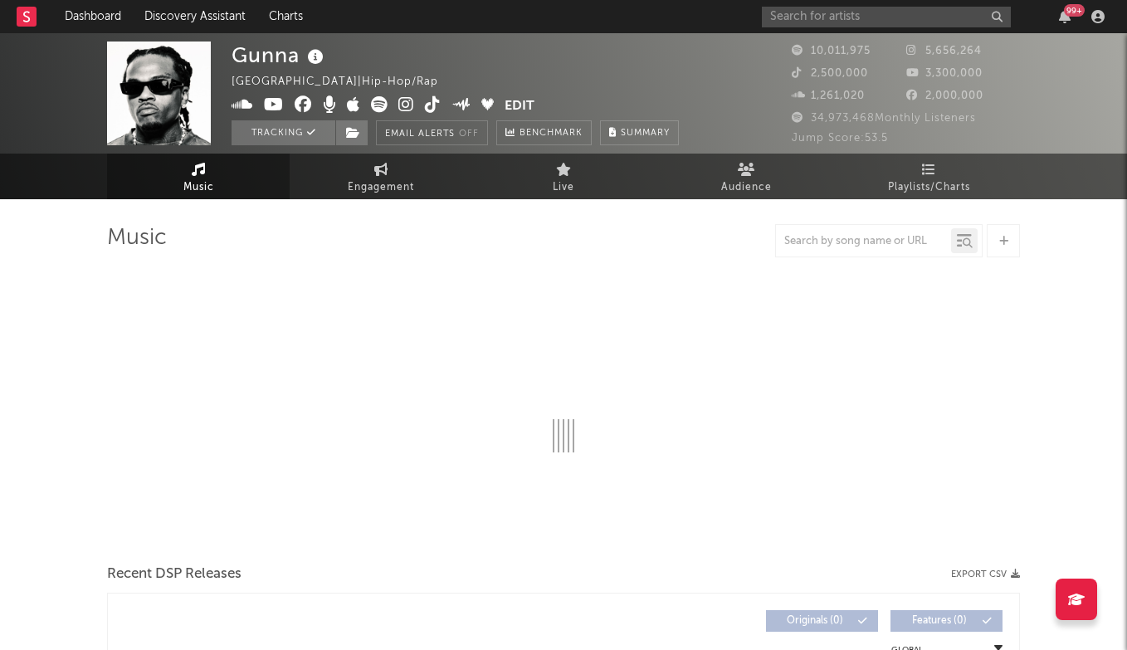
select select "6m"
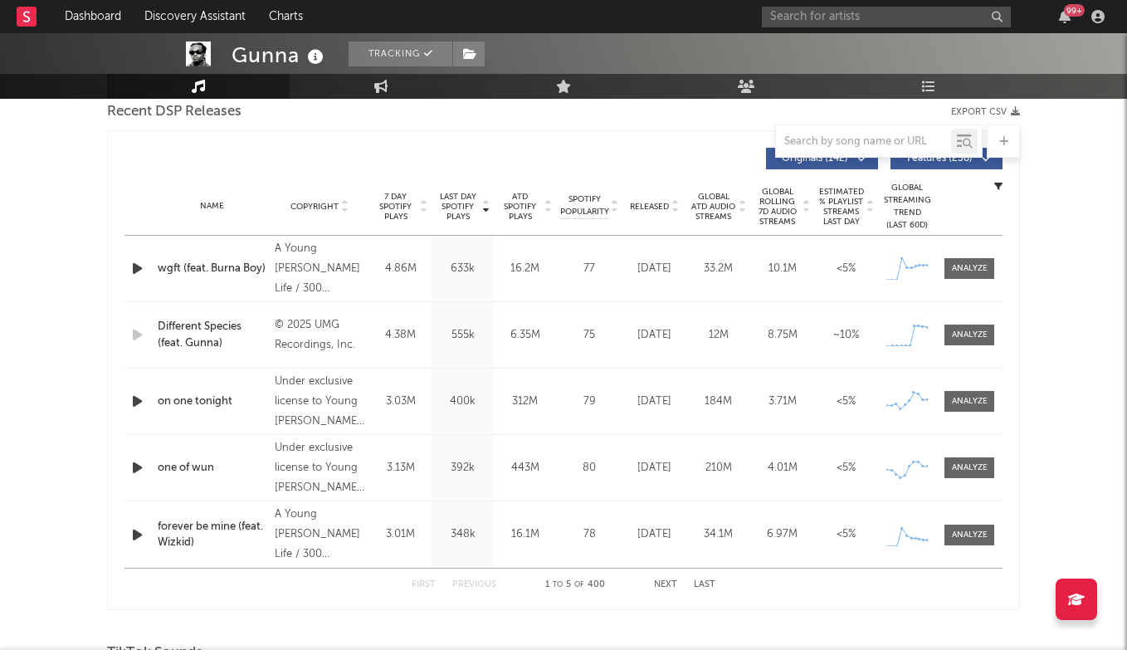
scroll to position [574, 0]
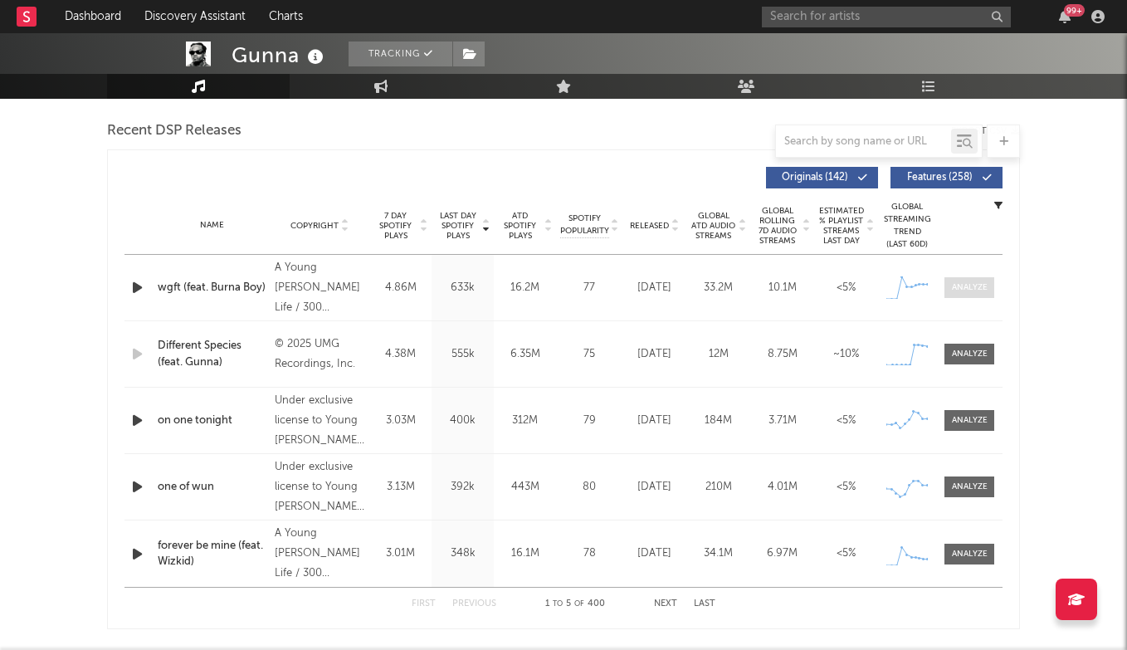
click at [968, 284] on div at bounding box center [970, 287] width 36 height 12
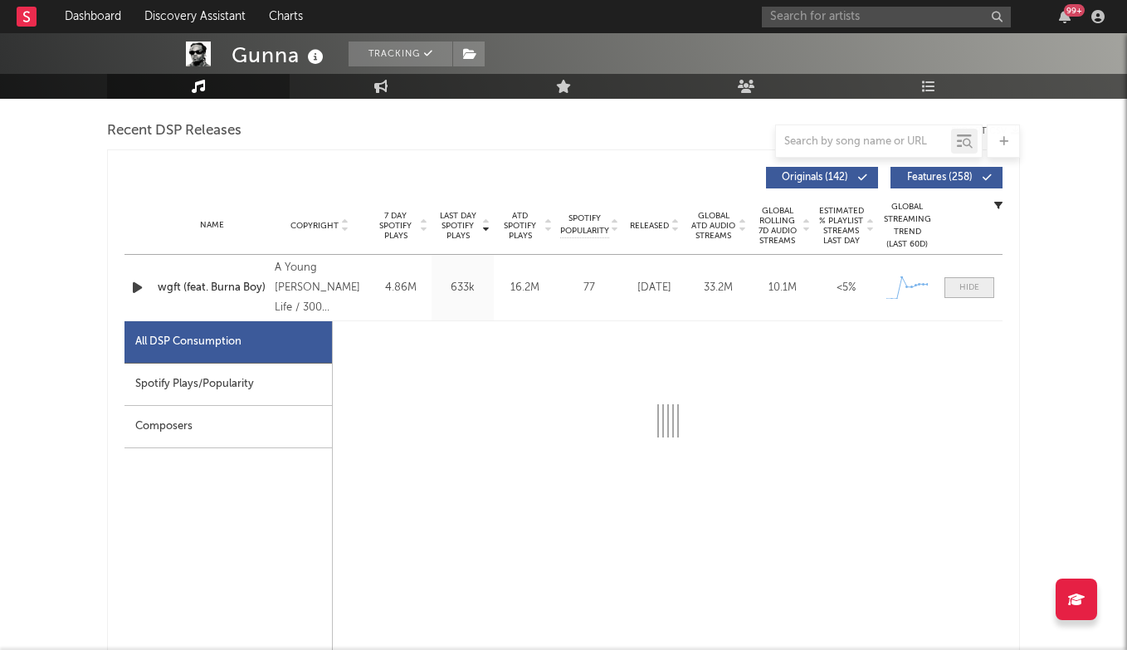
select select "1w"
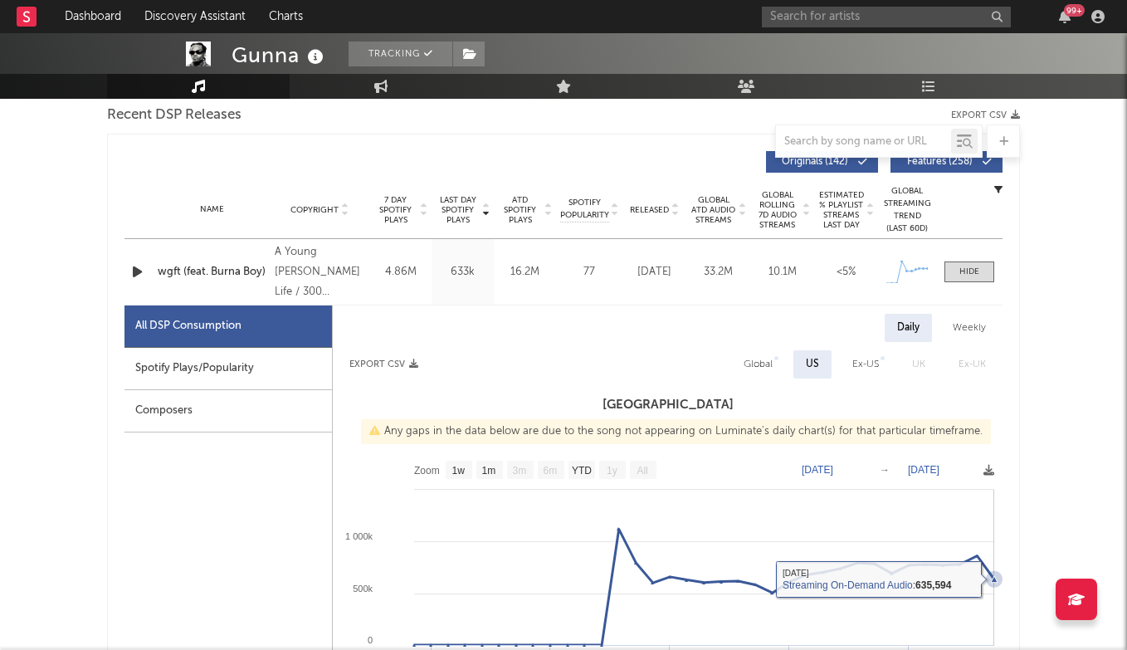
scroll to position [539, 0]
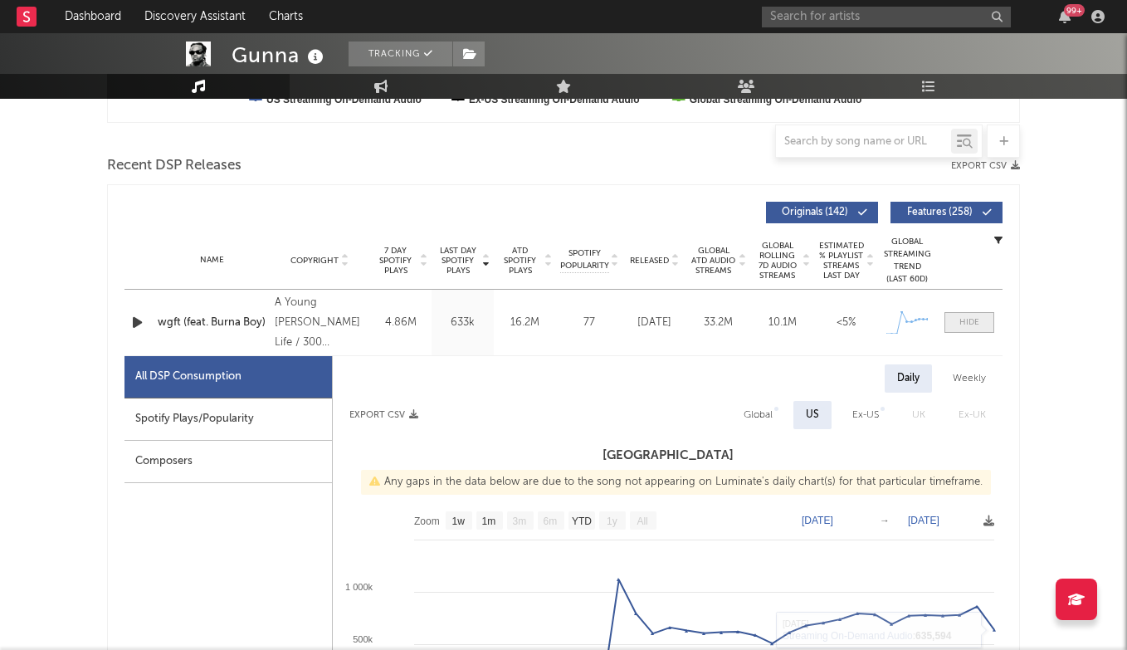
click at [975, 320] on div at bounding box center [969, 322] width 20 height 12
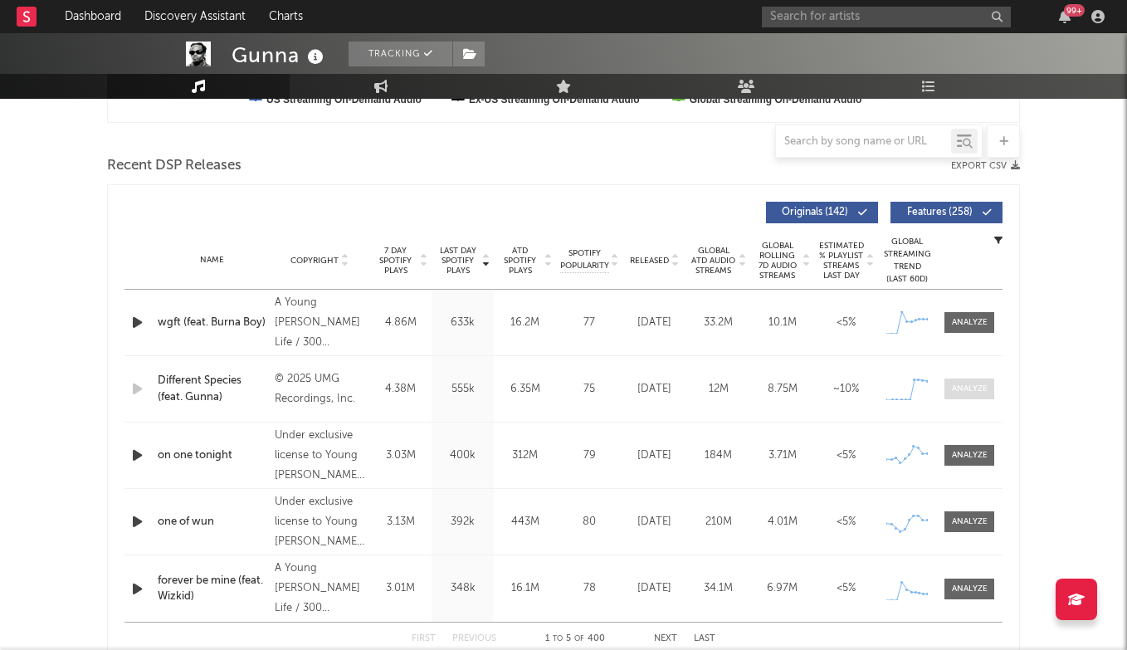
click at [982, 393] on div at bounding box center [970, 389] width 36 height 12
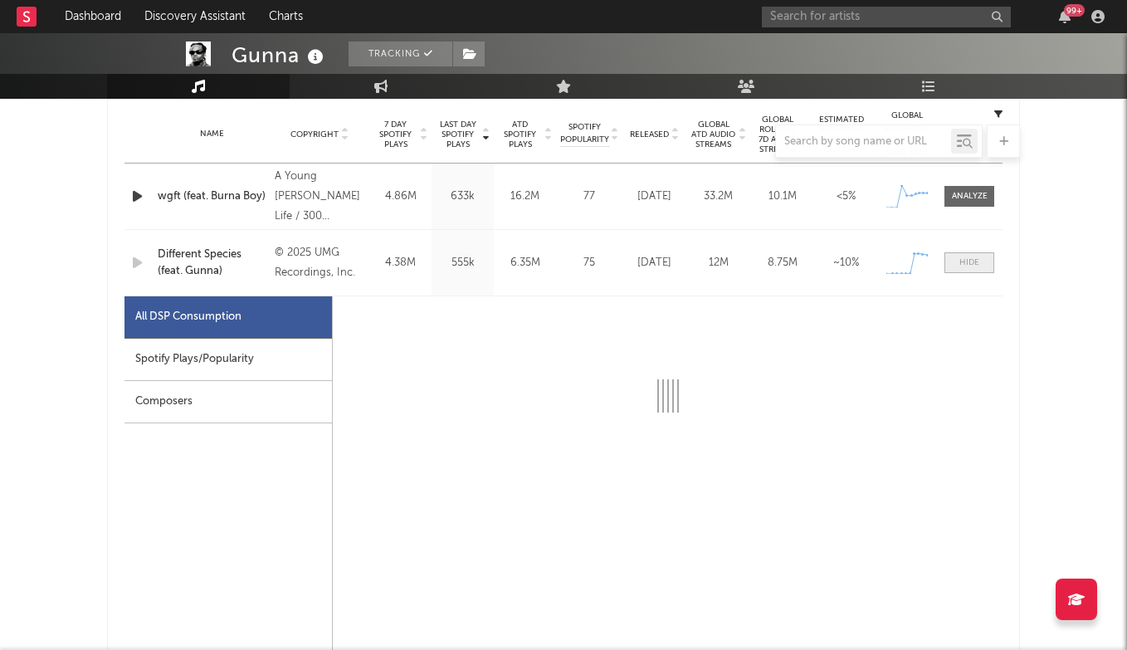
select select "1w"
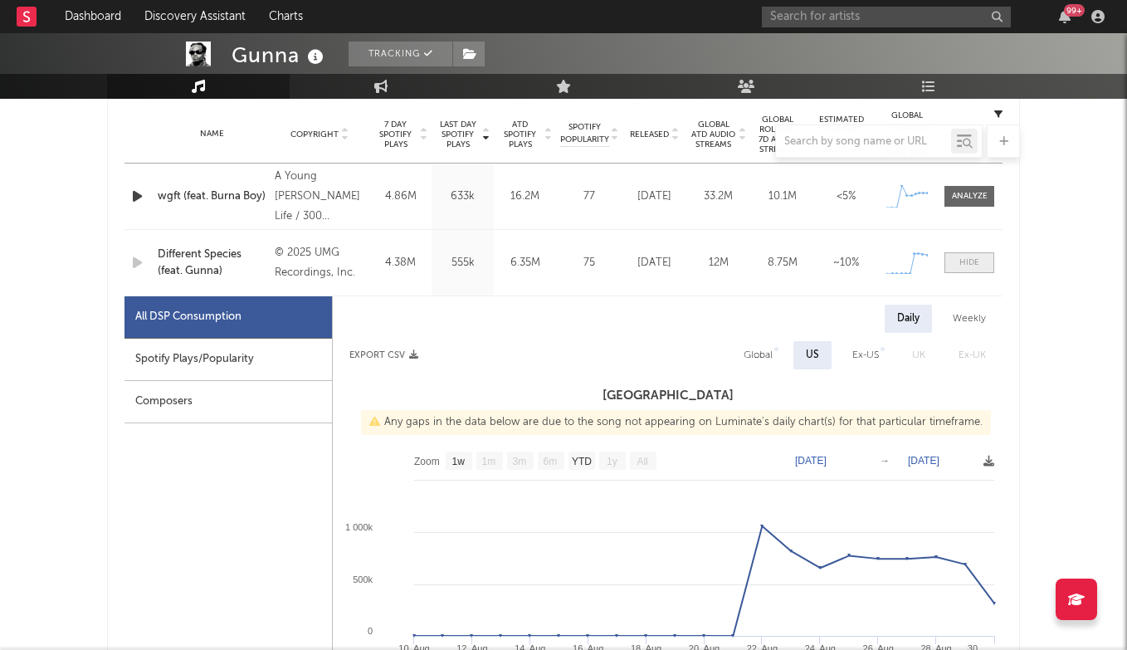
scroll to position [755, 0]
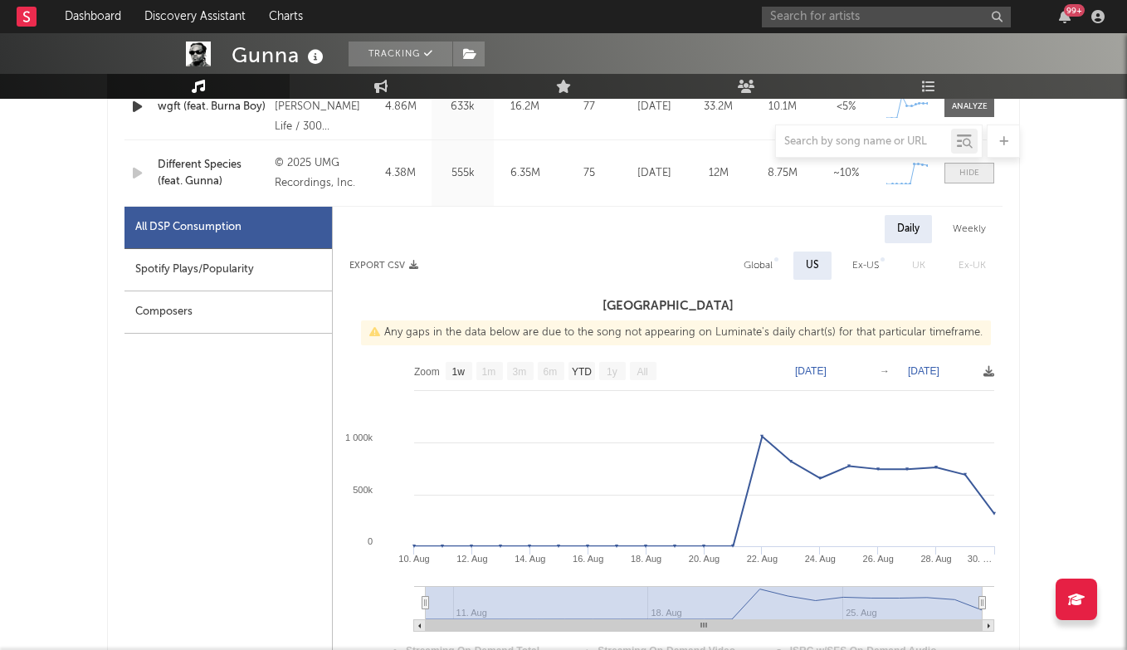
click at [975, 177] on div at bounding box center [969, 173] width 20 height 12
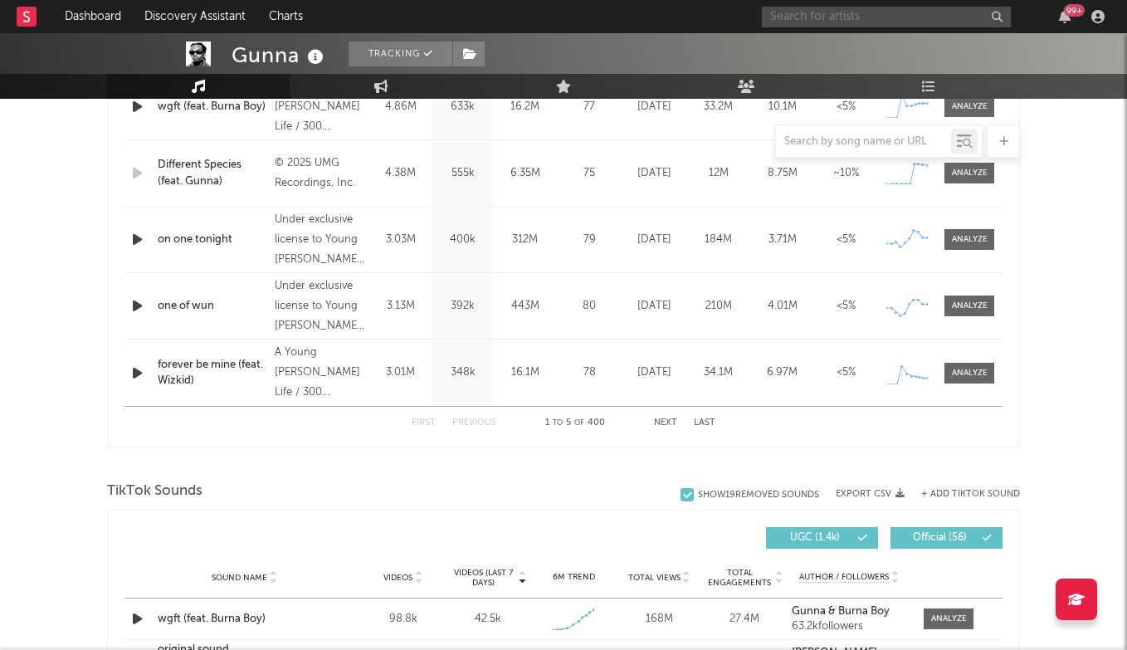
click at [800, 7] on input "text" at bounding box center [886, 17] width 249 height 21
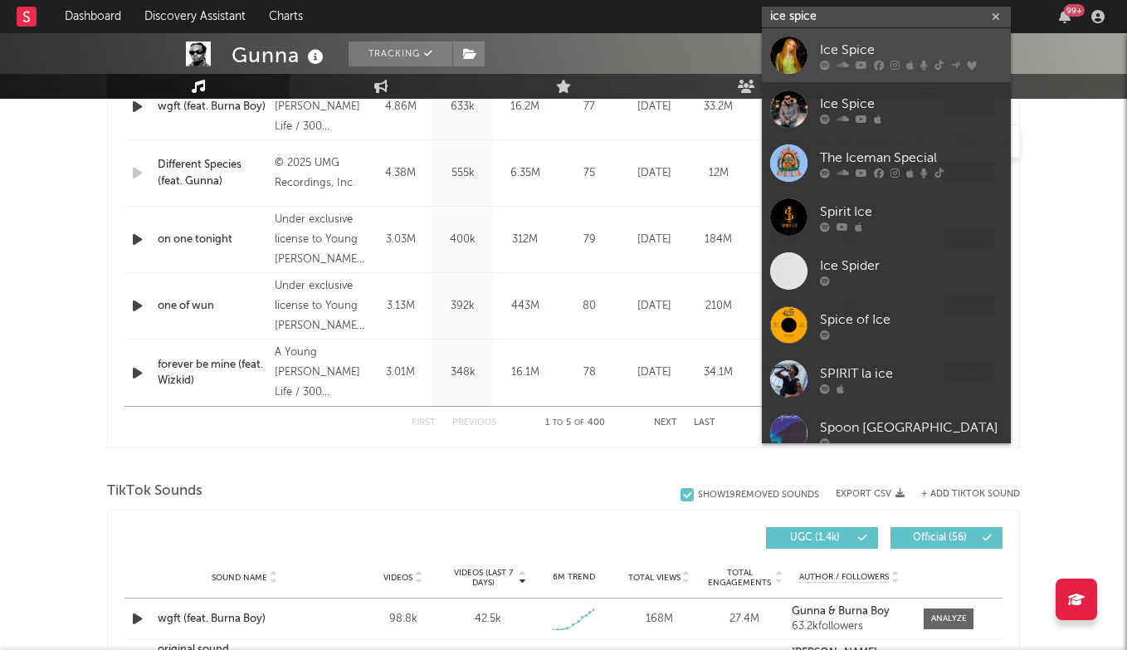
type input "ice spice"
click at [847, 51] on div "Ice Spice" at bounding box center [911, 50] width 183 height 20
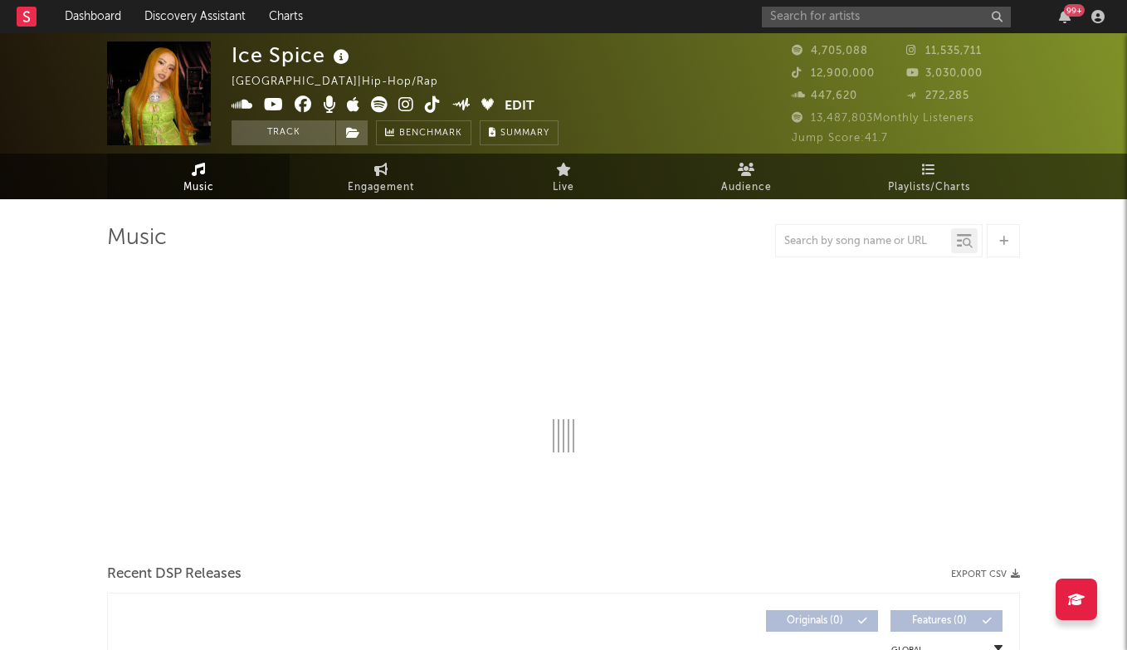
select select "6m"
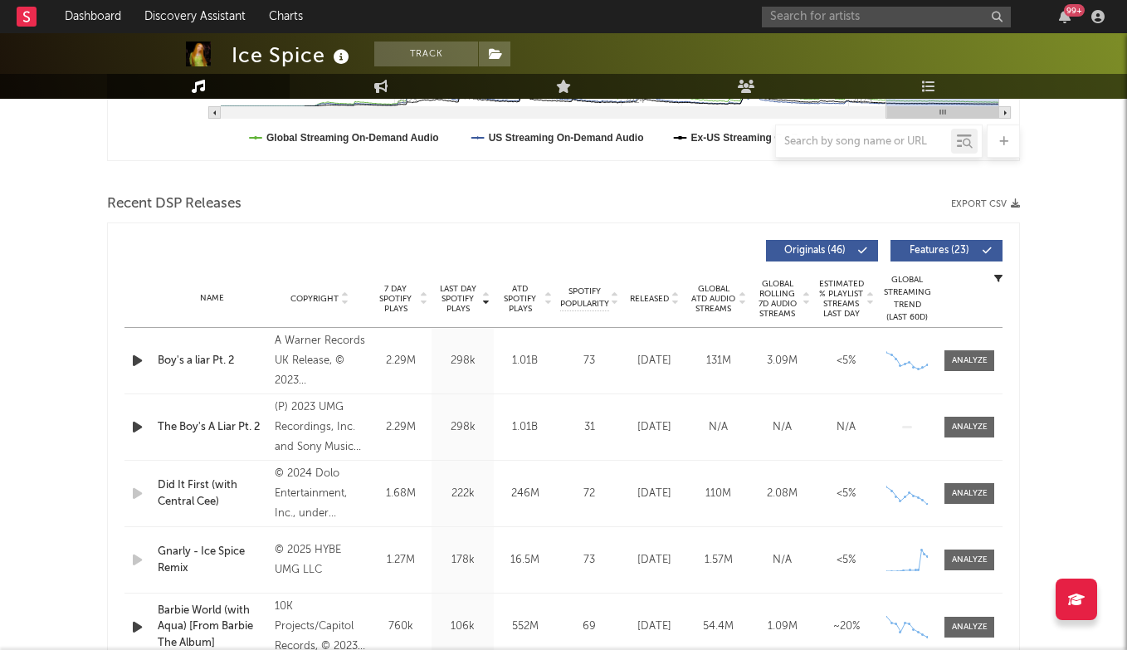
scroll to position [505, 0]
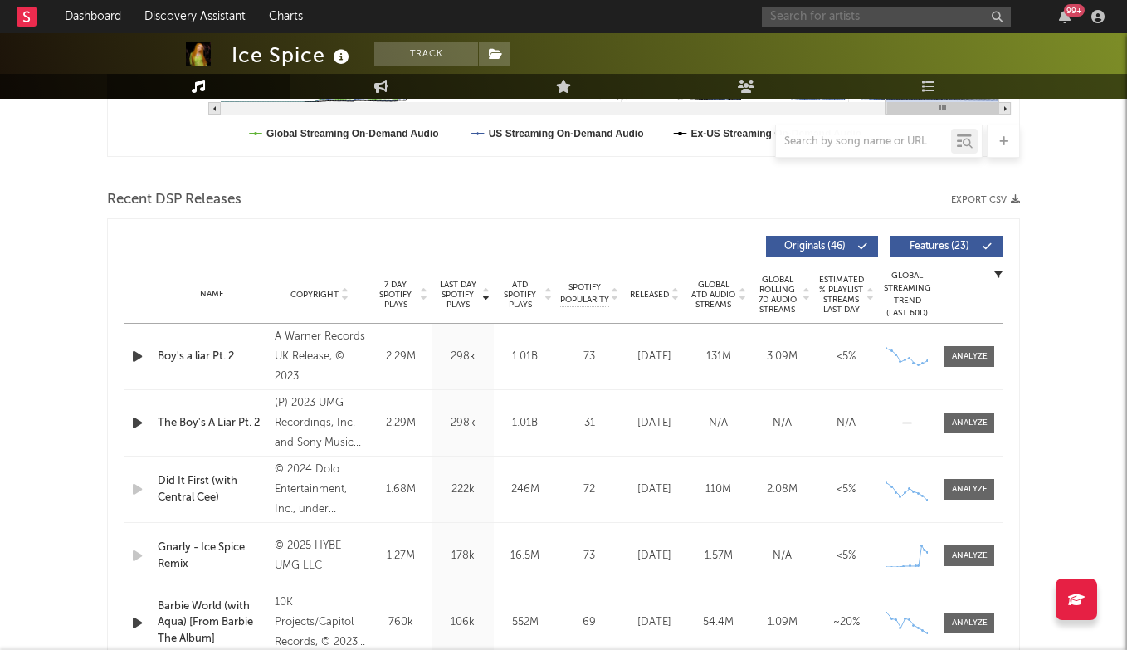
click at [809, 13] on input "text" at bounding box center [886, 17] width 249 height 21
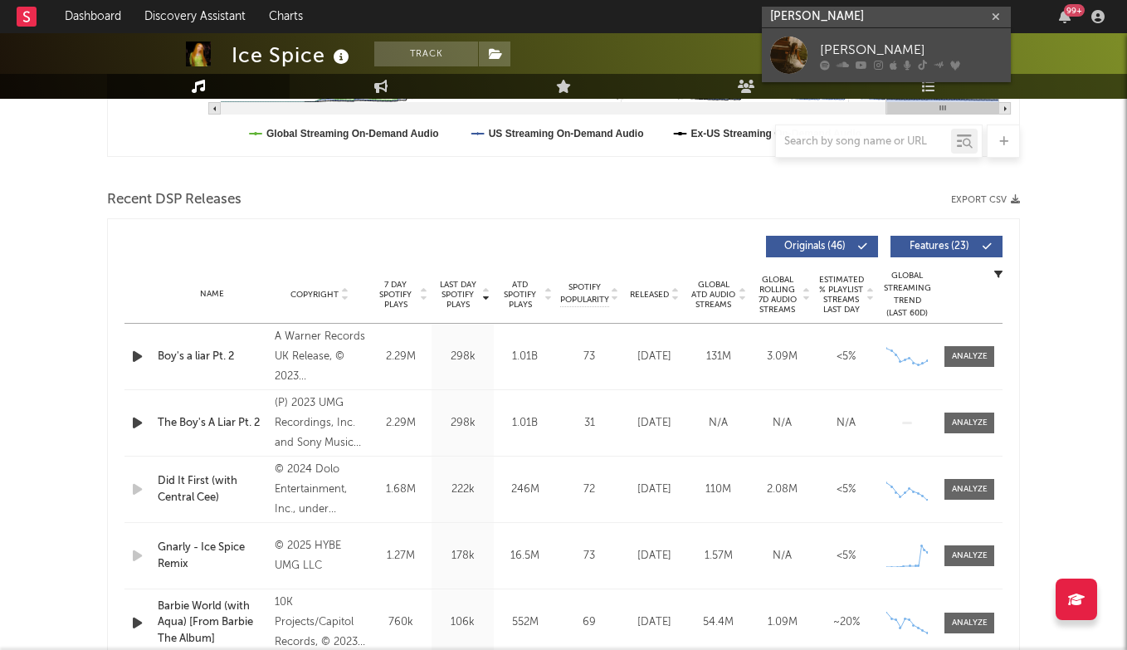
type input "jess baio"
click at [869, 39] on link "Jessica Baio" at bounding box center [886, 55] width 249 height 54
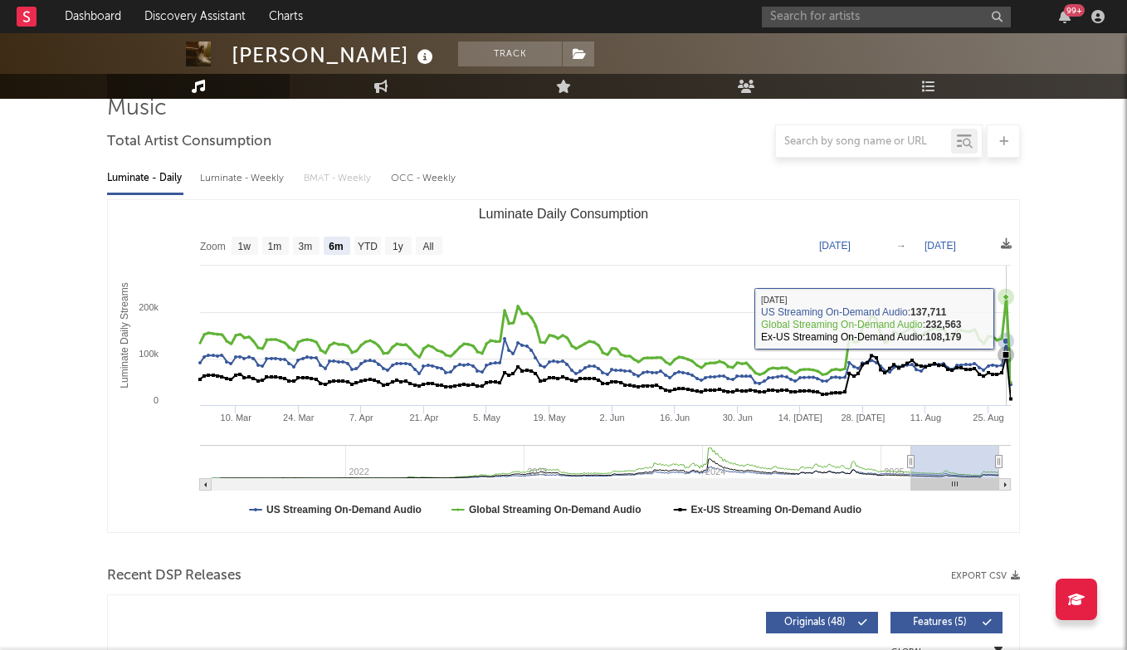
scroll to position [106, 0]
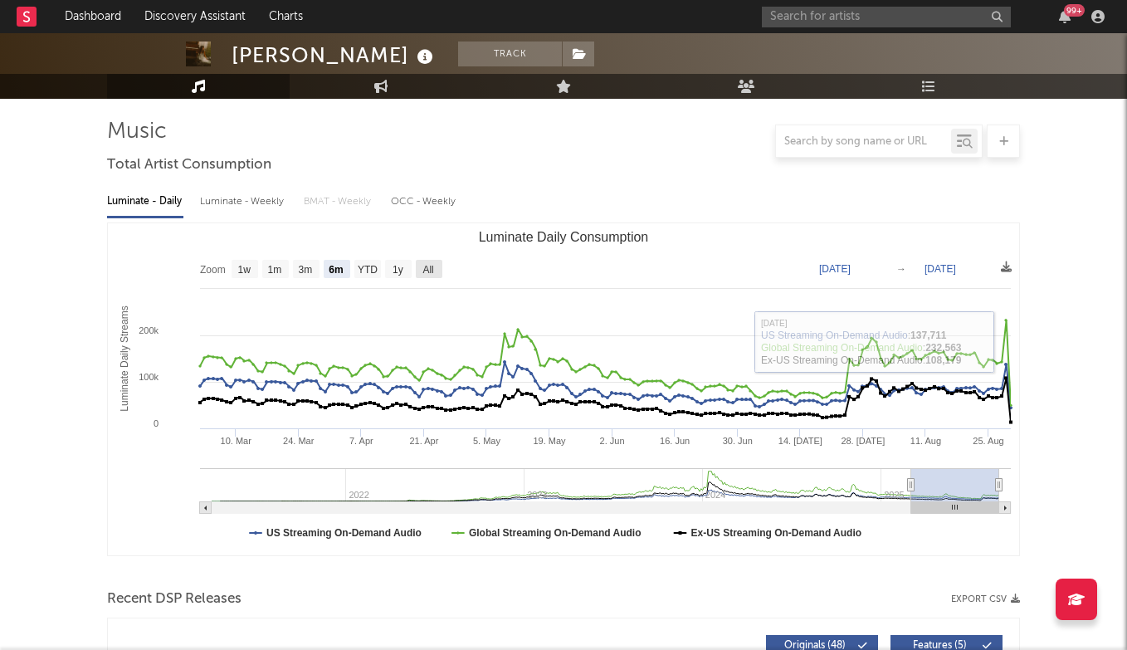
click at [441, 273] on rect "Luminate Daily Consumption" at bounding box center [429, 269] width 27 height 18
select select "All"
type input "2021-03-31"
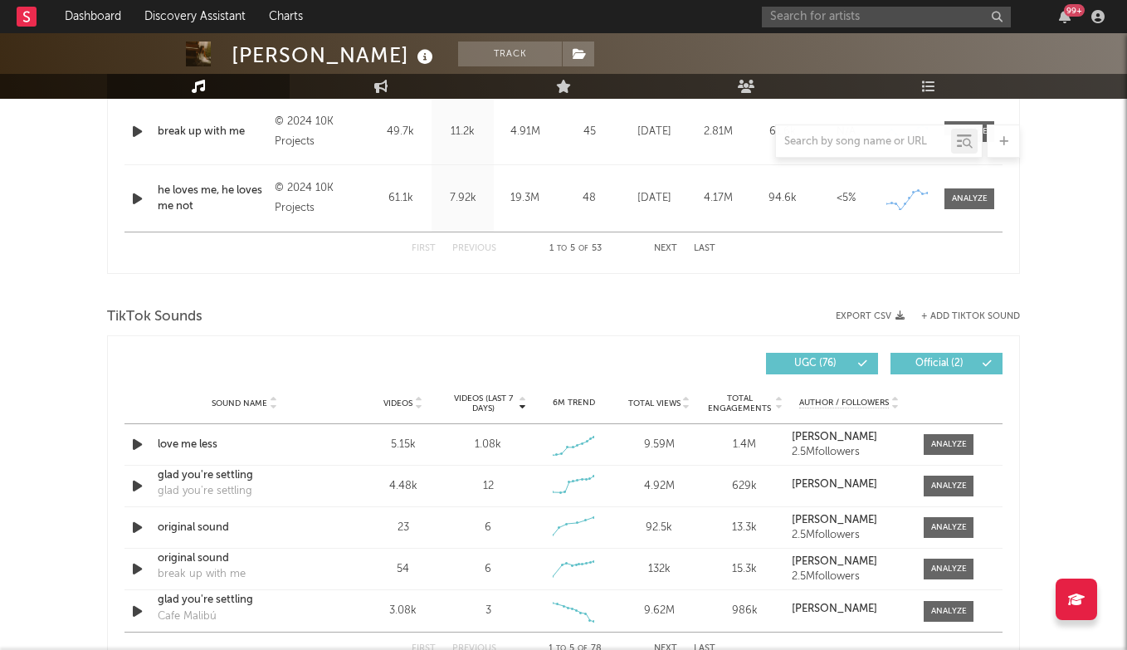
scroll to position [1052, 0]
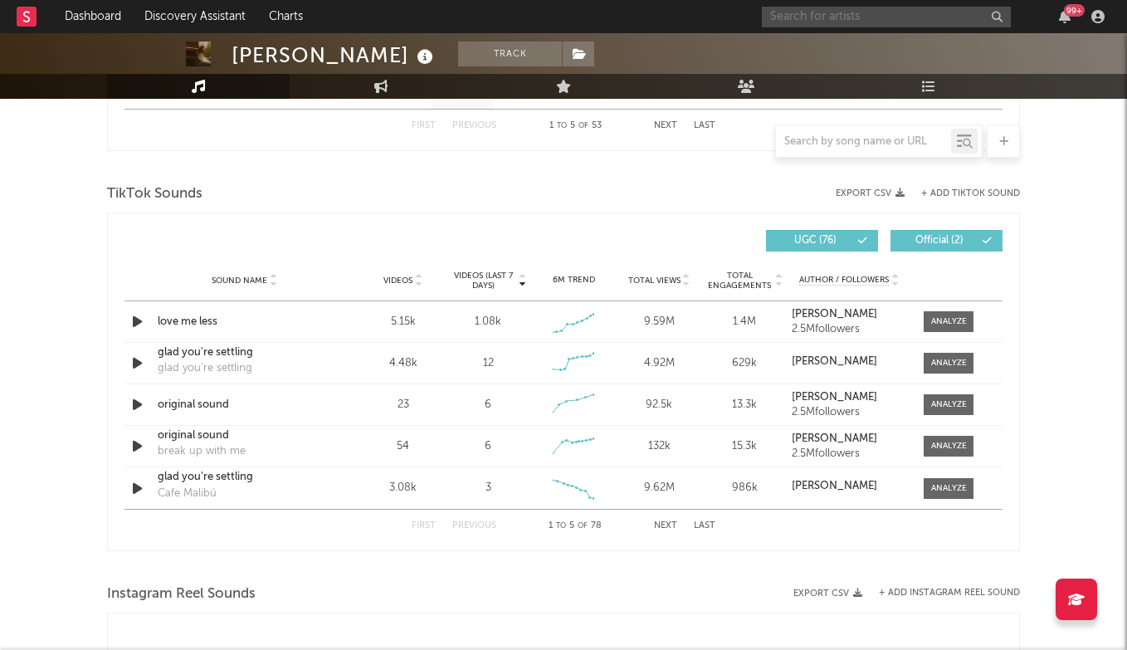
click at [800, 16] on input "text" at bounding box center [886, 17] width 249 height 21
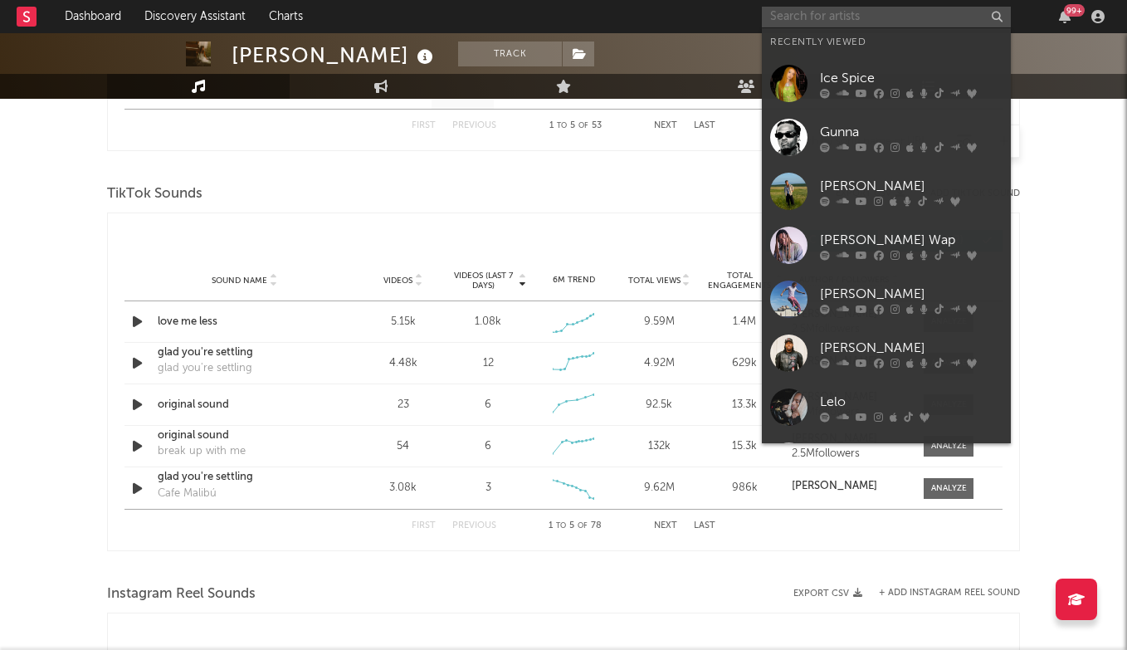
type input "l"
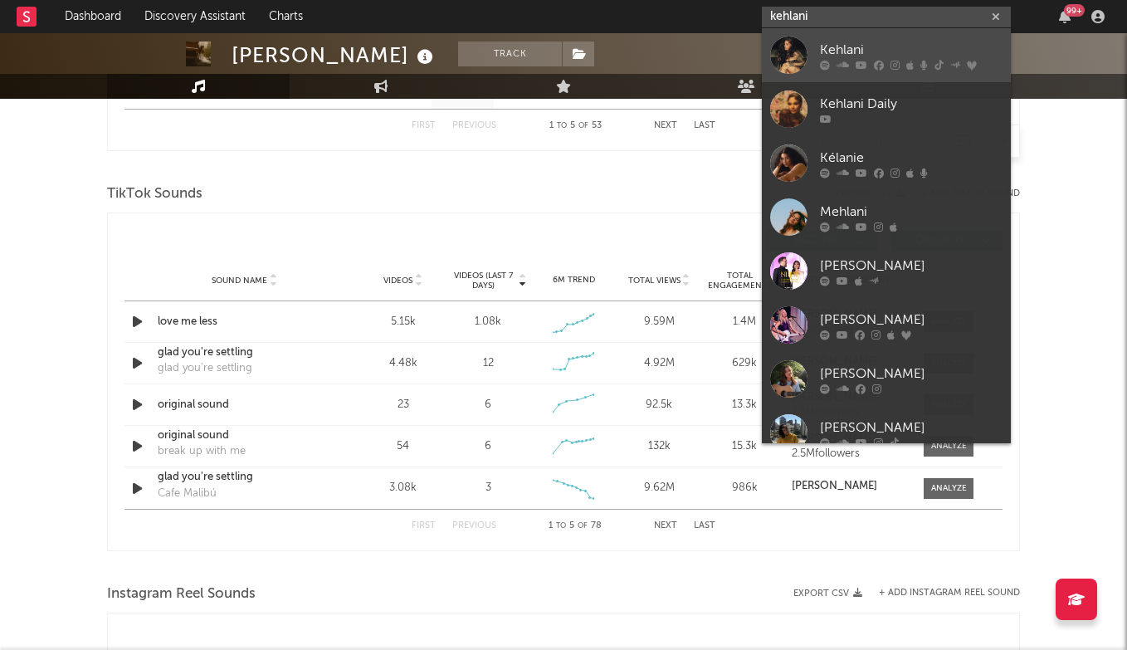
type input "kehlani"
click at [834, 37] on link "Kehlani" at bounding box center [886, 55] width 249 height 54
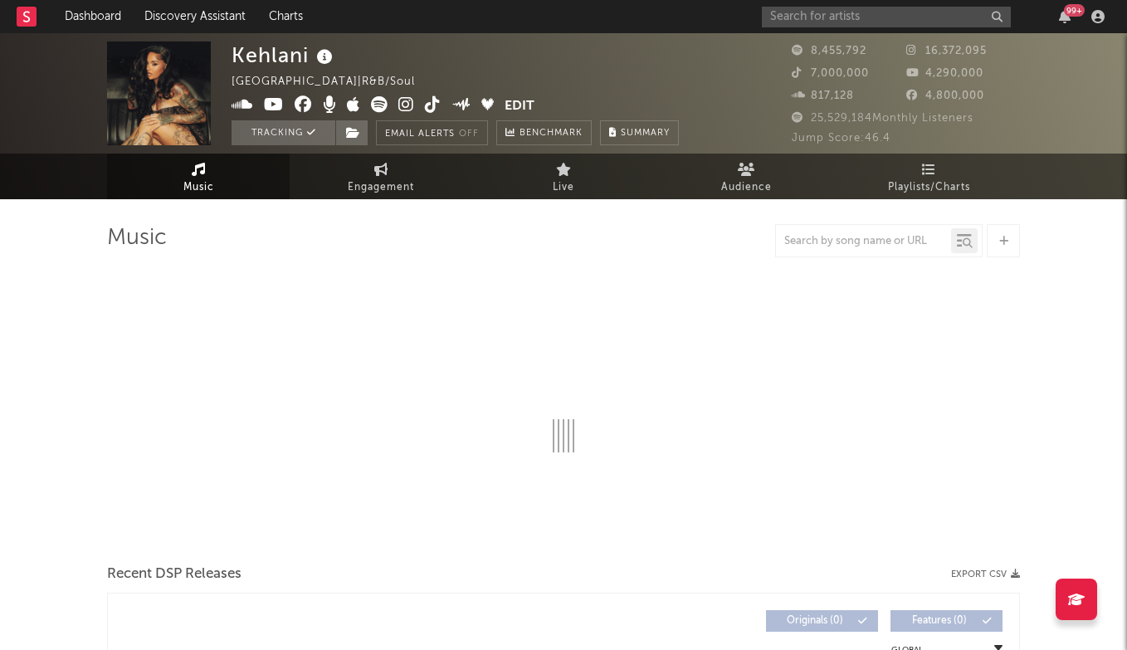
select select "6m"
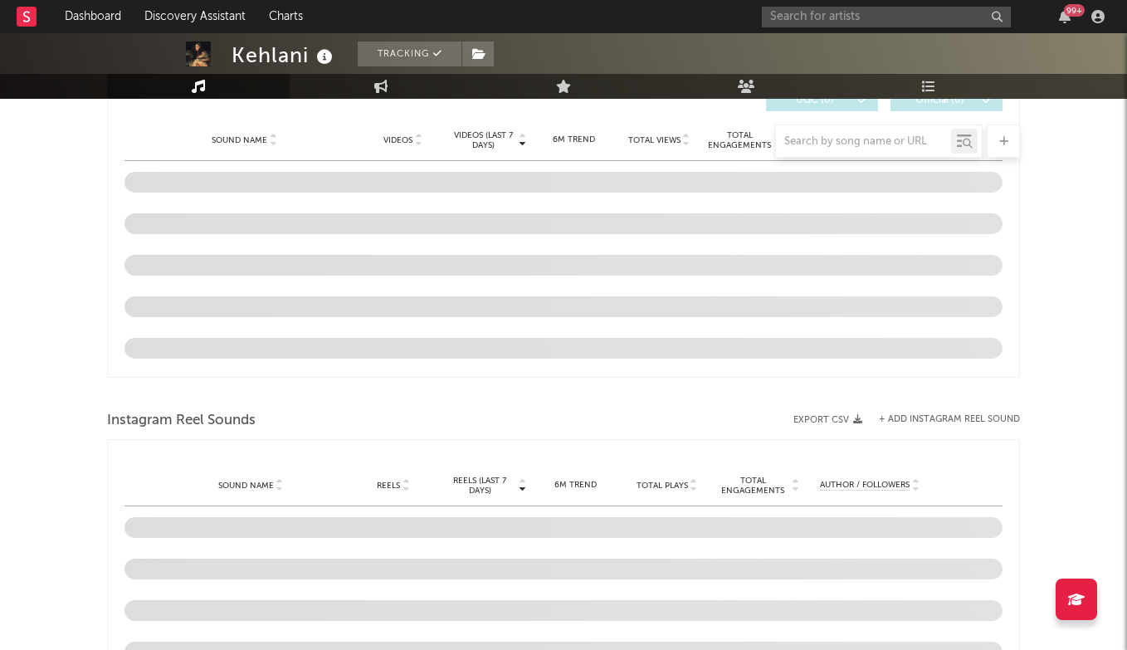
scroll to position [1162, 0]
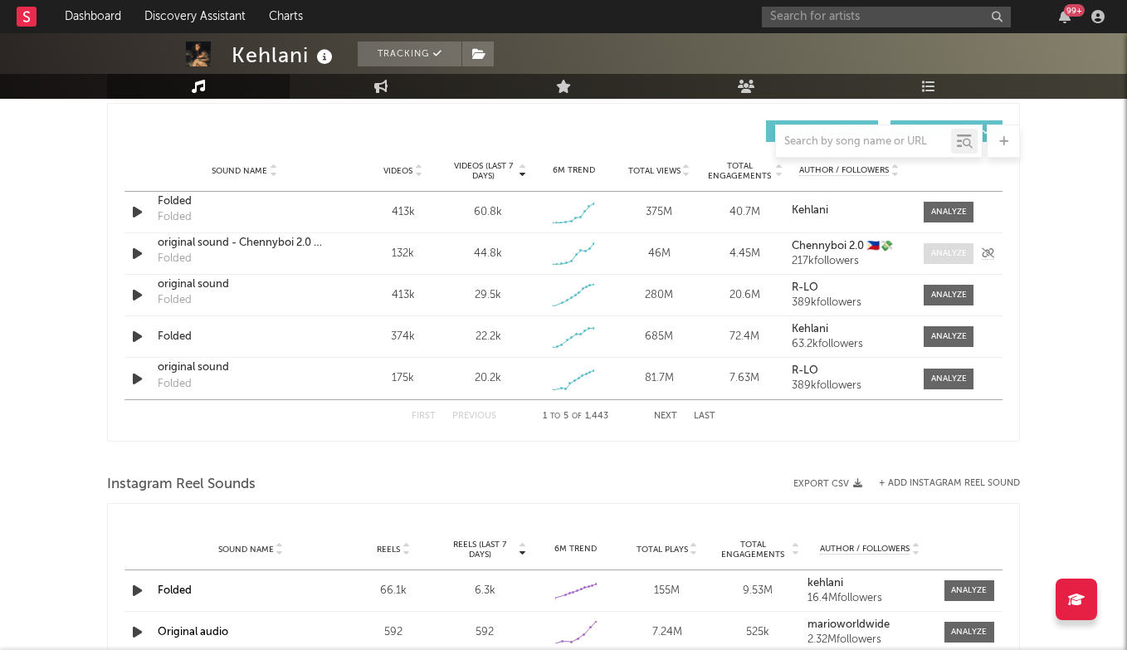
click at [954, 251] on div at bounding box center [949, 253] width 36 height 12
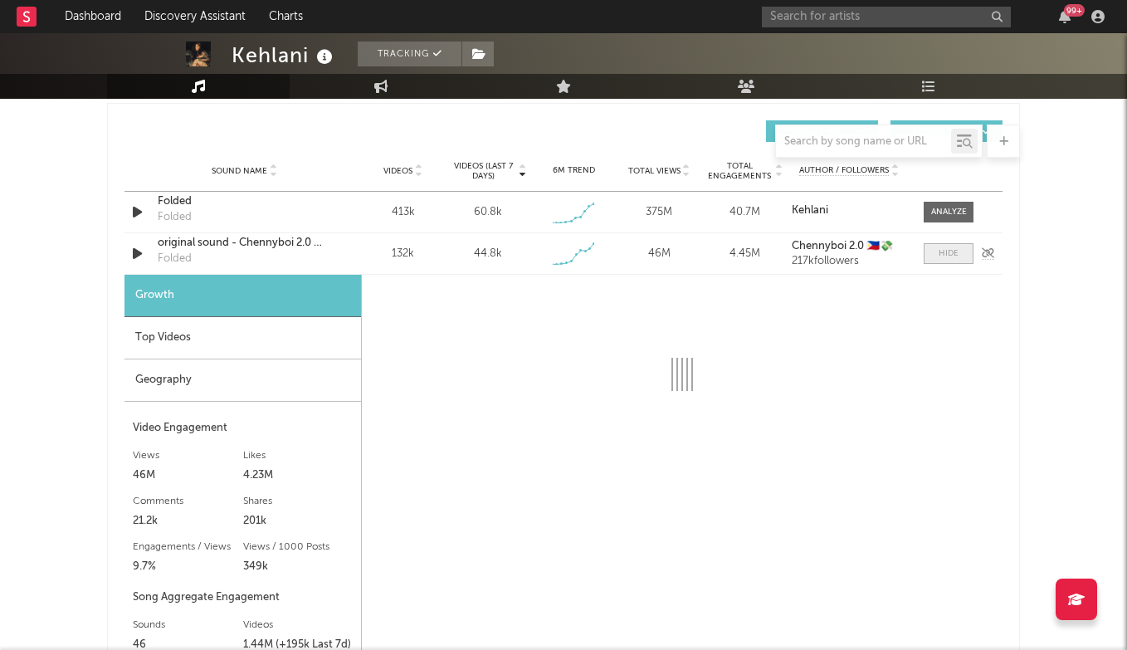
select select "1w"
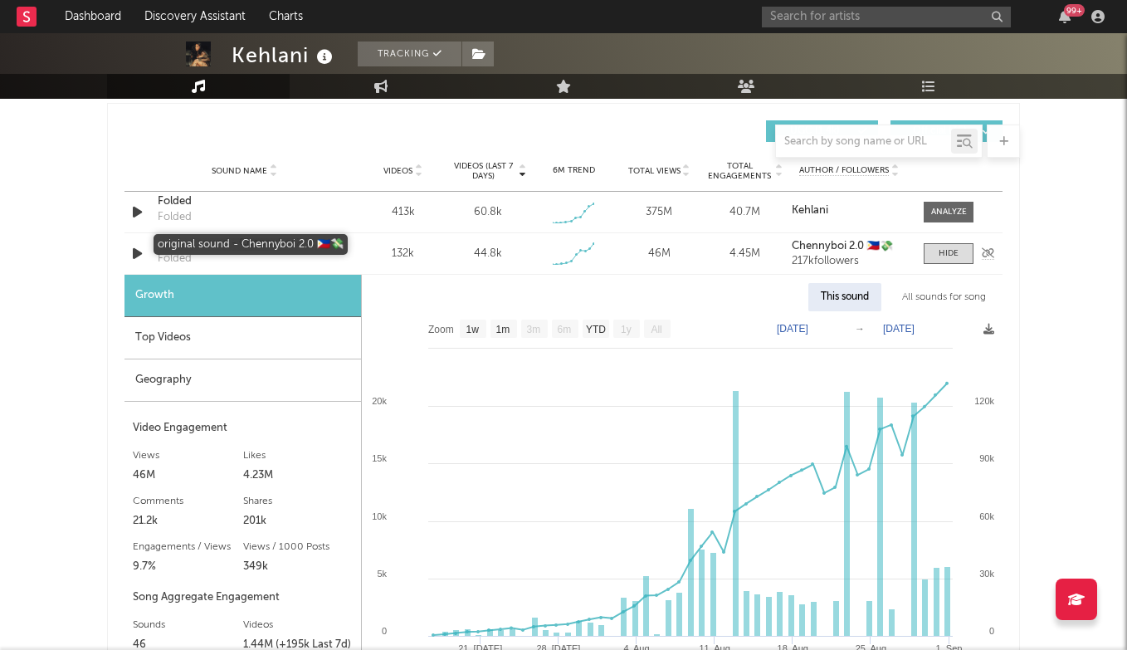
click at [210, 241] on div "original sound - Chennyboi 2.0 🇵🇭💸" at bounding box center [244, 243] width 173 height 17
click at [845, 19] on input "text" at bounding box center [886, 17] width 249 height 21
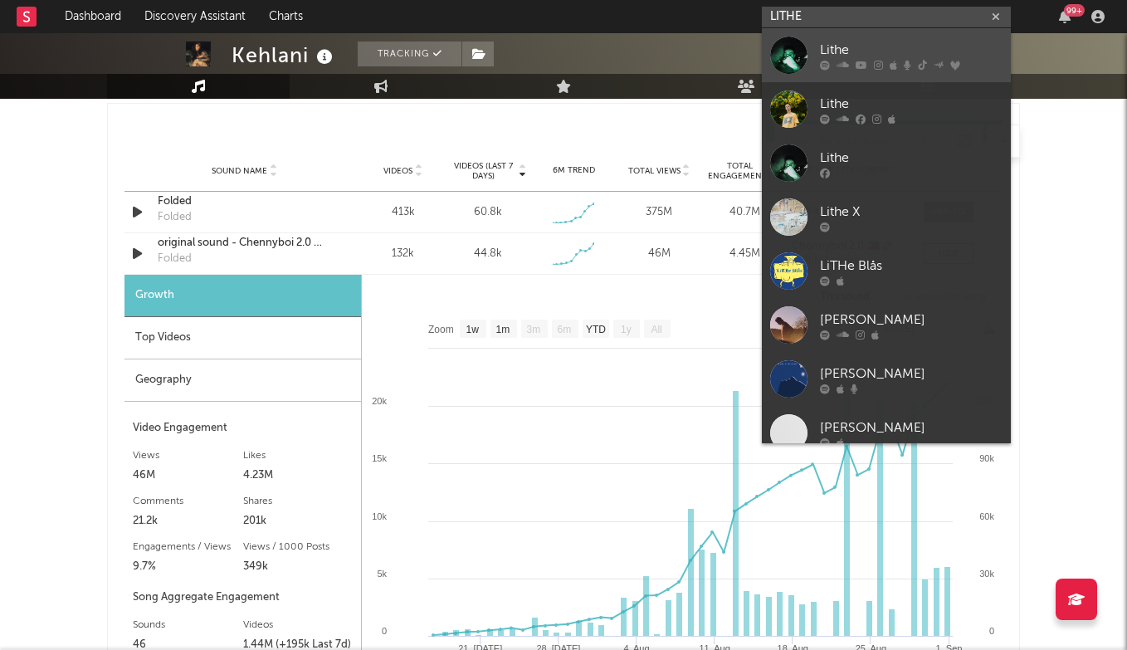
type input "LITHE"
click at [868, 47] on div "Lithe" at bounding box center [911, 50] width 183 height 20
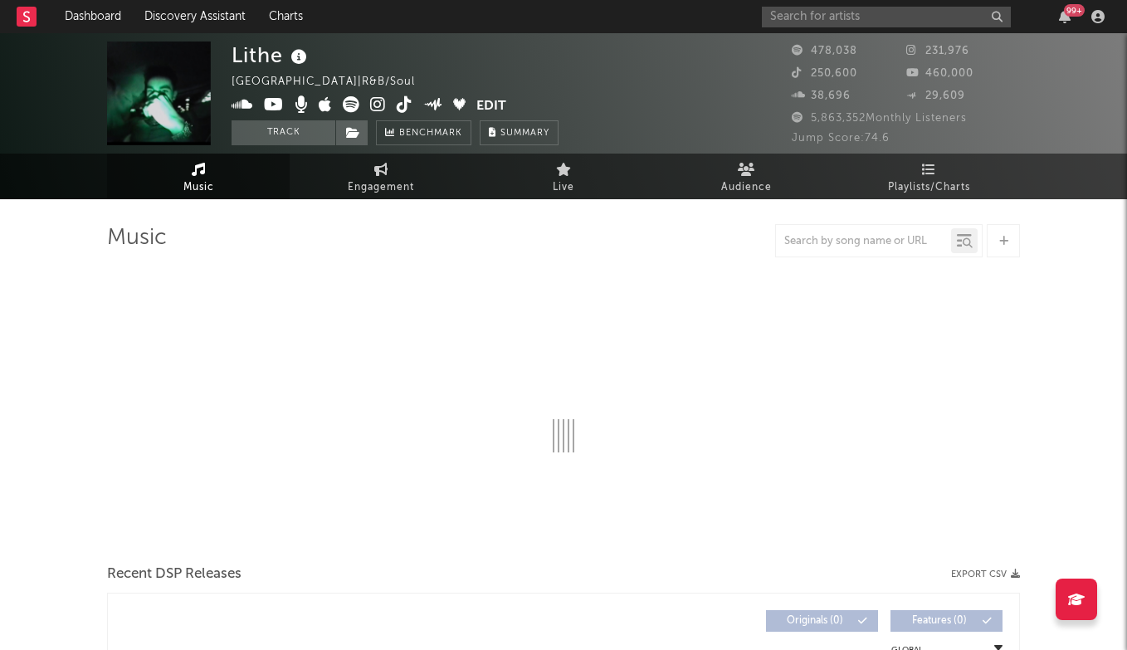
select select "6m"
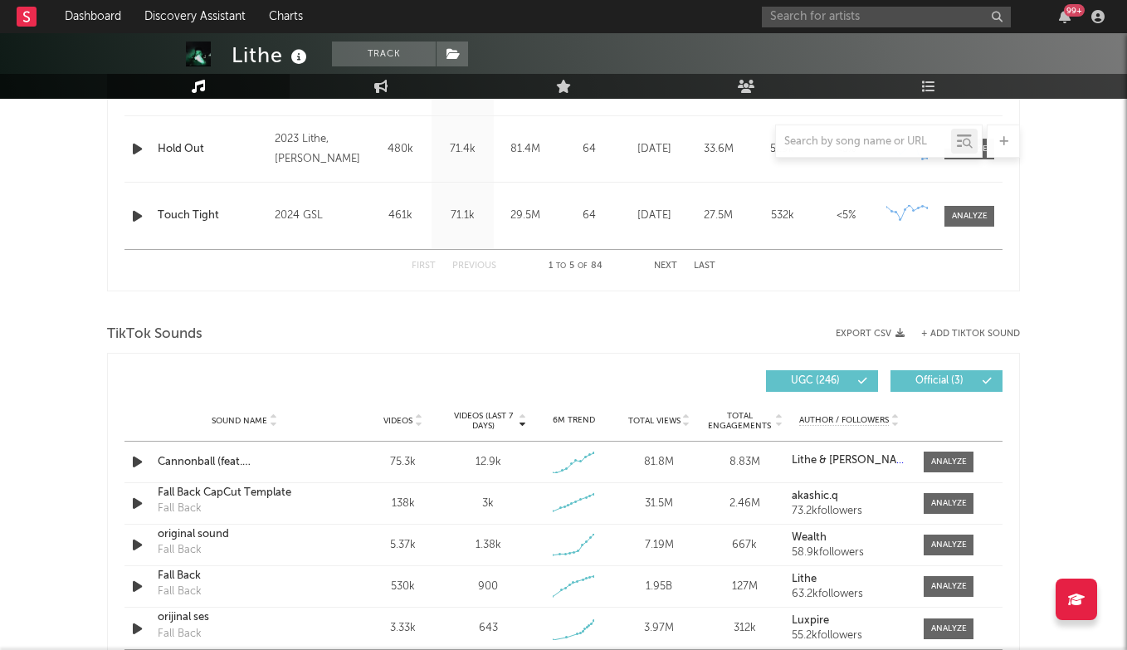
scroll to position [917, 0]
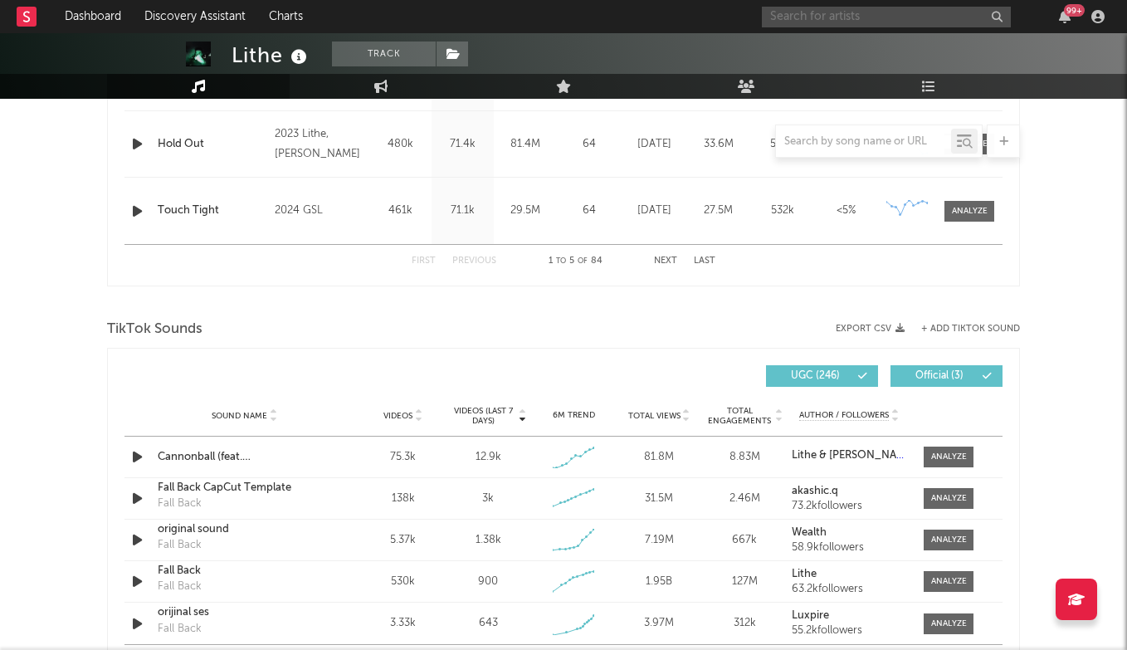
click at [860, 19] on input "text" at bounding box center [886, 17] width 249 height 21
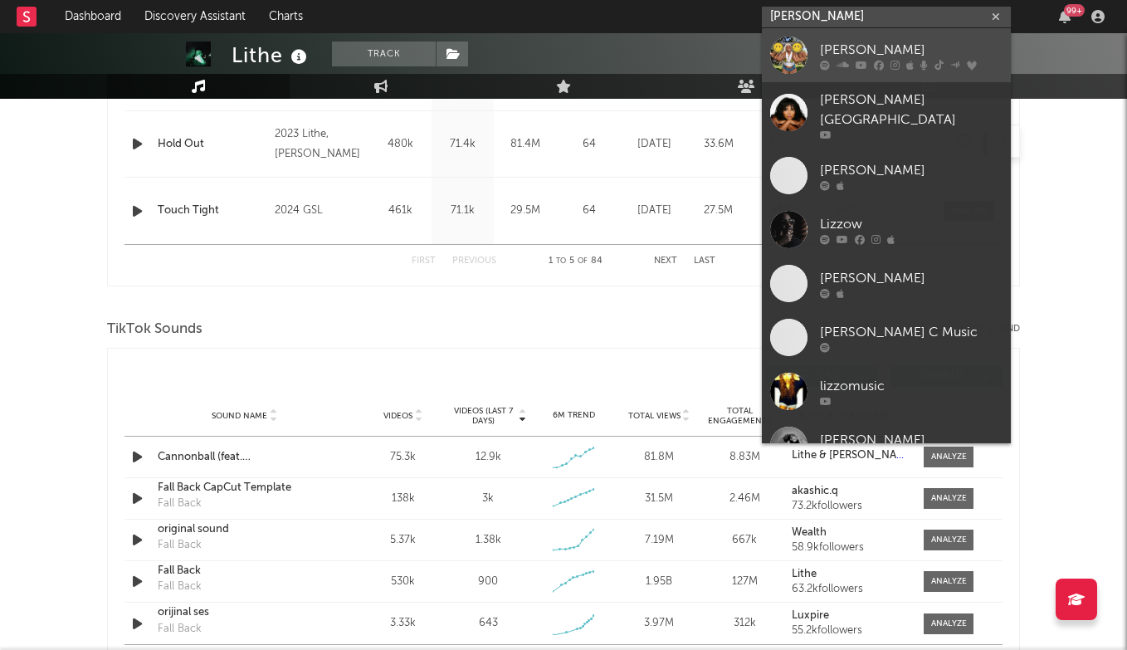
type input "LIZZO"
click at [865, 55] on div "Lizzo" at bounding box center [911, 50] width 183 height 20
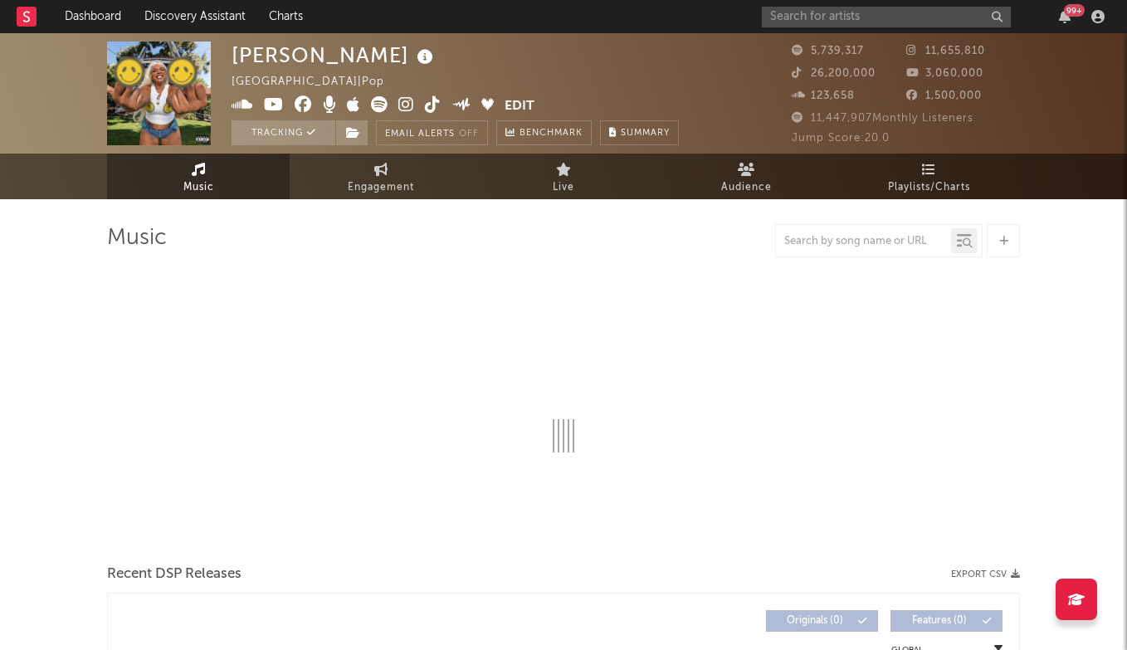
select select "6m"
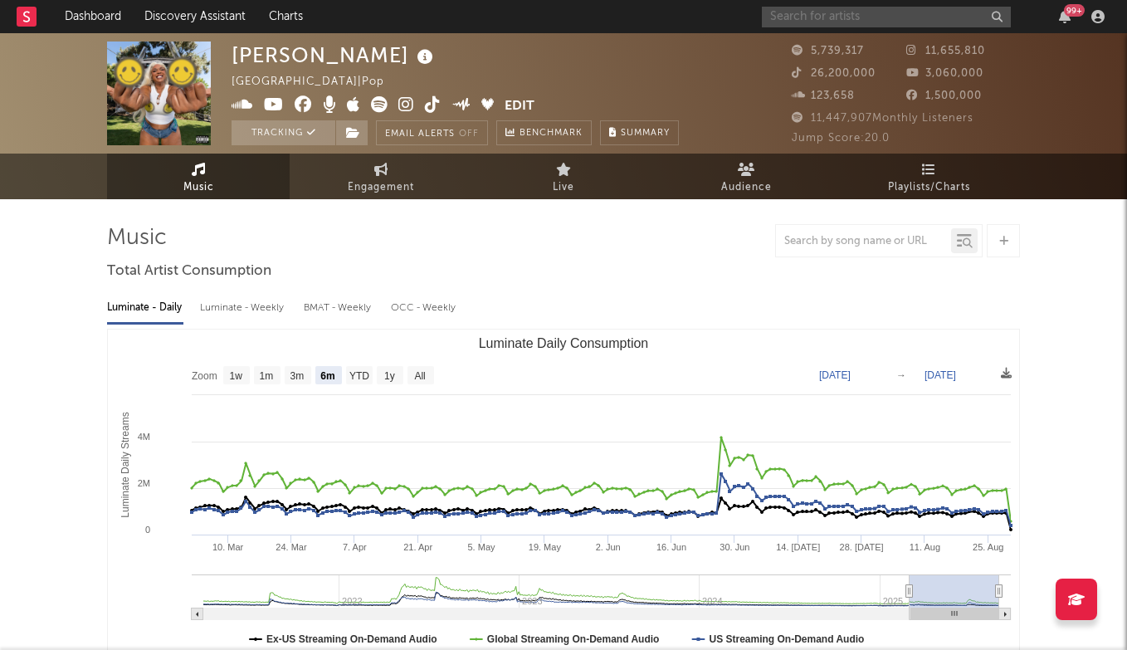
click at [859, 7] on input "text" at bounding box center [886, 17] width 249 height 21
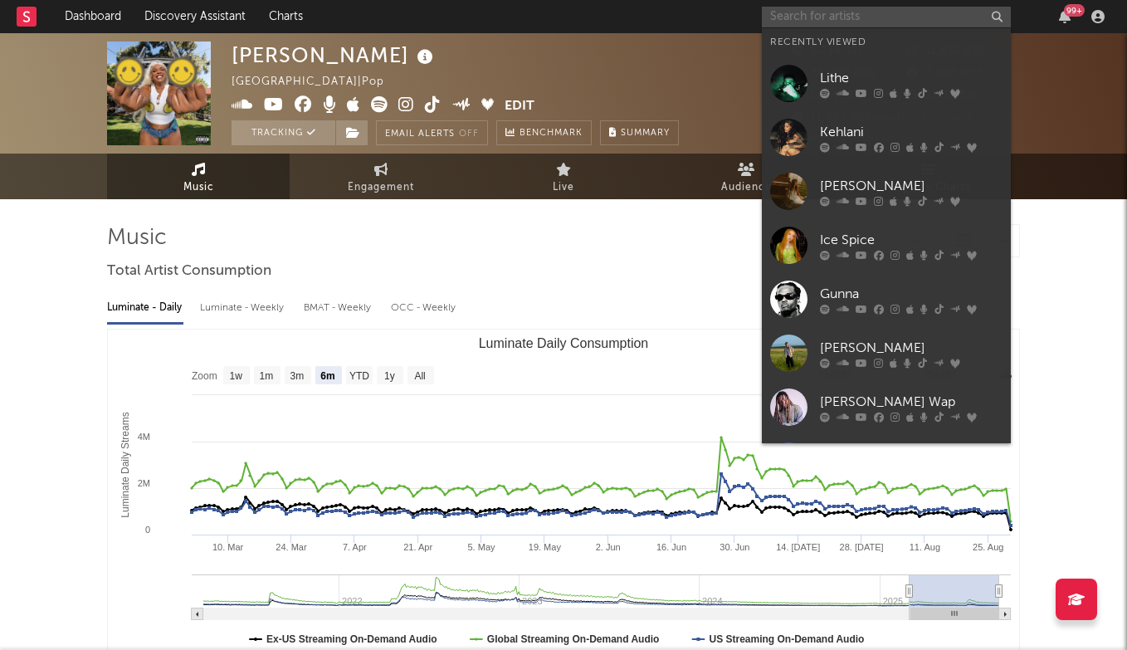
type input ";"
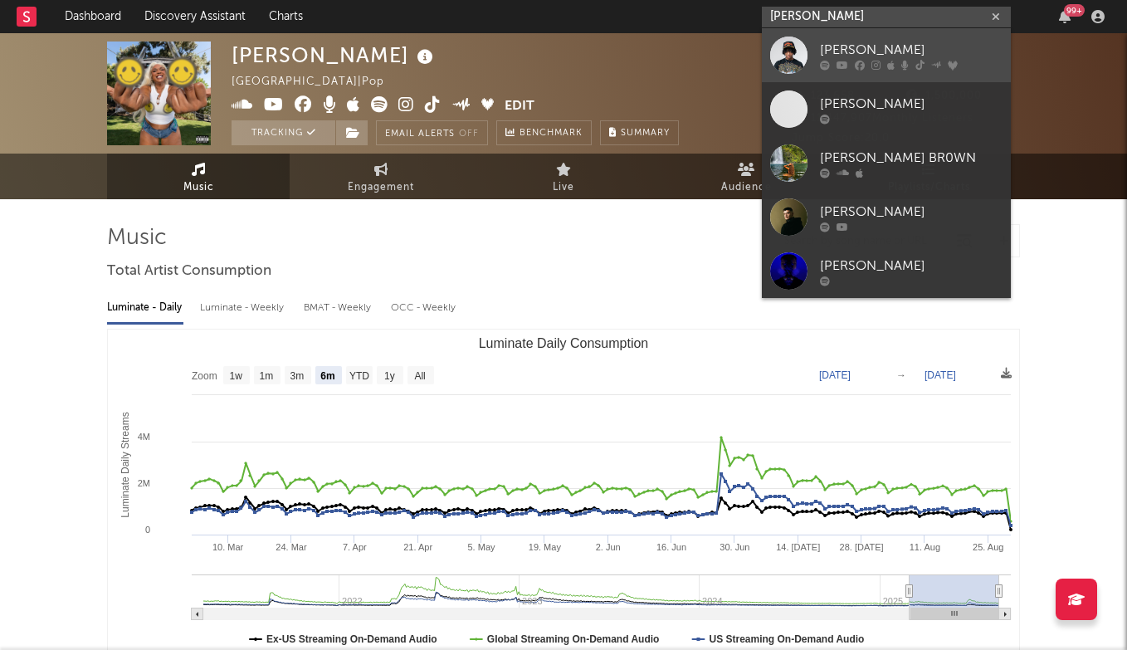
type input "LUIS BROWN"
click at [868, 51] on div "Luis Brown" at bounding box center [911, 50] width 183 height 20
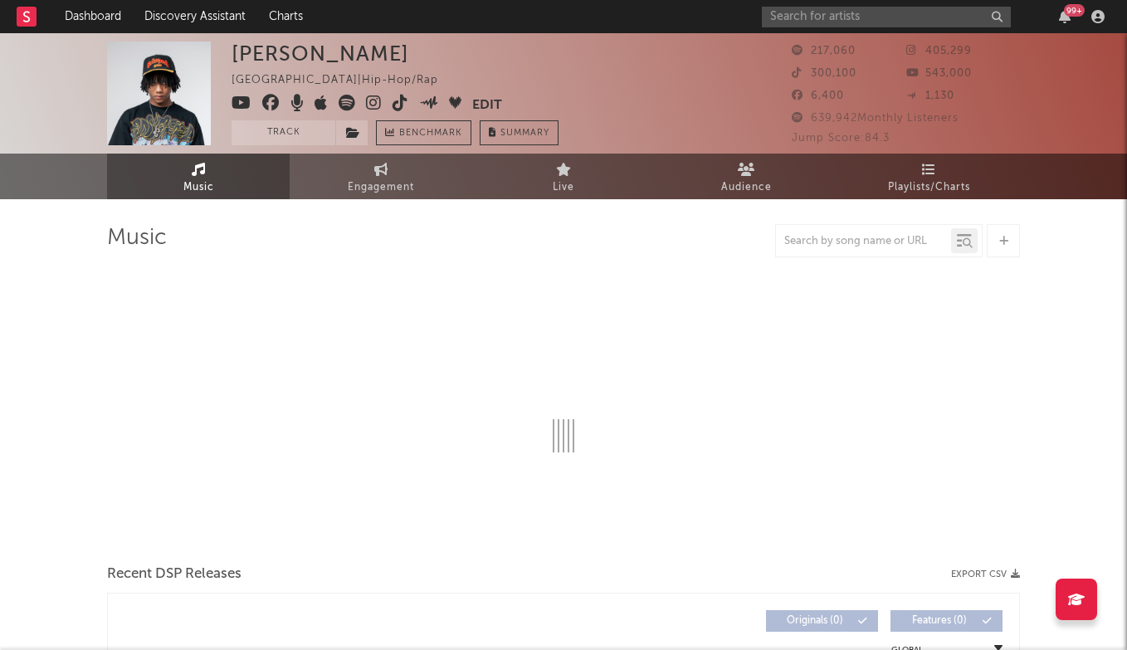
select select "6m"
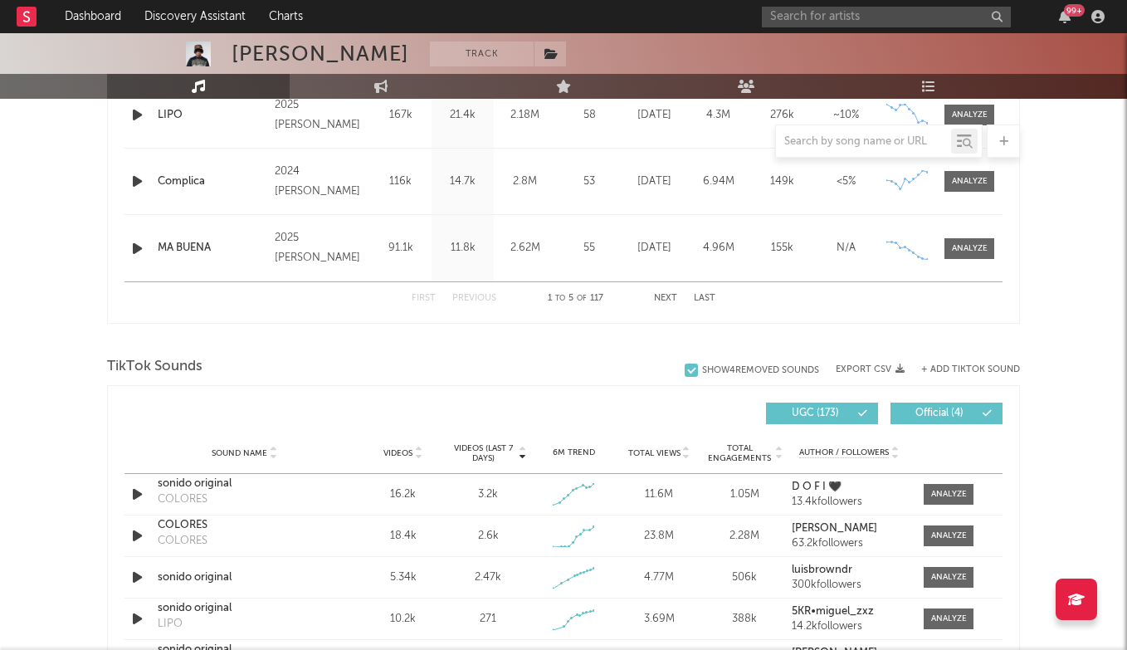
scroll to position [926, 0]
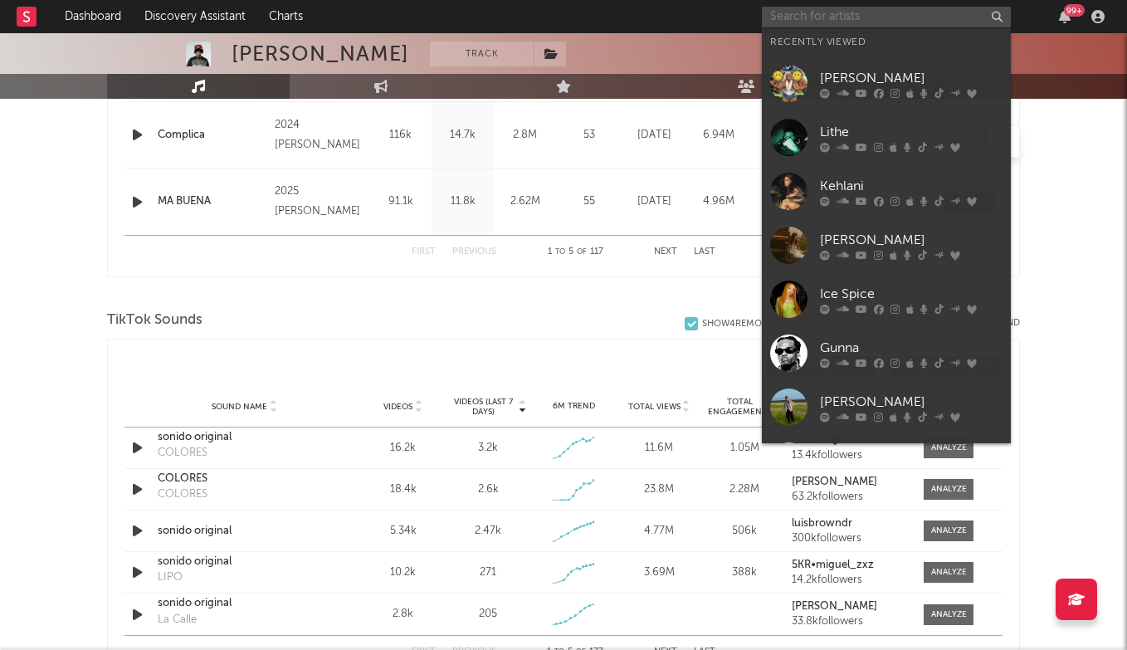
click at [837, 13] on input "text" at bounding box center [886, 17] width 249 height 21
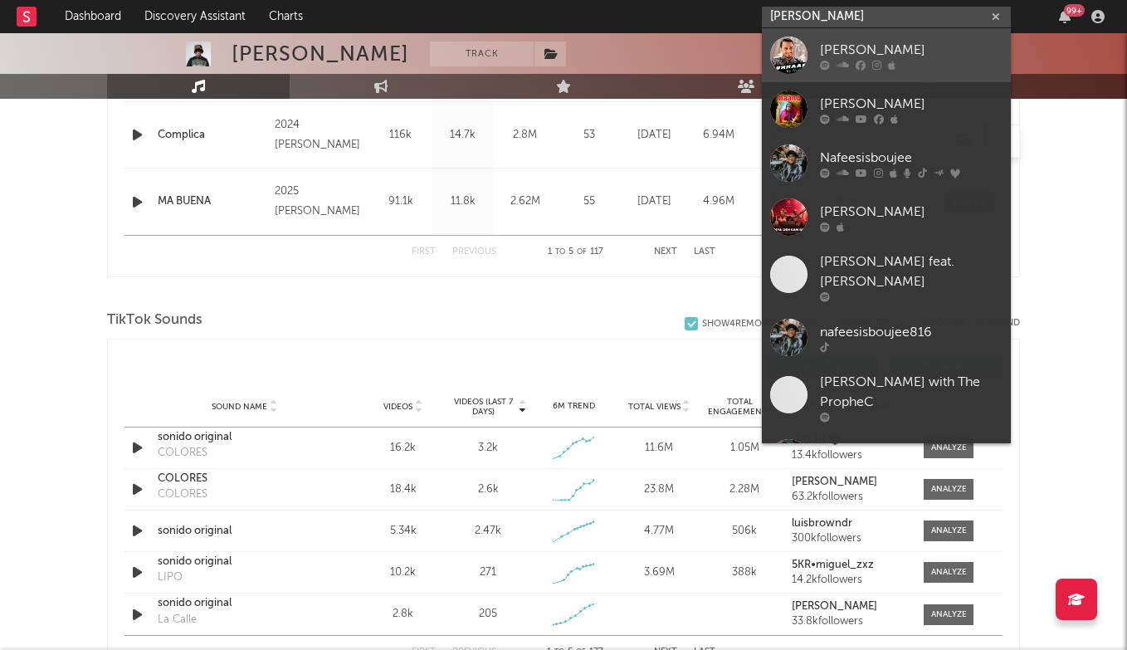
type input "NAFEES"
click at [882, 41] on div "Nafees" at bounding box center [911, 50] width 183 height 20
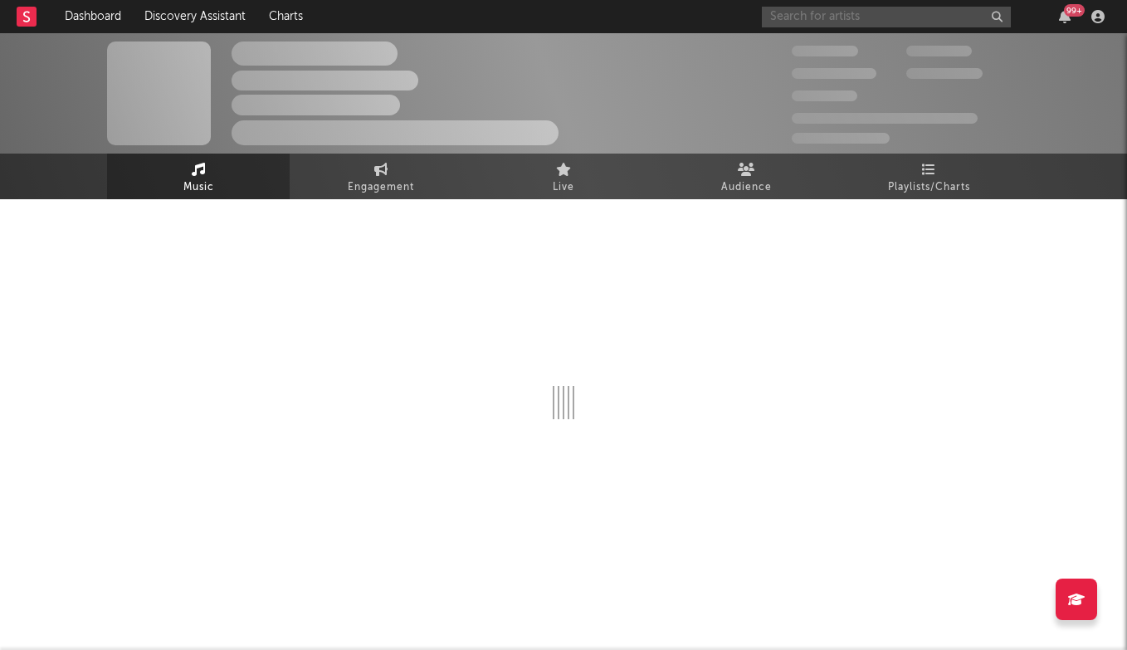
click at [851, 9] on input "text" at bounding box center [886, 17] width 249 height 21
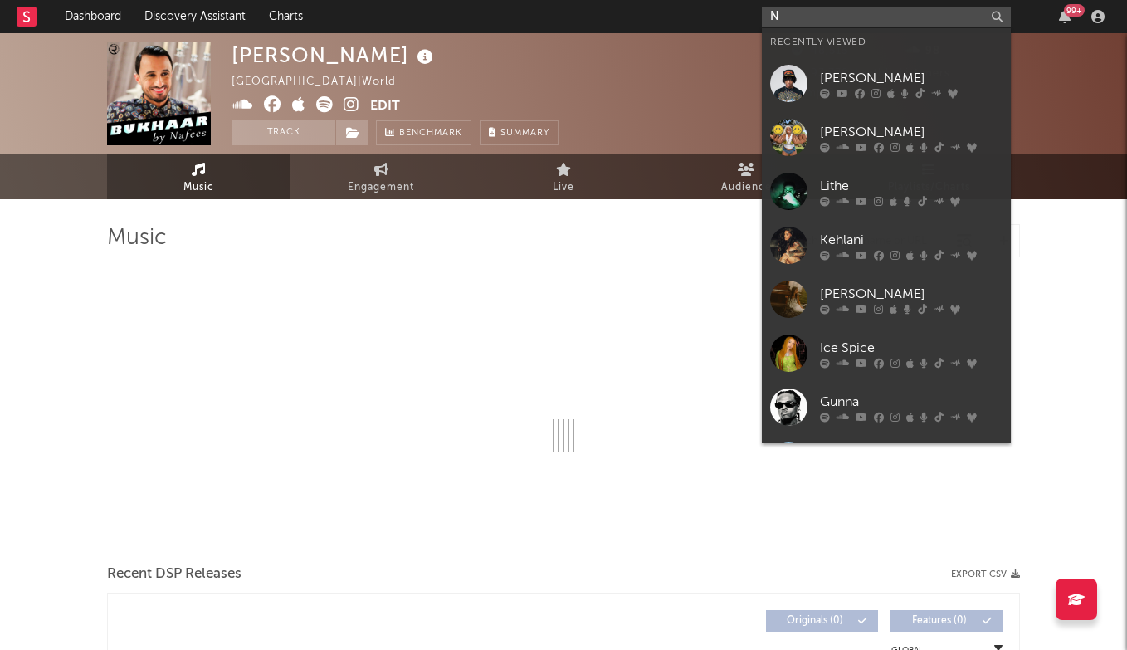
type input "NA"
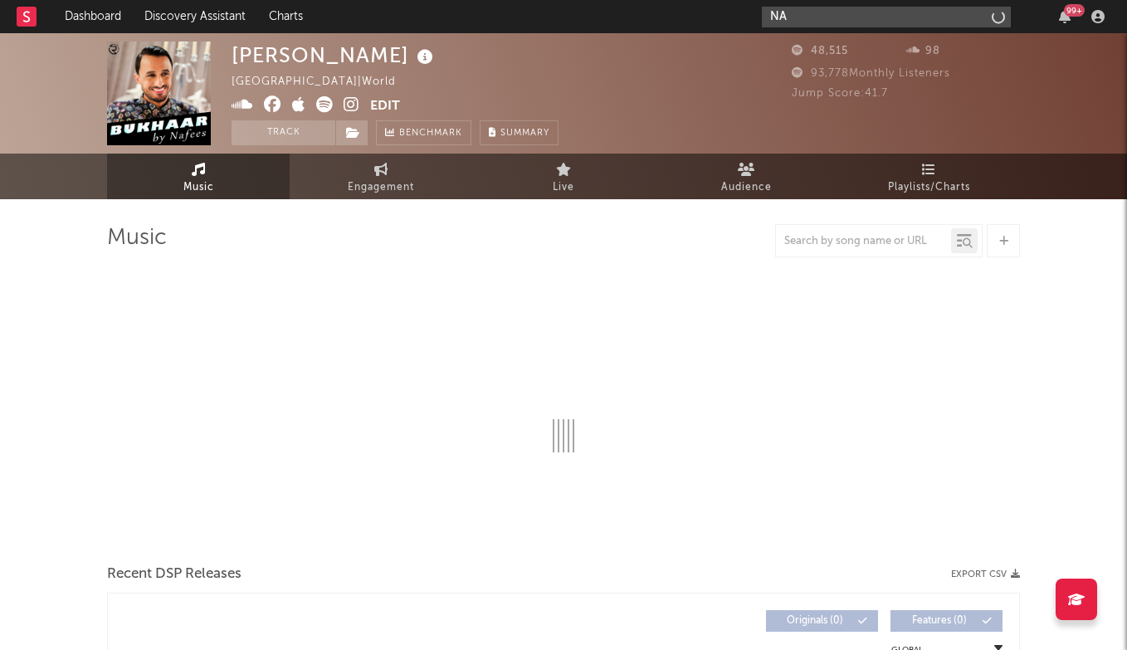
select select "6m"
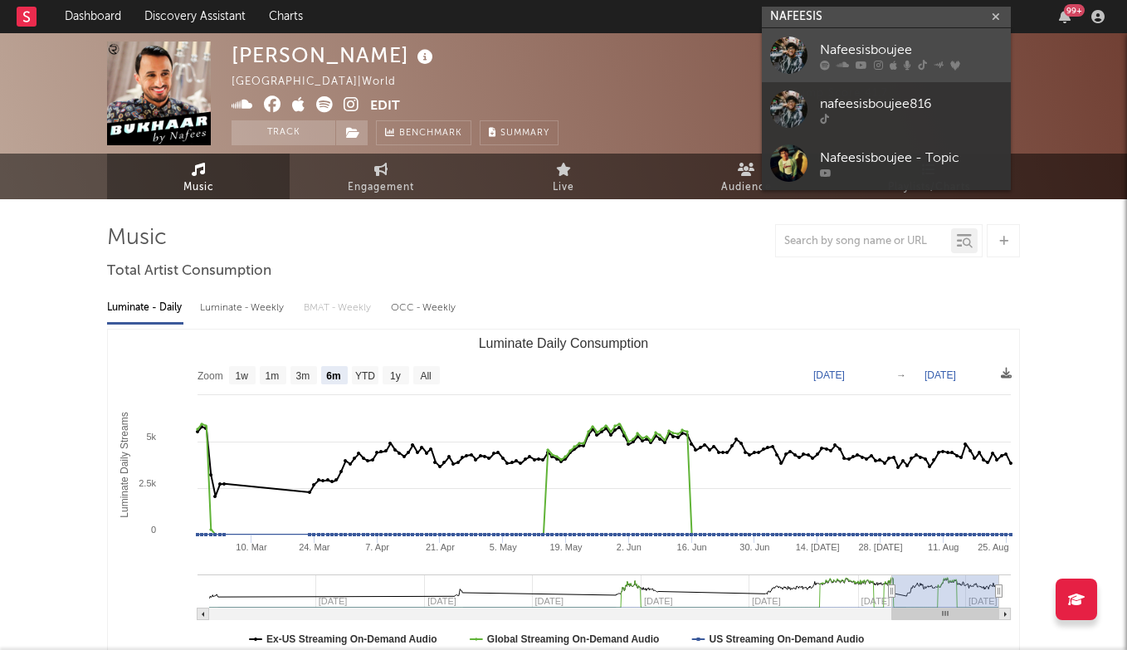
type input "NAFEESIS"
click at [867, 43] on div "Nafeesisboujee" at bounding box center [911, 50] width 183 height 20
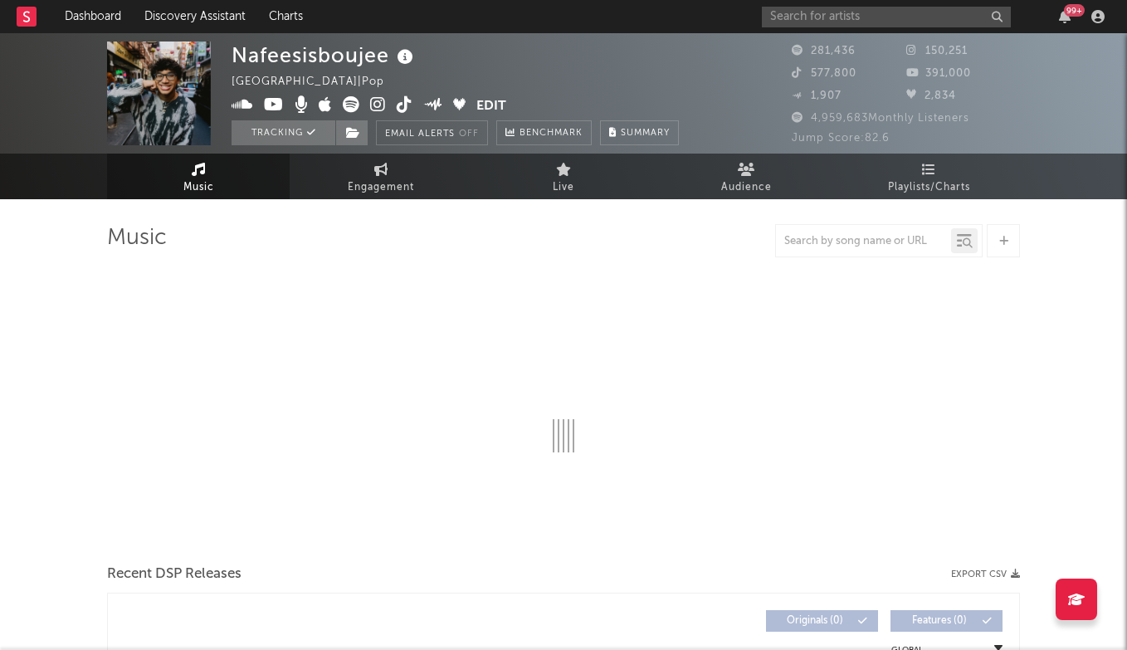
select select "6m"
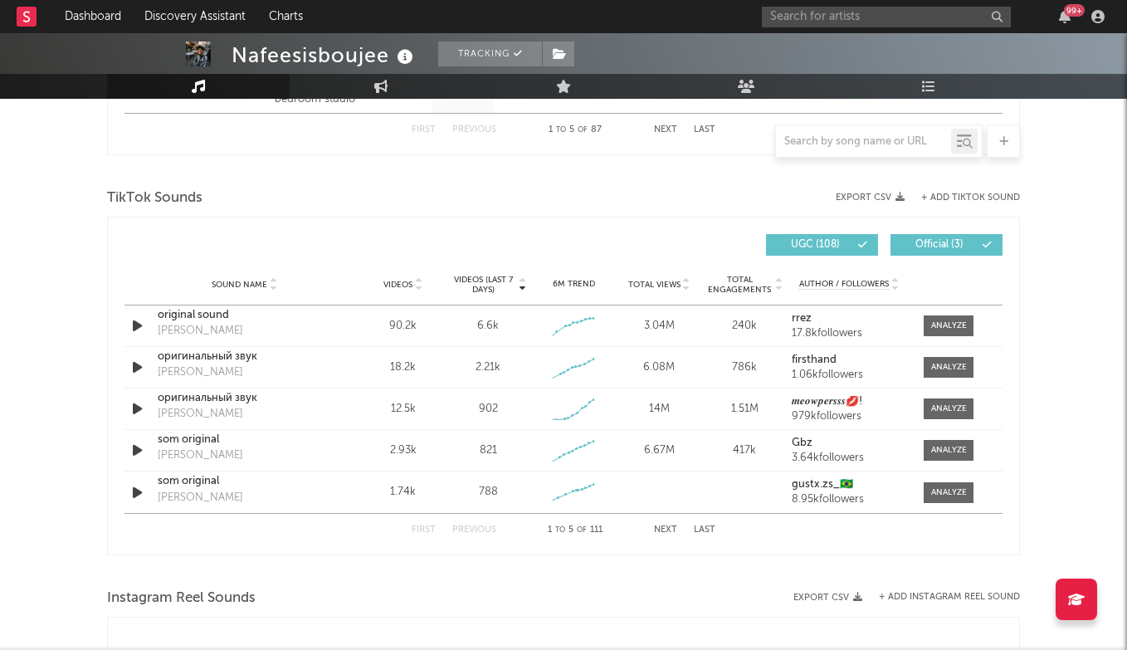
scroll to position [1046, 0]
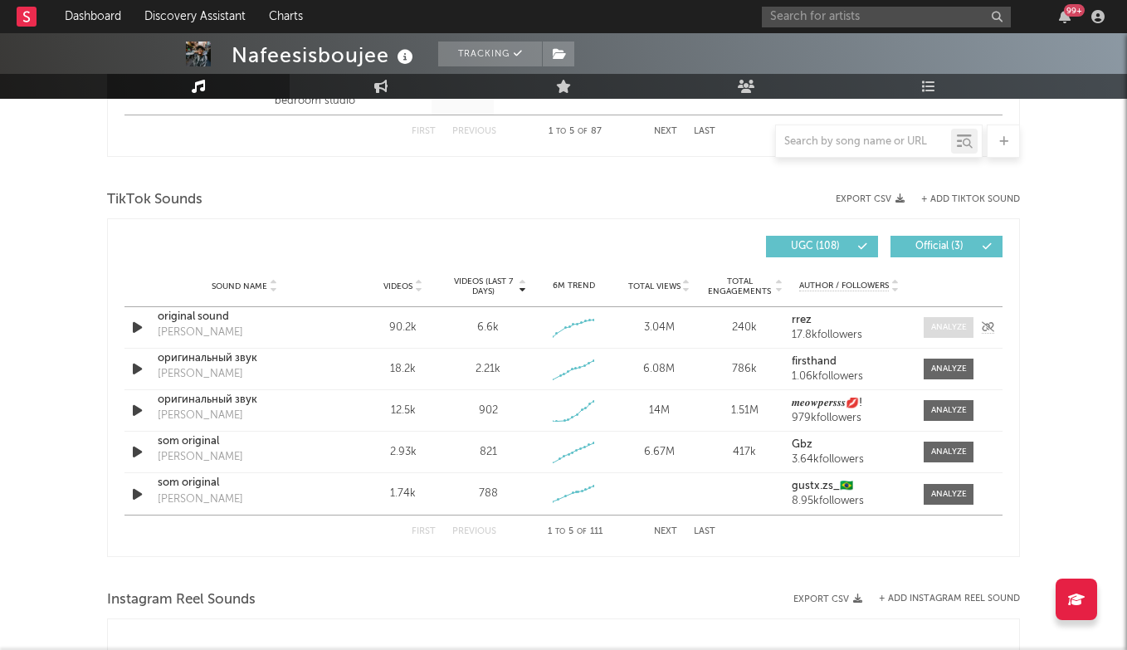
click at [956, 322] on div at bounding box center [949, 327] width 36 height 12
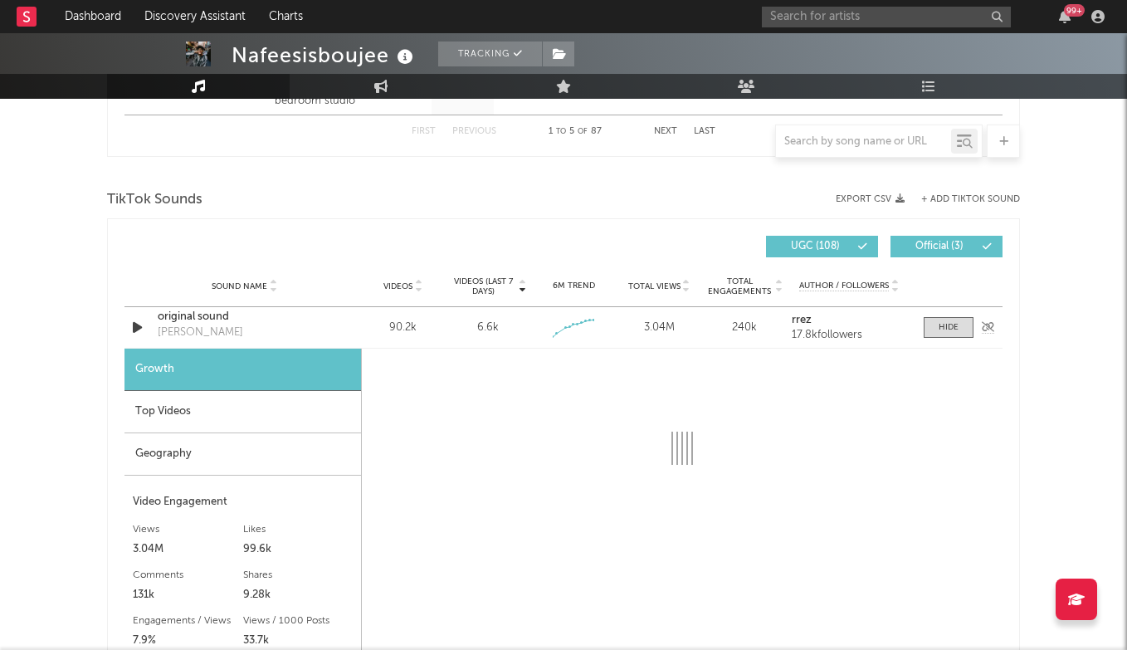
select select "1w"
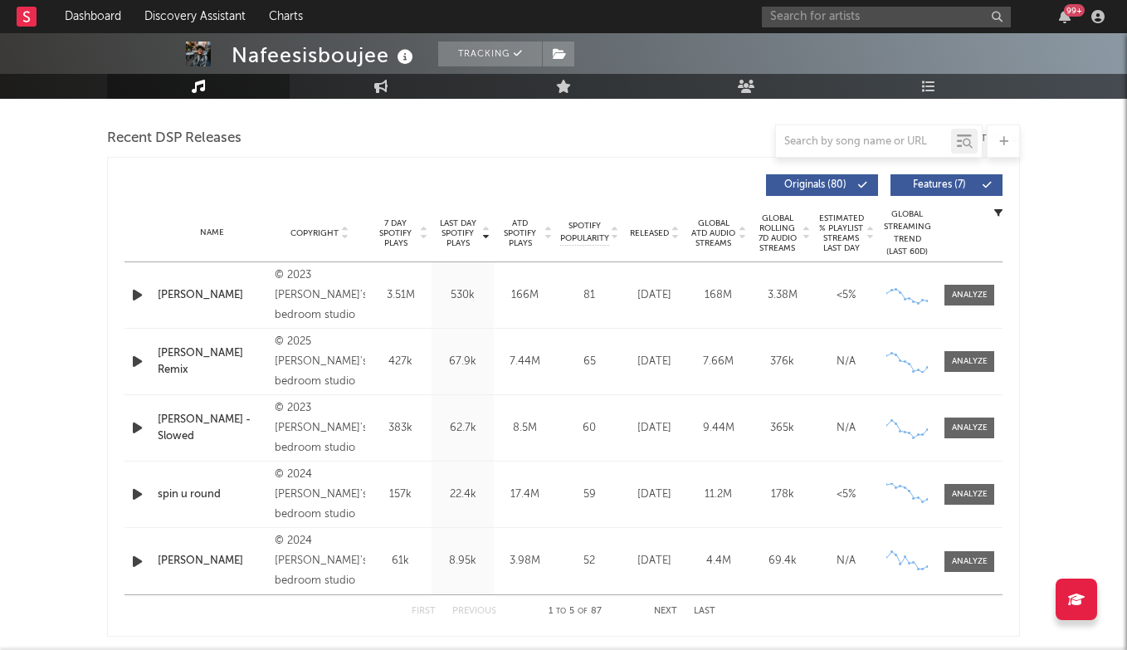
scroll to position [563, 0]
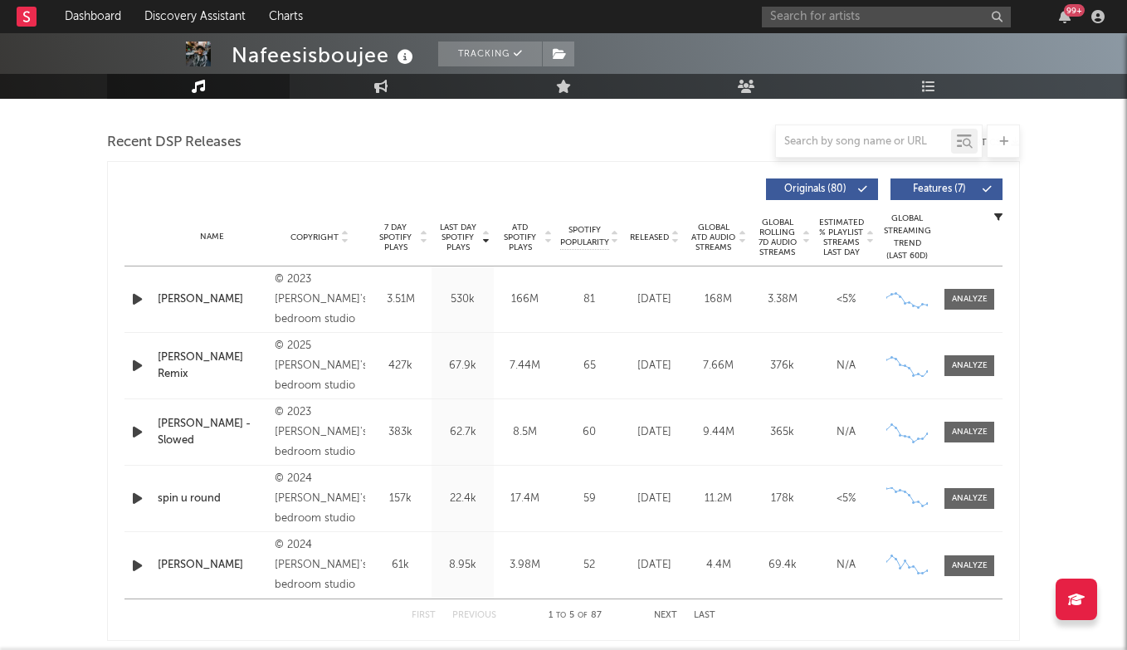
click at [971, 288] on div "Name Stephanie Copyright © 2023 nafees's bedroom studio Label nafees's bedroom …" at bounding box center [563, 299] width 878 height 66
click at [787, 17] on input "text" at bounding box center [886, 17] width 249 height 21
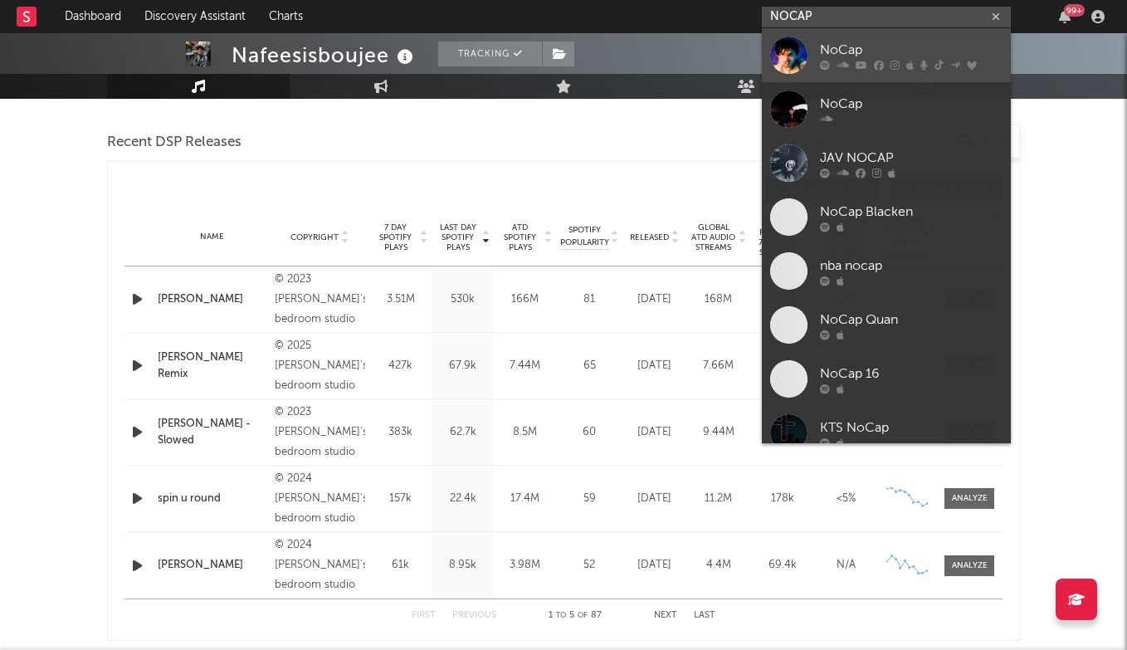
type input "NOCAP"
click at [855, 33] on link "NoCap" at bounding box center [886, 55] width 249 height 54
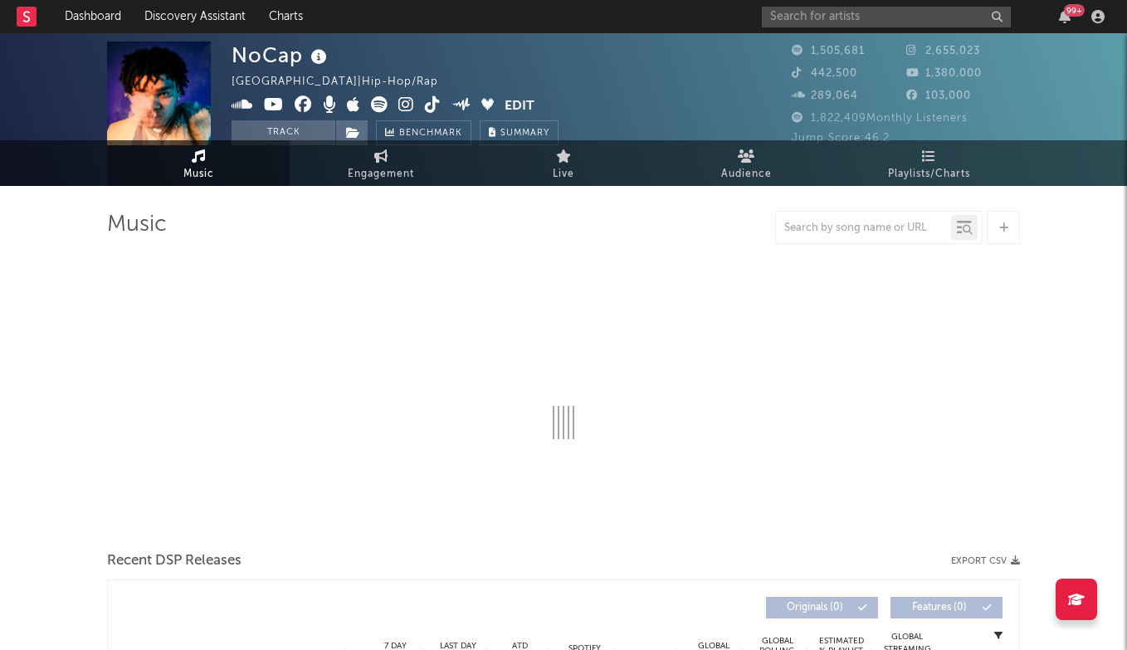
select select "6m"
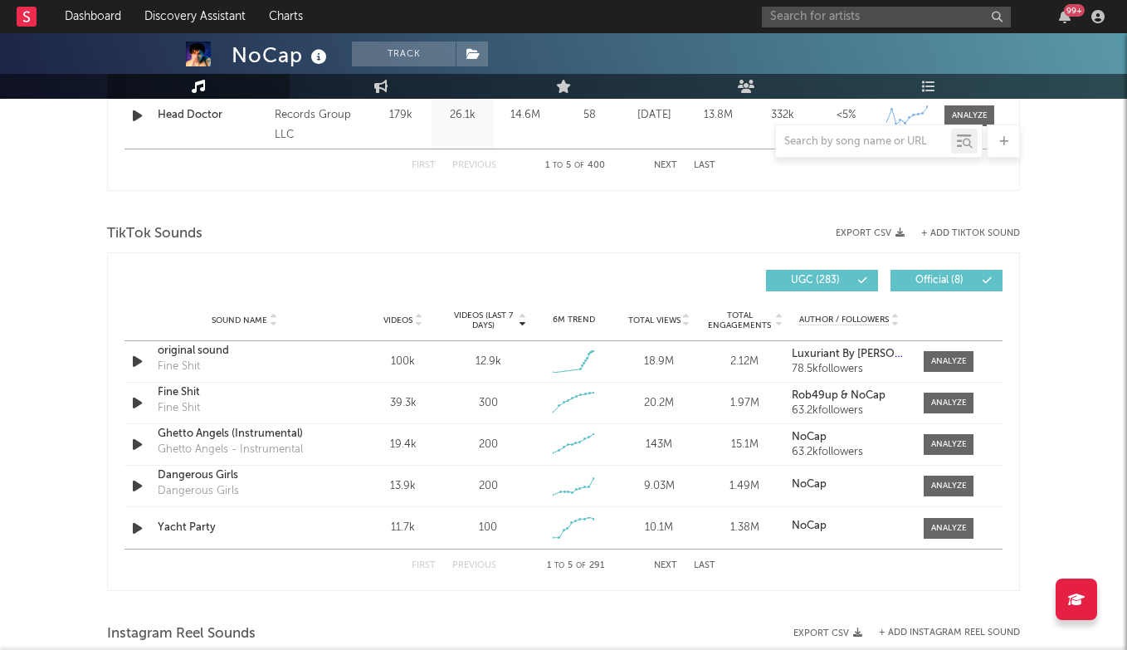
scroll to position [1012, 0]
click at [852, 20] on input "text" at bounding box center [886, 17] width 249 height 21
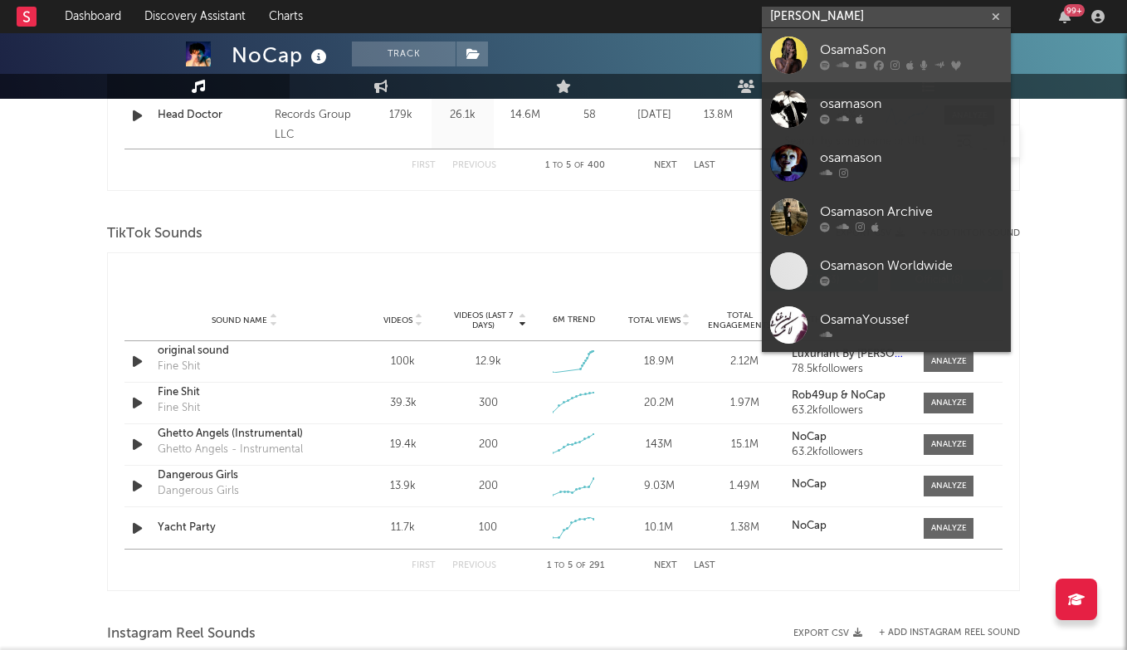
type input "OSAMASO"
click at [884, 51] on div "OsamaSon" at bounding box center [911, 50] width 183 height 20
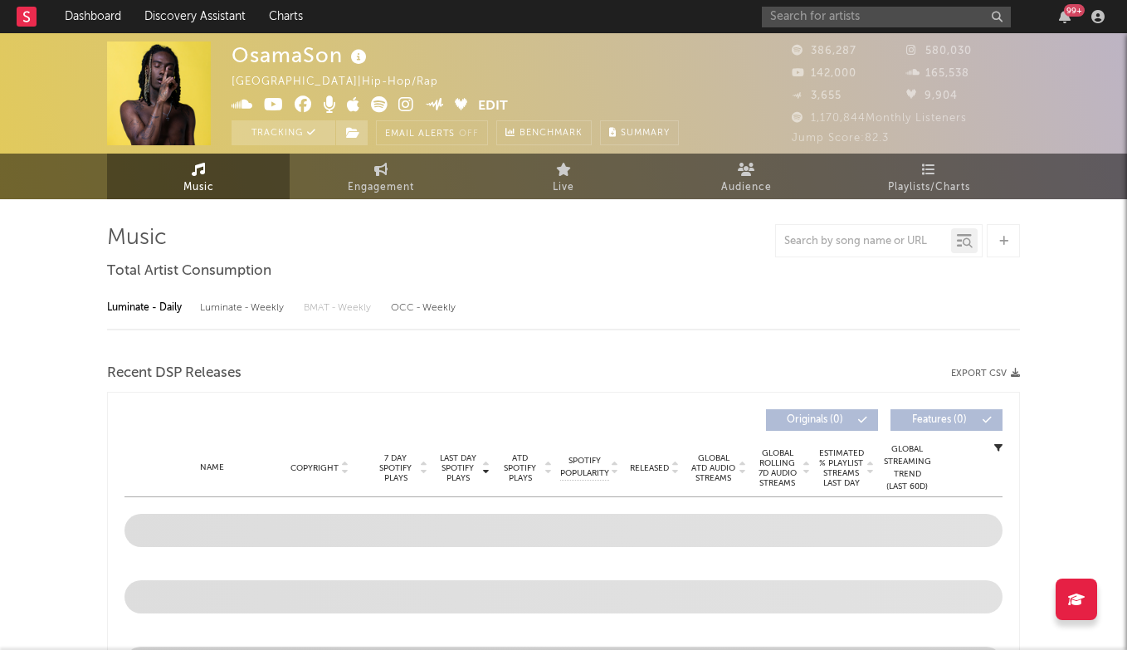
select select "6m"
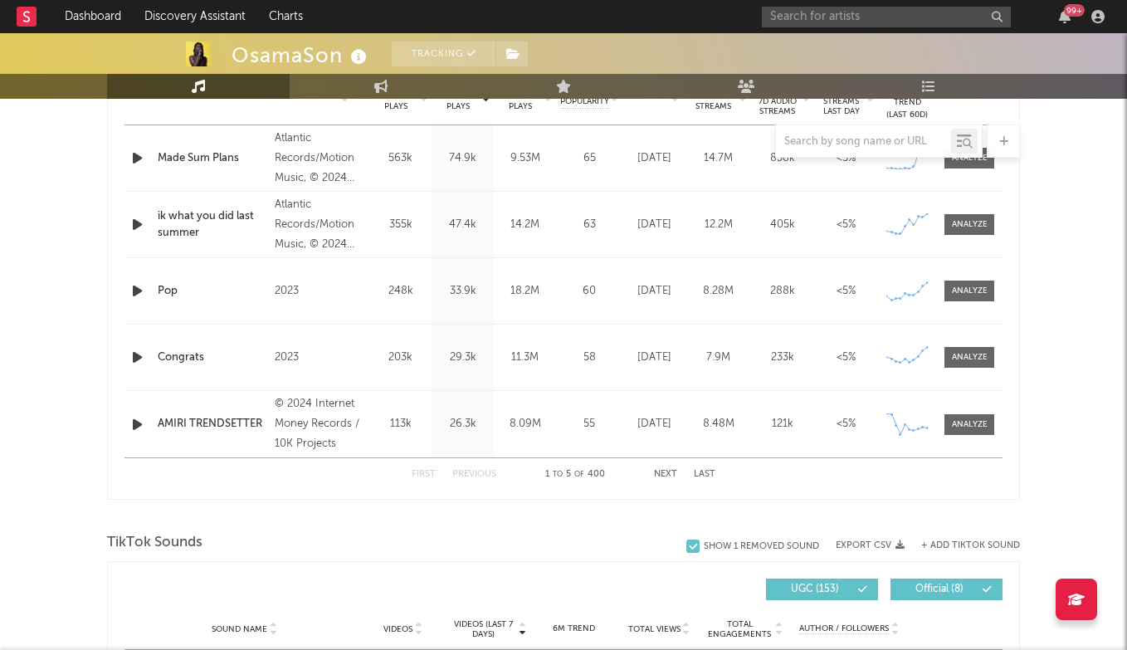
scroll to position [1000, 0]
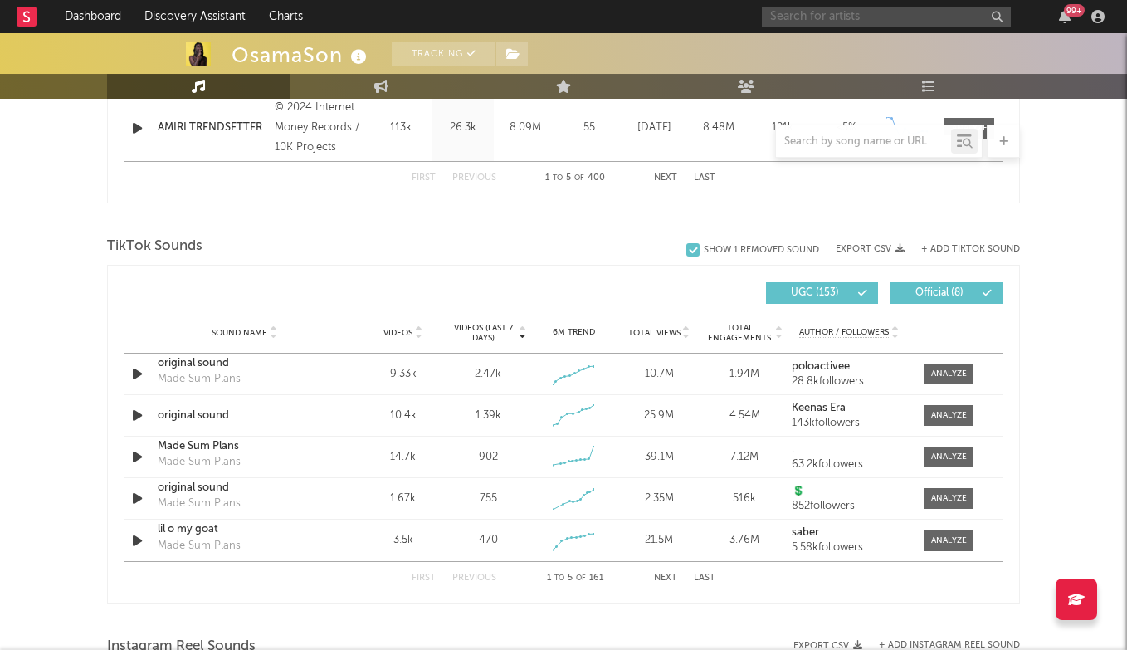
click at [846, 9] on input "text" at bounding box center [886, 17] width 249 height 21
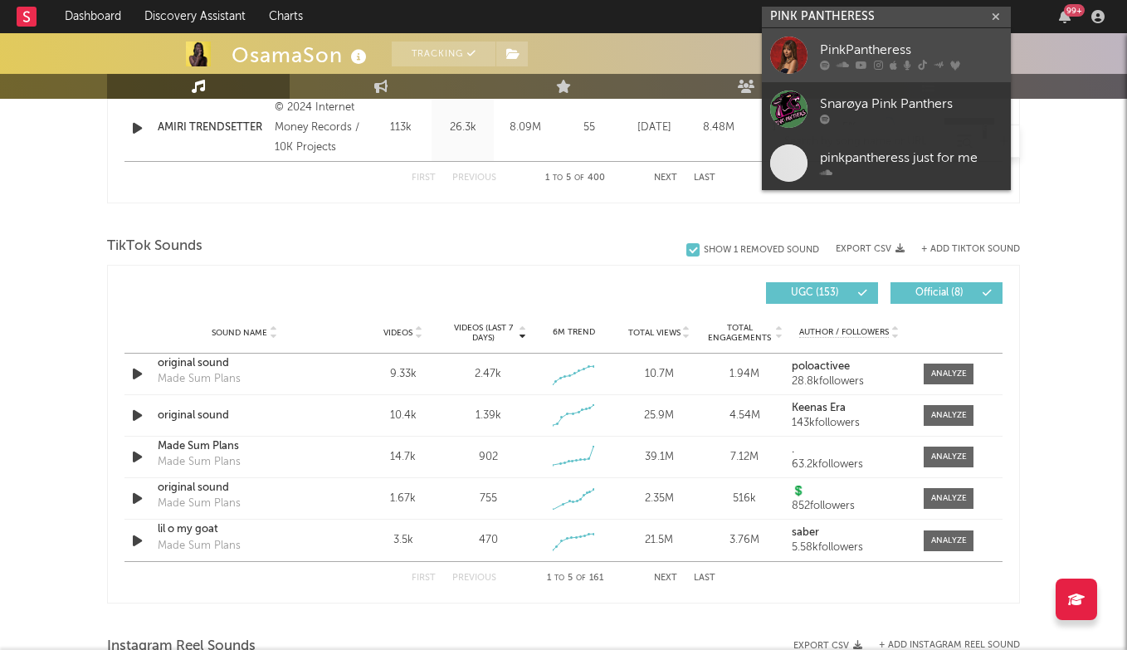
type input "PINK PANTHERESS"
click at [904, 55] on div "PinkPantheress" at bounding box center [911, 50] width 183 height 20
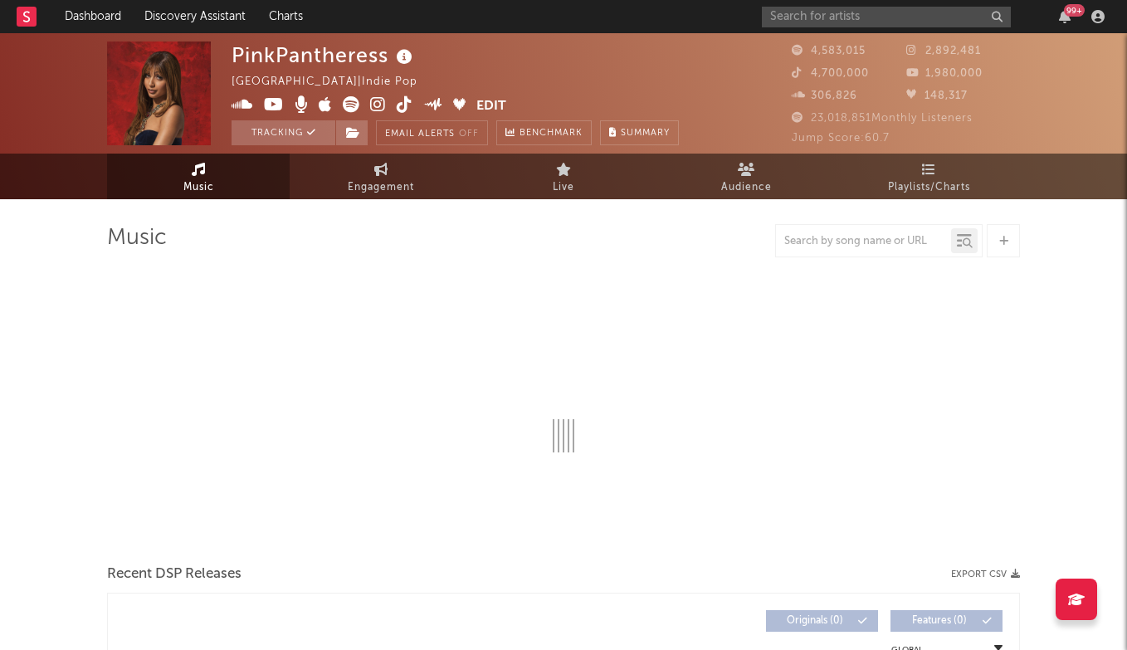
select select "6m"
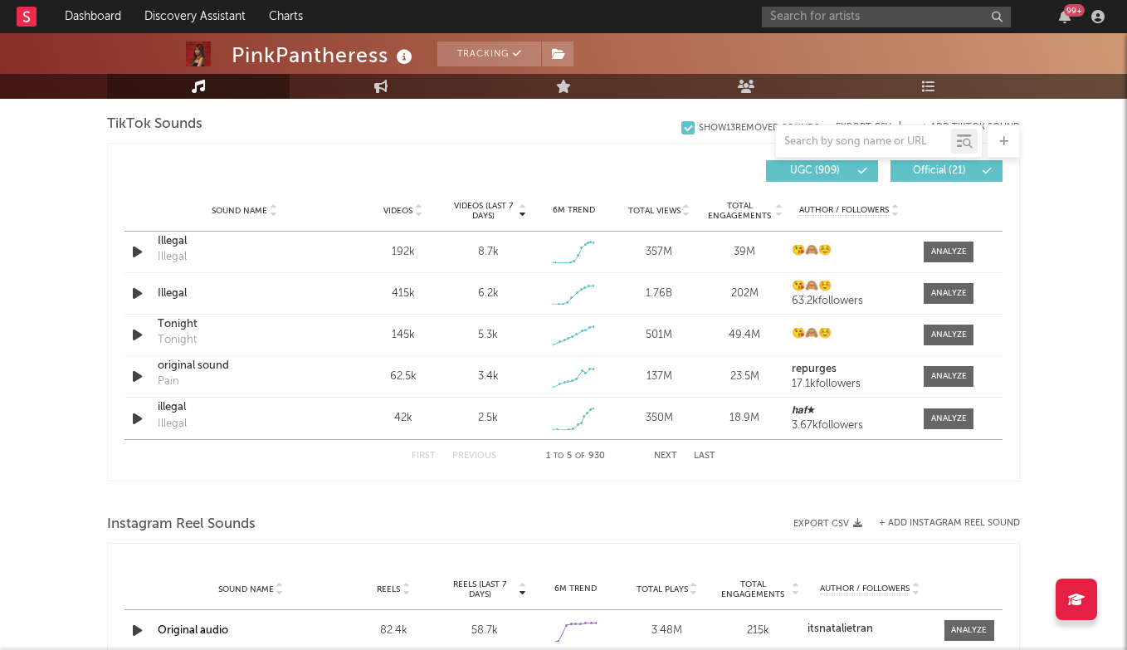
scroll to position [1125, 0]
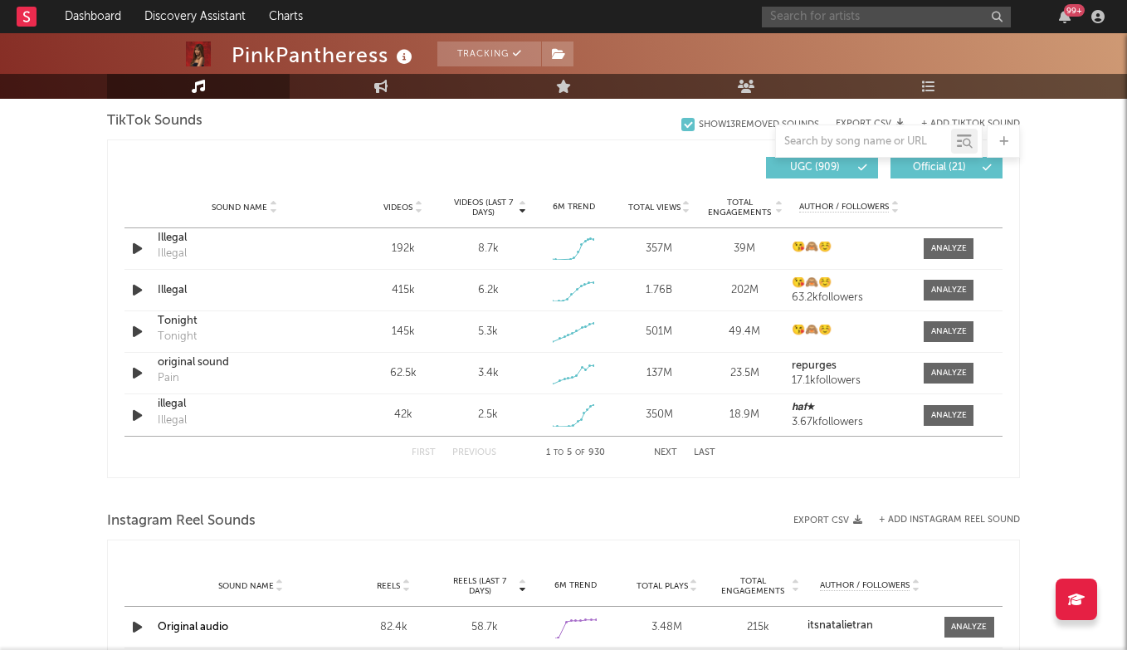
click at [797, 12] on input "text" at bounding box center [886, 17] width 249 height 21
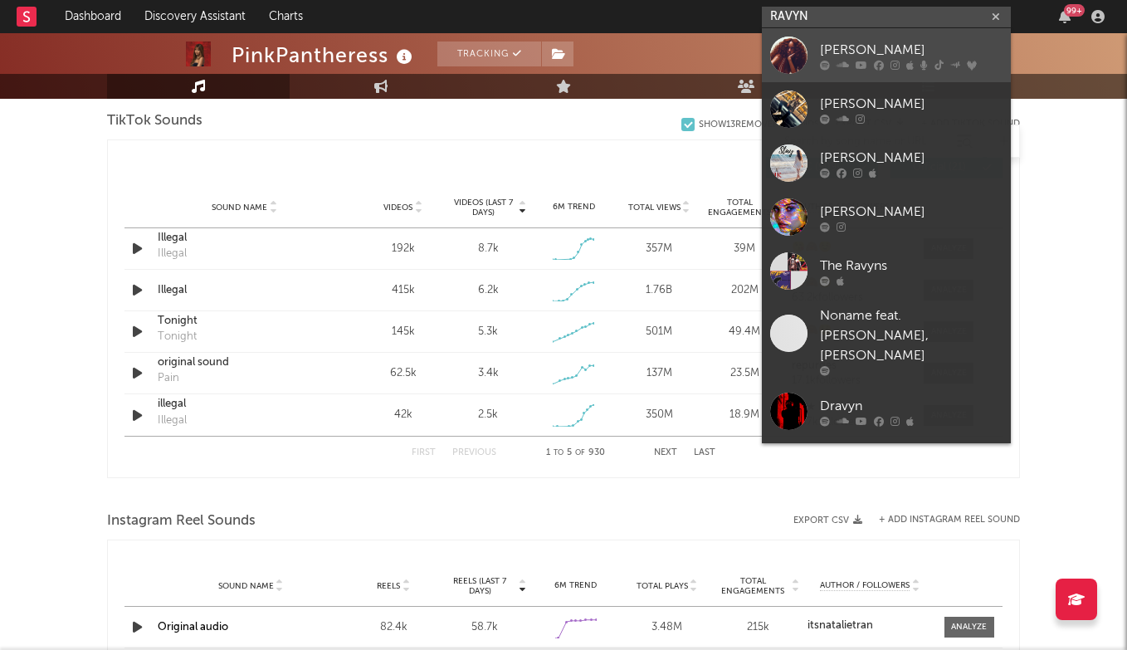
type input "RAVYN"
click at [905, 37] on link "Ravyn Lenae" at bounding box center [886, 55] width 249 height 54
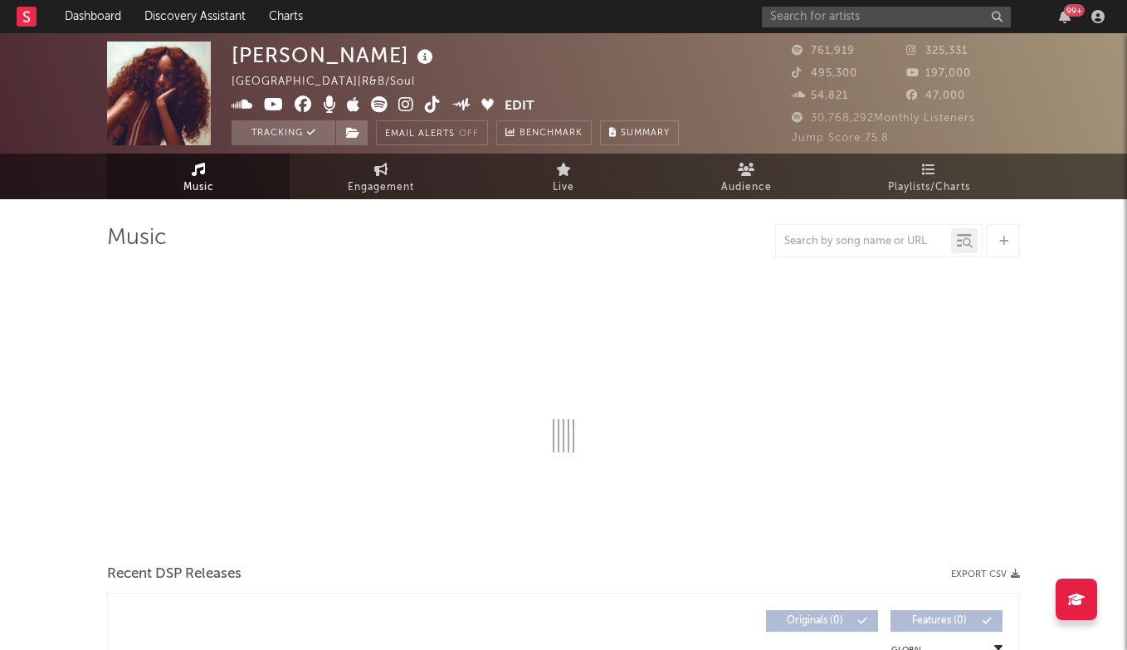
select select "6m"
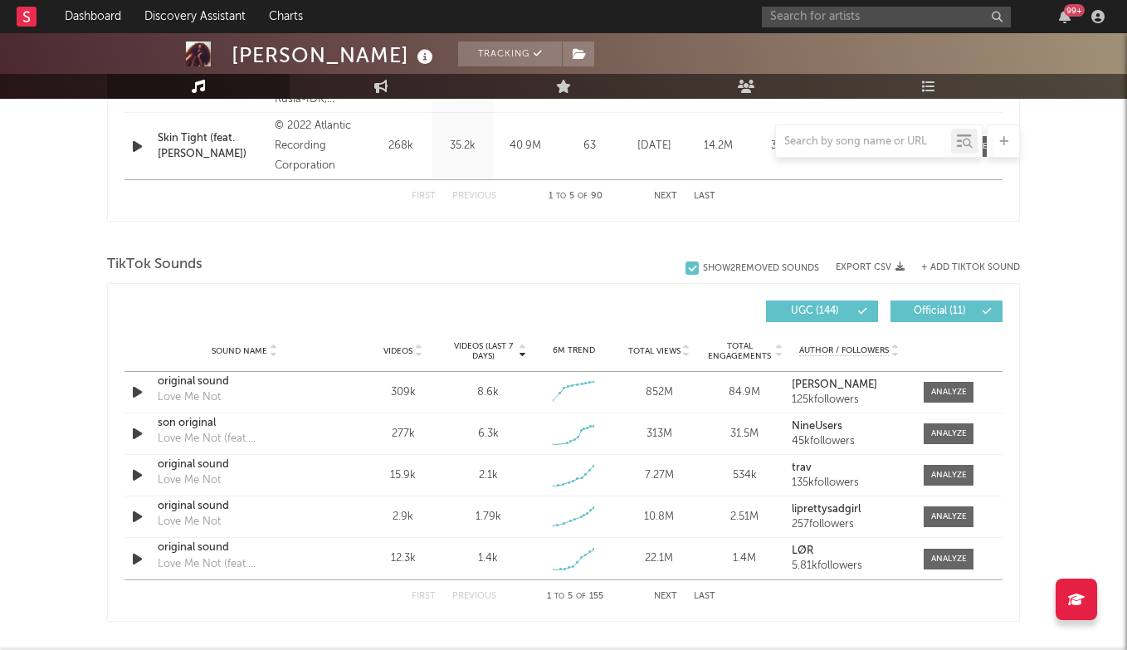
scroll to position [985, 0]
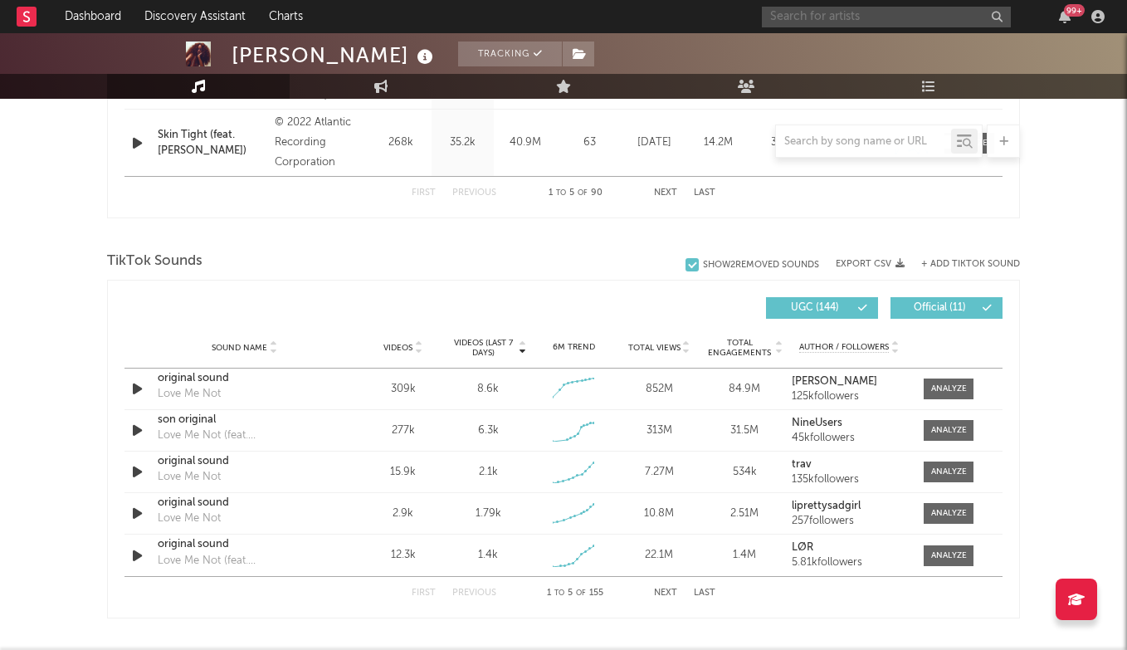
click at [793, 12] on input "text" at bounding box center [886, 17] width 249 height 21
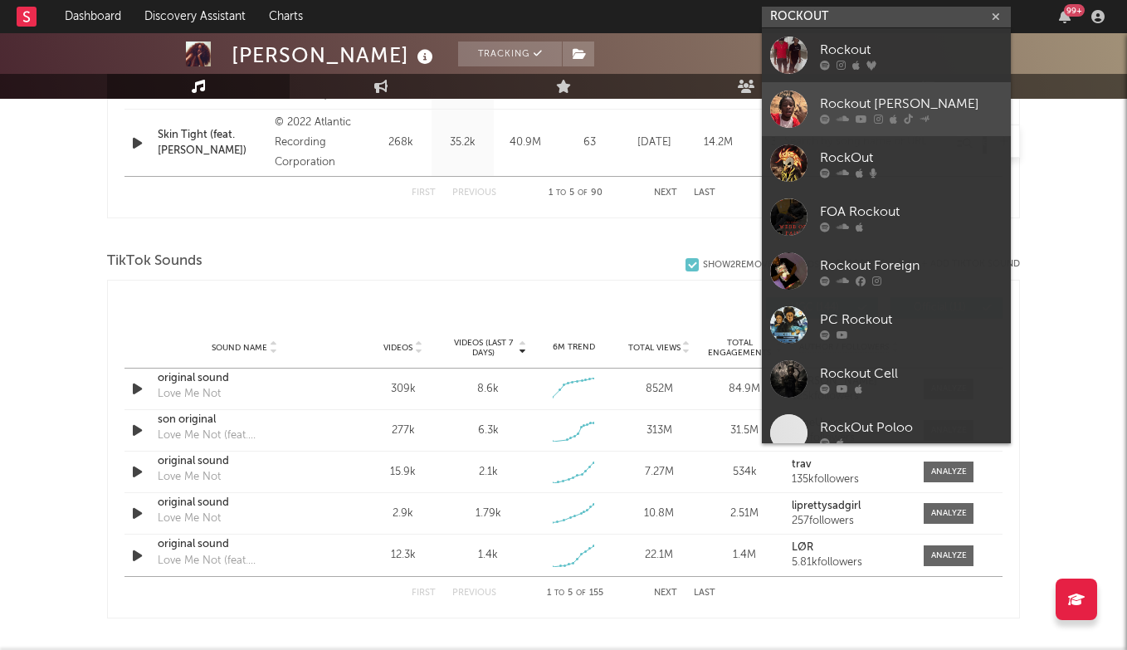
type input "ROCKOUT"
click at [869, 105] on div "Rockout Danny" at bounding box center [911, 104] width 183 height 20
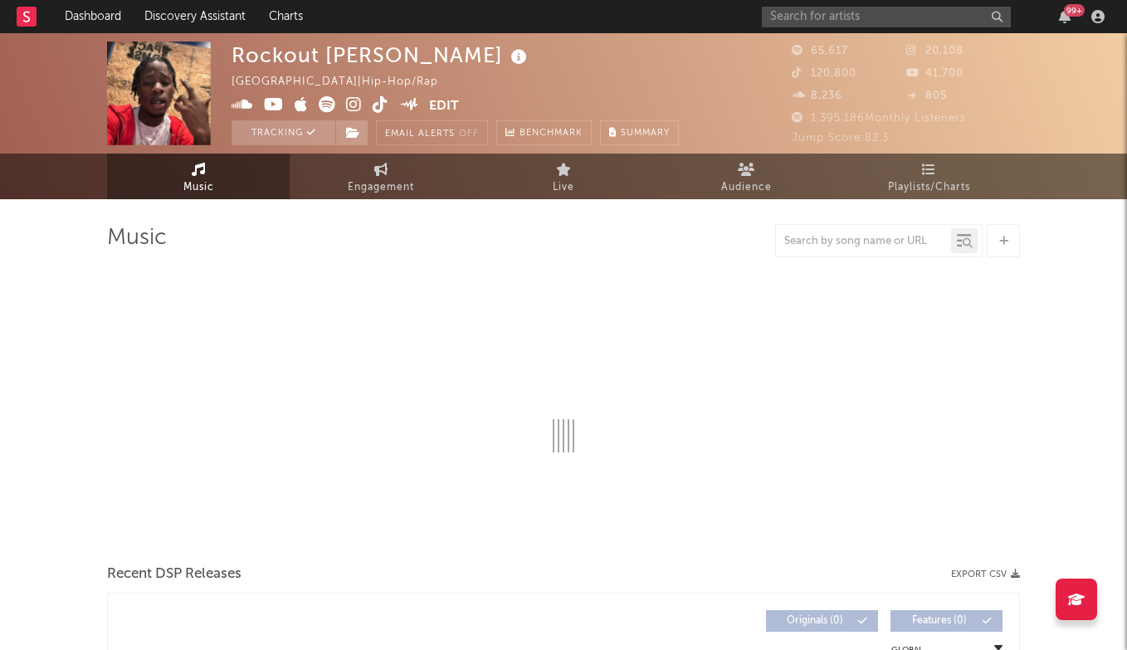
select select "6m"
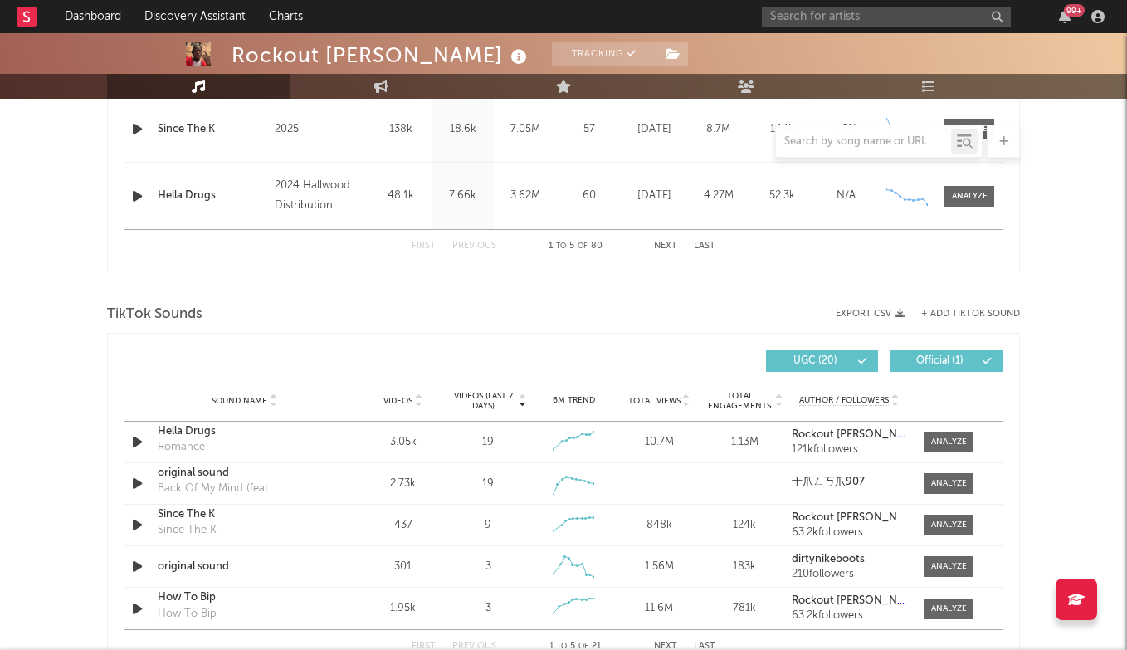
scroll to position [951, 0]
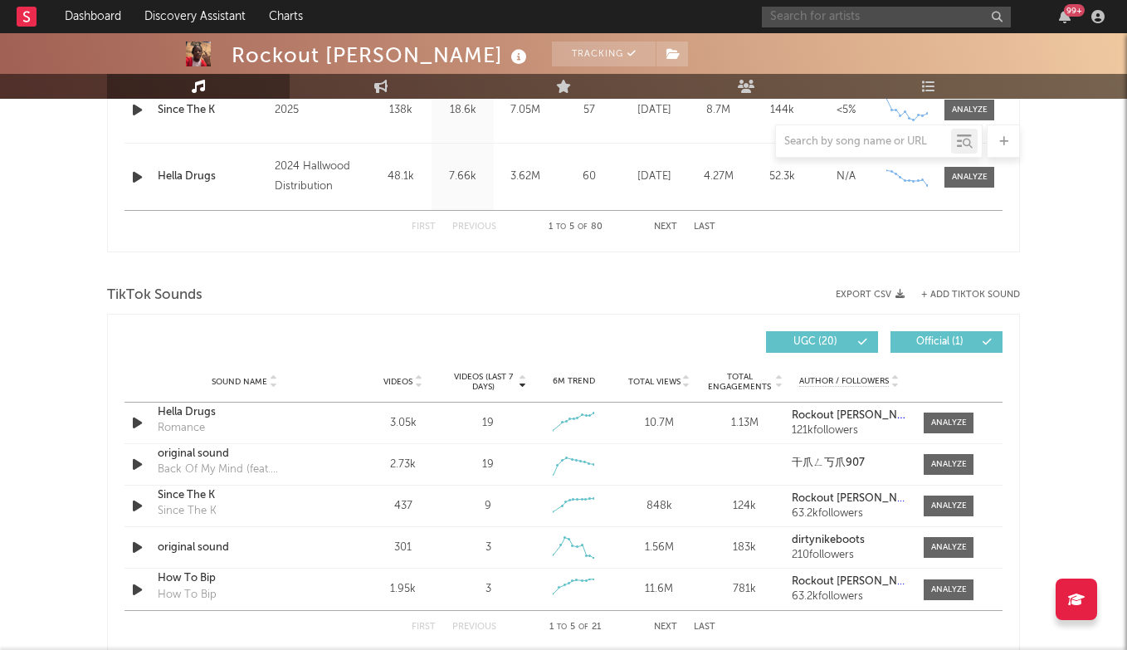
click at [813, 8] on input "text" at bounding box center [886, 17] width 249 height 21
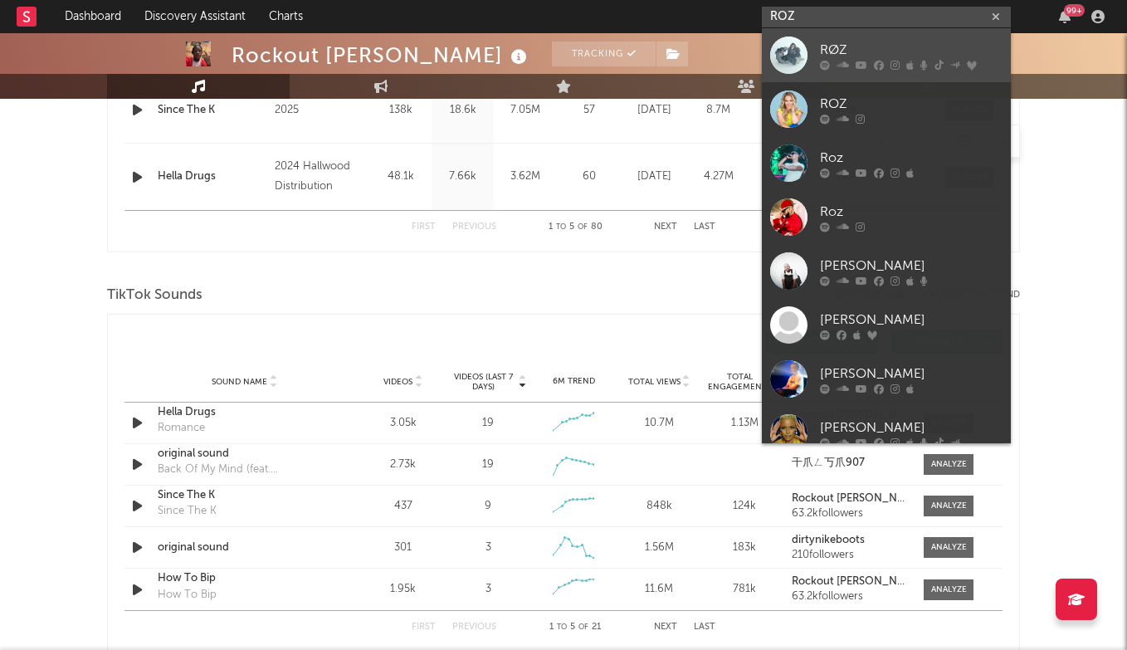
type input "ROZ"
click at [885, 46] on div "RØZ" at bounding box center [911, 50] width 183 height 20
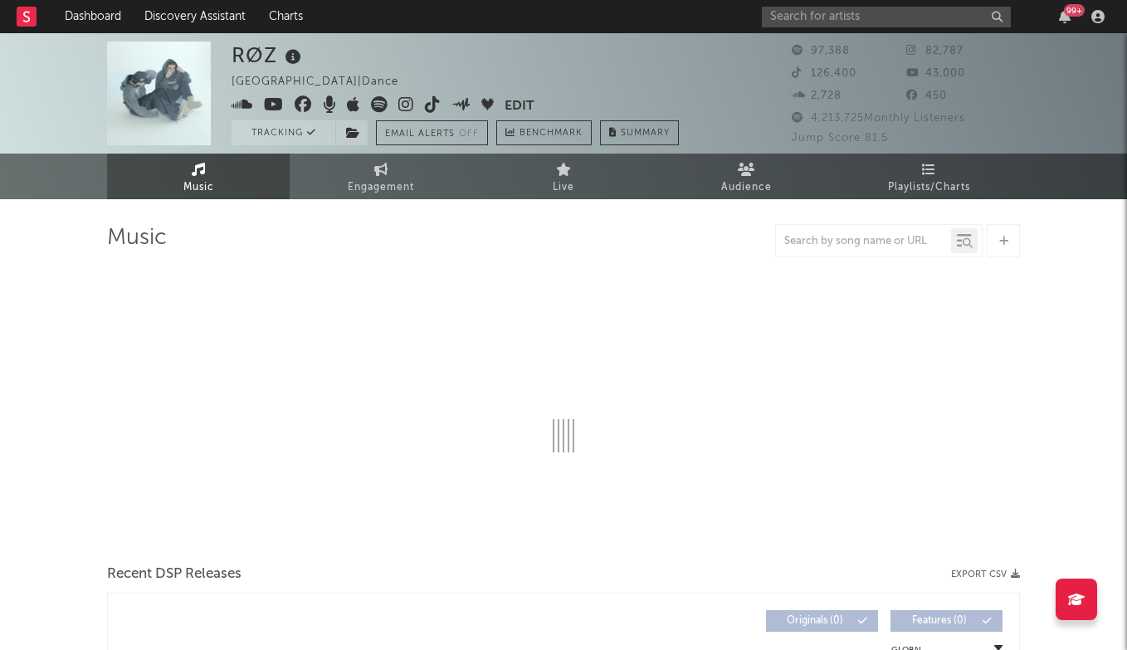
select select "6m"
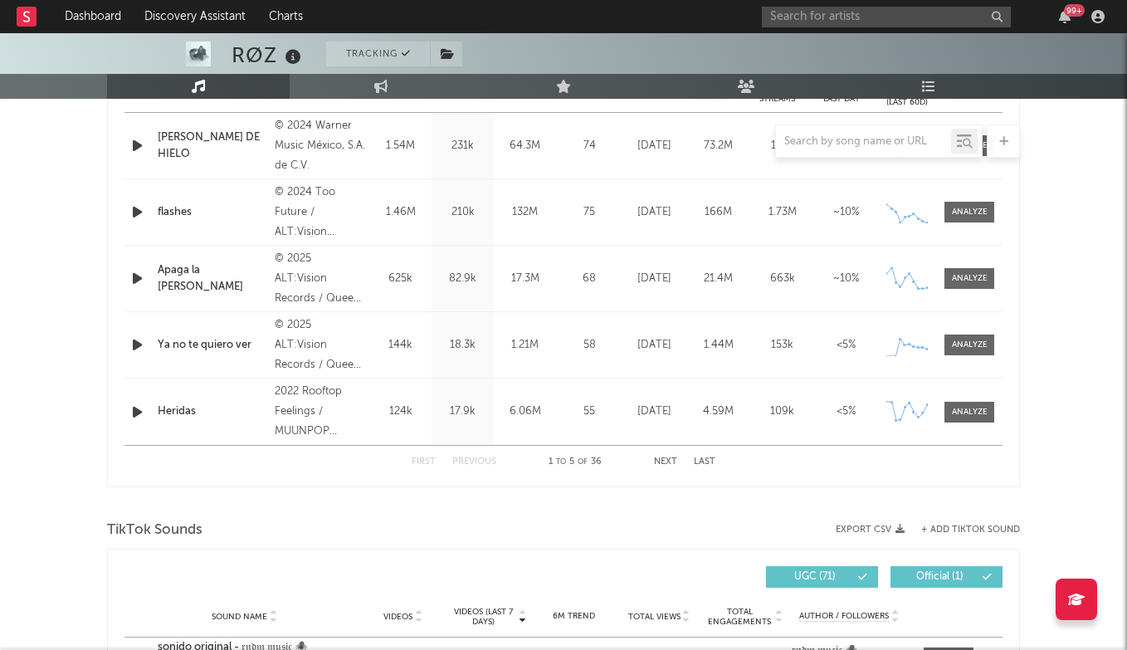
scroll to position [951, 0]
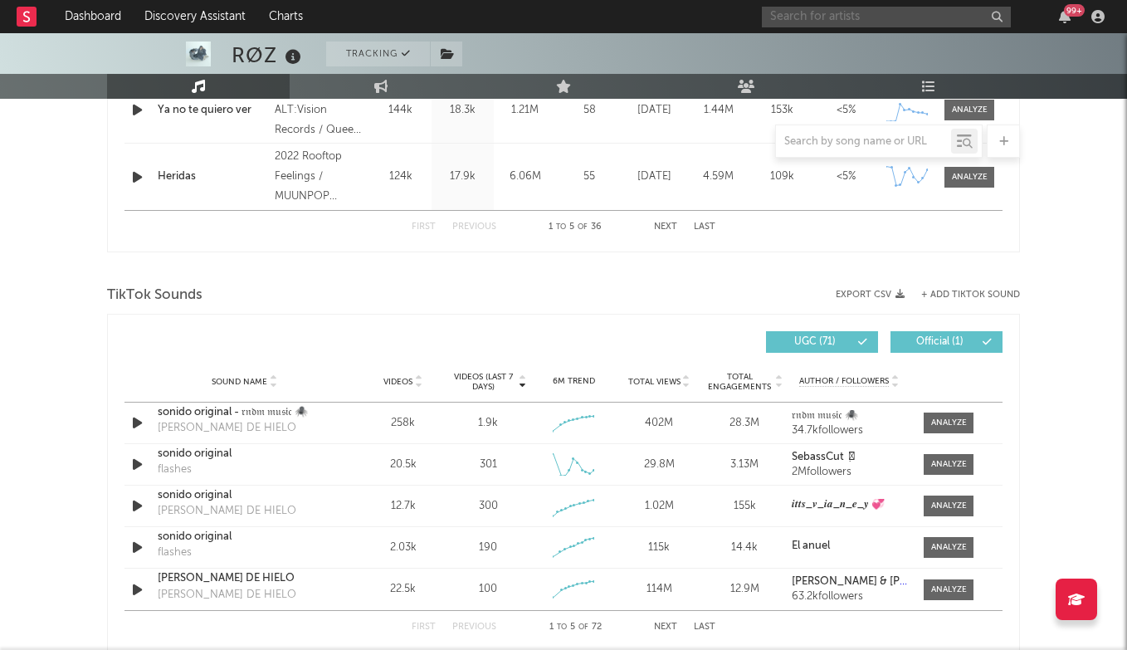
click at [855, 14] on input "text" at bounding box center [886, 17] width 249 height 21
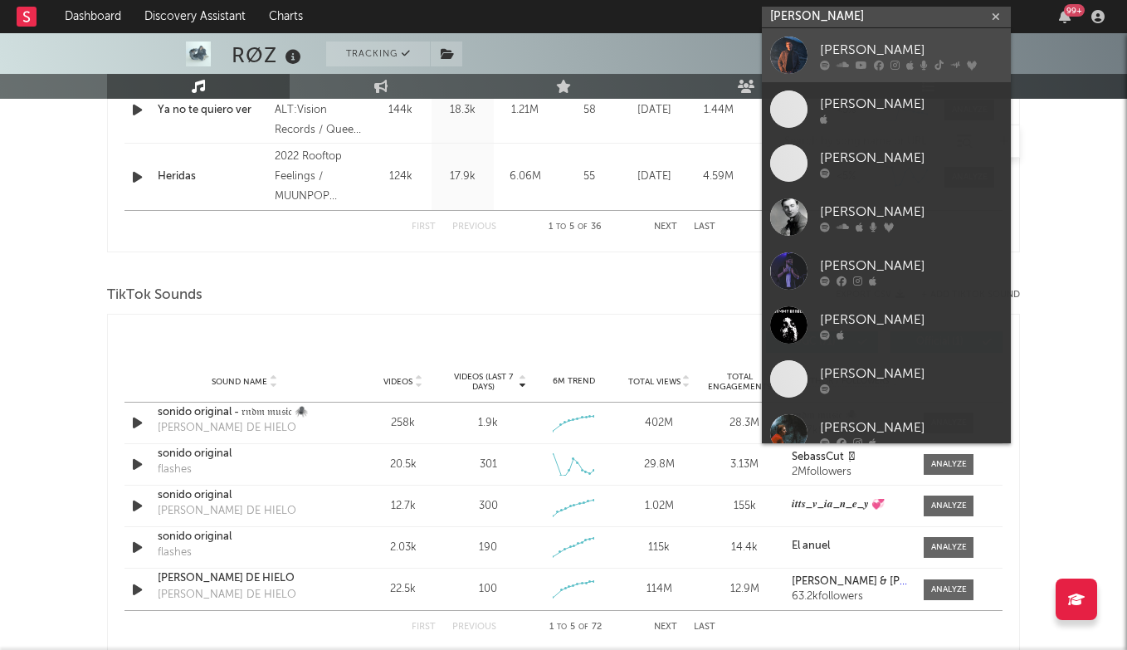
type input "SAM BARBER"
click at [870, 39] on link "Sam Barber" at bounding box center [886, 55] width 249 height 54
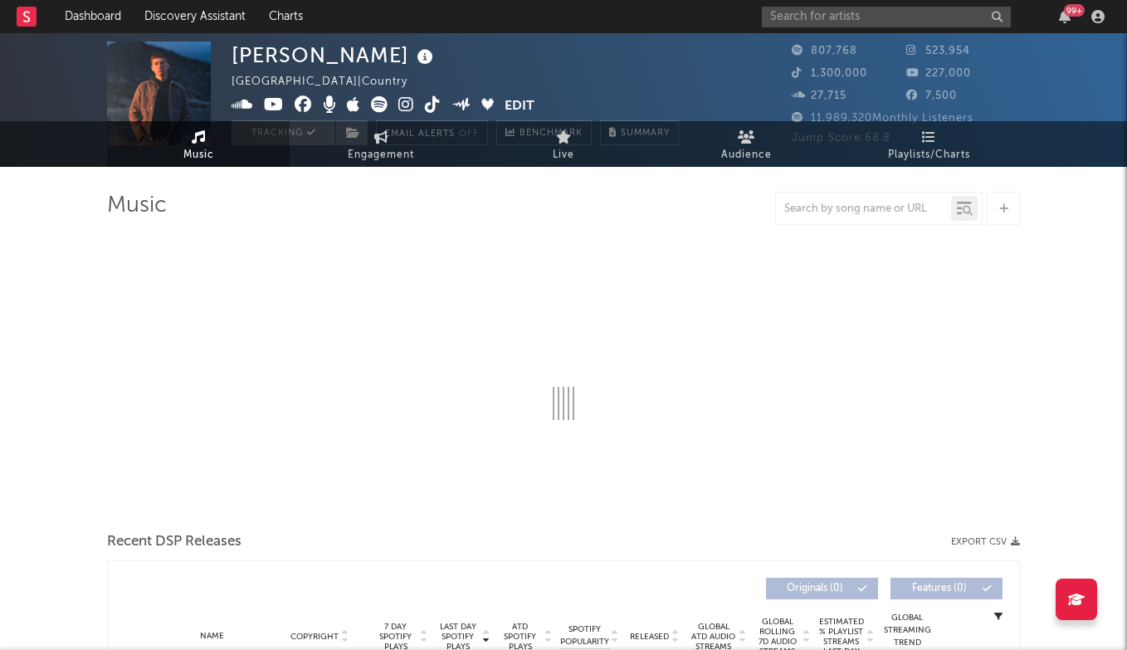
select select "6m"
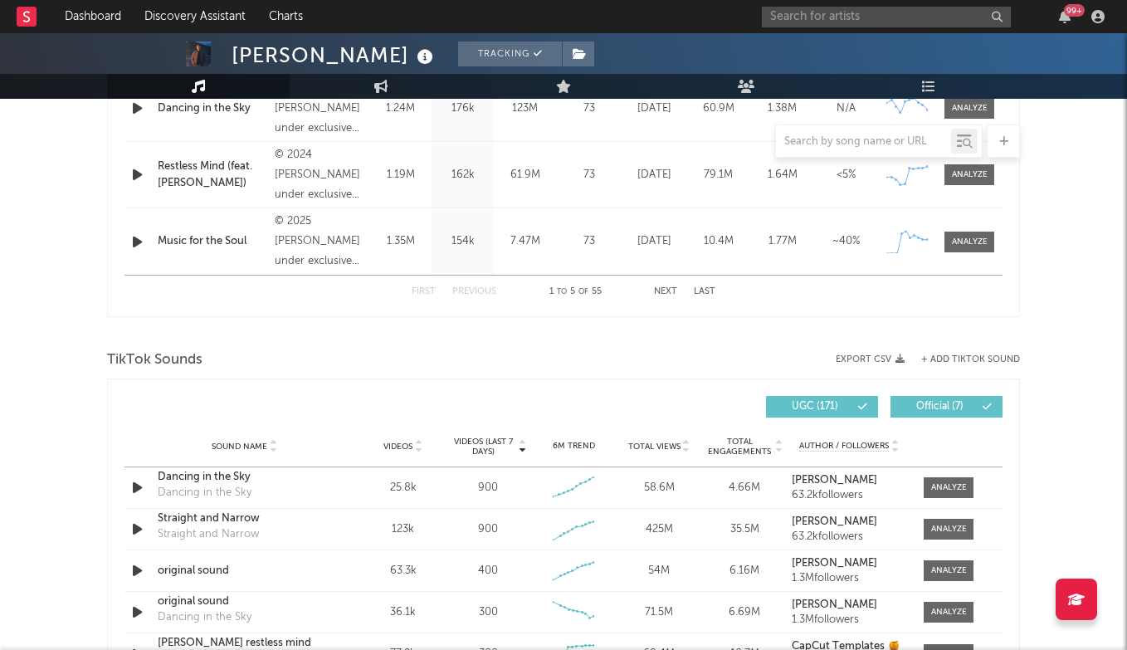
scroll to position [888, 0]
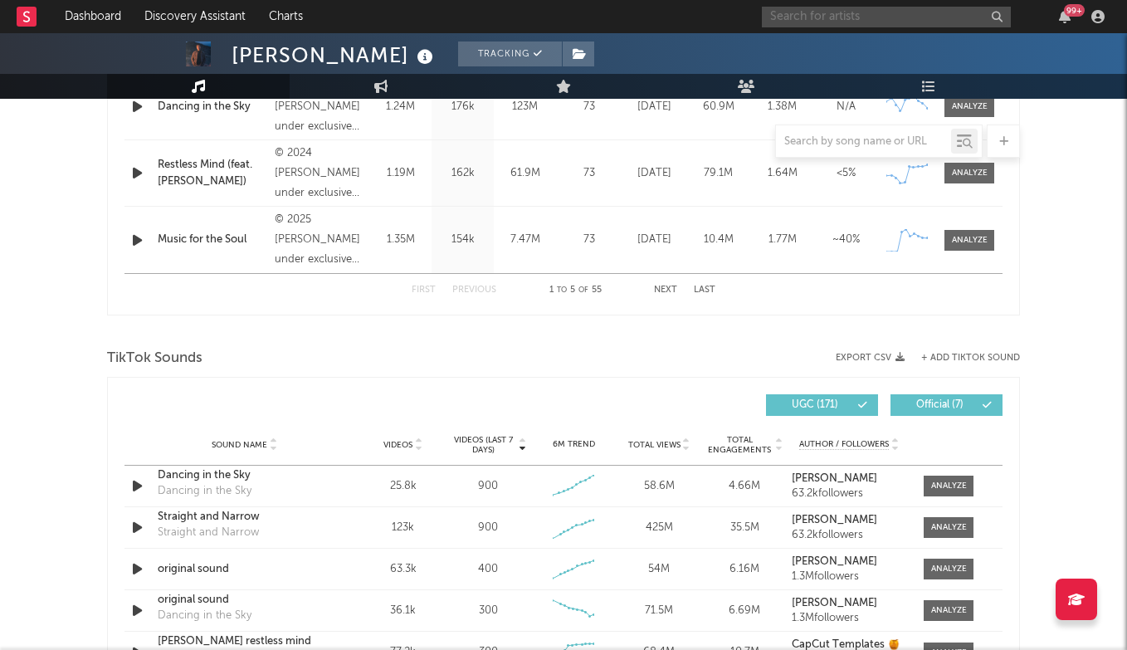
click at [816, 21] on input "text" at bounding box center [886, 17] width 249 height 21
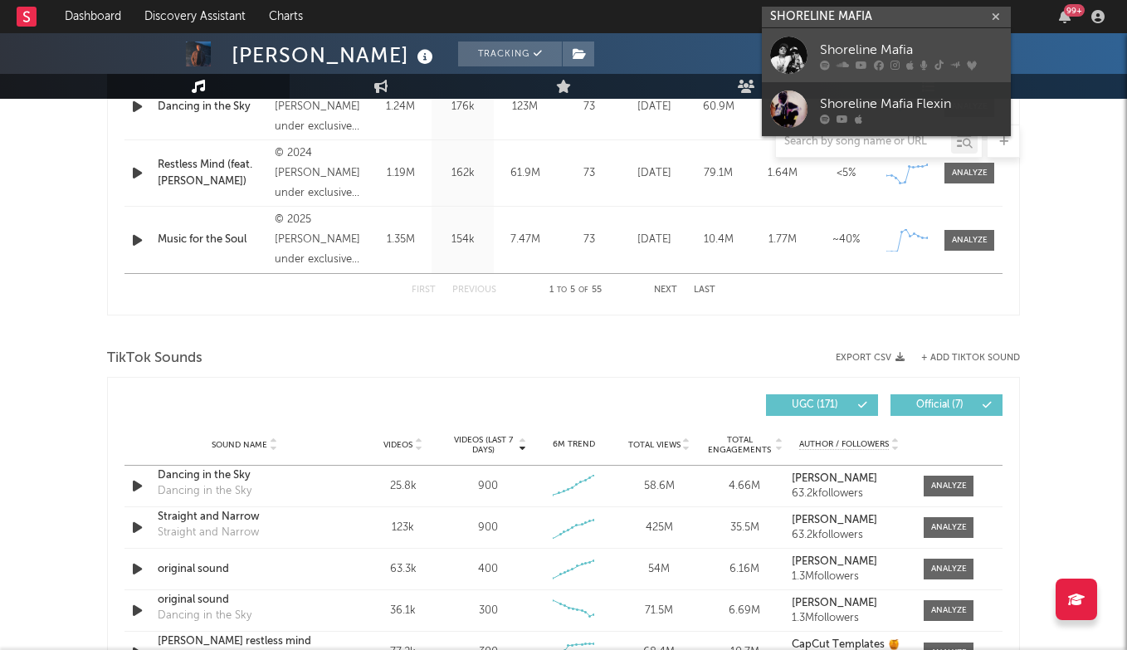
type input "SHORELINE MAFIA"
click at [856, 65] on icon at bounding box center [862, 65] width 12 height 10
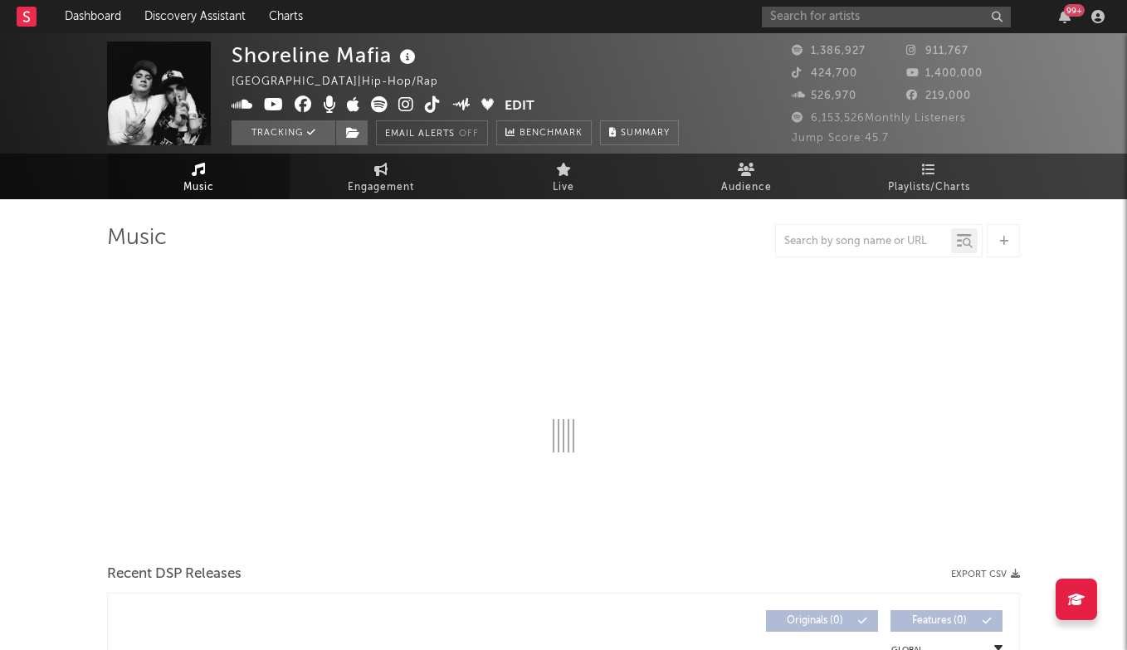
select select "6m"
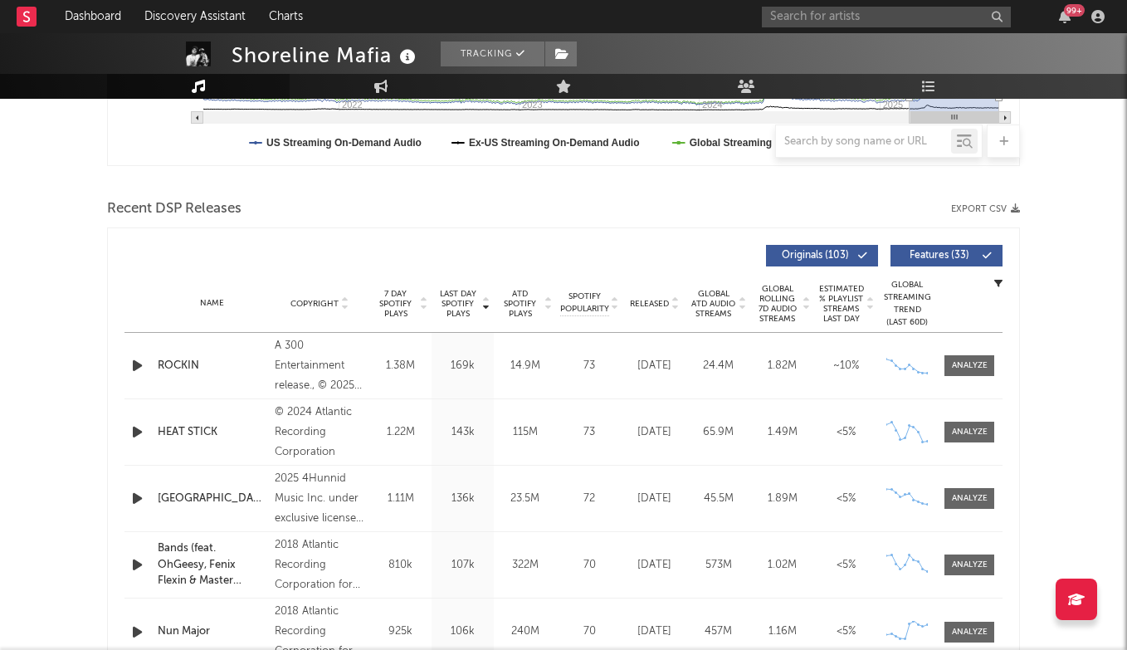
scroll to position [510, 0]
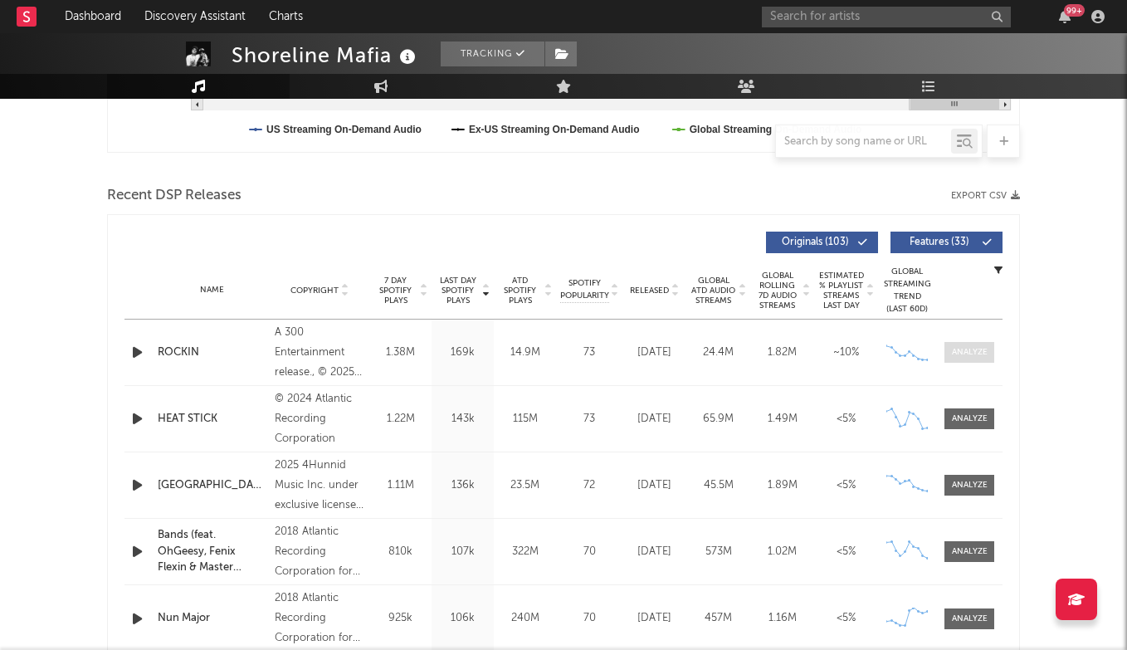
click at [959, 344] on span at bounding box center [969, 352] width 50 height 21
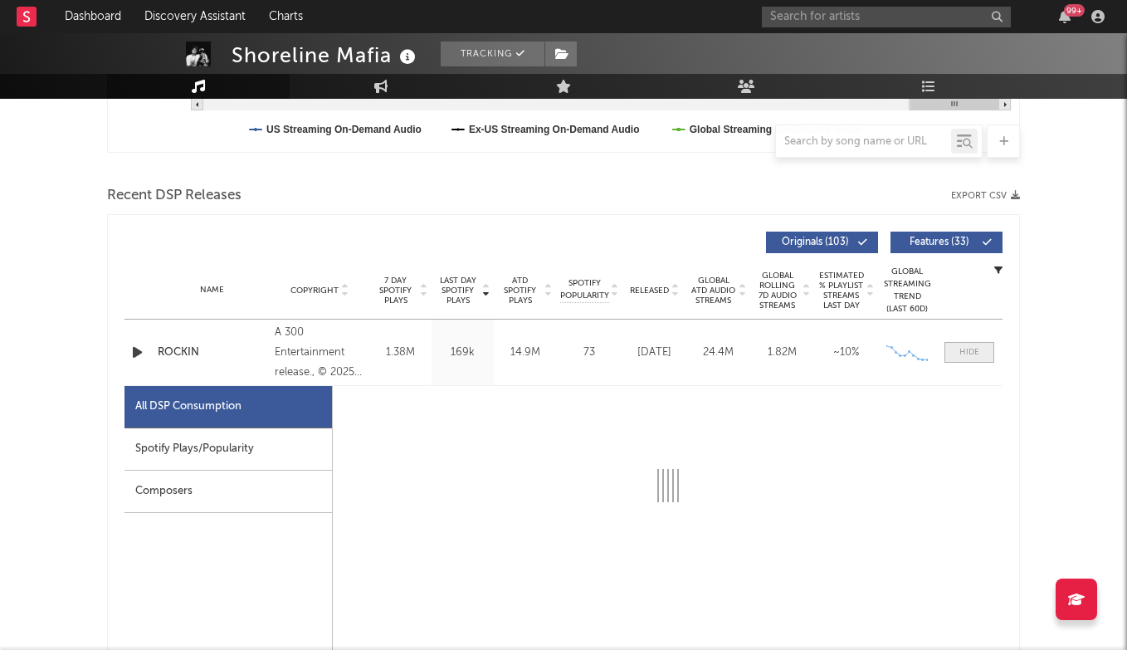
select select "1w"
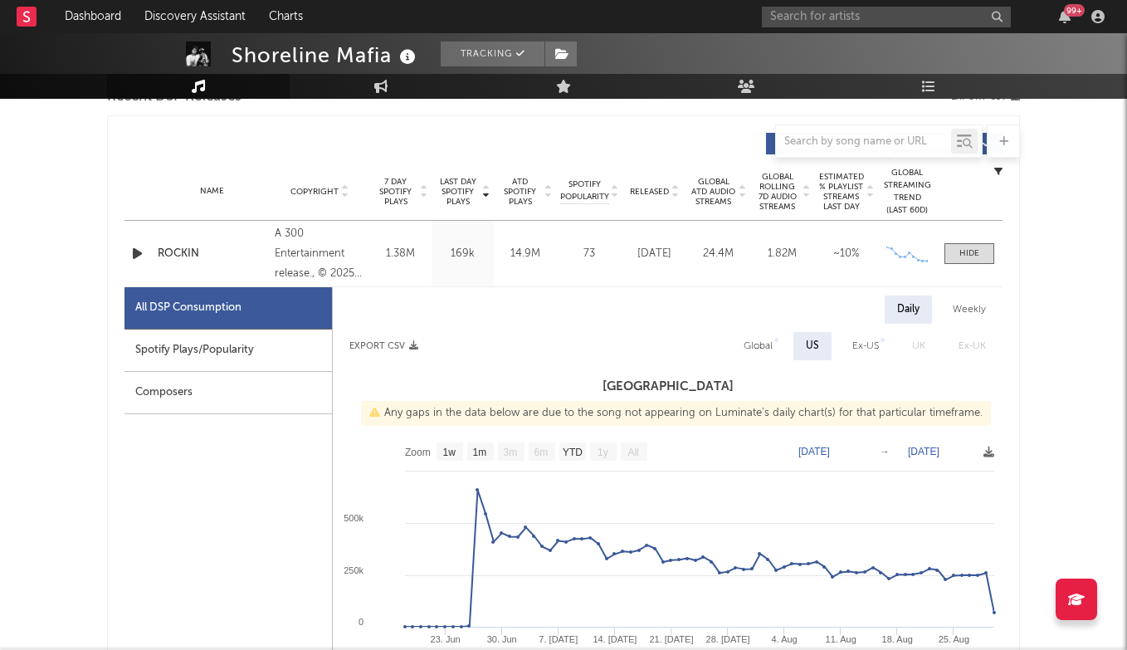
scroll to position [601, 0]
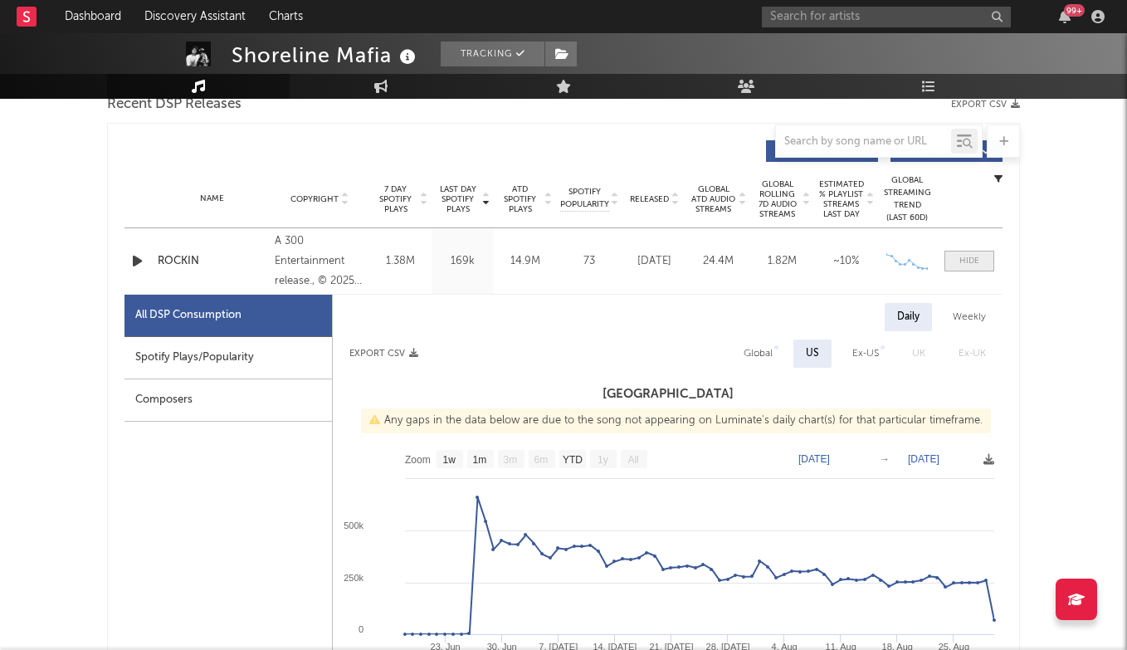
click at [963, 261] on div at bounding box center [969, 261] width 20 height 12
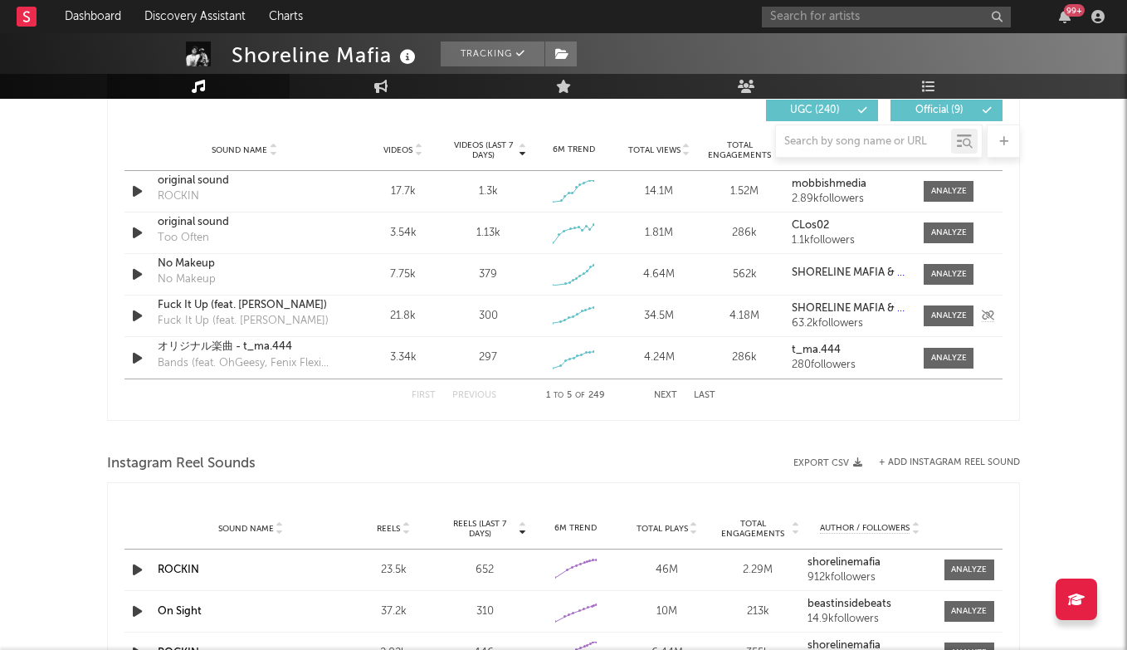
scroll to position [1187, 0]
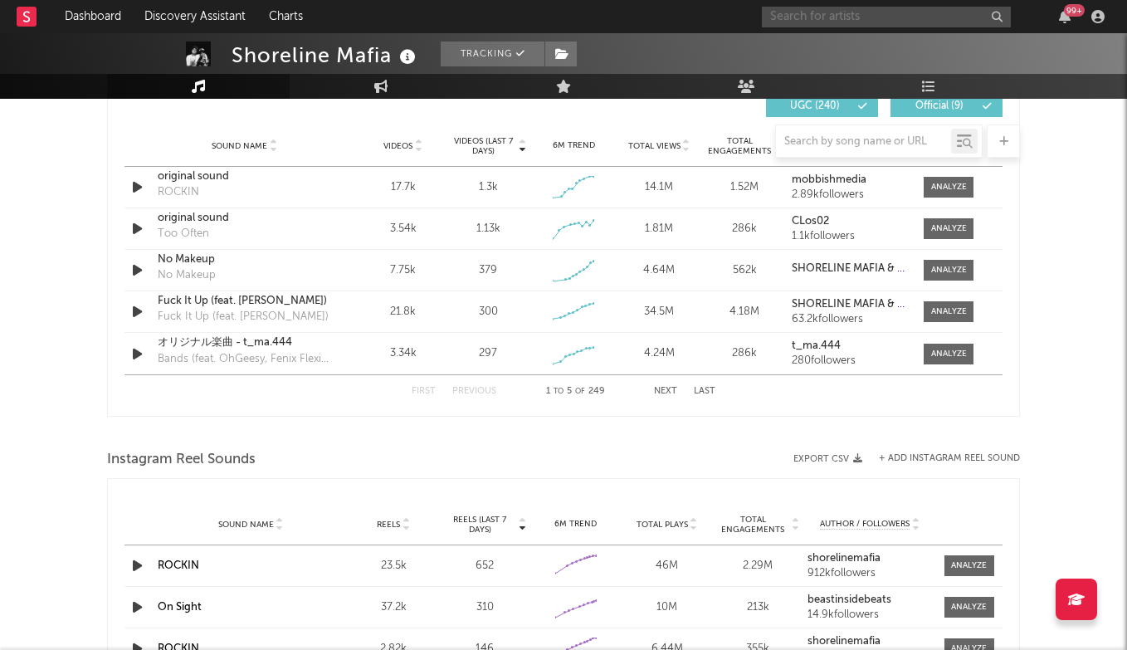
click at [815, 14] on input "text" at bounding box center [886, 17] width 249 height 21
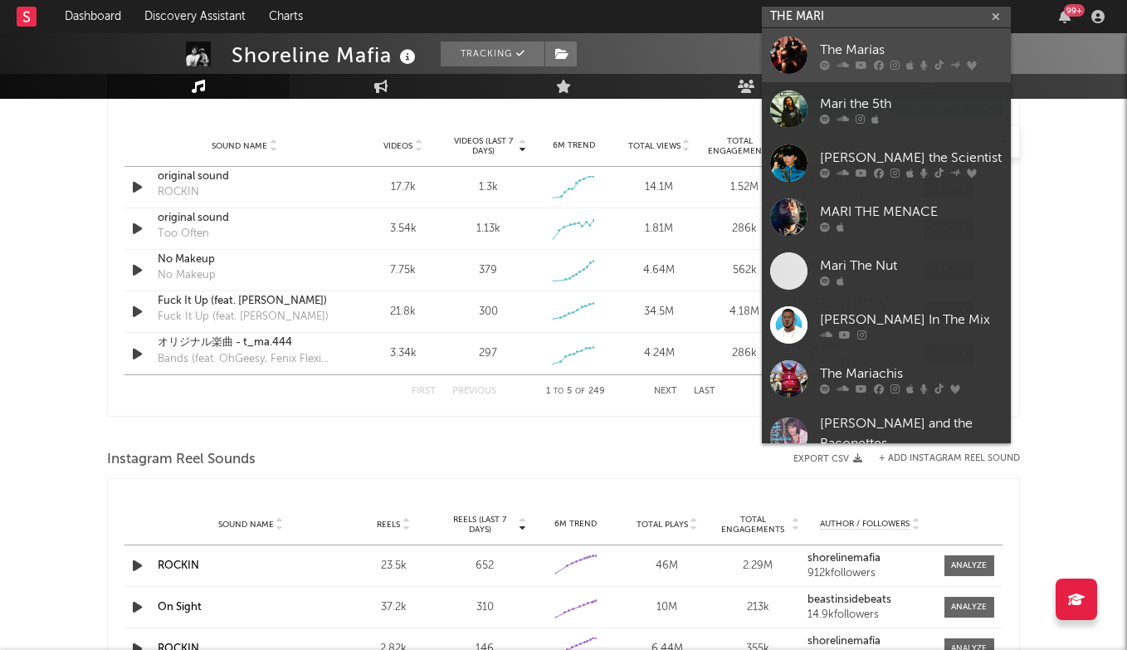
type input "THE MARI"
click at [881, 41] on div "The Marías" at bounding box center [911, 50] width 183 height 20
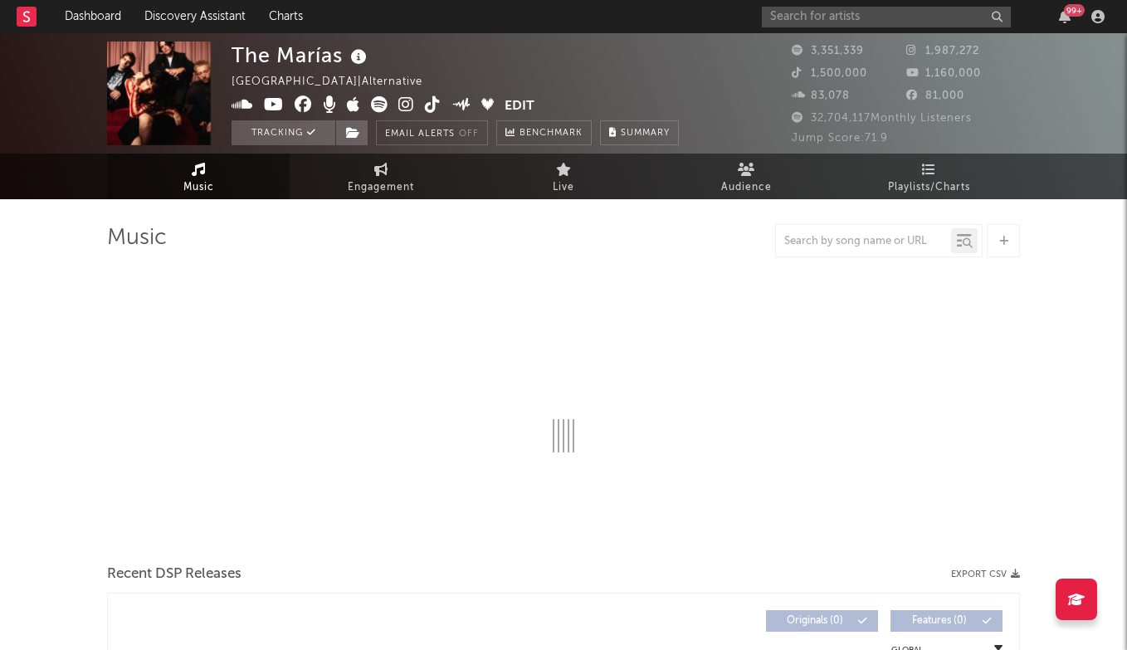
select select "6m"
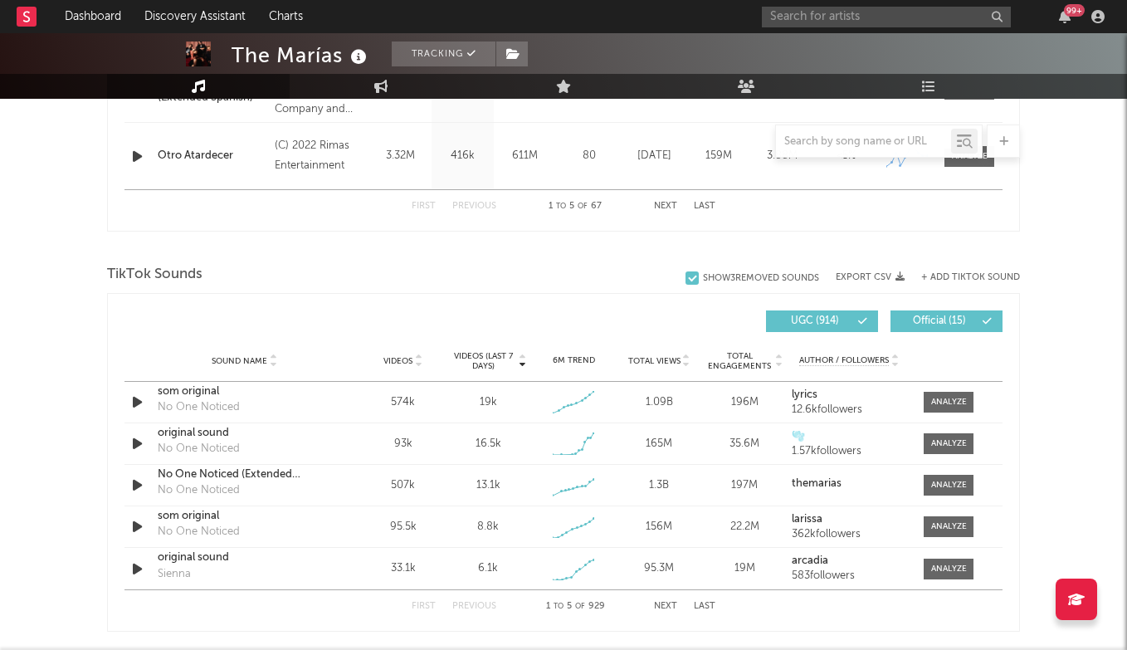
scroll to position [997, 0]
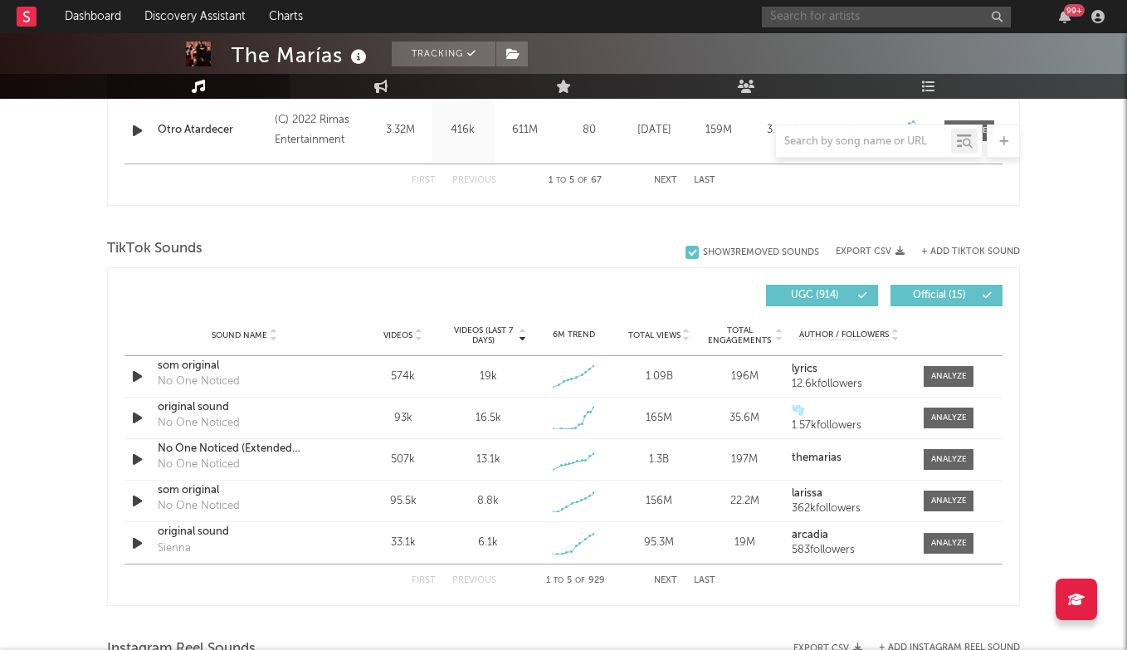
click at [826, 14] on input "text" at bounding box center [886, 17] width 249 height 21
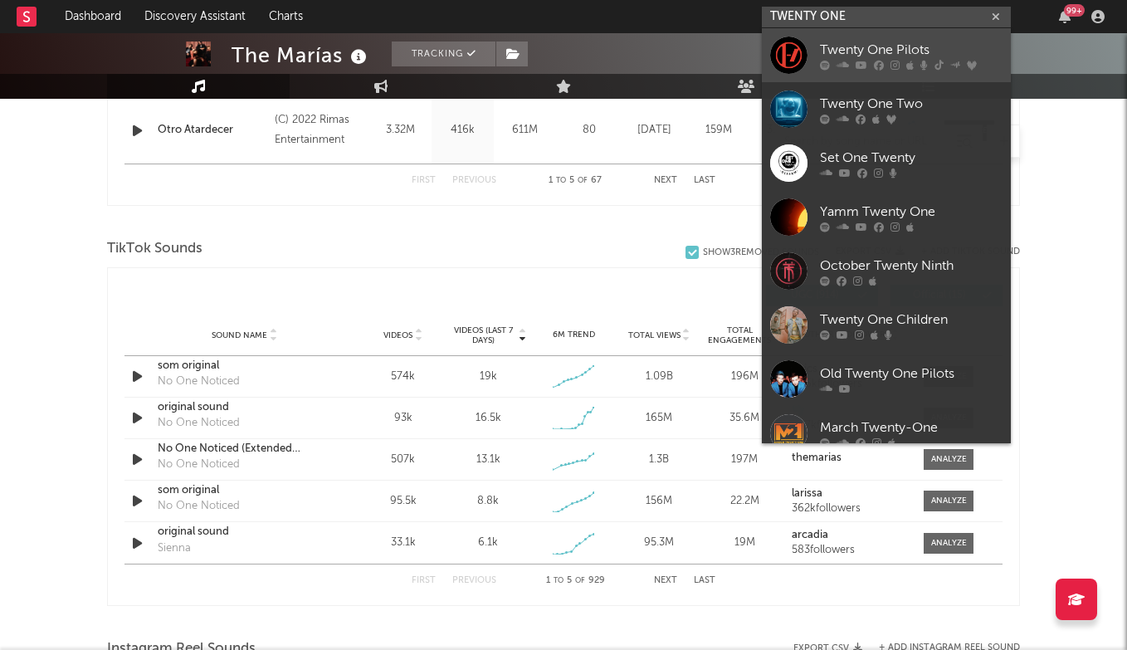
type input "TWENTY ONE"
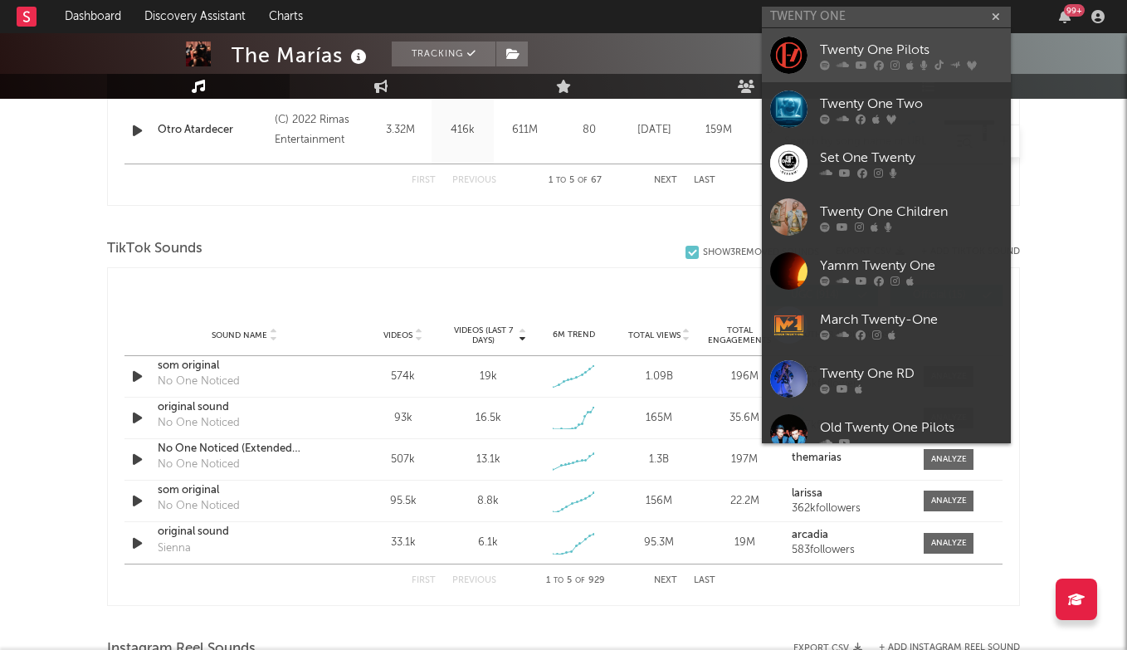
click at [914, 41] on div "Twenty One Pilots" at bounding box center [911, 50] width 183 height 20
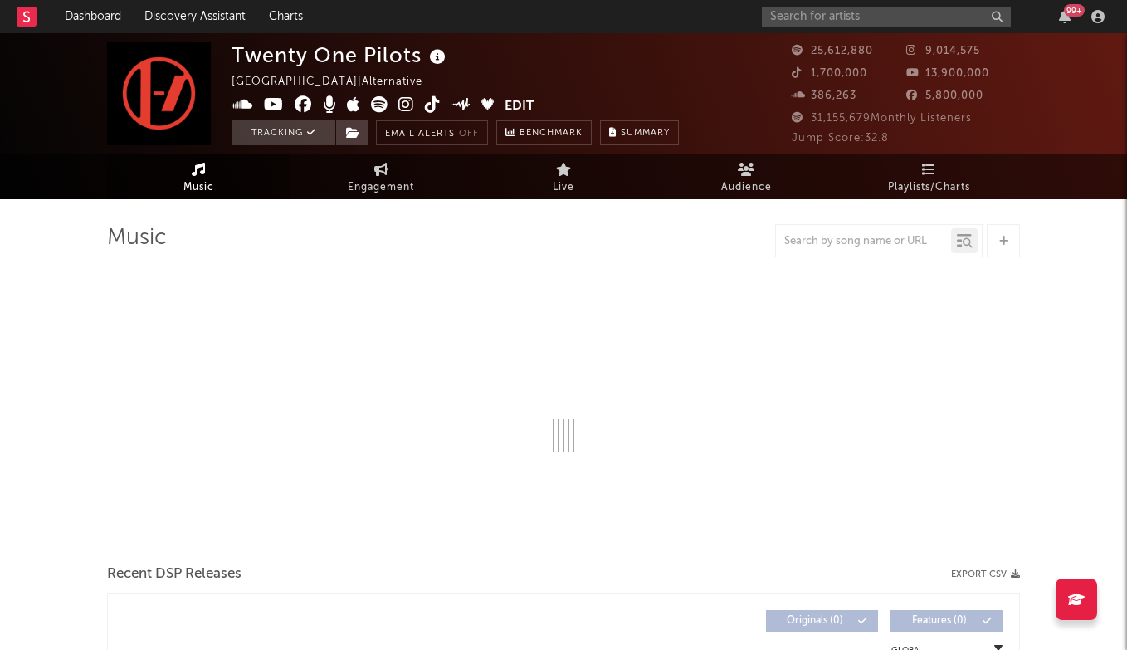
select select "6m"
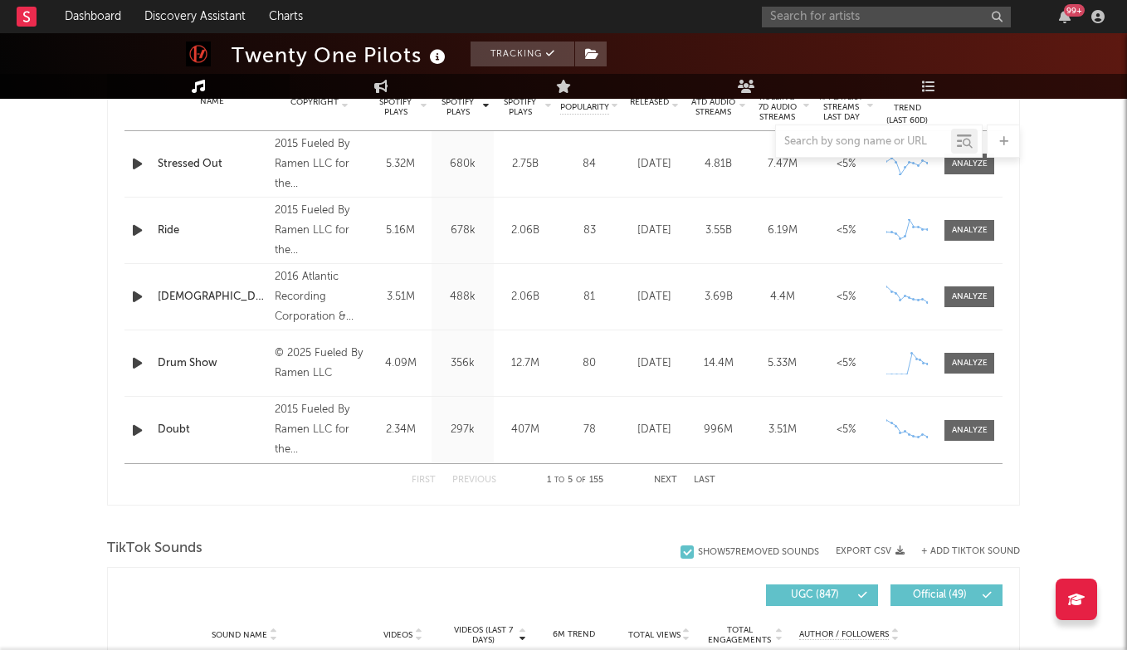
scroll to position [699, 0]
click at [963, 429] on div at bounding box center [970, 429] width 36 height 12
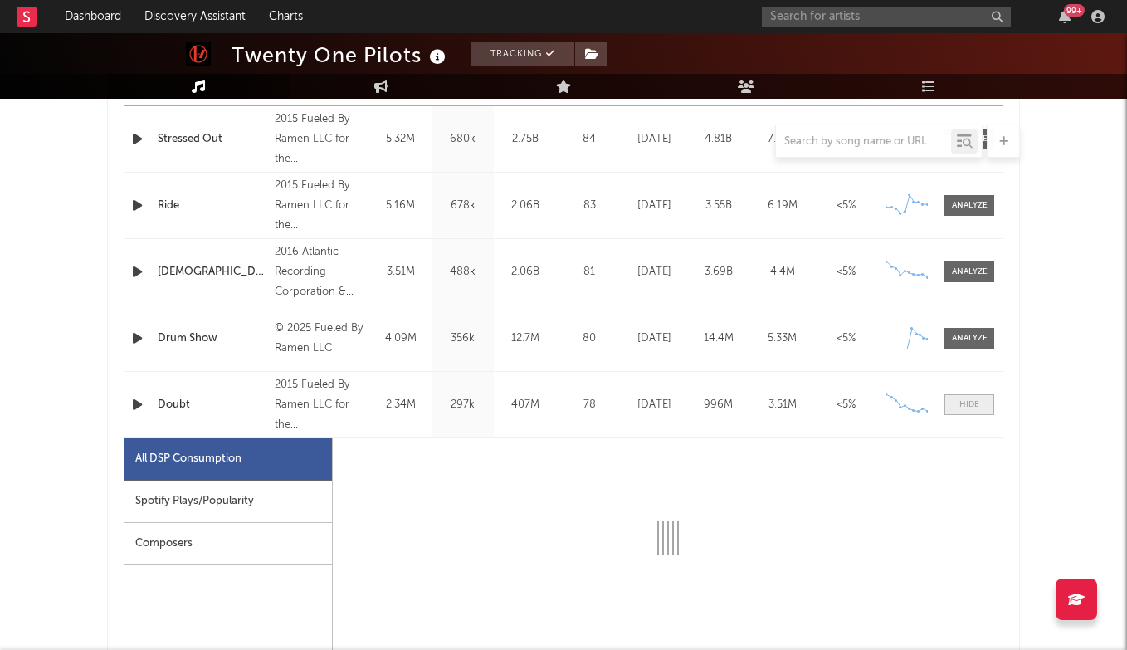
scroll to position [734, 0]
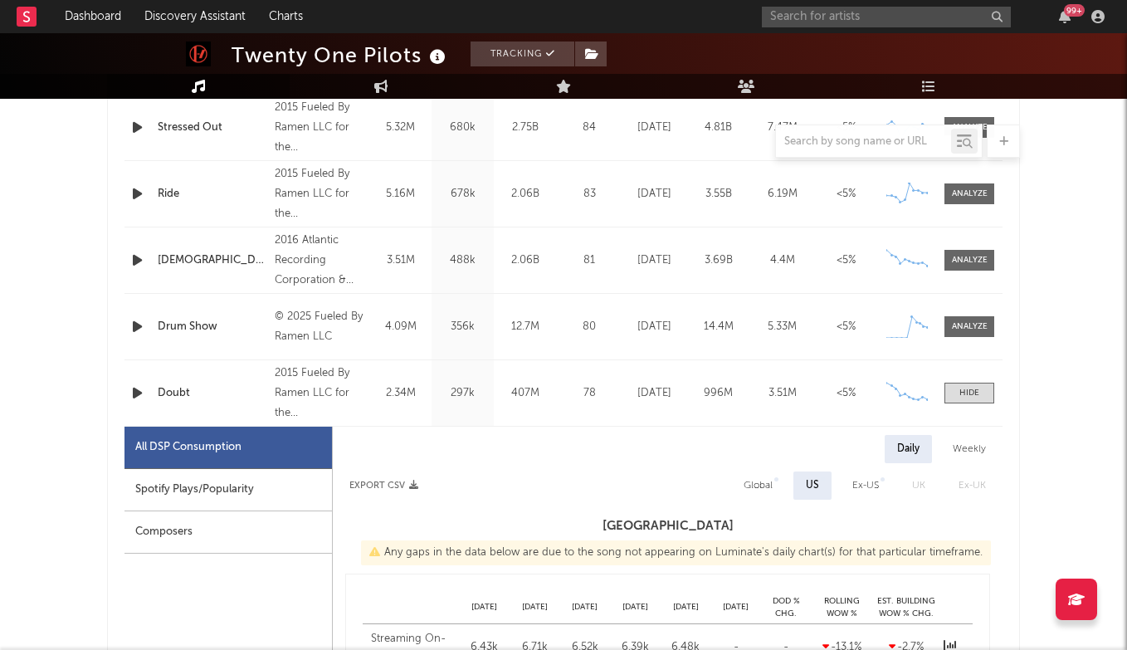
select select "6m"
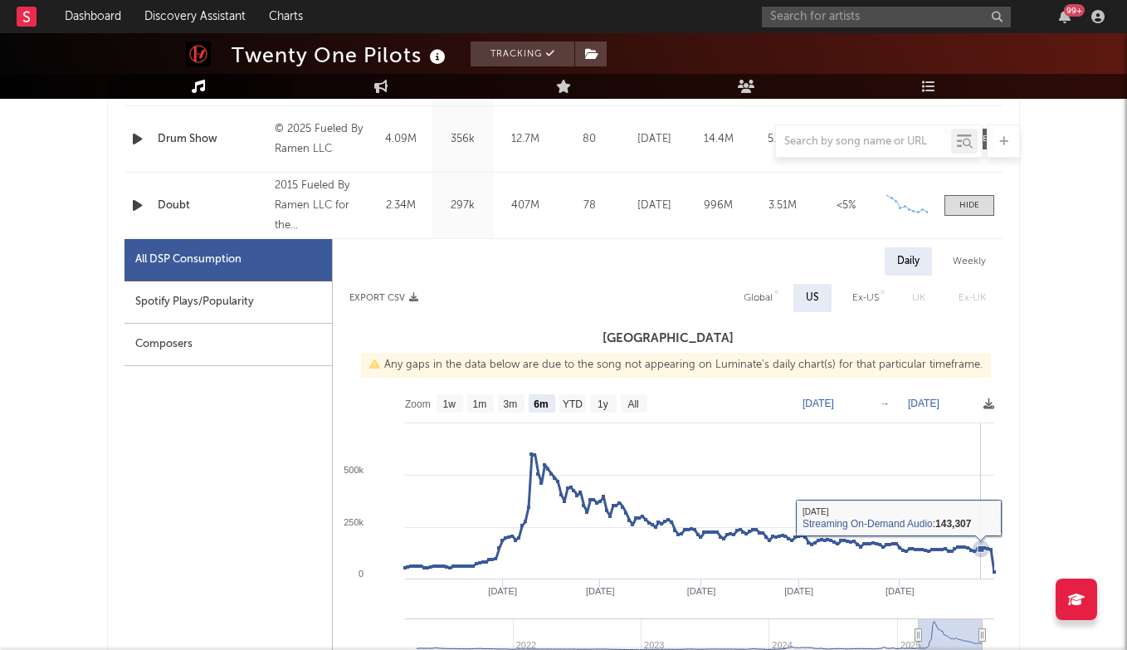
scroll to position [833, 0]
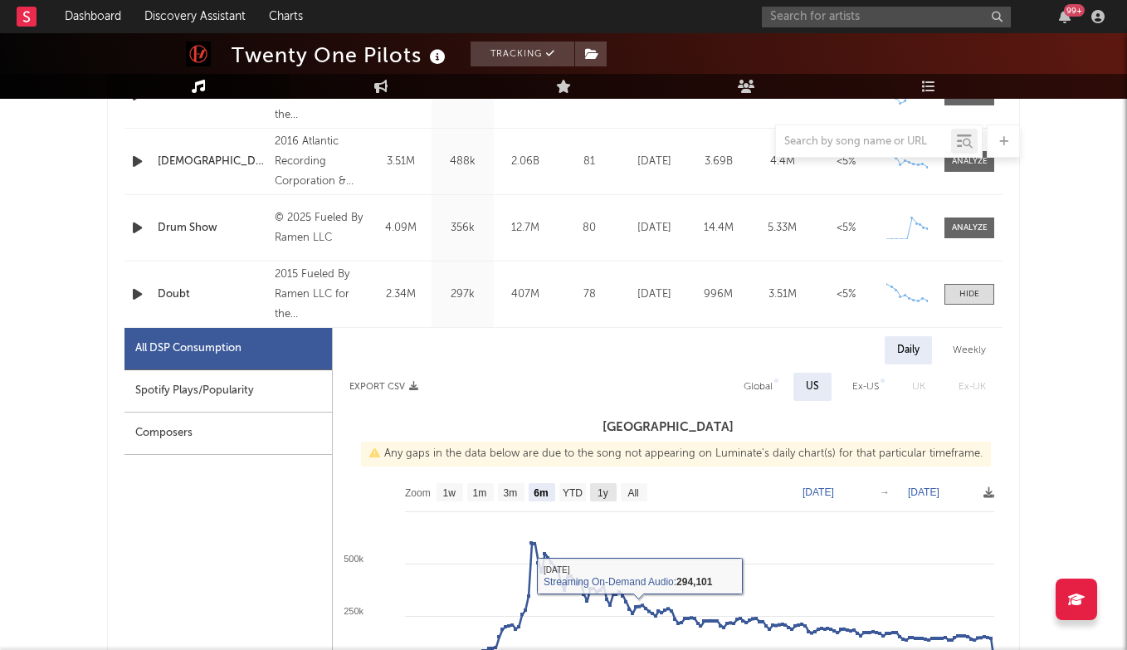
click at [600, 496] on text "1y" at bounding box center [602, 493] width 11 height 12
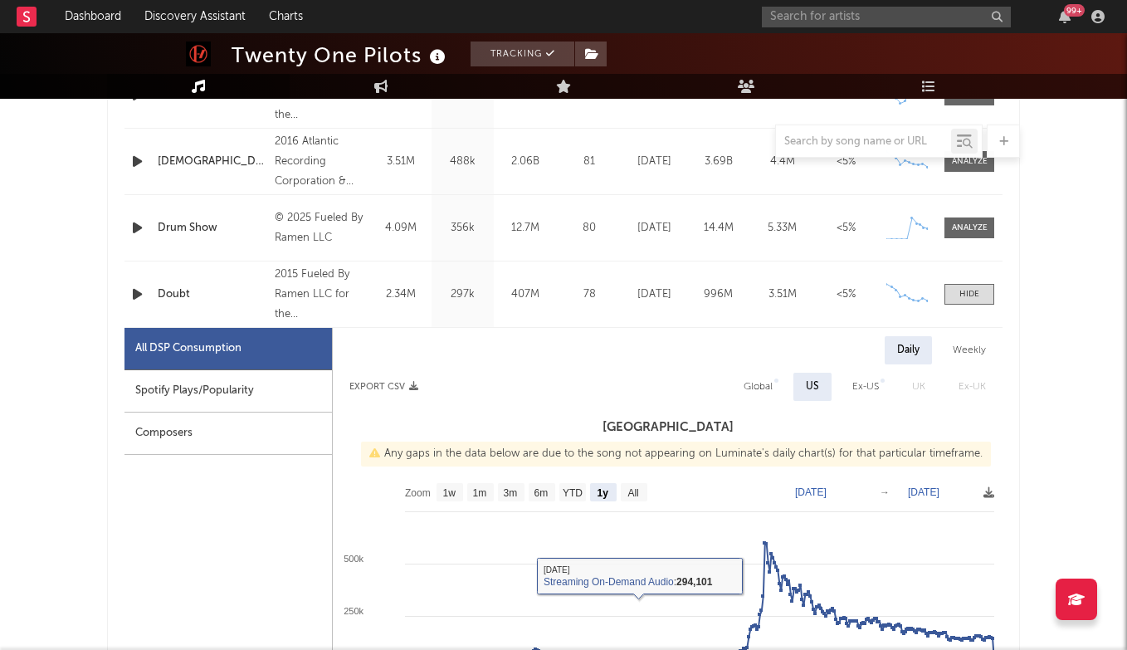
select select "1y"
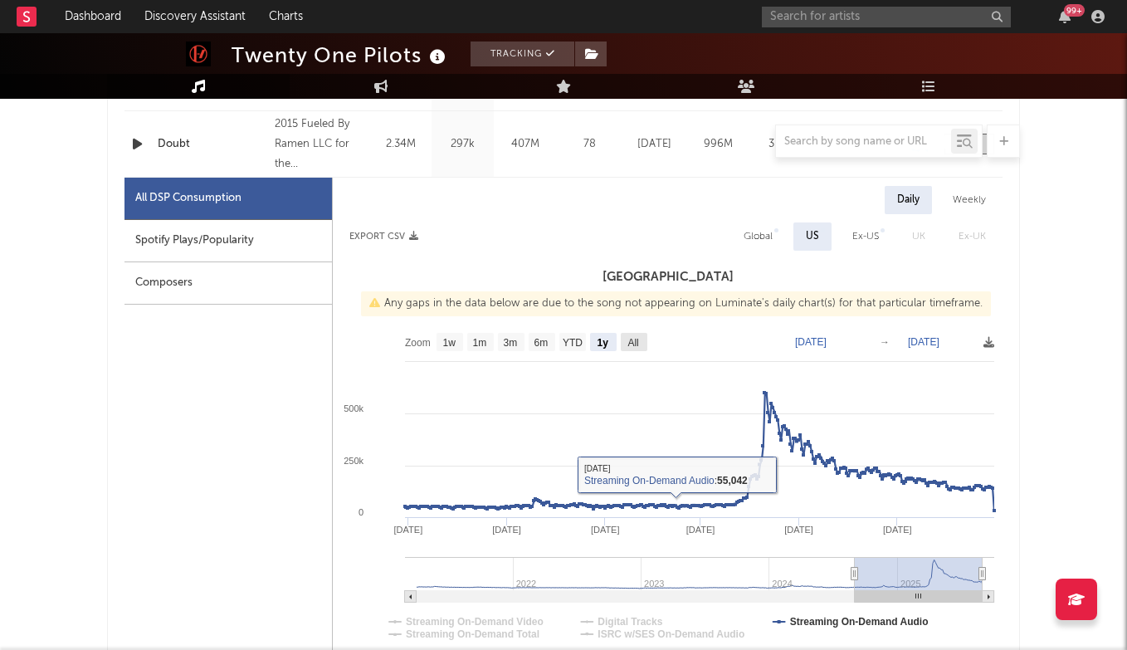
click at [633, 340] on text "All" at bounding box center [632, 343] width 11 height 12
select select "All"
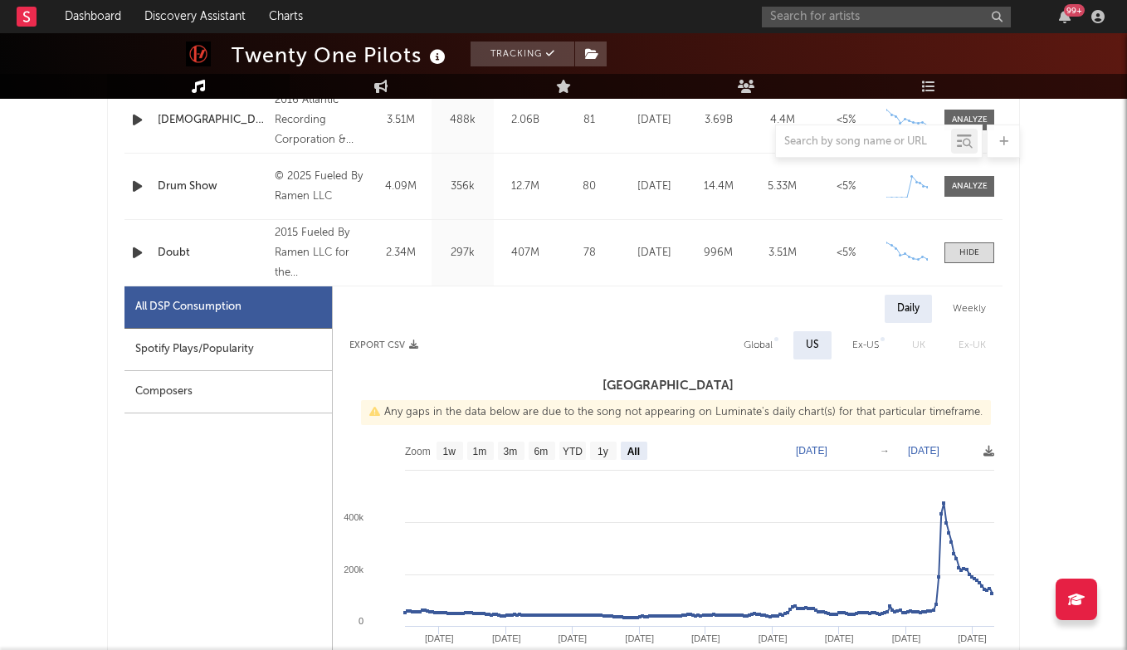
scroll to position [878, 0]
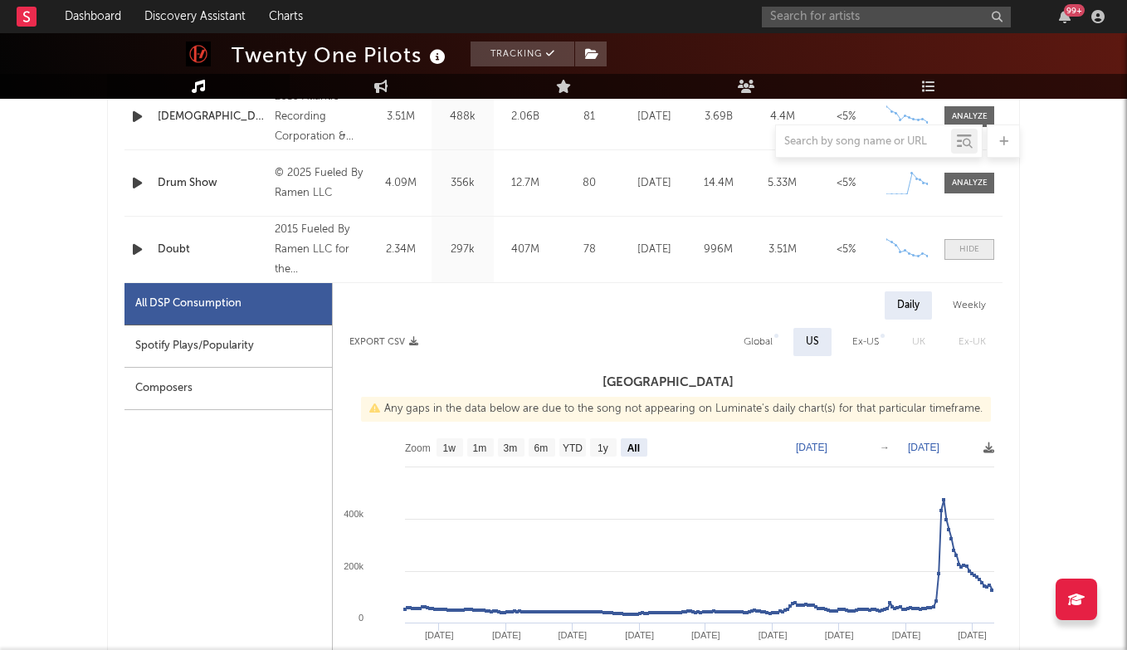
click at [965, 243] on span at bounding box center [969, 249] width 50 height 21
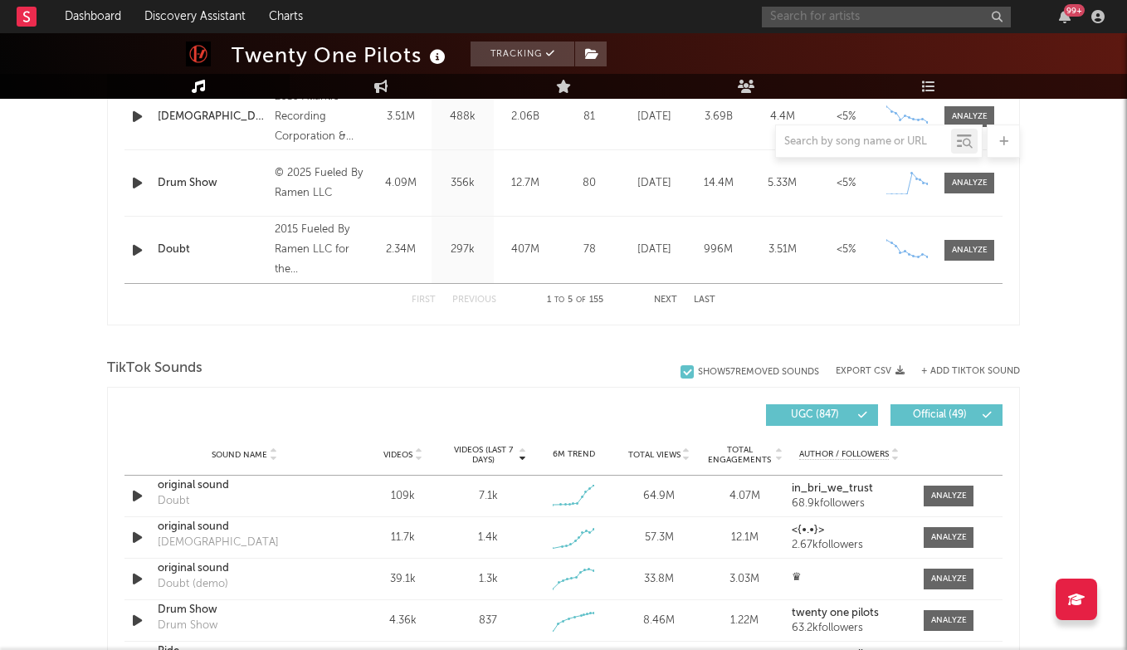
click at [821, 7] on input "text" at bounding box center [886, 17] width 249 height 21
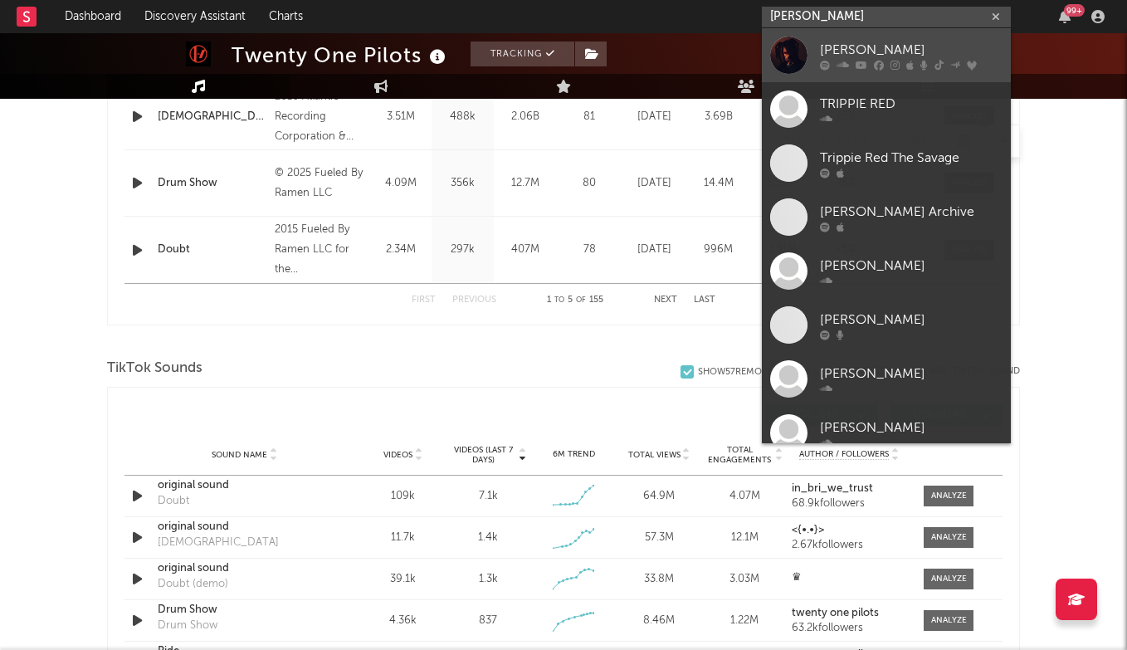
type input "TRIPPIE REDD"
click at [909, 41] on div "Trippie Redd" at bounding box center [911, 50] width 183 height 20
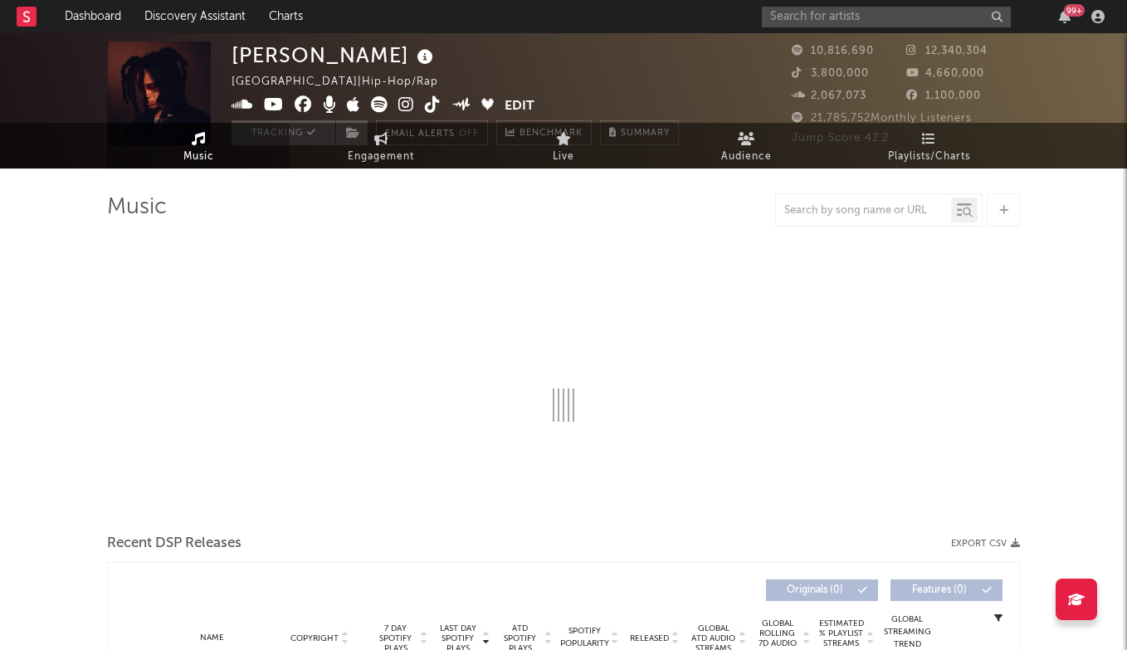
select select "6m"
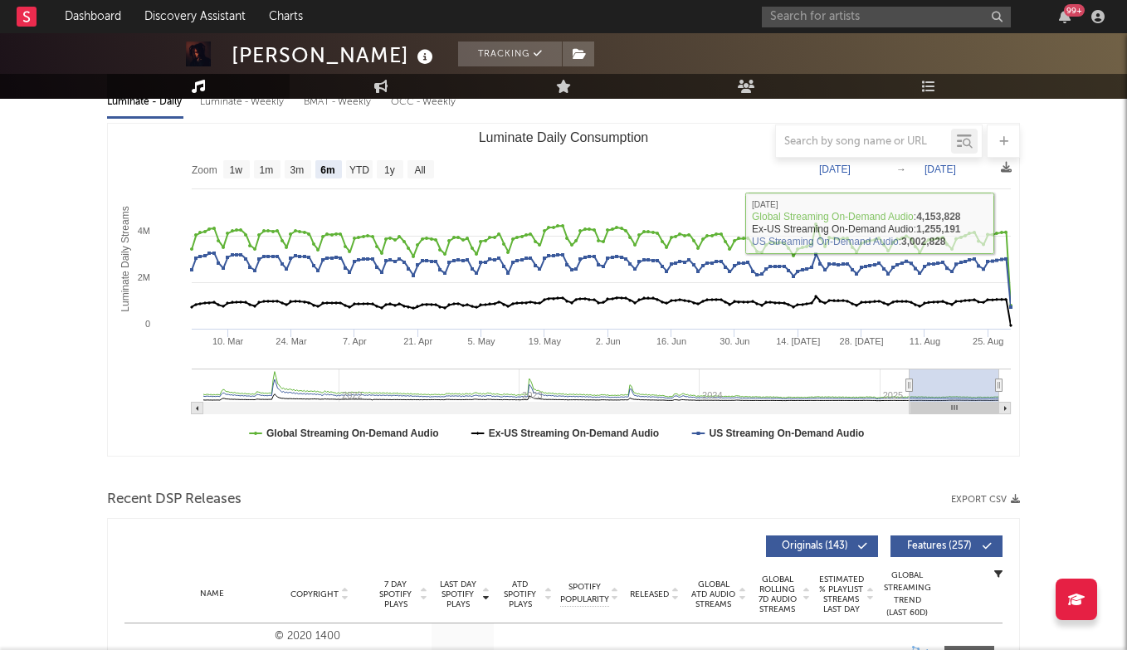
scroll to position [251, 0]
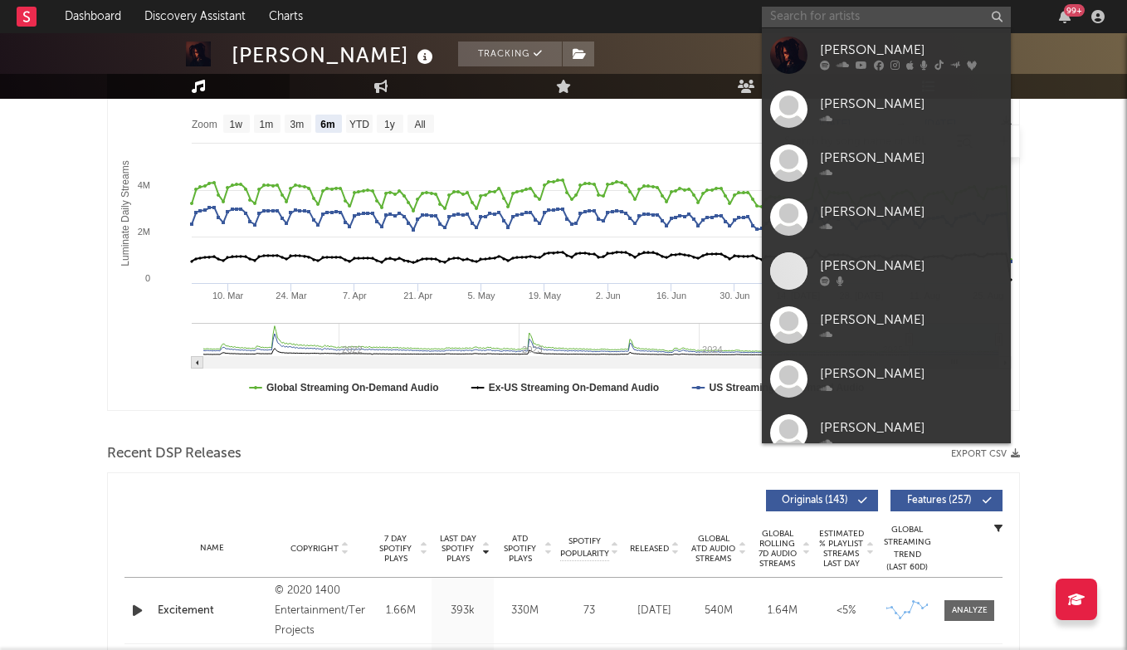
click at [812, 12] on input "text" at bounding box center [886, 17] width 249 height 21
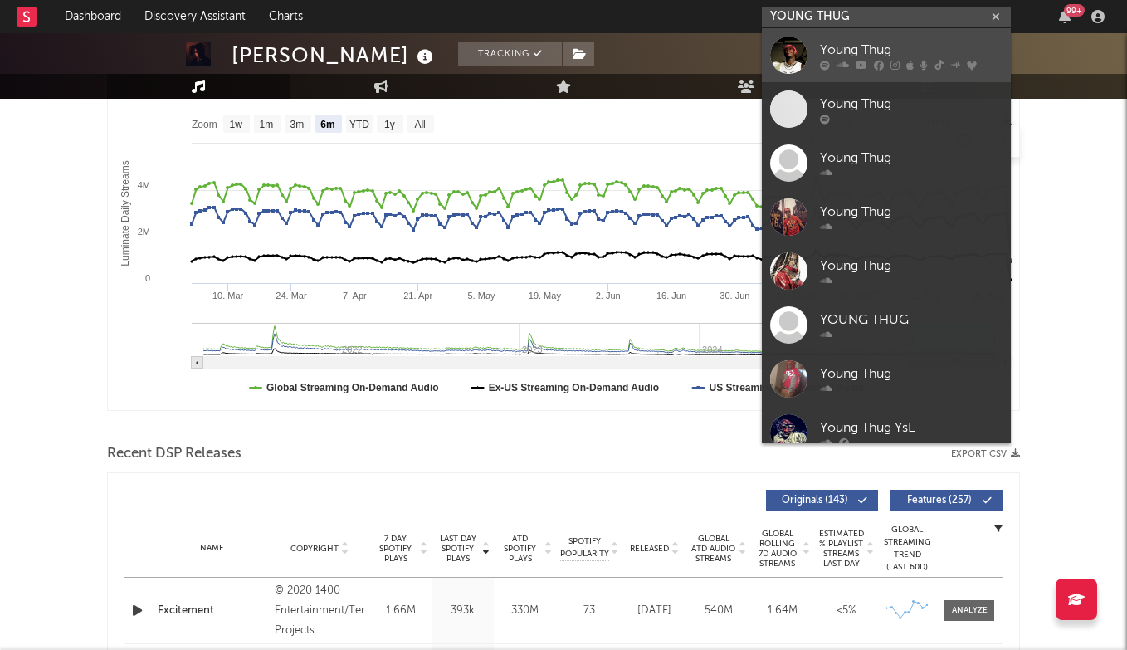
type input "YOUNG THUG"
click at [880, 56] on div "Young Thug" at bounding box center [911, 50] width 183 height 20
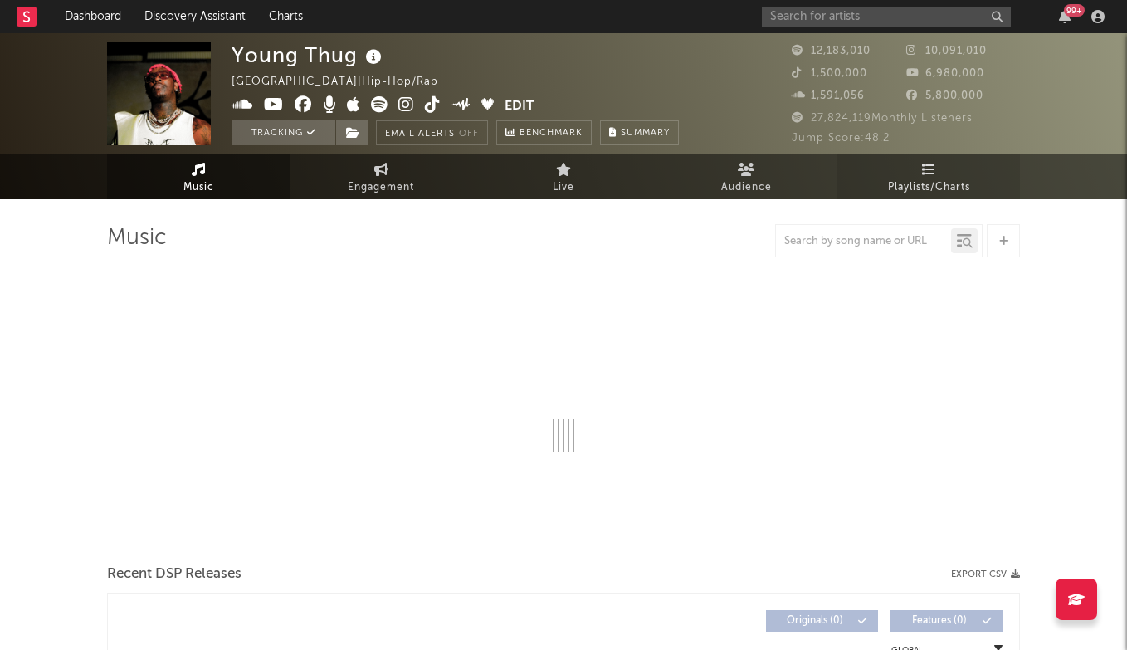
select select "6m"
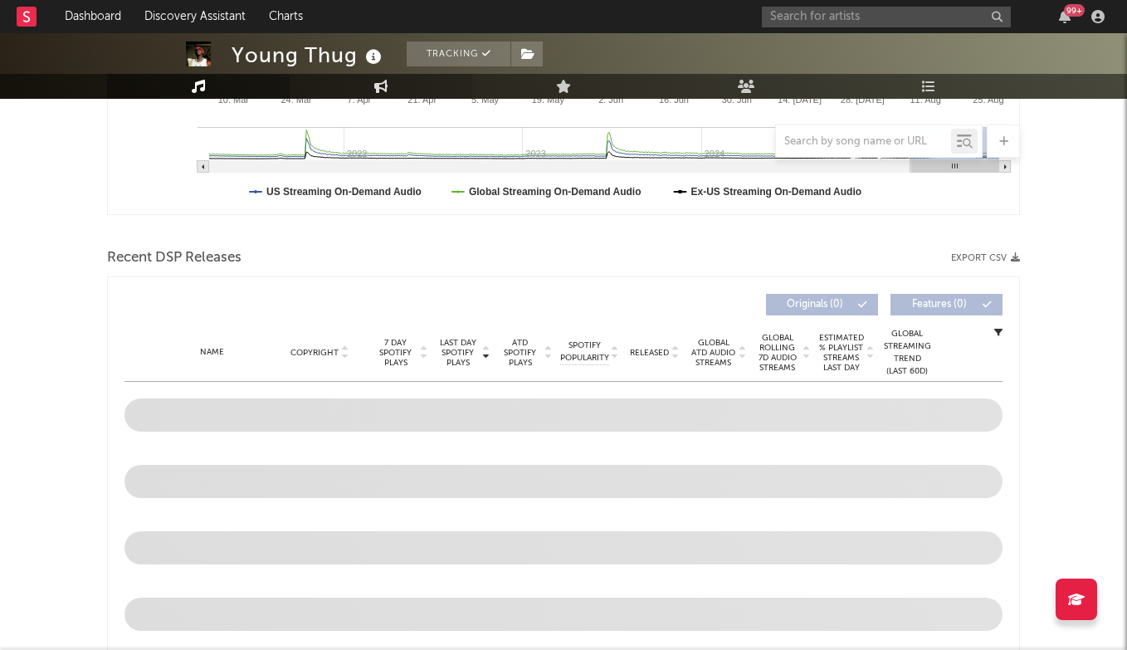
scroll to position [436, 0]
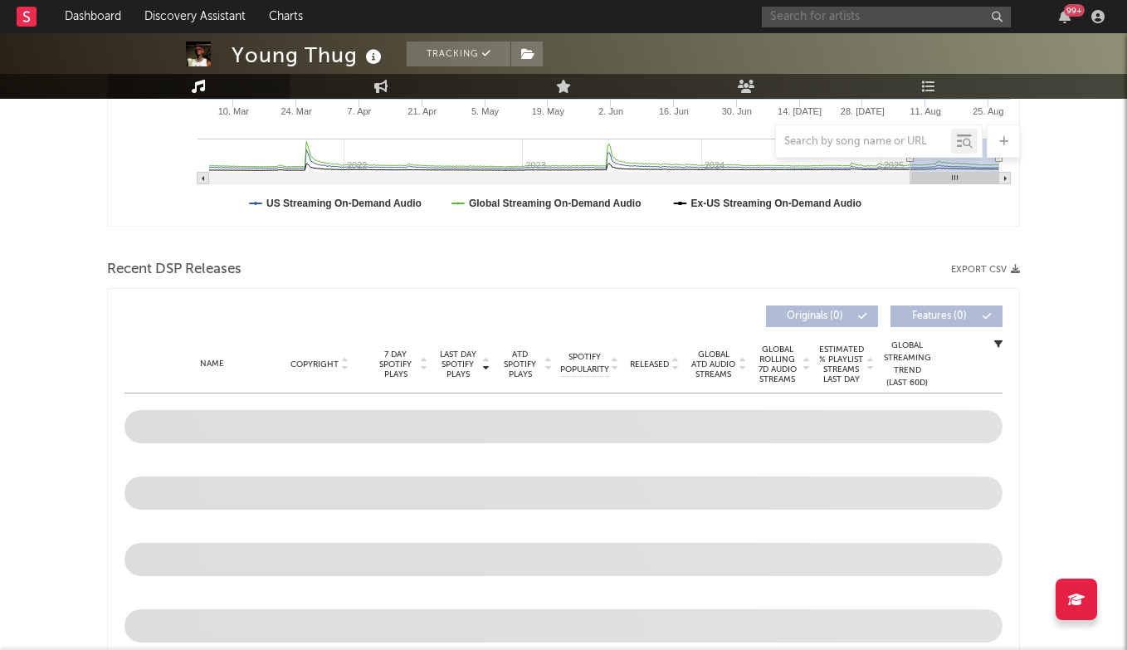
click at [889, 20] on input "text" at bounding box center [886, 17] width 249 height 21
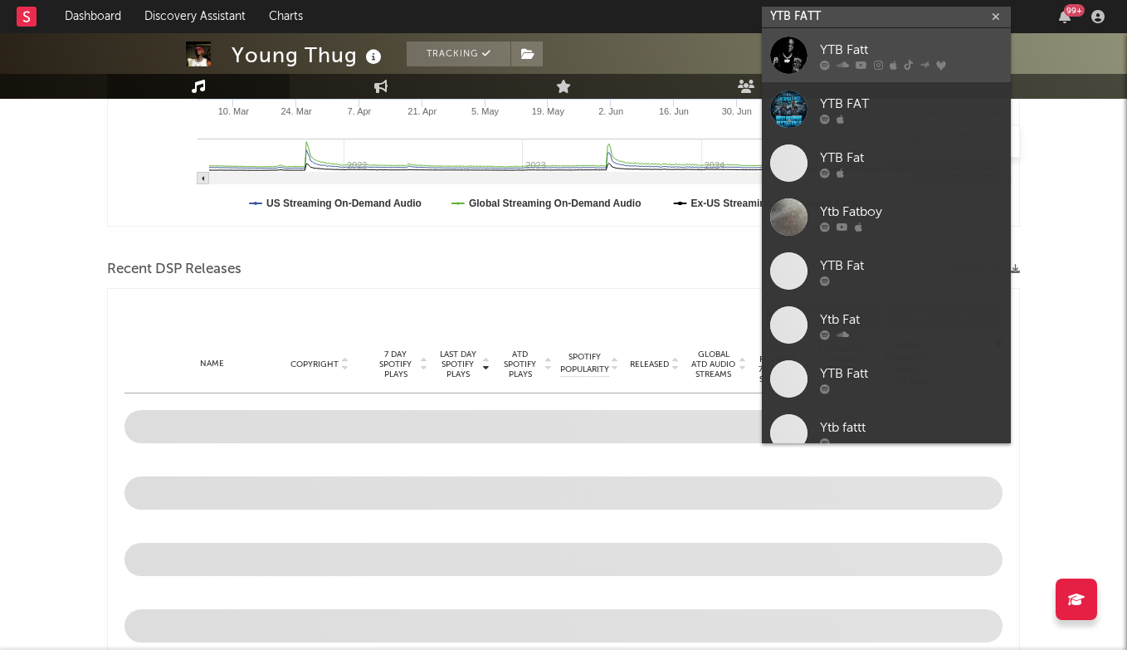
type input "YTB FATT"
click at [896, 51] on div "YTB Fatt" at bounding box center [911, 50] width 183 height 20
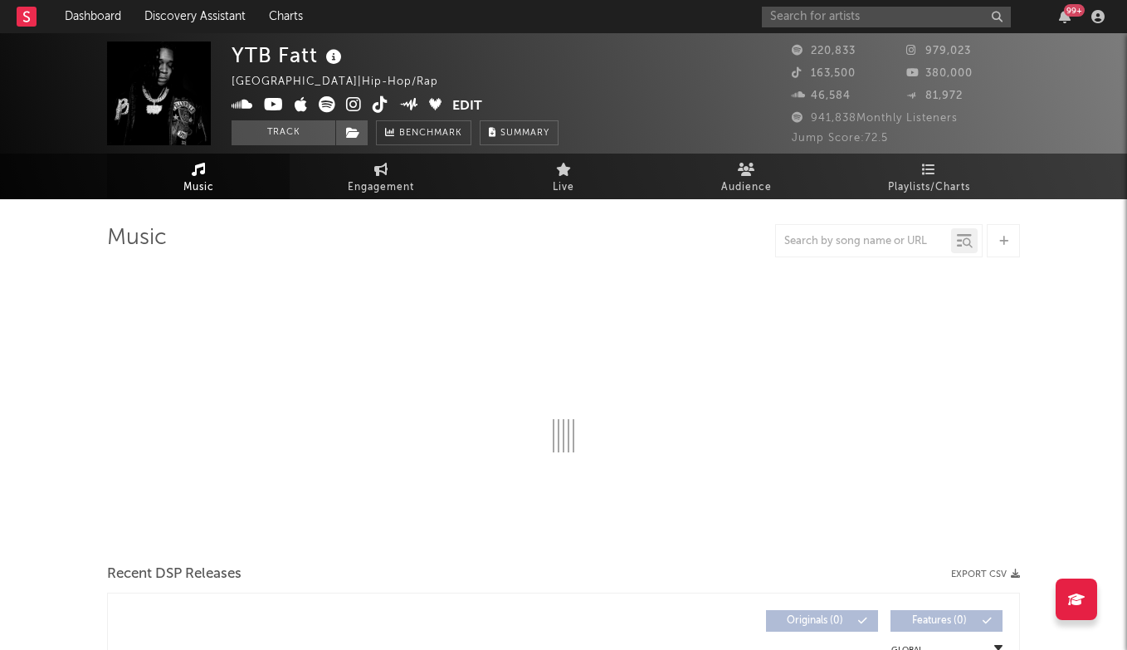
select select "6m"
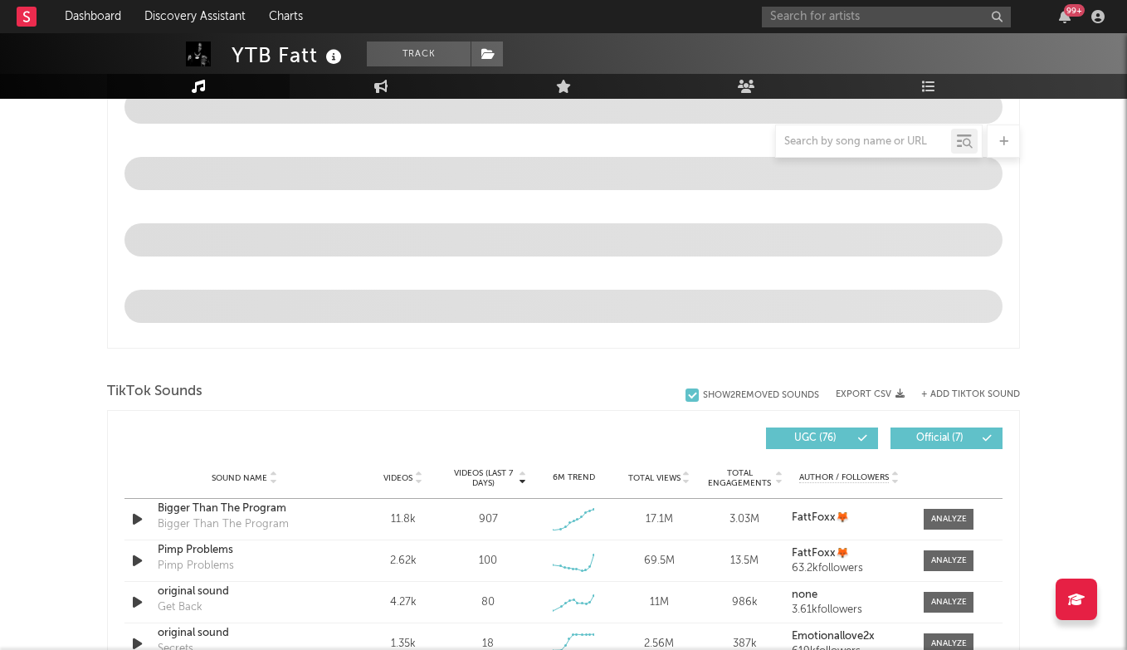
scroll to position [831, 0]
